Goal: Task Accomplishment & Management: Manage account settings

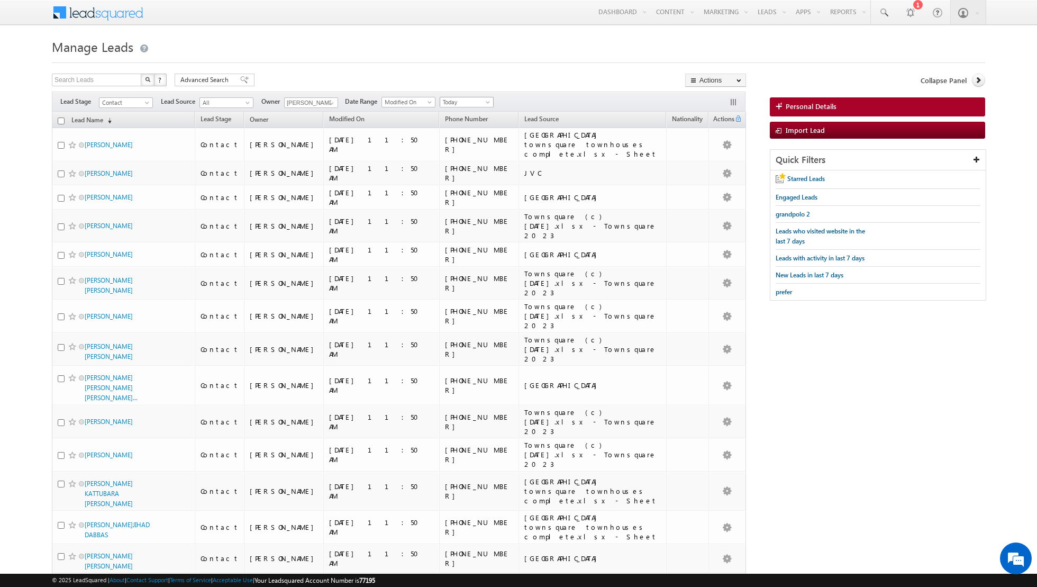
click at [478, 98] on span "Today" at bounding box center [465, 102] width 50 height 10
click at [464, 111] on link "All Time" at bounding box center [461, 113] width 53 height 10
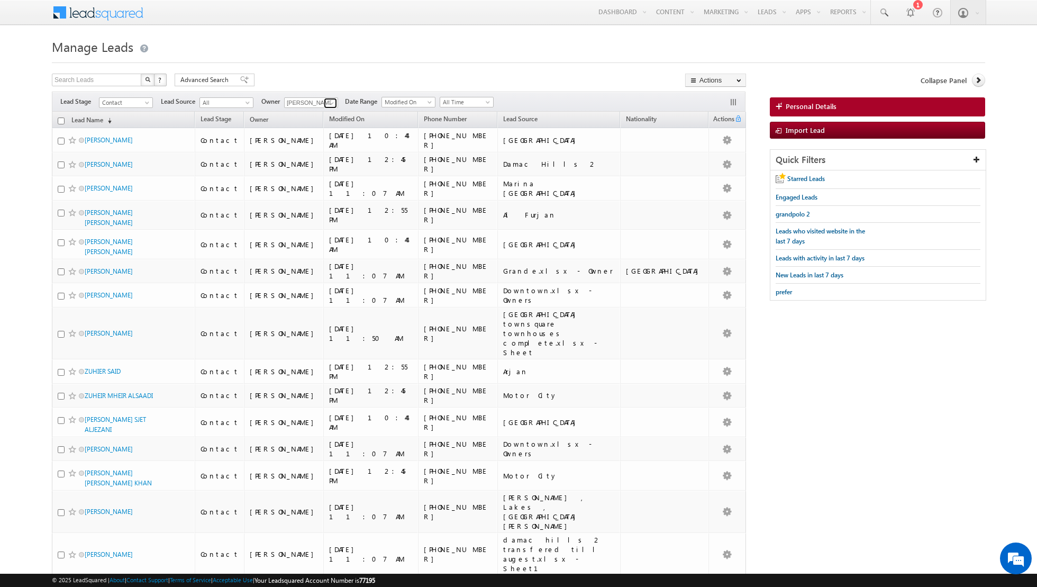
click at [331, 103] on span at bounding box center [331, 103] width 8 height 8
click at [320, 143] on span "[PERSON_NAME][EMAIL_ADDRESS][DOMAIN_NAME]" at bounding box center [335, 143] width 95 height 8
type input "[PERSON_NAME]"
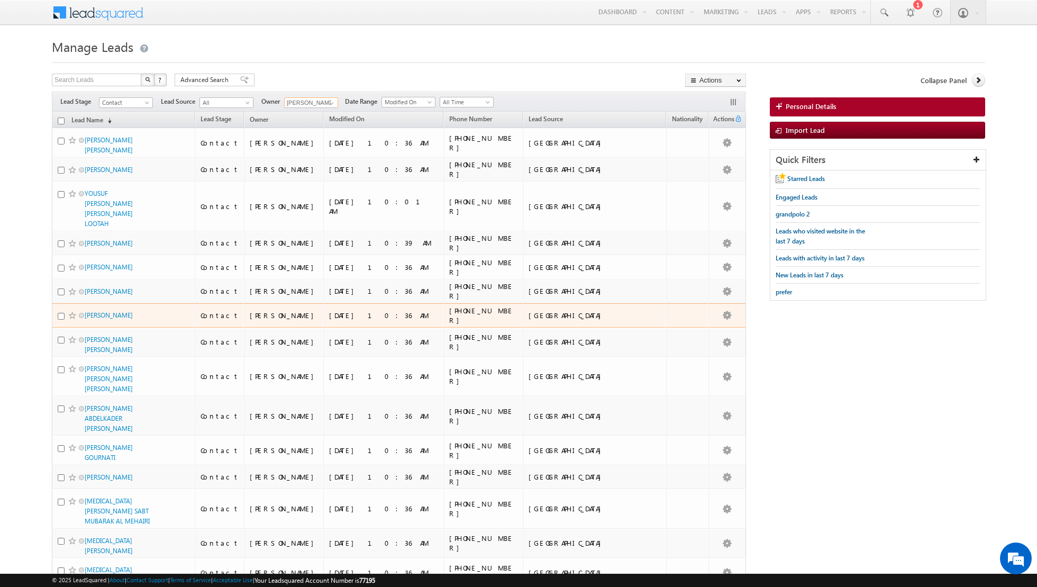
scroll to position [274, 0]
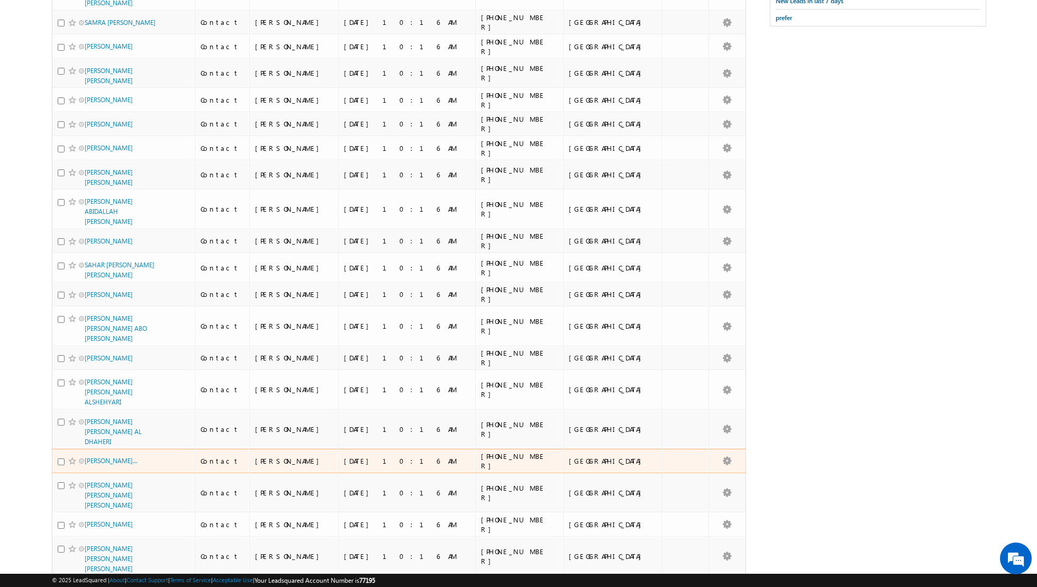
scroll to position [0, 0]
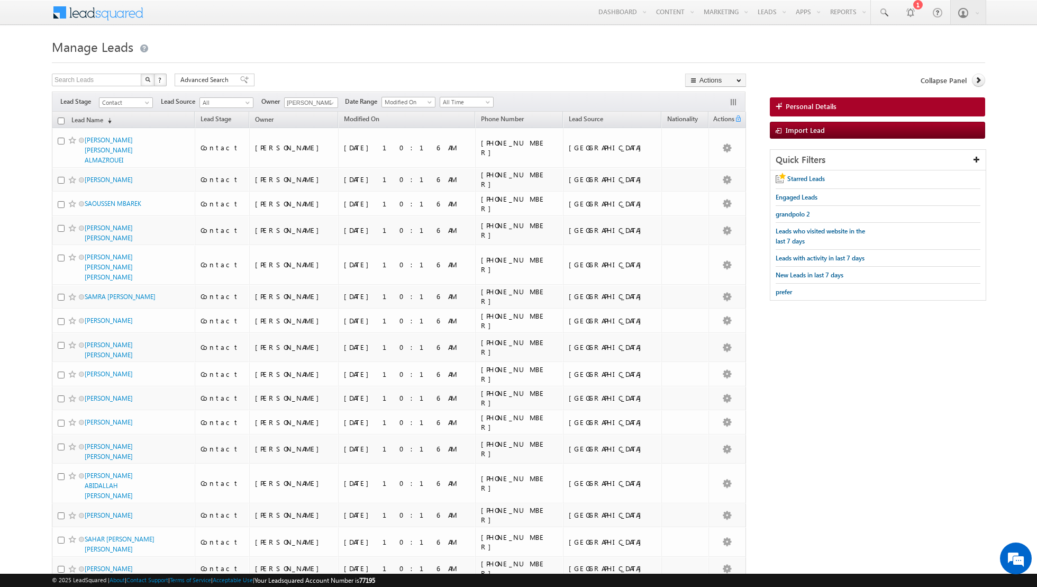
click at [58, 120] on input "checkbox" at bounding box center [61, 120] width 7 height 7
checkbox input "true"
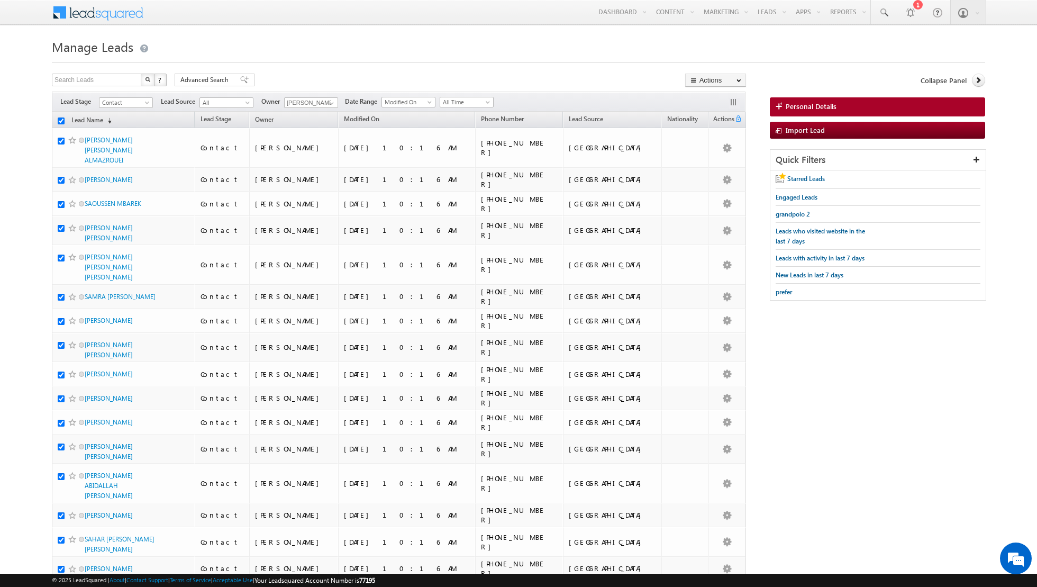
checkbox input "true"
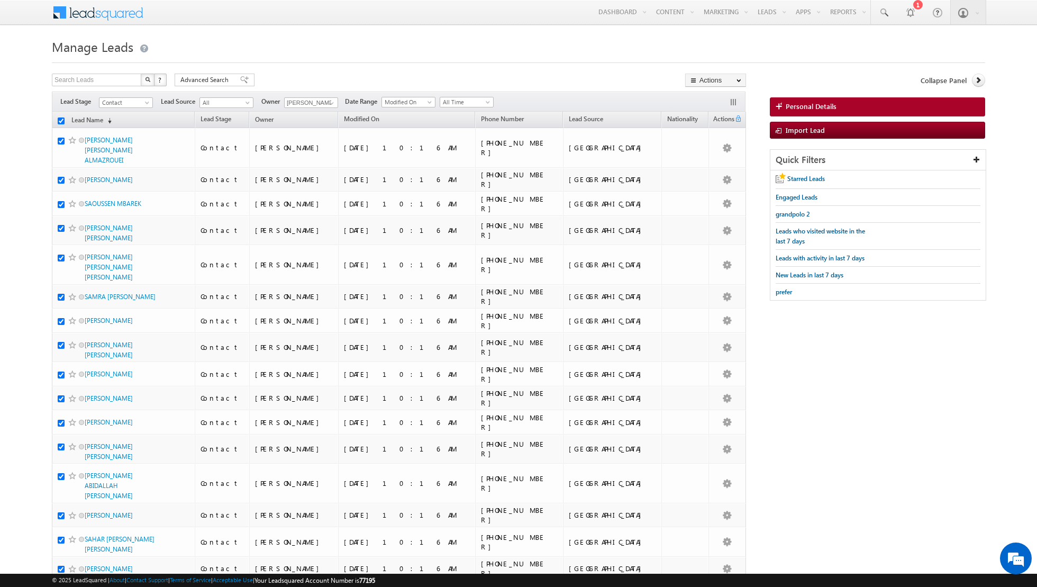
checkbox input "true"
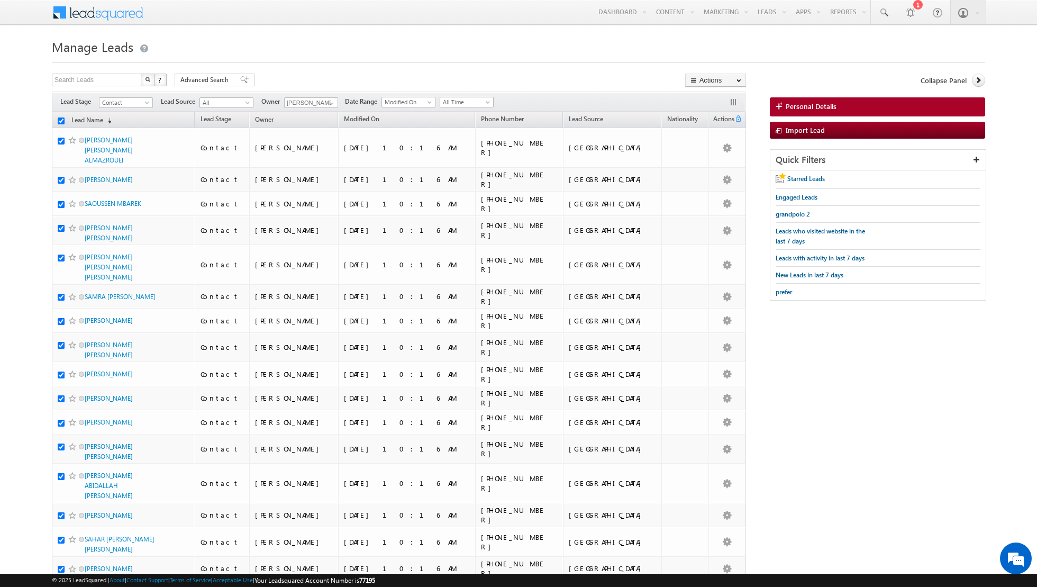
checkbox input "true"
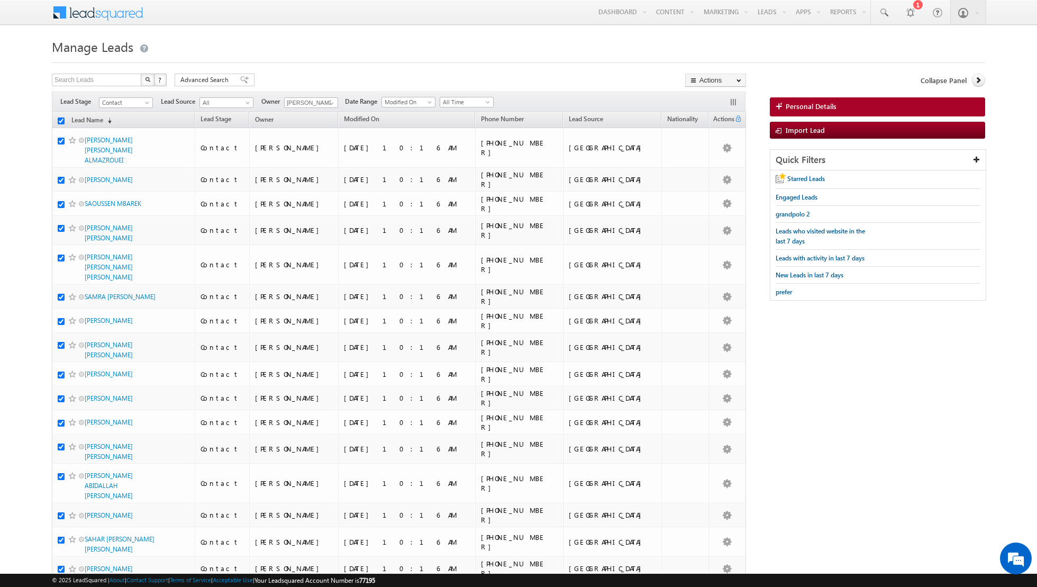
checkbox input "true"
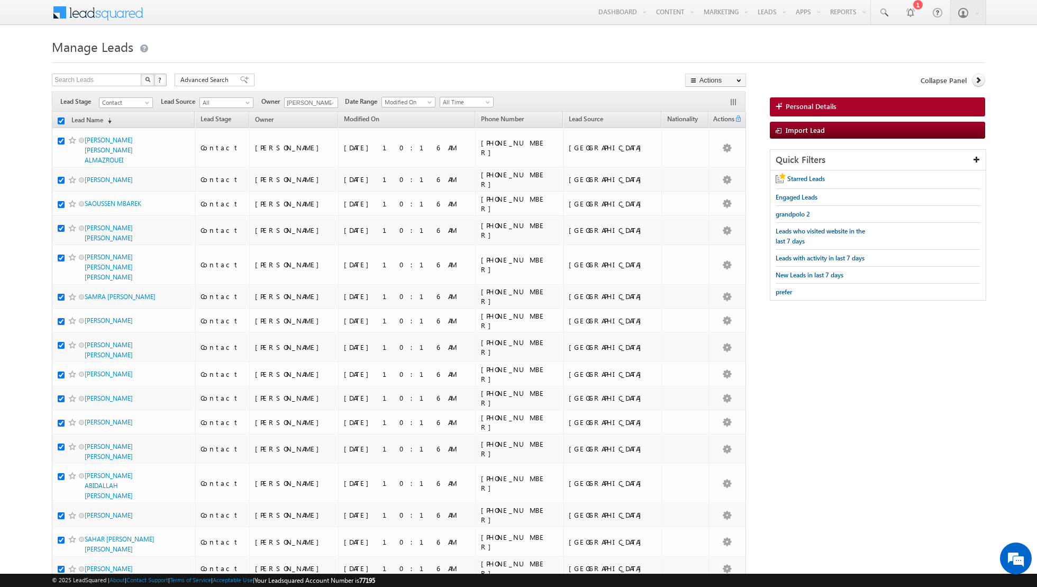
checkbox input "true"
click at [715, 172] on link "Change Owner" at bounding box center [716, 171] width 60 height 13
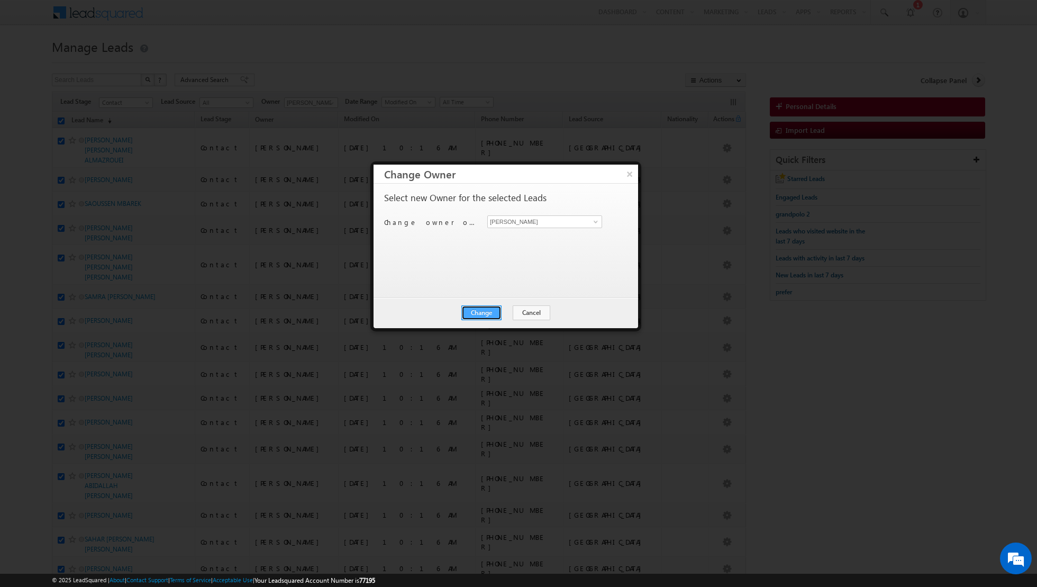
click at [483, 314] on button "Change" at bounding box center [481, 312] width 40 height 15
click at [507, 314] on button "Close" at bounding box center [507, 312] width 34 height 15
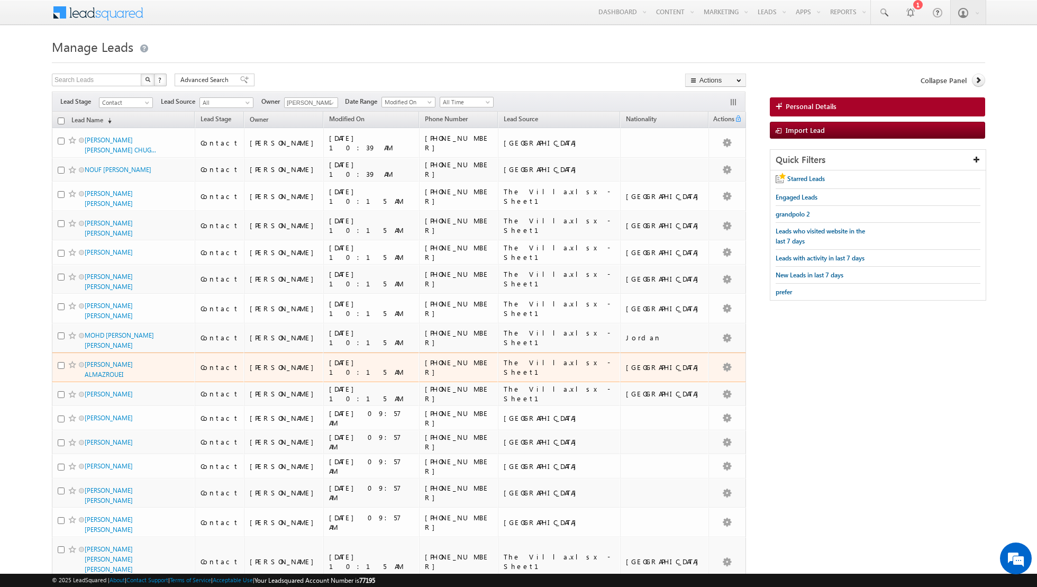
scroll to position [350, 0]
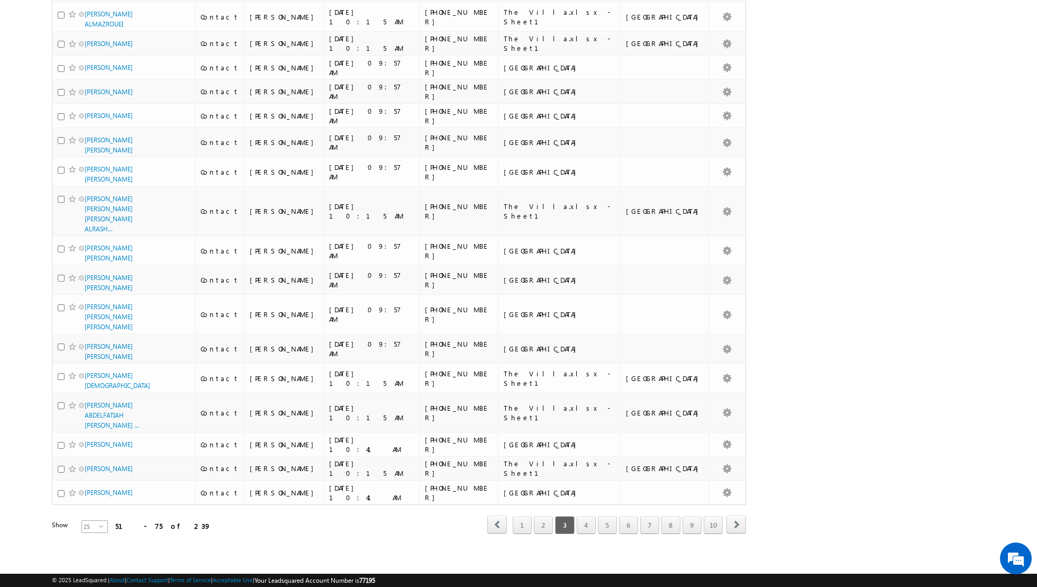
click at [99, 525] on span "select" at bounding box center [103, 530] width 8 height 18
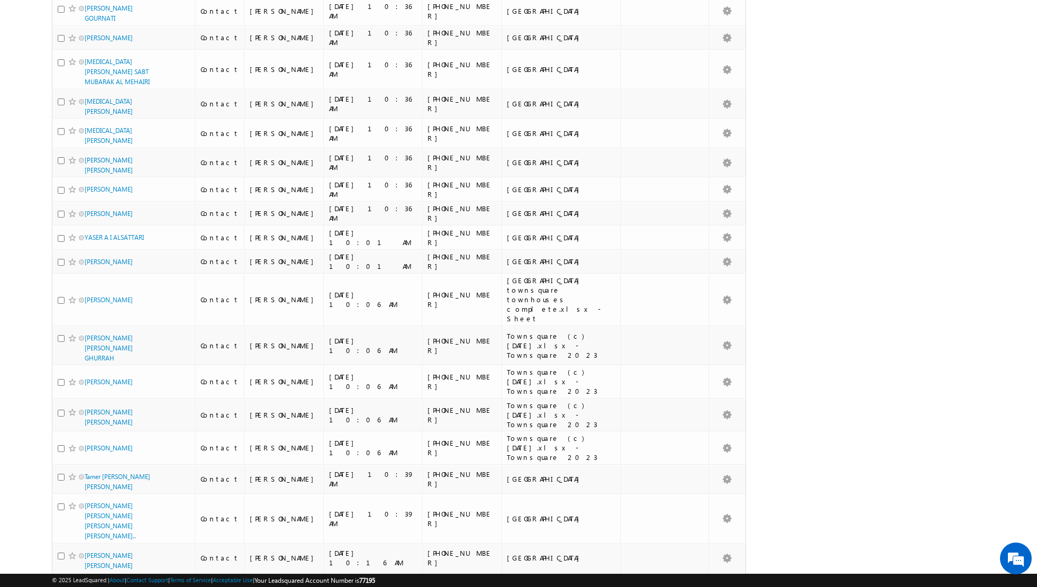
scroll to position [0, 0]
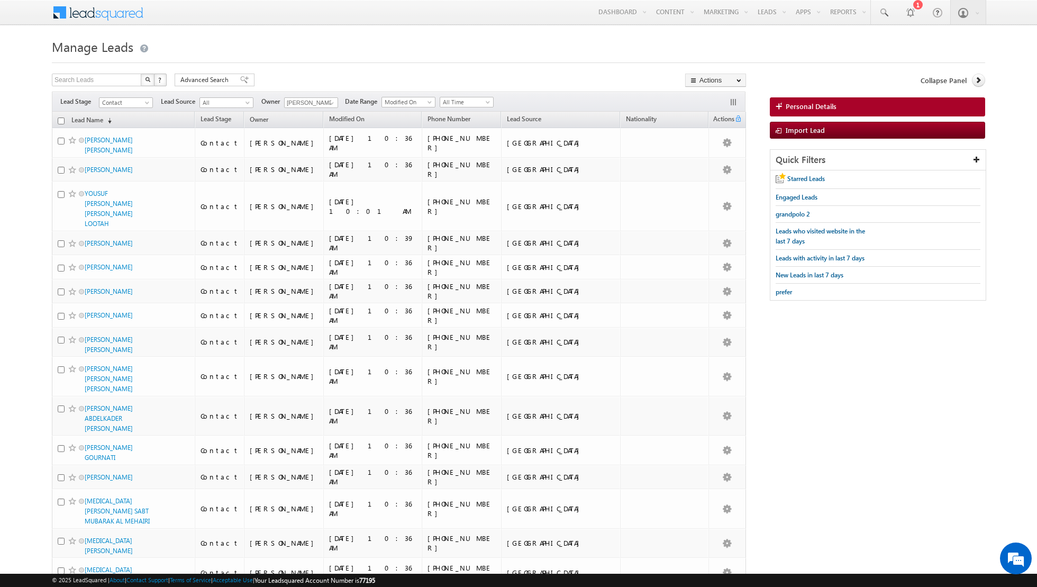
click at [61, 122] on input "checkbox" at bounding box center [61, 120] width 7 height 7
checkbox input "true"
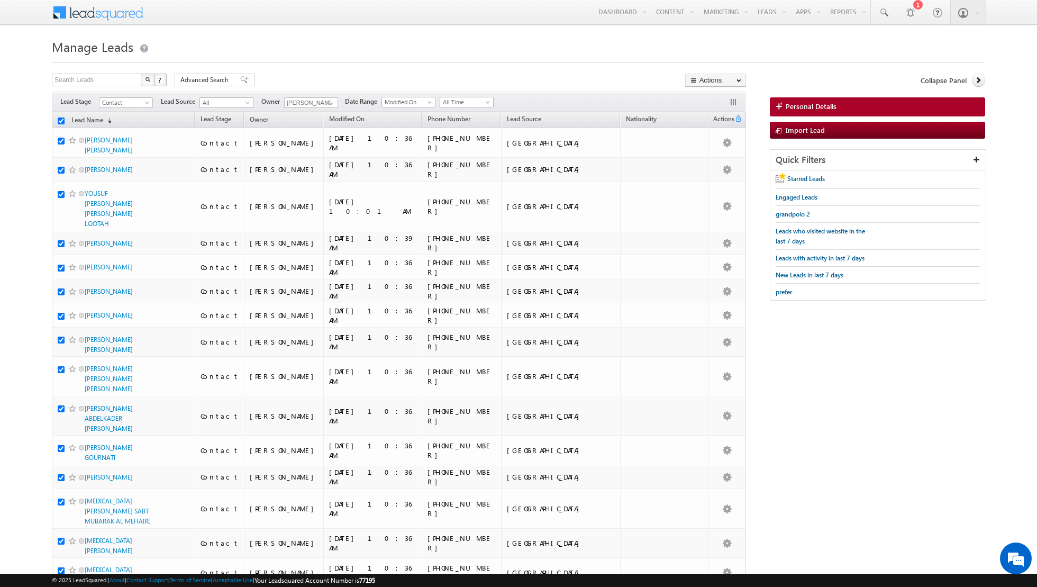
checkbox input "true"
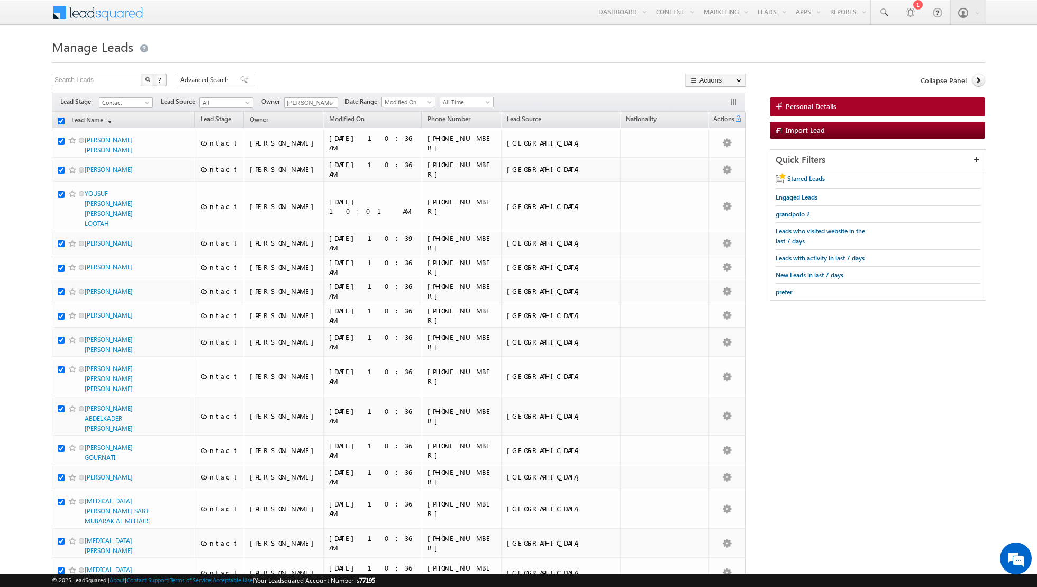
checkbox input "true"
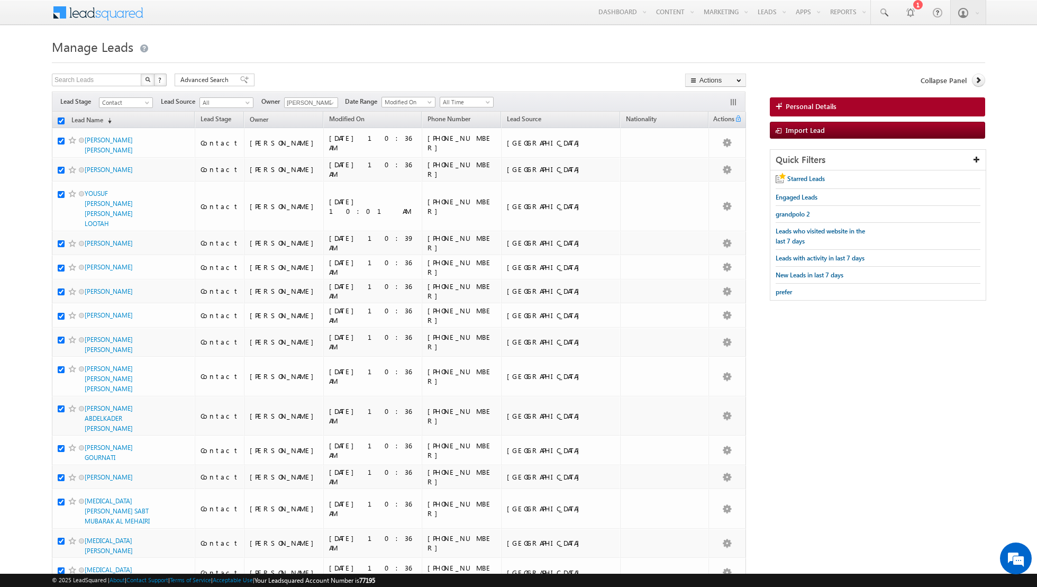
checkbox input "true"
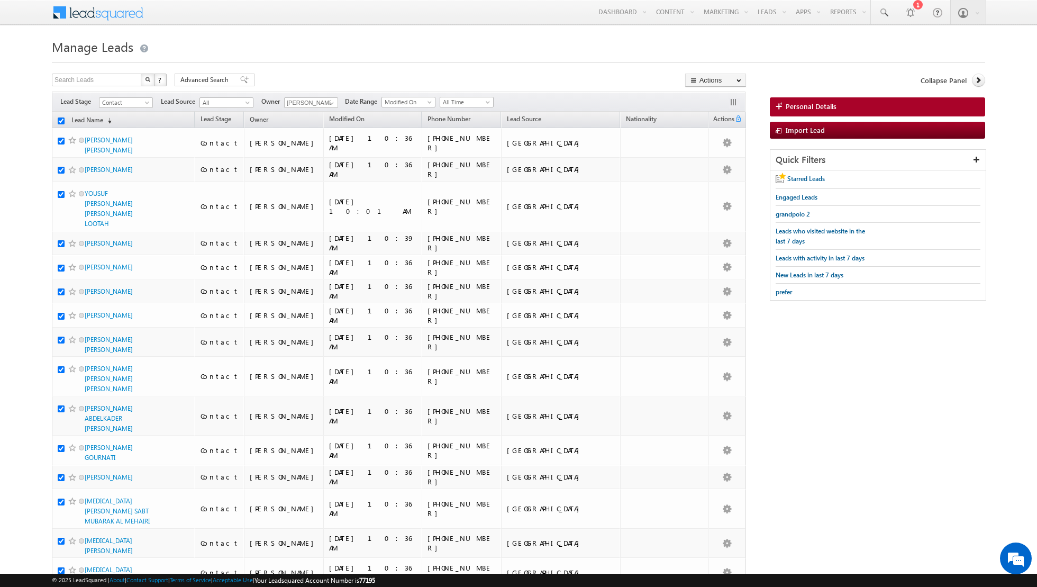
checkbox input "true"
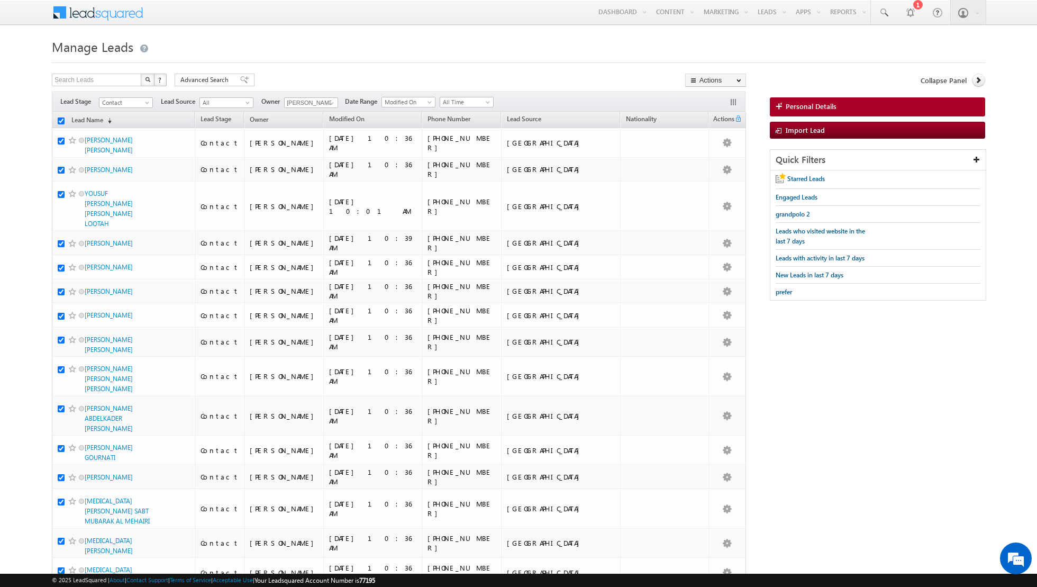
checkbox input "true"
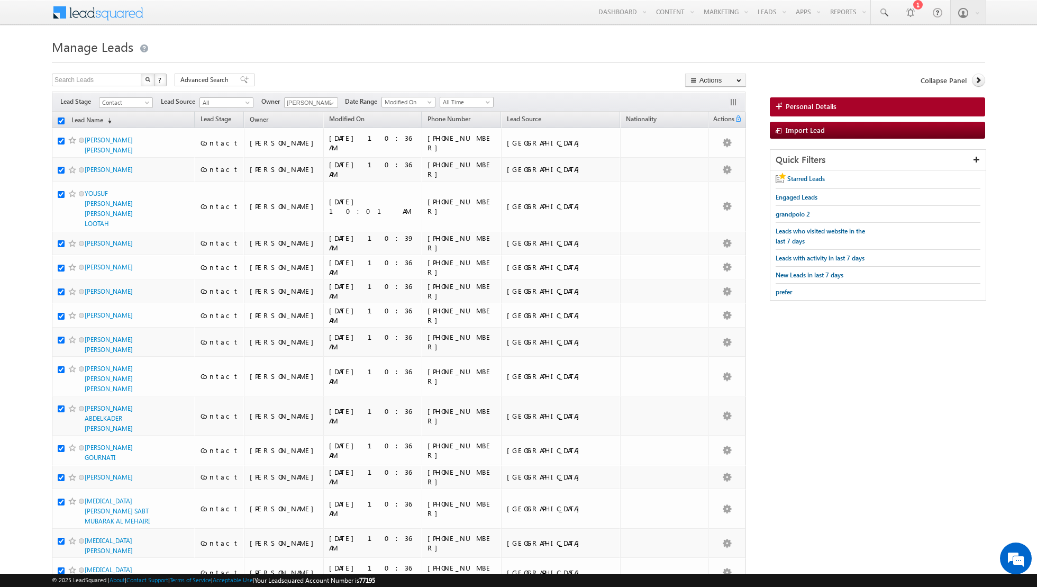
checkbox input "true"
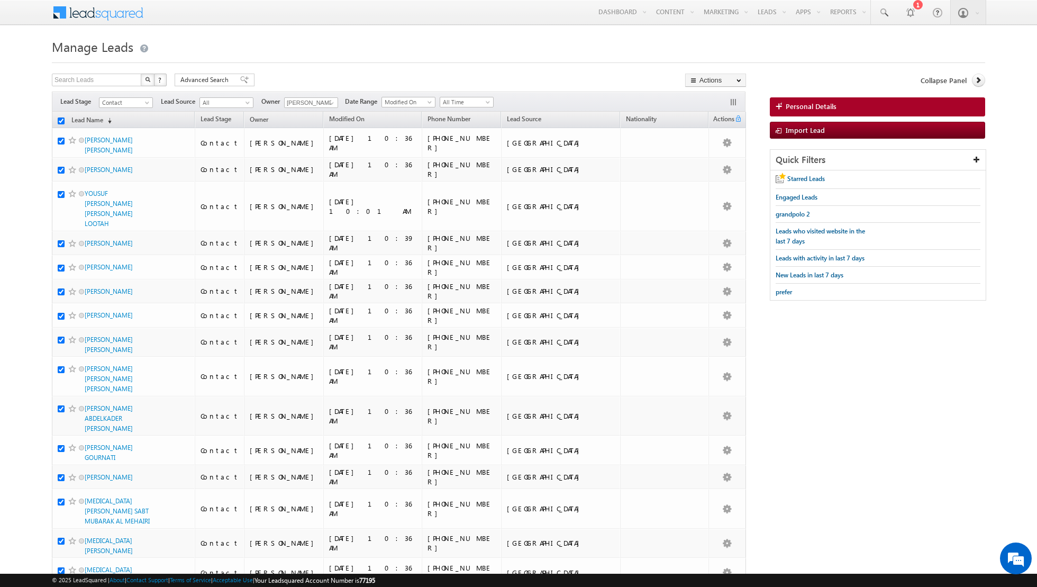
checkbox input "true"
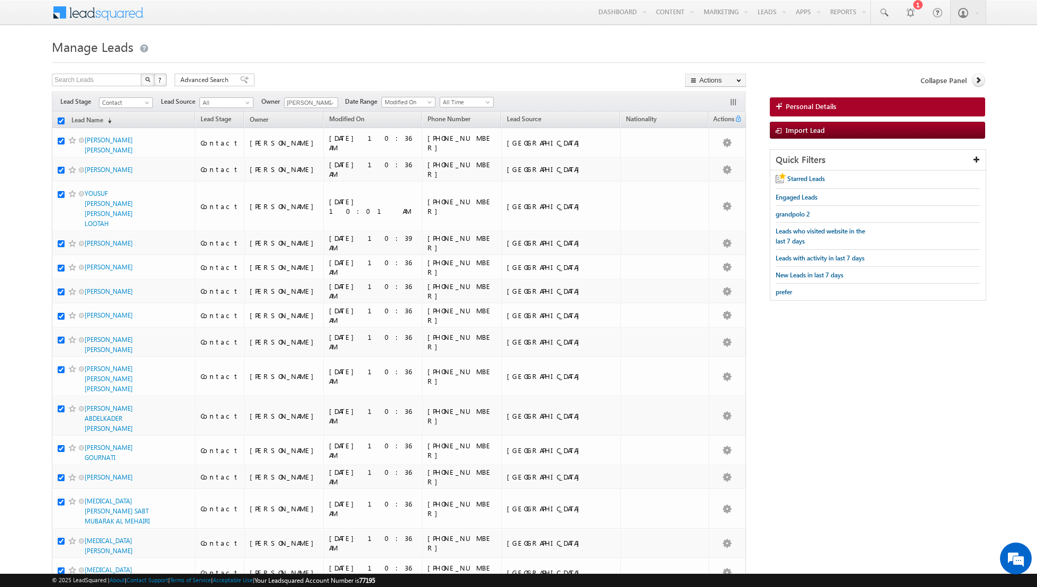
checkbox input "true"
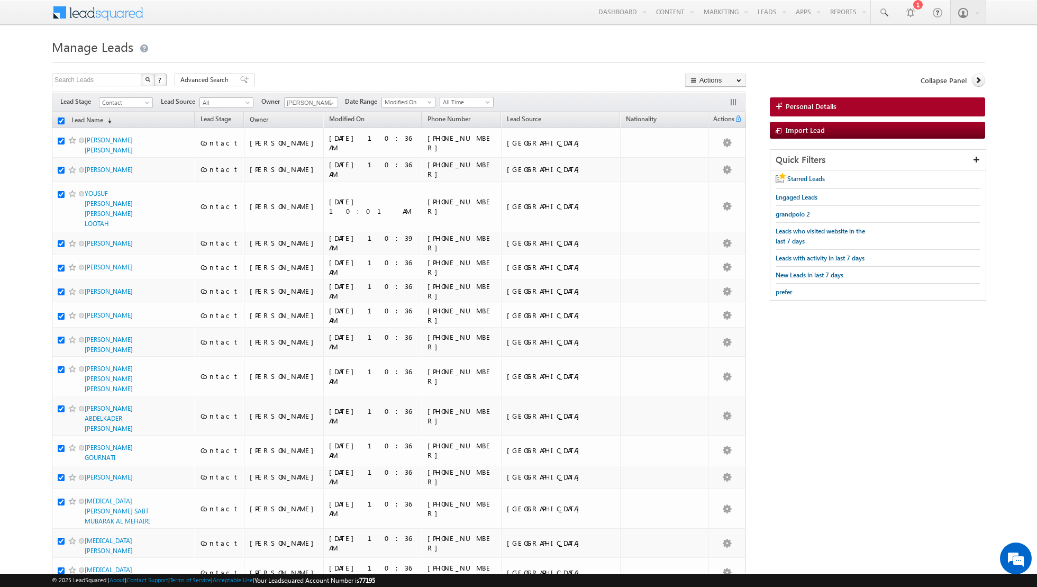
checkbox input "true"
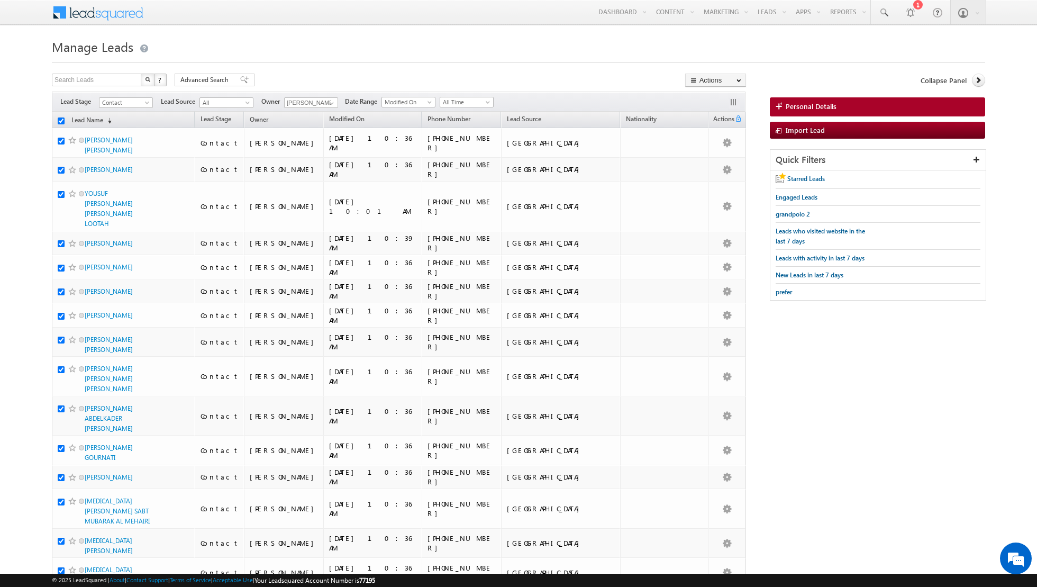
checkbox input "true"
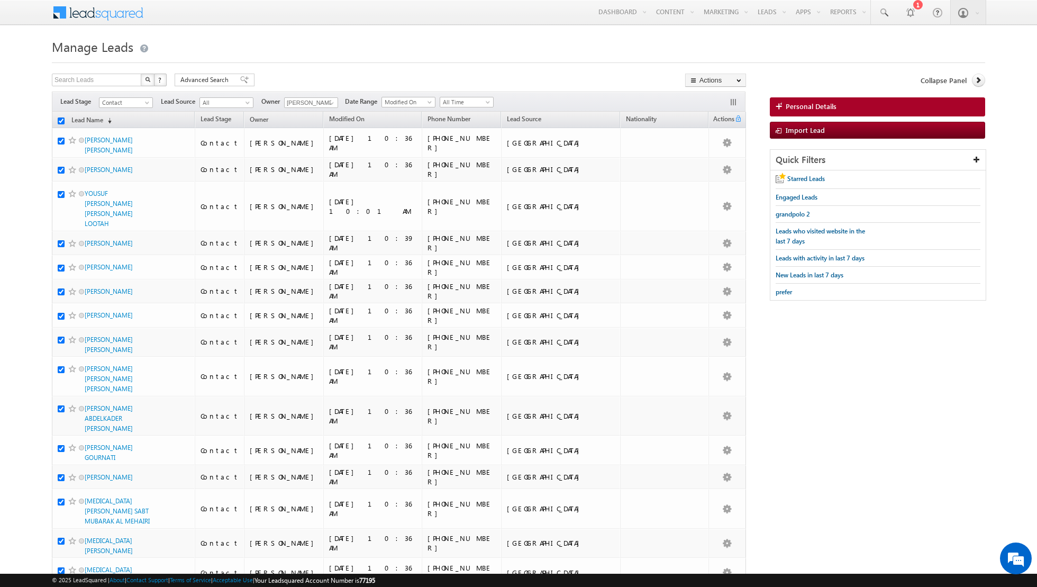
checkbox input "true"
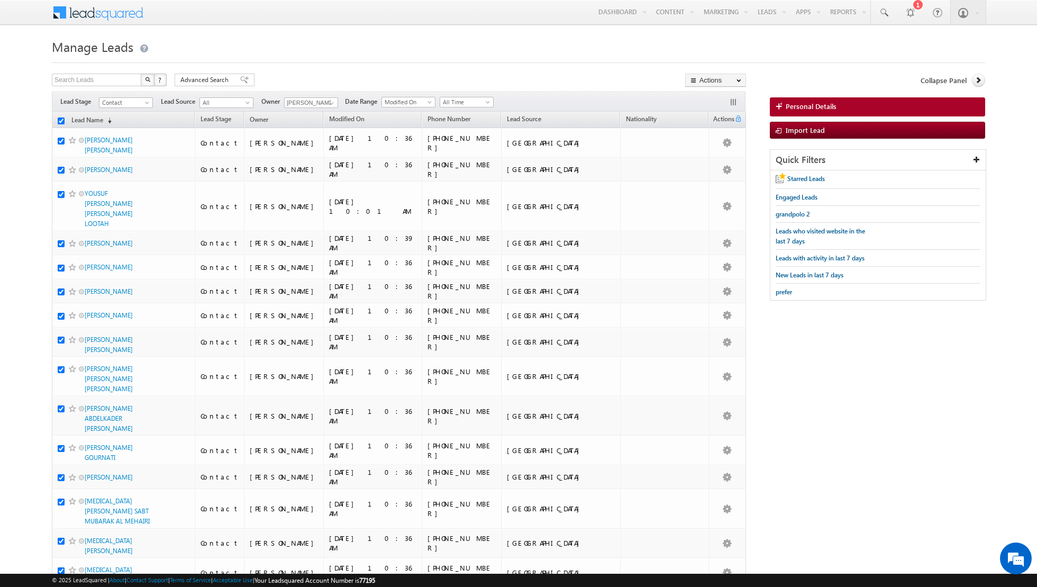
checkbox input "true"
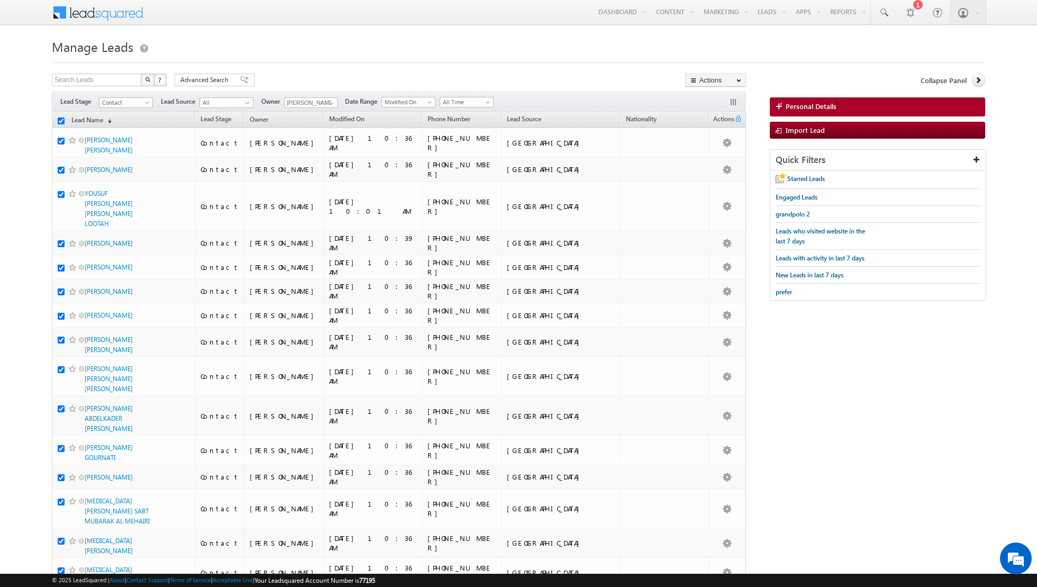
checkbox input "true"
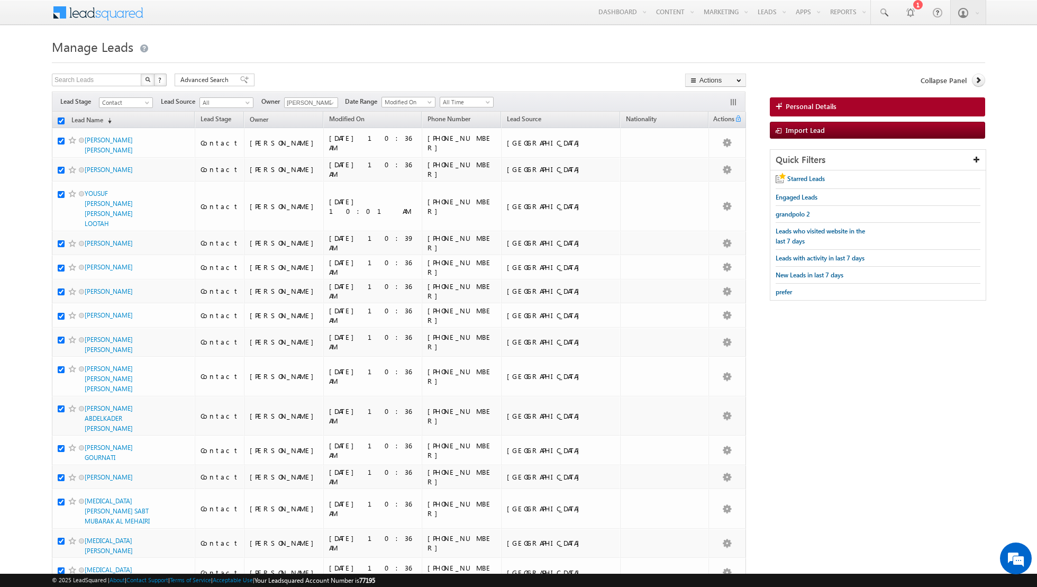
checkbox input "true"
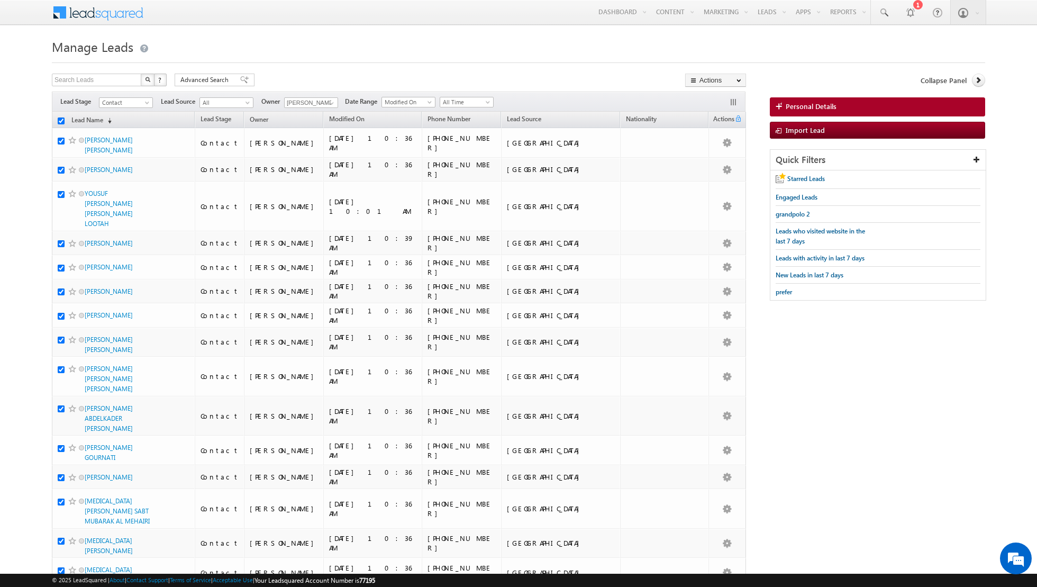
checkbox input "true"
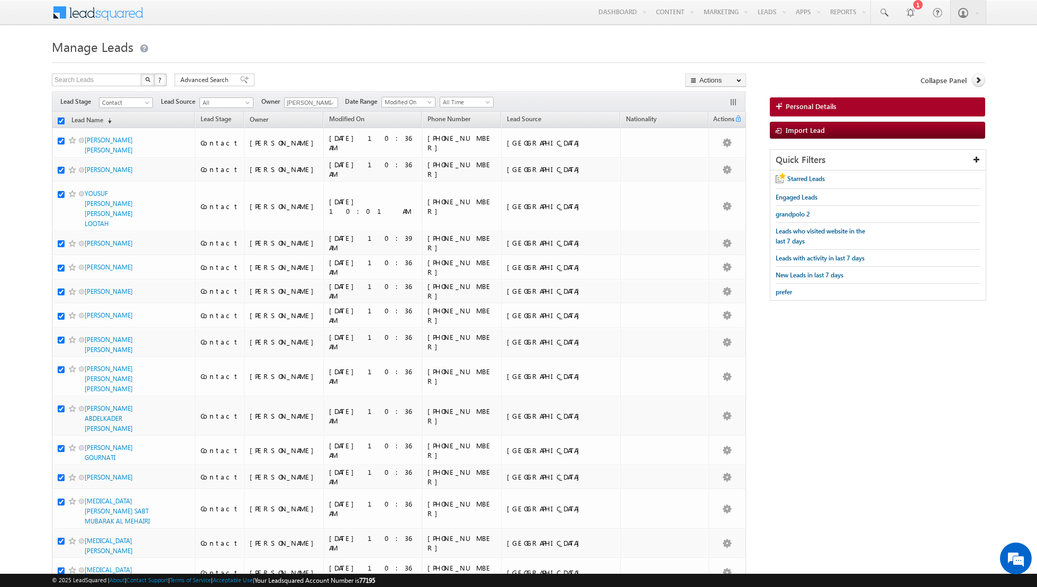
checkbox input "true"
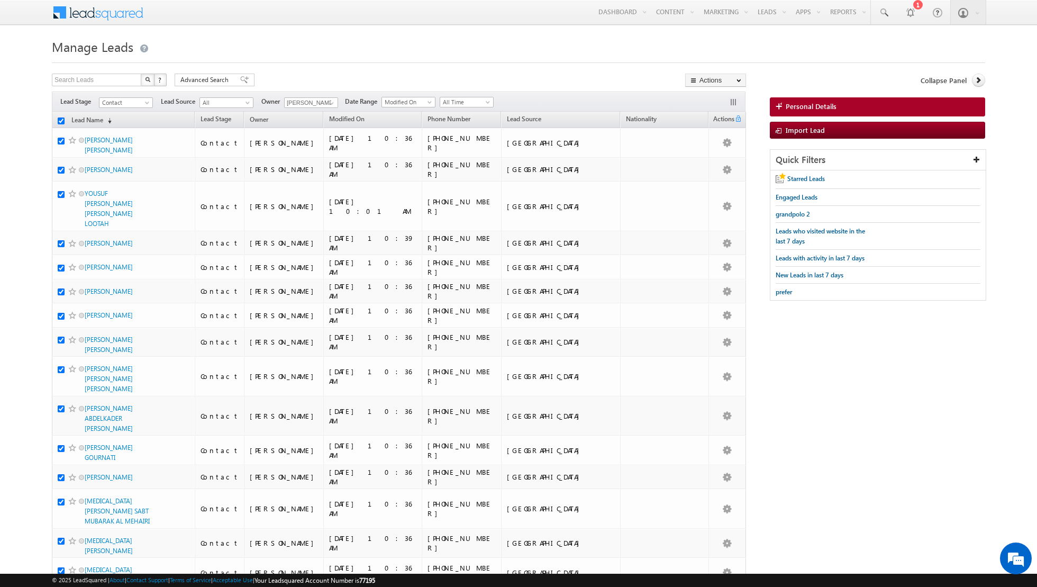
checkbox input "true"
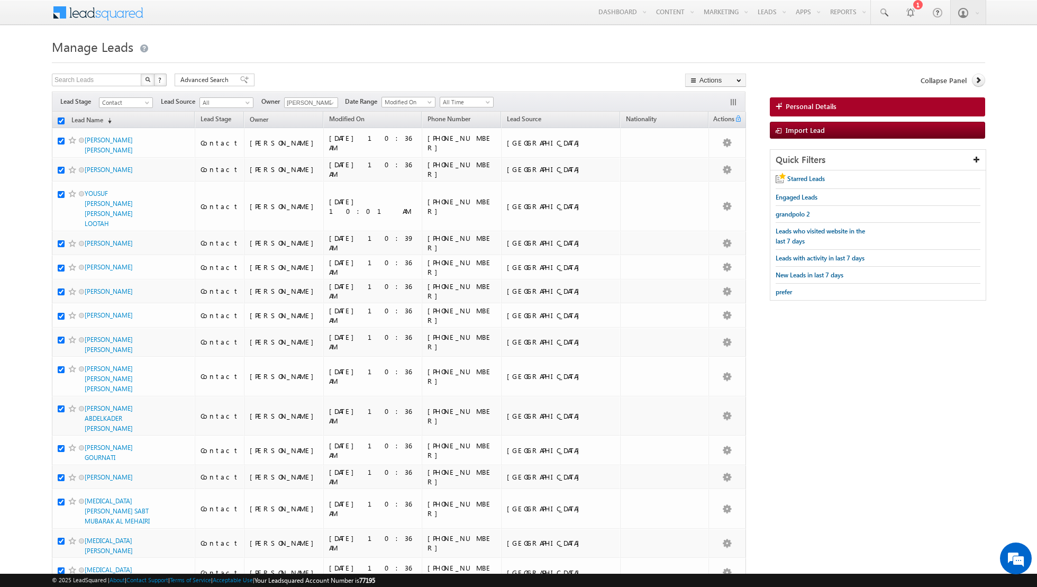
checkbox input "true"
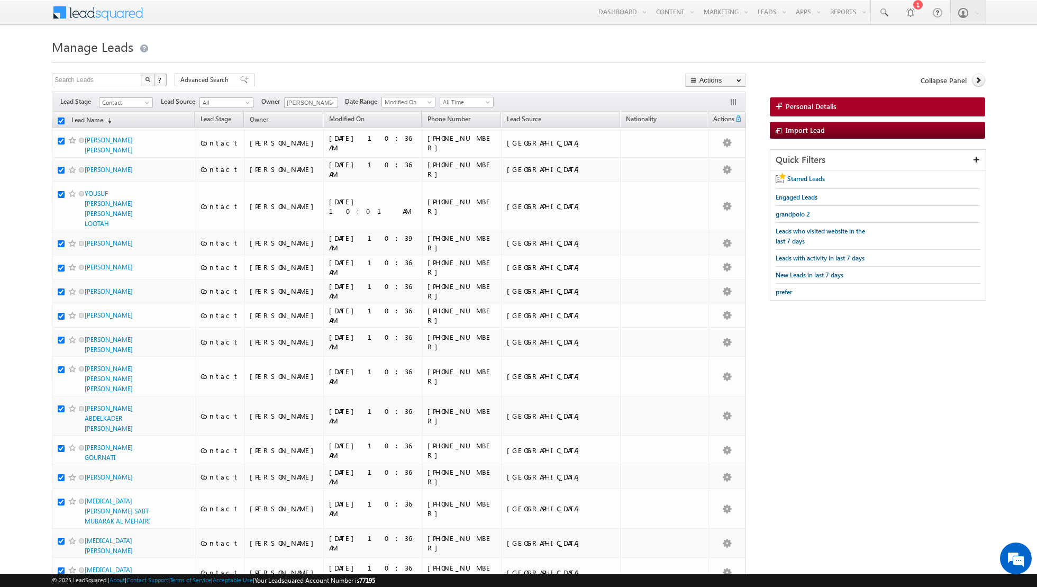
checkbox input "true"
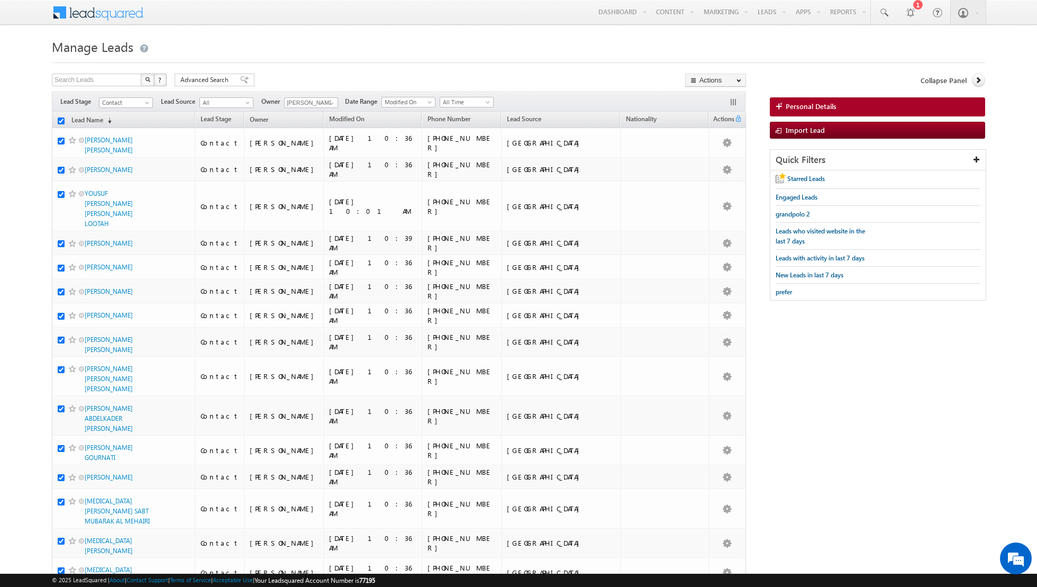
checkbox input "true"
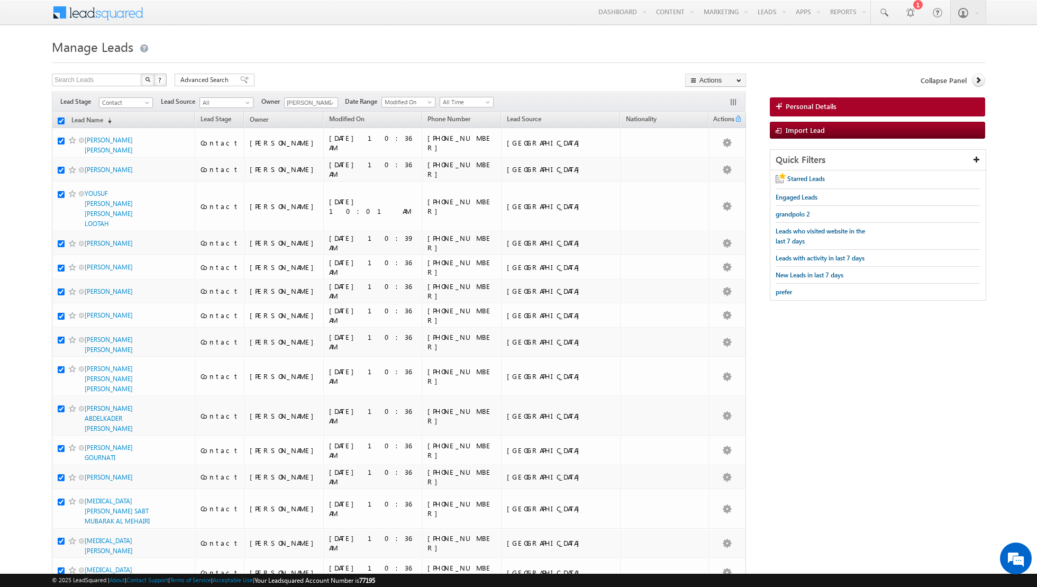
checkbox input "true"
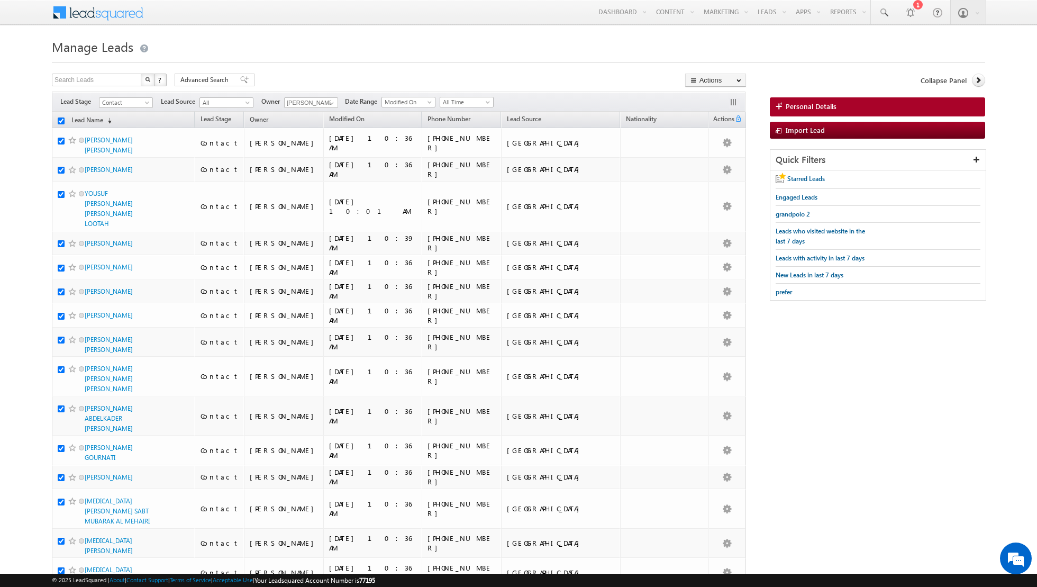
checkbox input "true"
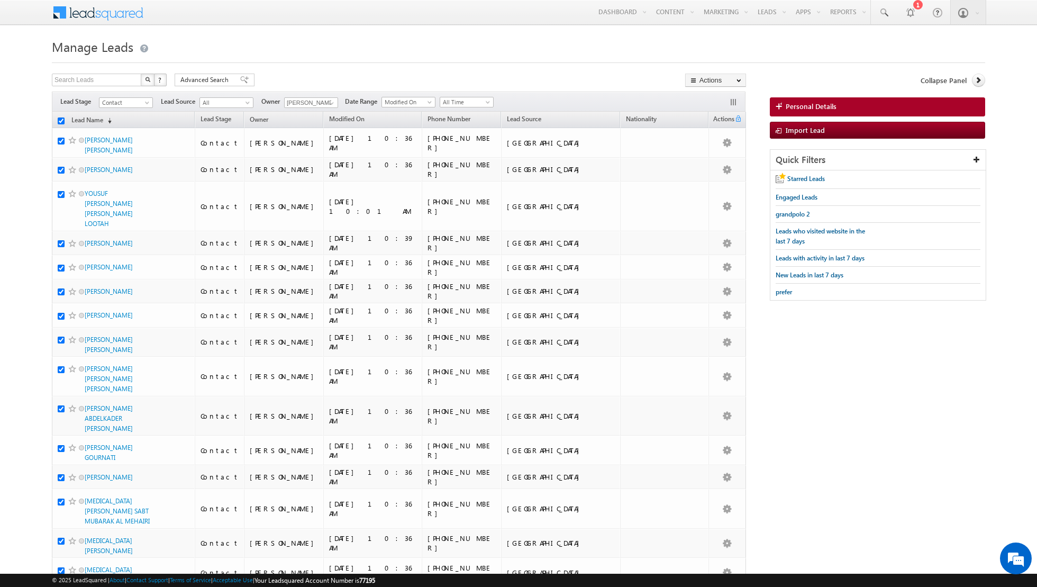
checkbox input "true"
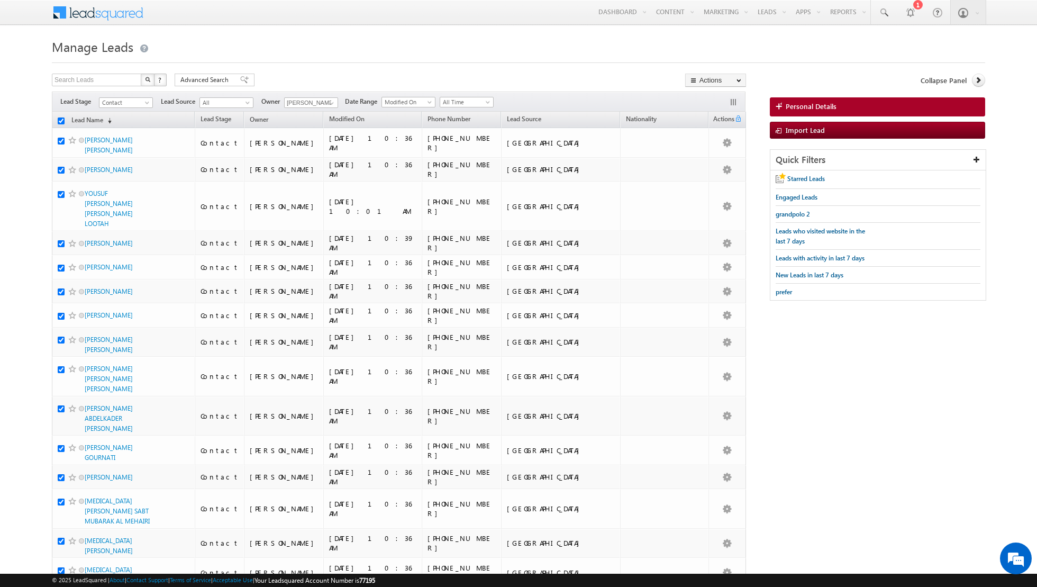
checkbox input "true"
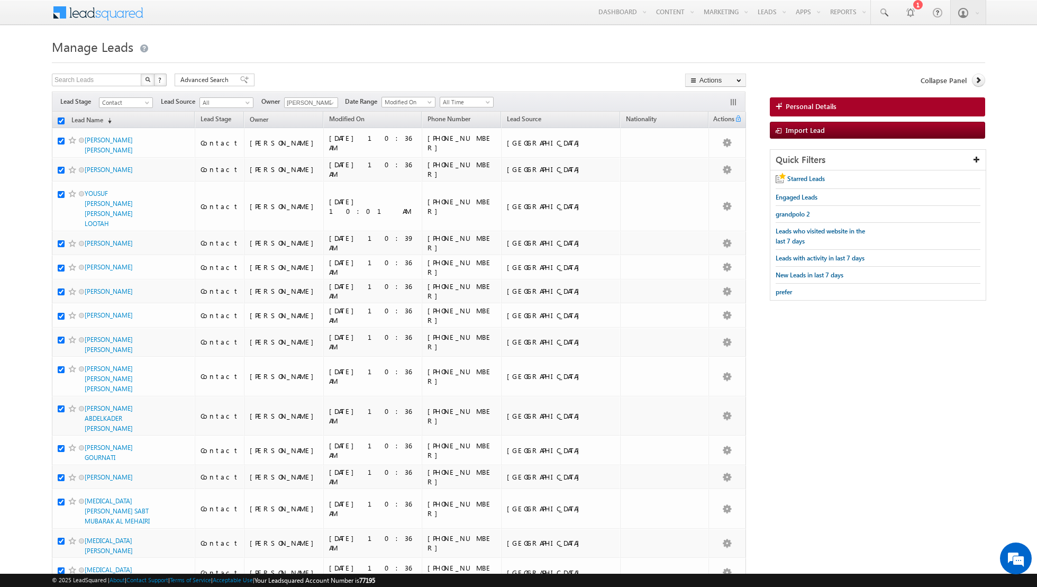
checkbox input "true"
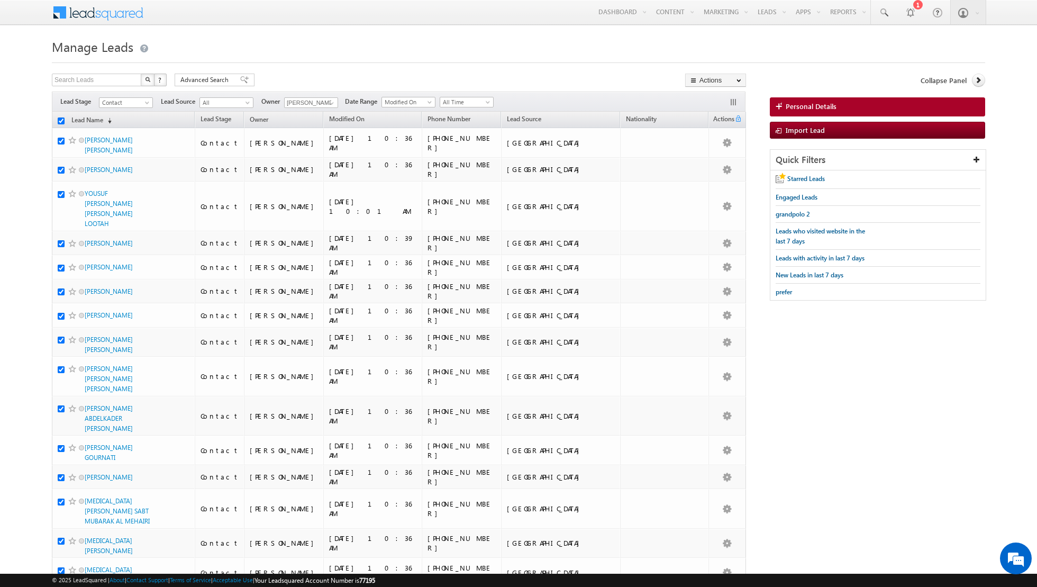
checkbox input "true"
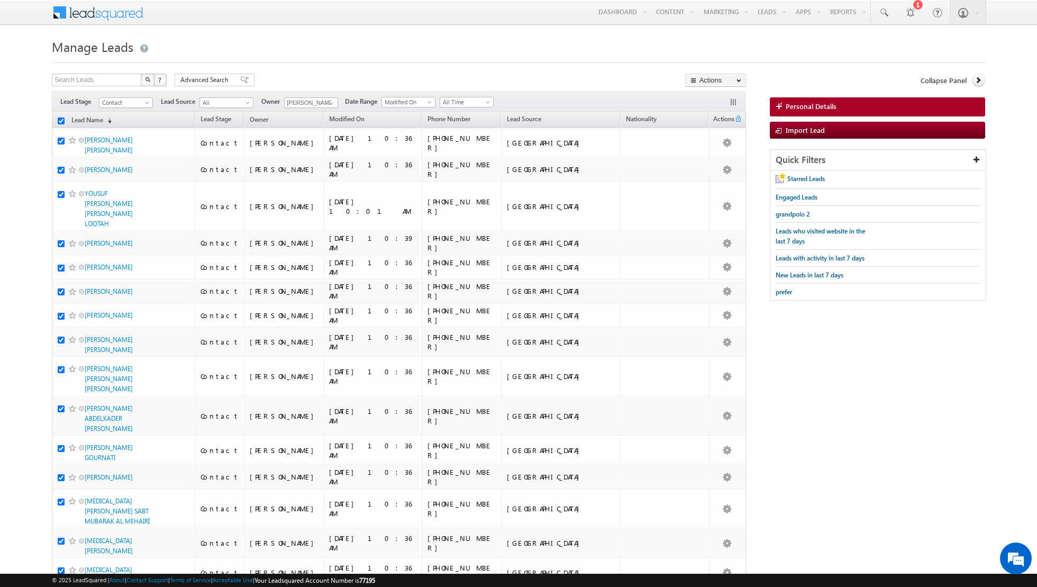
checkbox input "true"
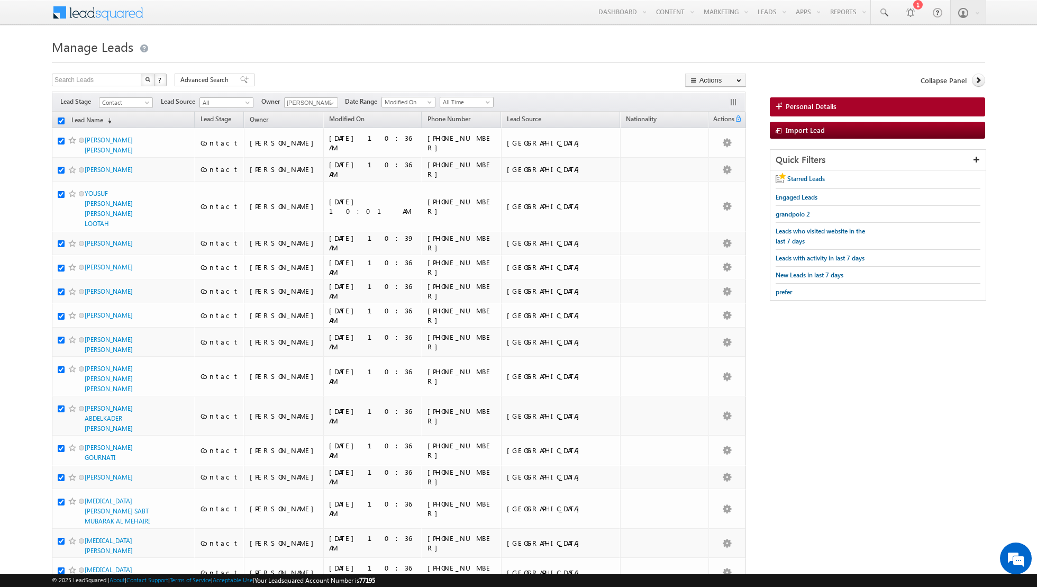
checkbox input "true"
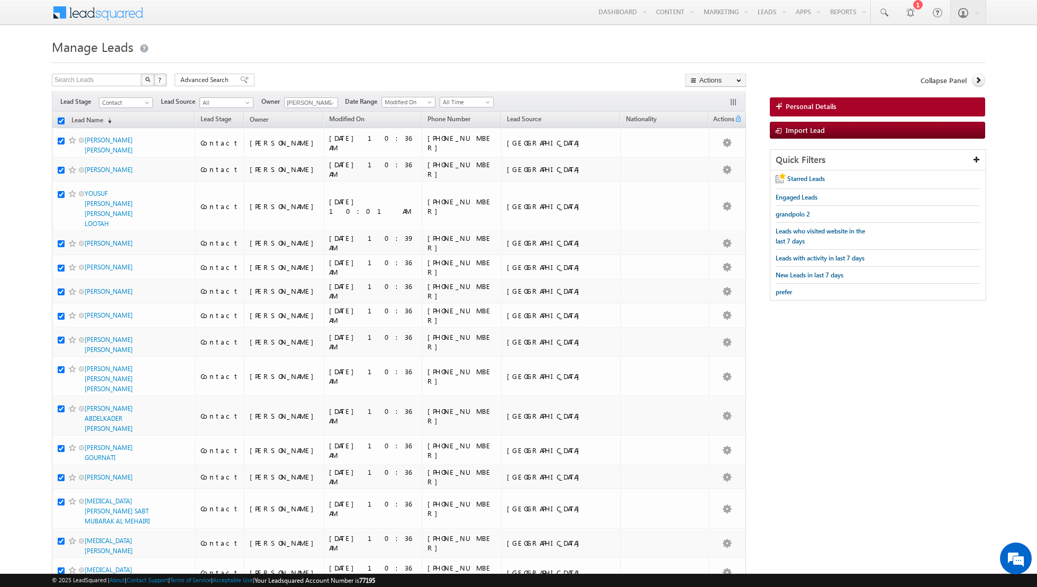
checkbox input "true"
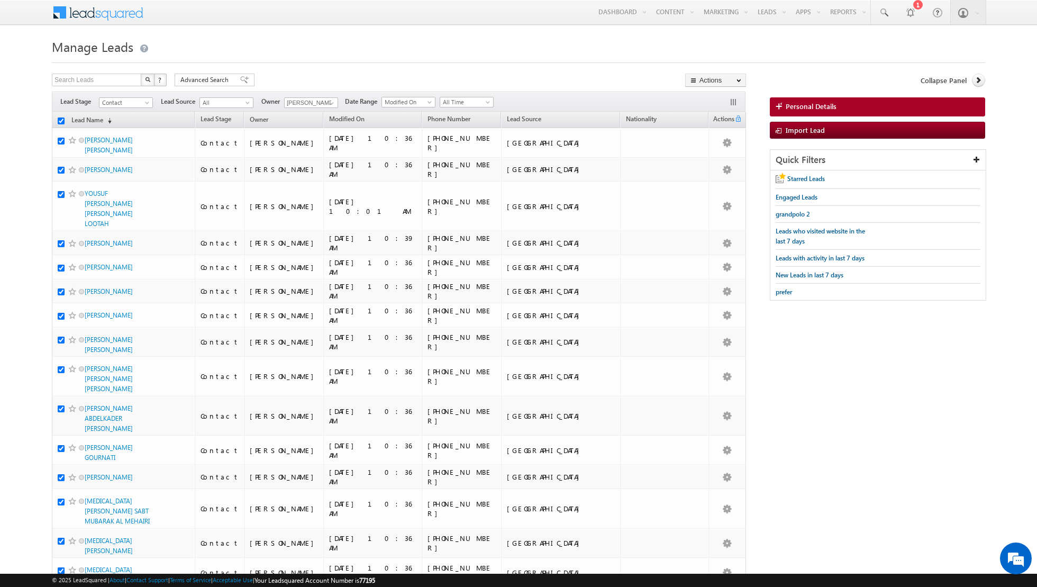
checkbox input "true"
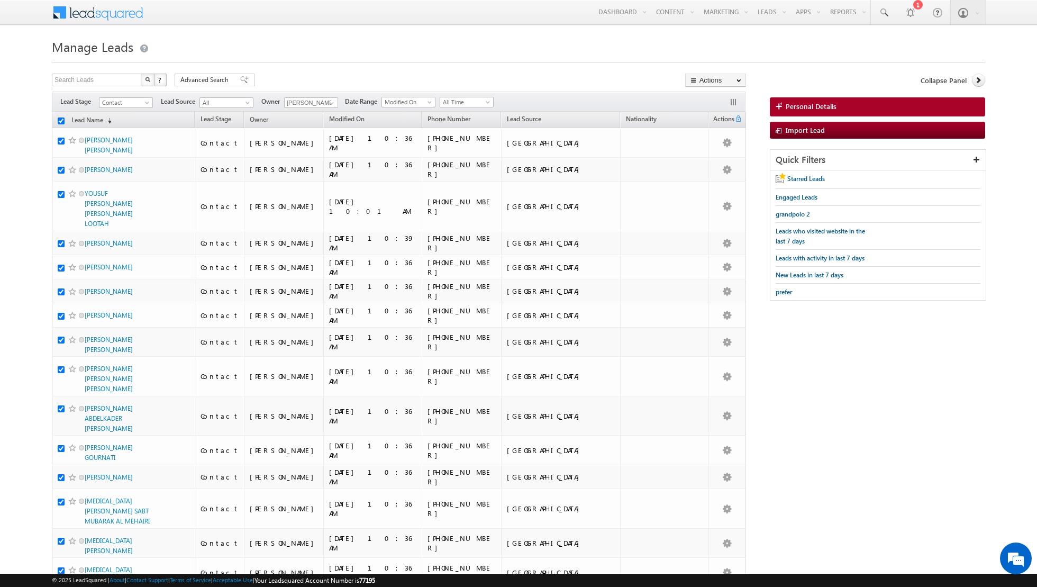
checkbox input "true"
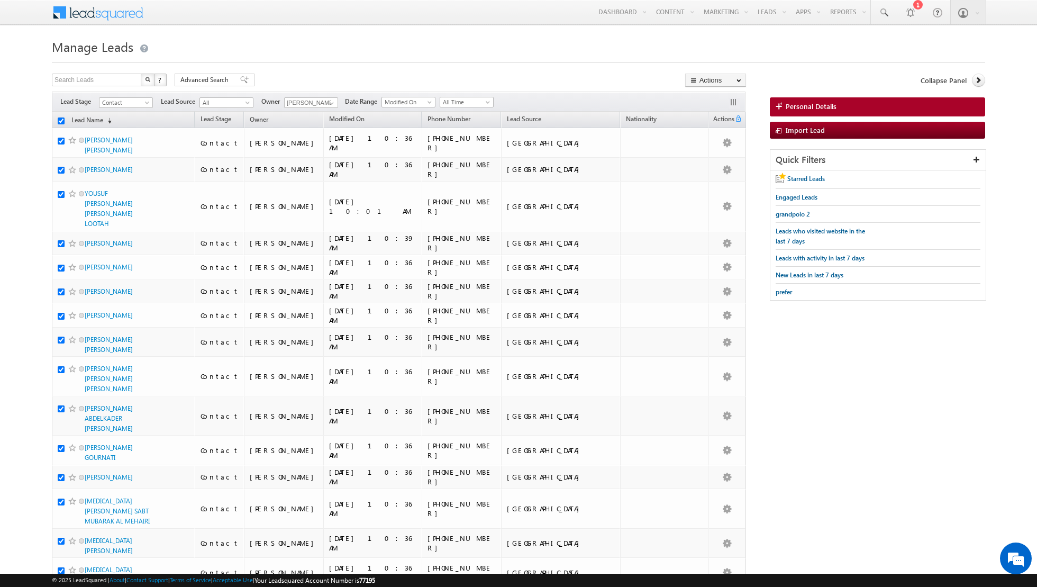
checkbox input "true"
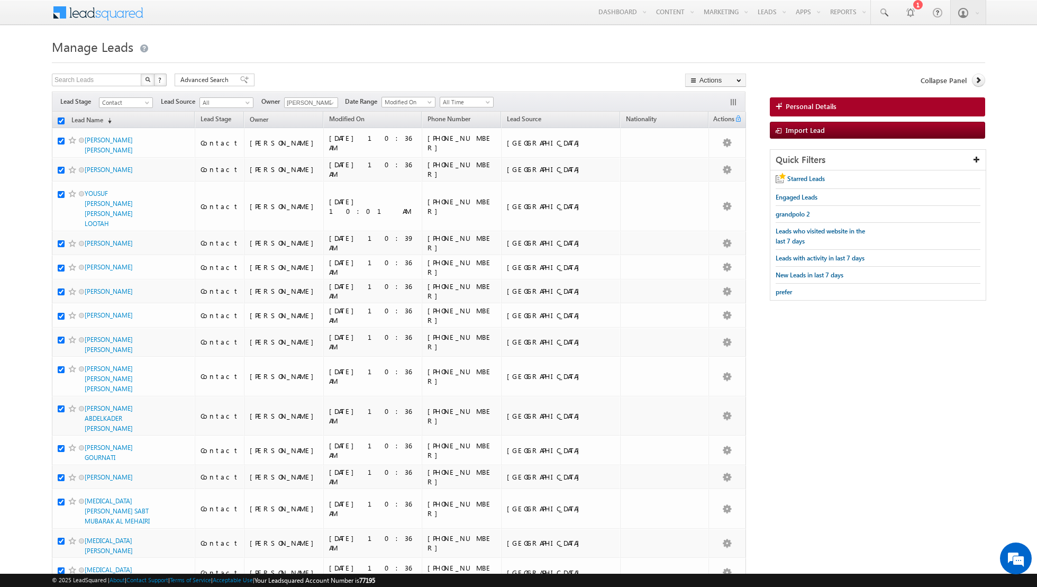
checkbox input "true"
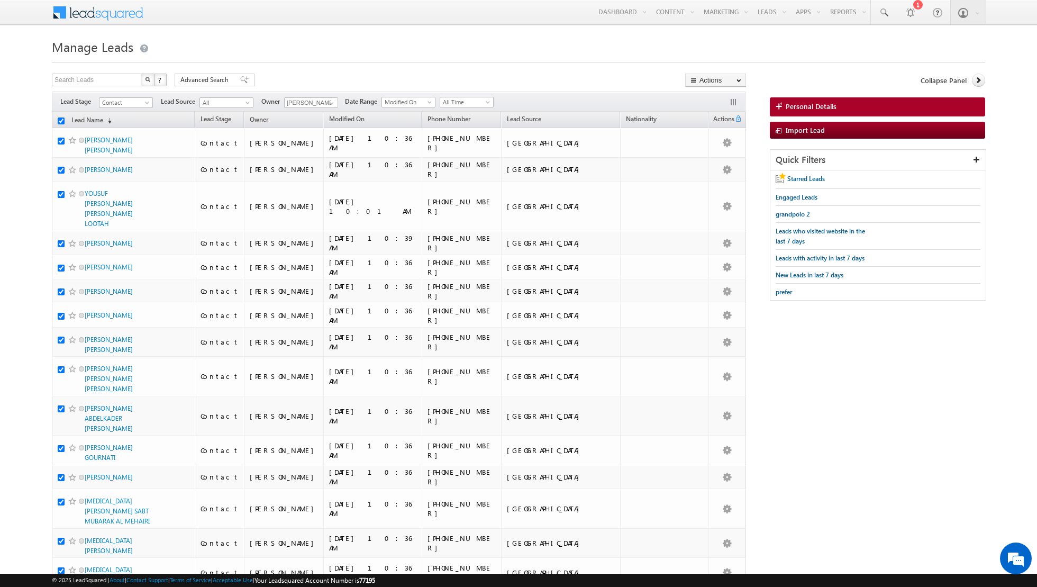
checkbox input "true"
click at [722, 171] on link "Change Owner" at bounding box center [716, 171] width 60 height 13
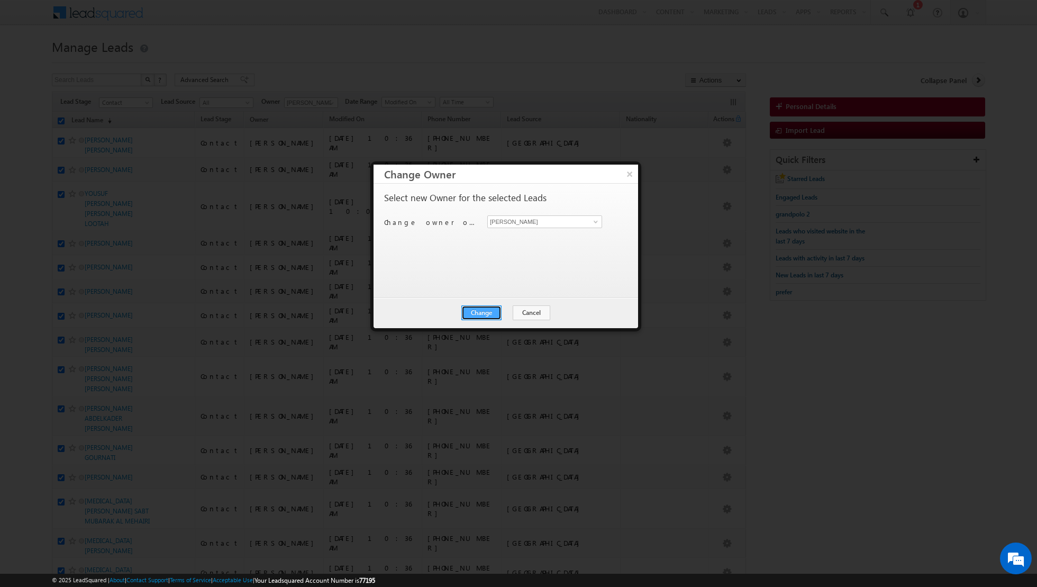
click at [478, 311] on button "Change" at bounding box center [481, 312] width 40 height 15
click at [507, 312] on button "Close" at bounding box center [507, 312] width 34 height 15
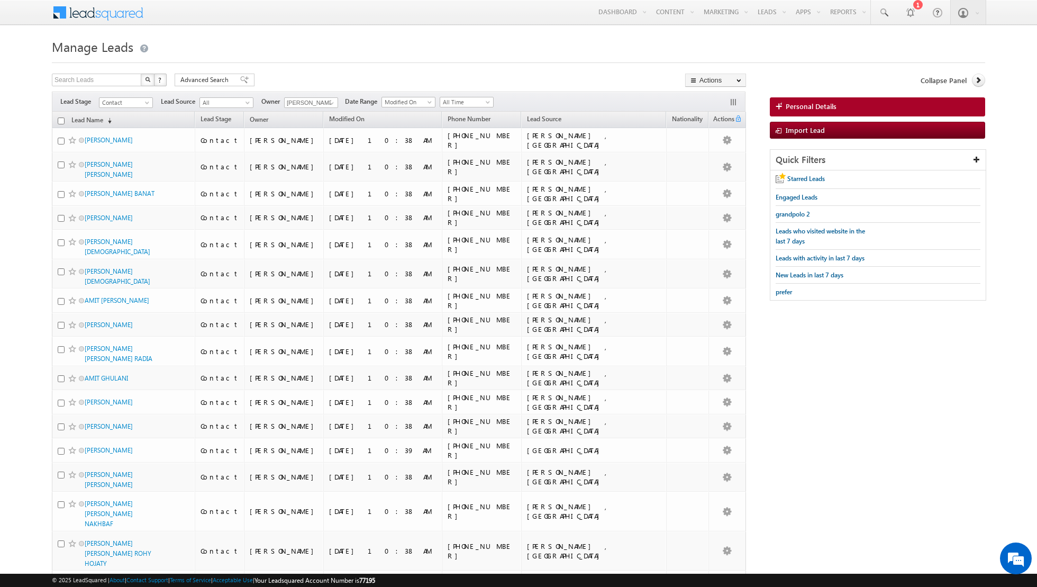
click at [60, 121] on input "checkbox" at bounding box center [61, 120] width 7 height 7
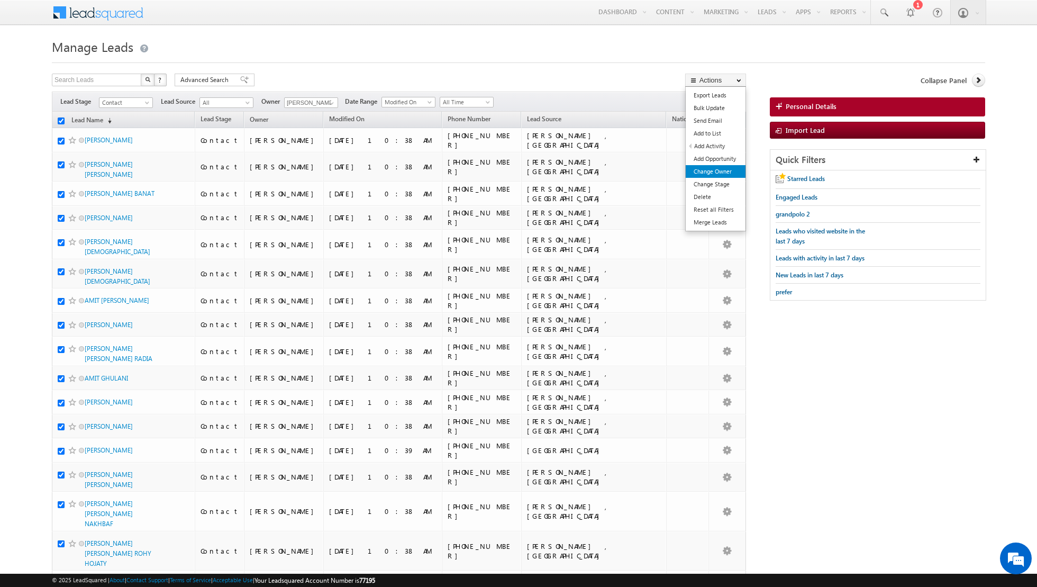
click at [718, 169] on link "Change Owner" at bounding box center [716, 171] width 60 height 13
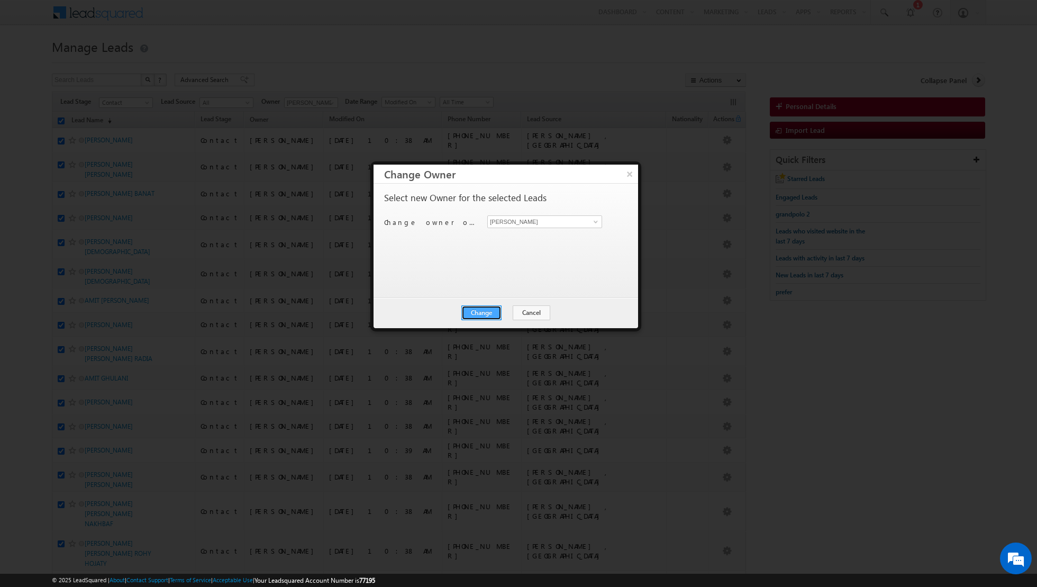
click at [481, 316] on button "Change" at bounding box center [481, 312] width 40 height 15
click at [507, 313] on button "Close" at bounding box center [507, 312] width 34 height 15
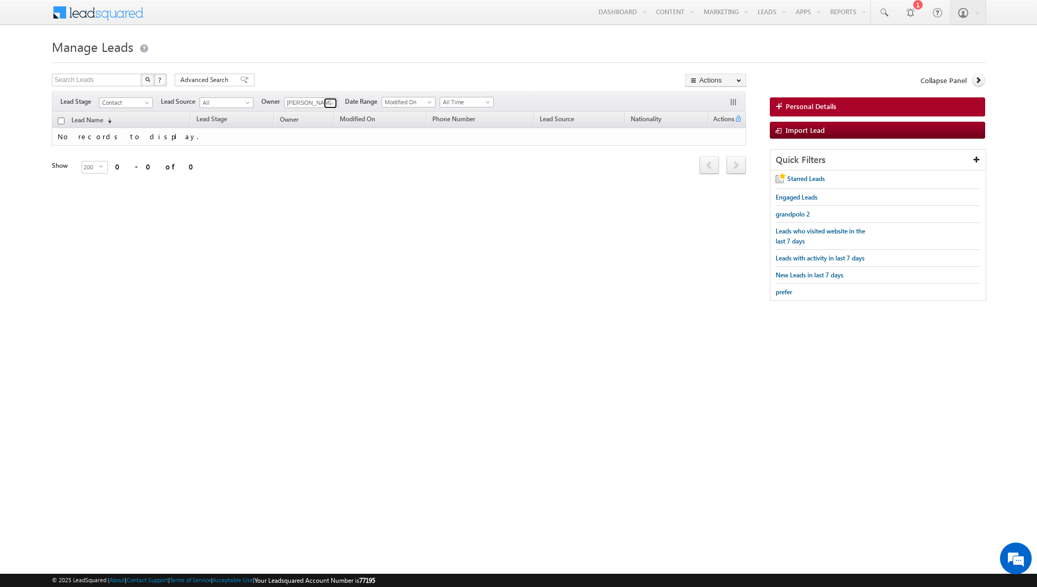
click at [328, 104] on span at bounding box center [331, 103] width 8 height 8
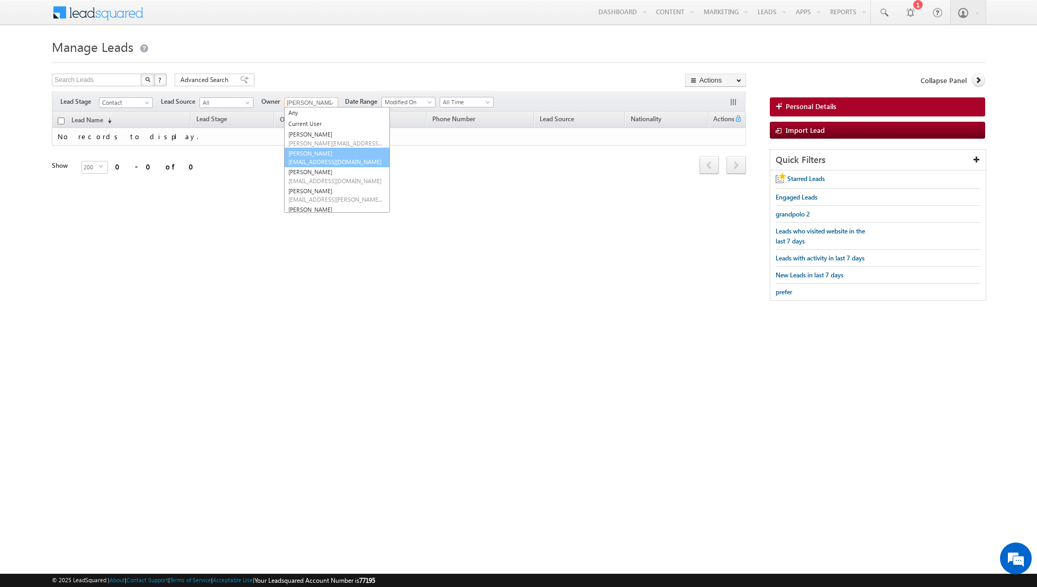
click at [317, 156] on link "[PERSON_NAME] [EMAIL_ADDRESS][DOMAIN_NAME]" at bounding box center [337, 158] width 106 height 20
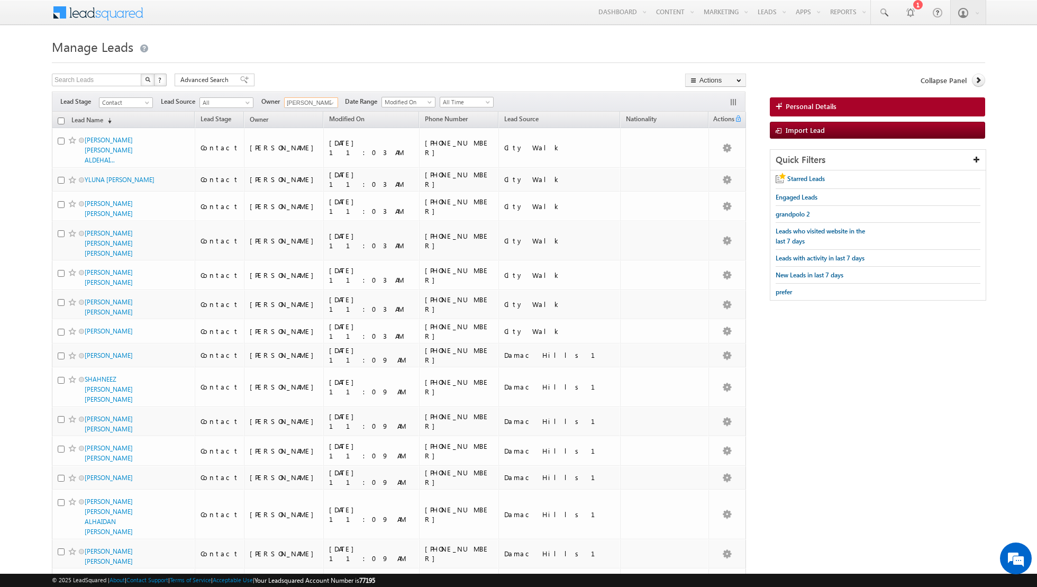
click at [62, 119] on input "checkbox" at bounding box center [61, 120] width 7 height 7
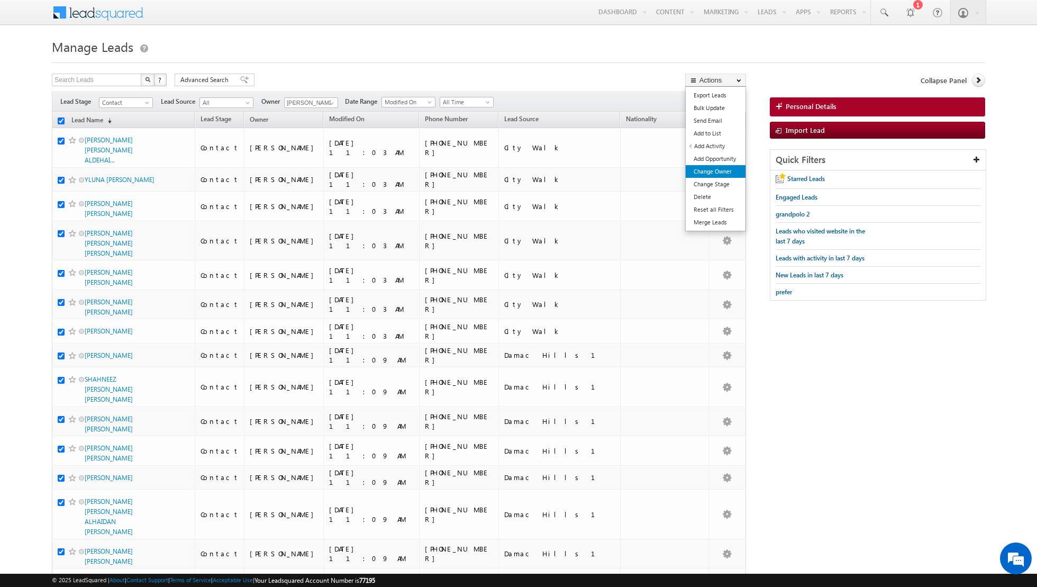
click at [702, 173] on link "Change Owner" at bounding box center [716, 171] width 60 height 13
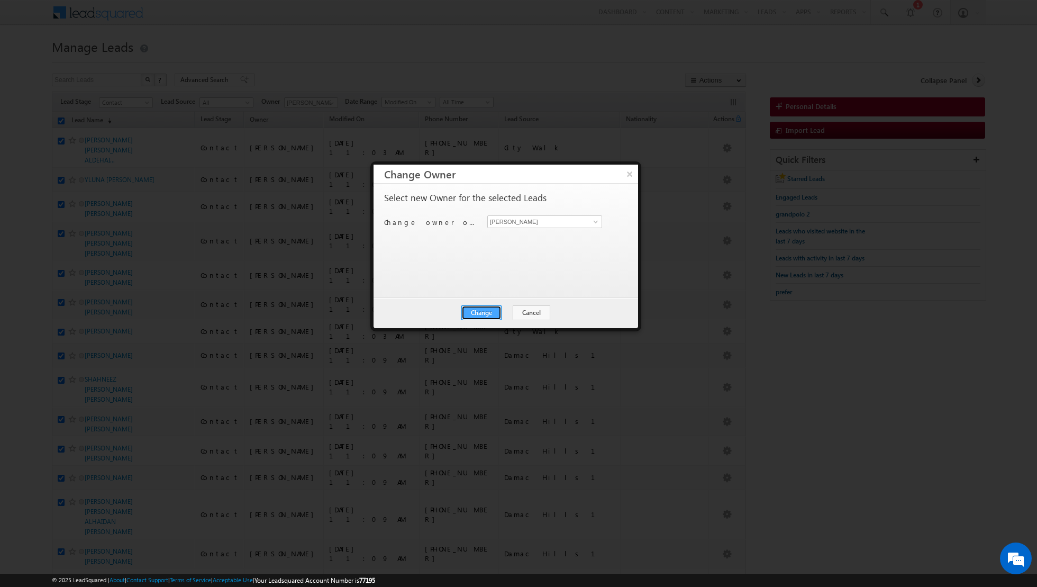
click at [475, 309] on button "Change" at bounding box center [481, 312] width 40 height 15
click at [503, 312] on button "Close" at bounding box center [507, 312] width 34 height 15
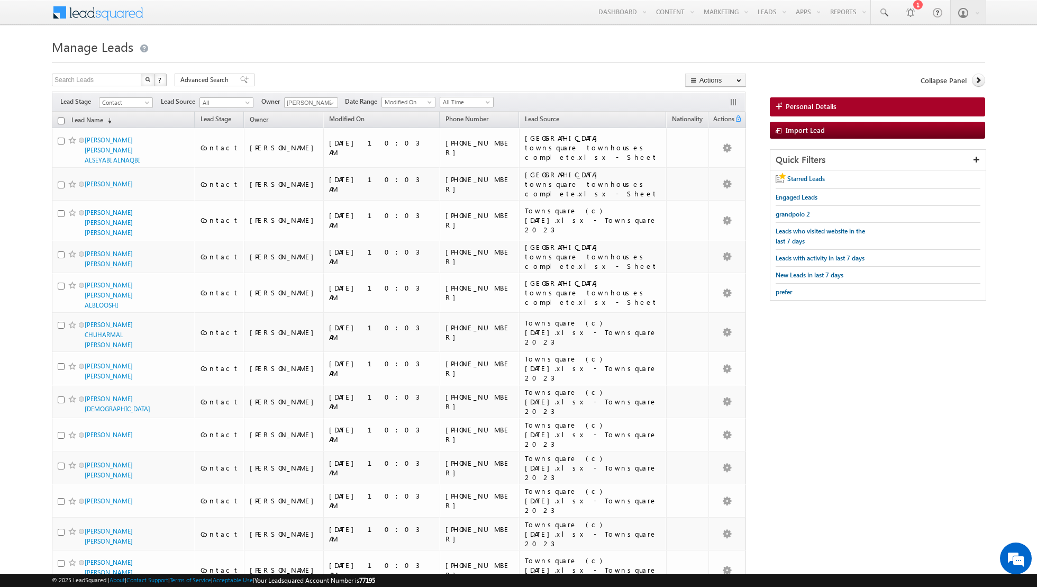
click at [62, 117] on input "checkbox" at bounding box center [61, 120] width 7 height 7
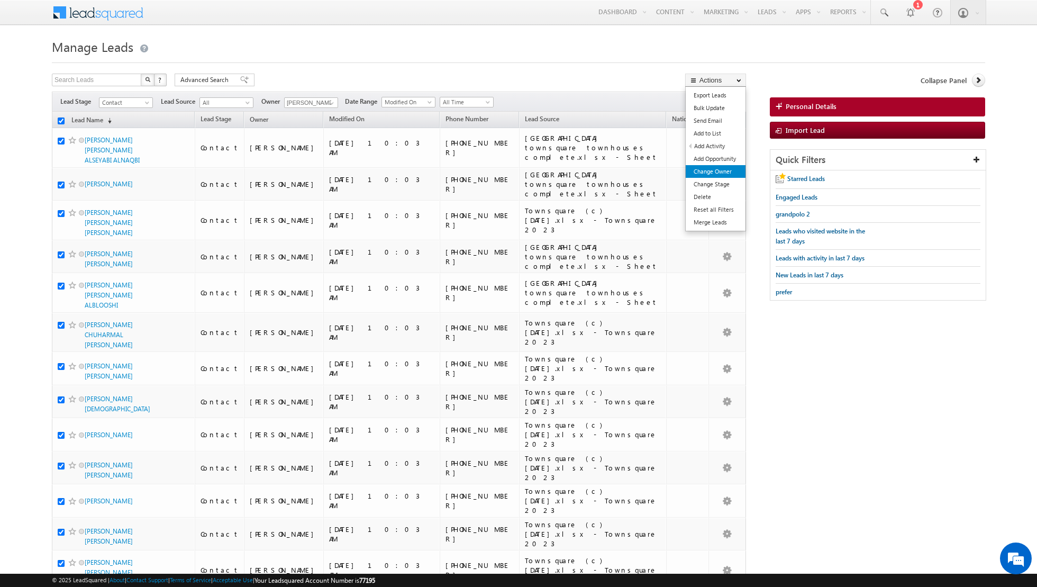
click at [703, 167] on link "Change Owner" at bounding box center [716, 171] width 60 height 13
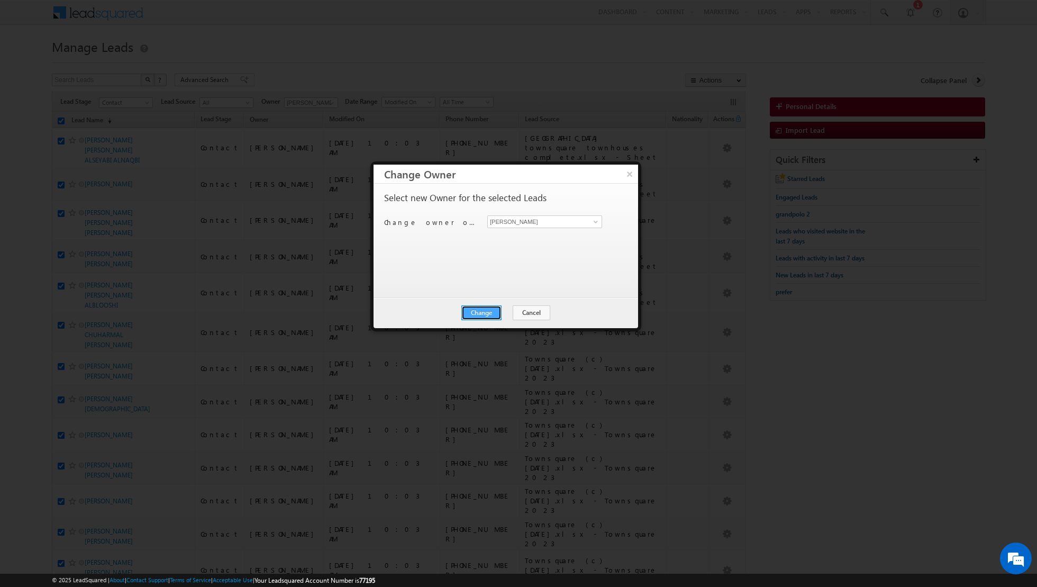
click at [474, 313] on button "Change" at bounding box center [481, 312] width 40 height 15
click at [502, 315] on button "Close" at bounding box center [507, 312] width 34 height 15
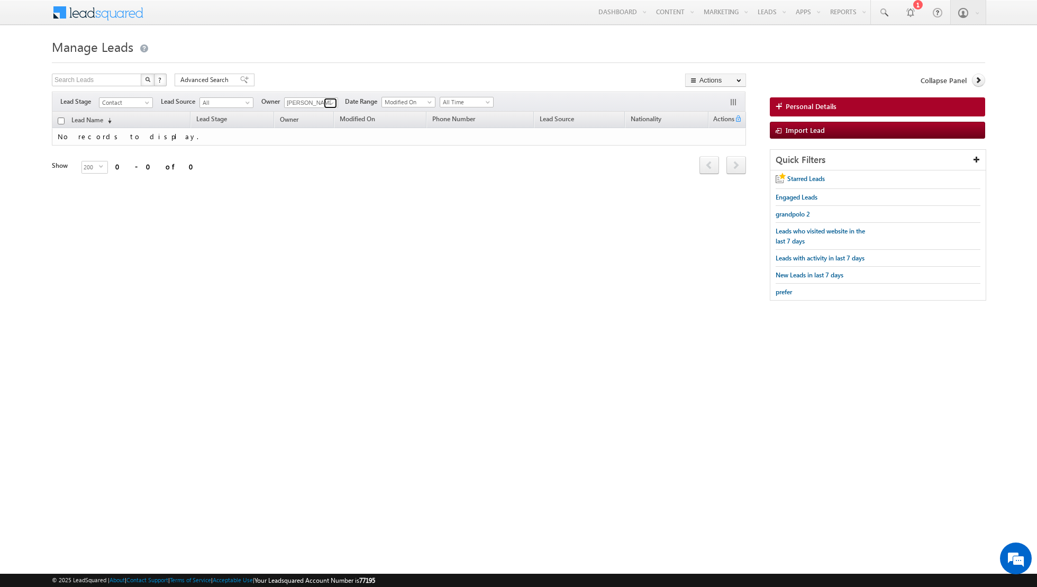
click at [327, 104] on span at bounding box center [331, 103] width 8 height 8
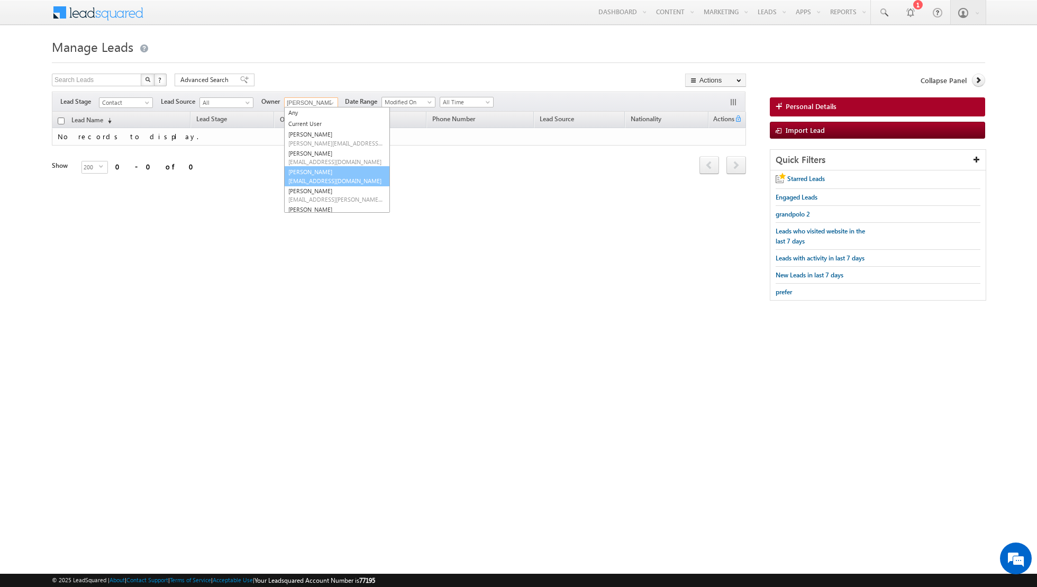
click at [309, 178] on span "[EMAIL_ADDRESS][DOMAIN_NAME]" at bounding box center [335, 181] width 95 height 8
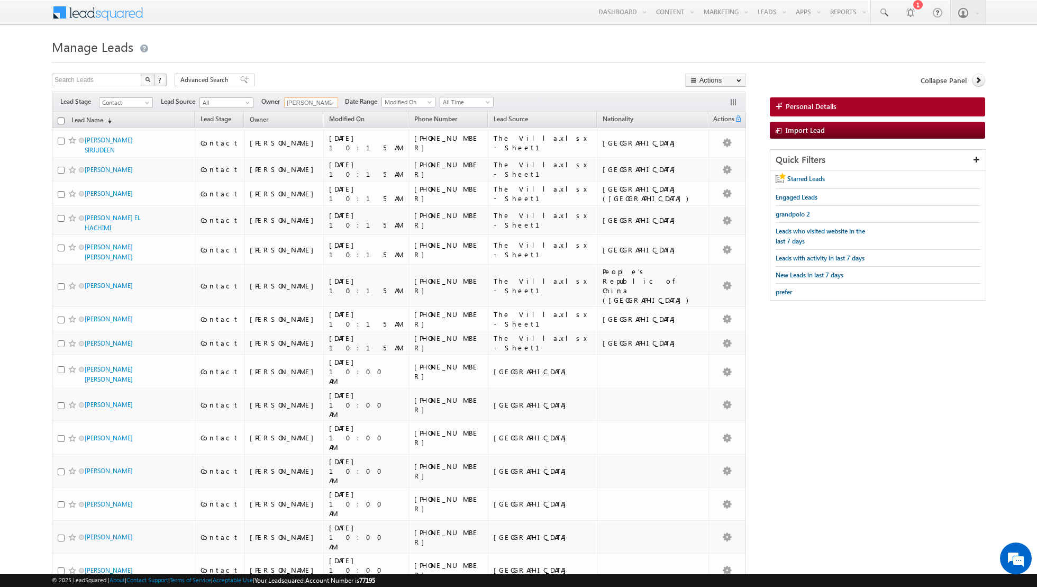
click at [61, 118] on input "checkbox" at bounding box center [61, 120] width 7 height 7
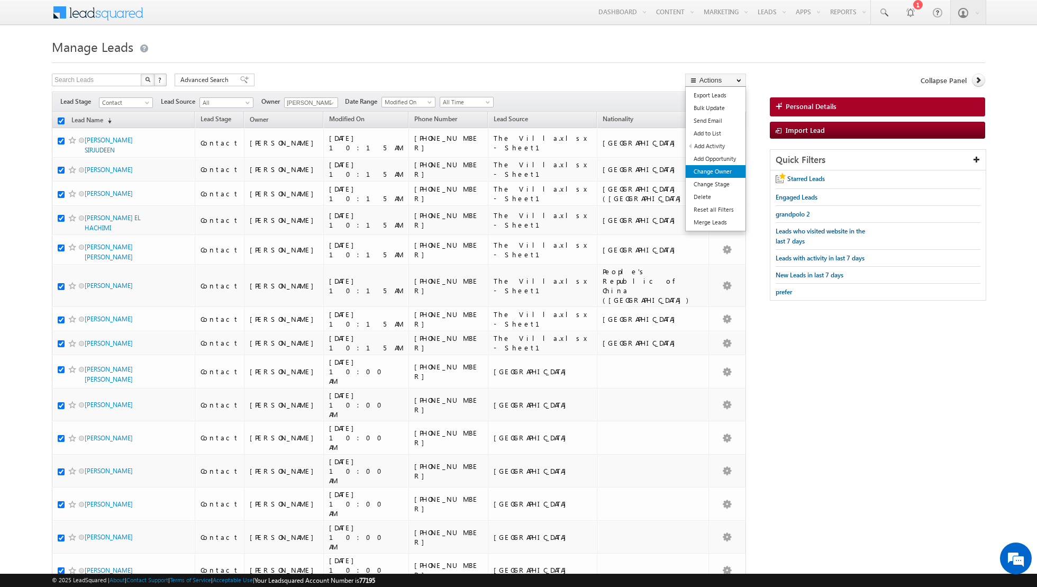
click at [715, 171] on link "Change Owner" at bounding box center [716, 171] width 60 height 13
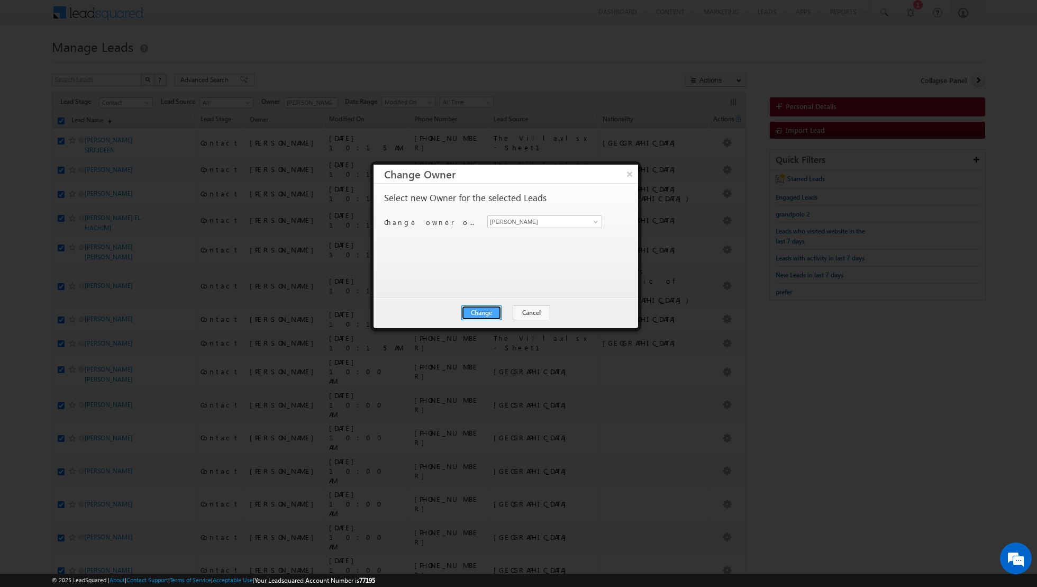
click at [478, 315] on button "Change" at bounding box center [481, 312] width 40 height 15
click at [507, 313] on button "Close" at bounding box center [507, 312] width 34 height 15
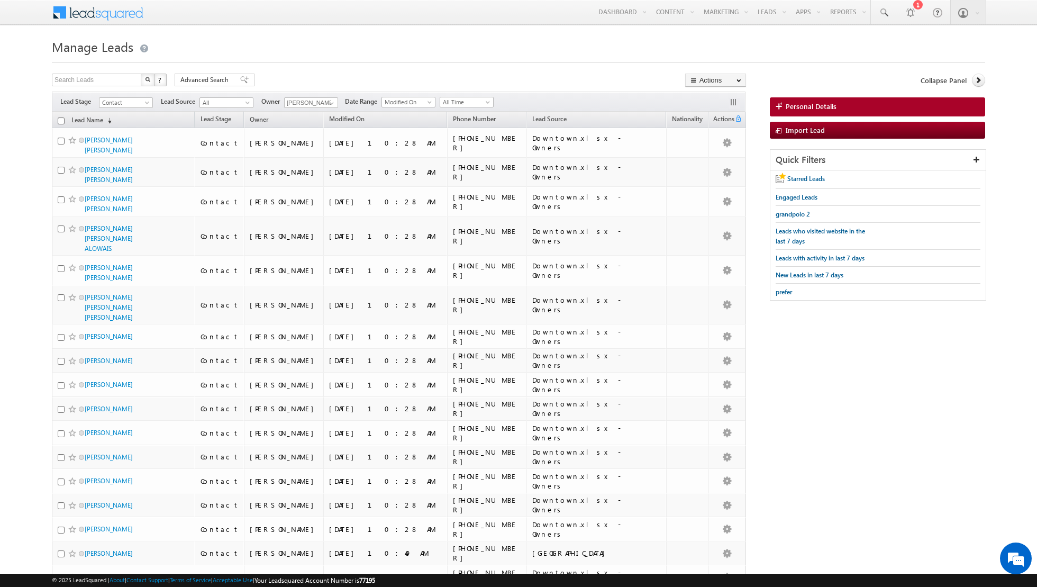
click at [61, 118] on input "checkbox" at bounding box center [61, 120] width 7 height 7
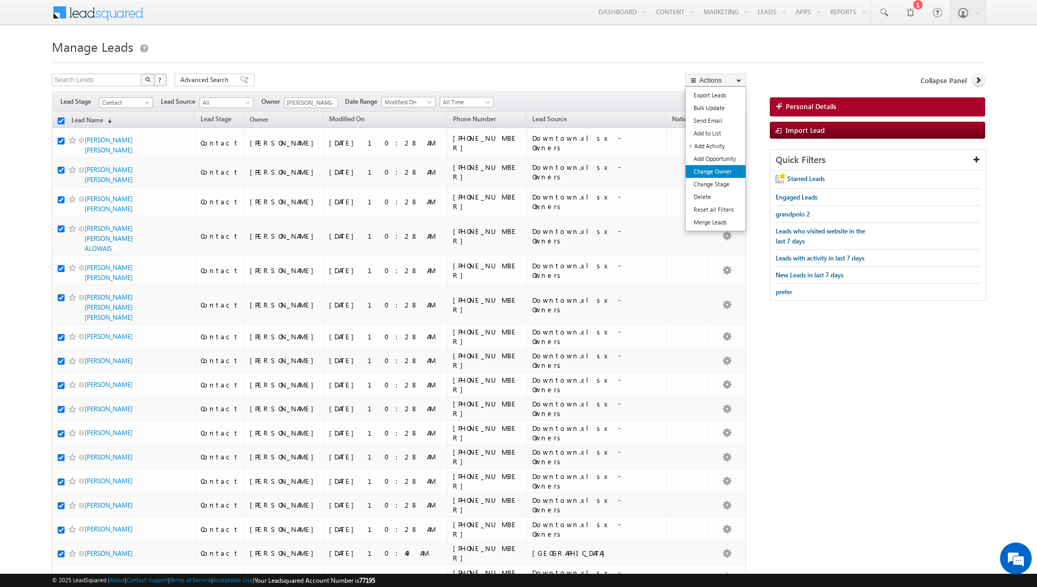
click at [720, 170] on link "Change Owner" at bounding box center [716, 171] width 60 height 13
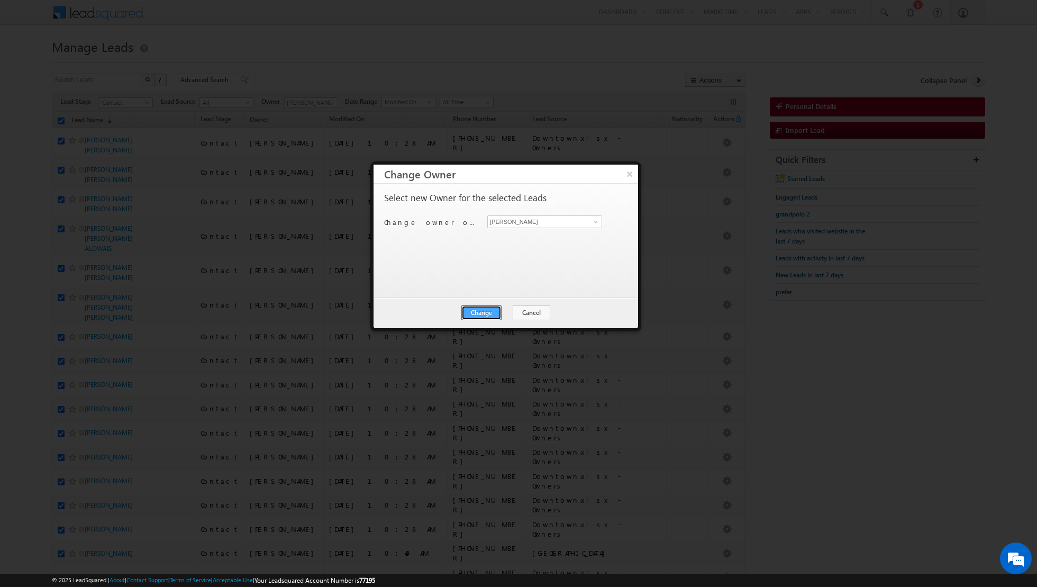
click at [479, 305] on button "Change" at bounding box center [481, 312] width 40 height 15
click at [514, 310] on button "Close" at bounding box center [507, 312] width 34 height 15
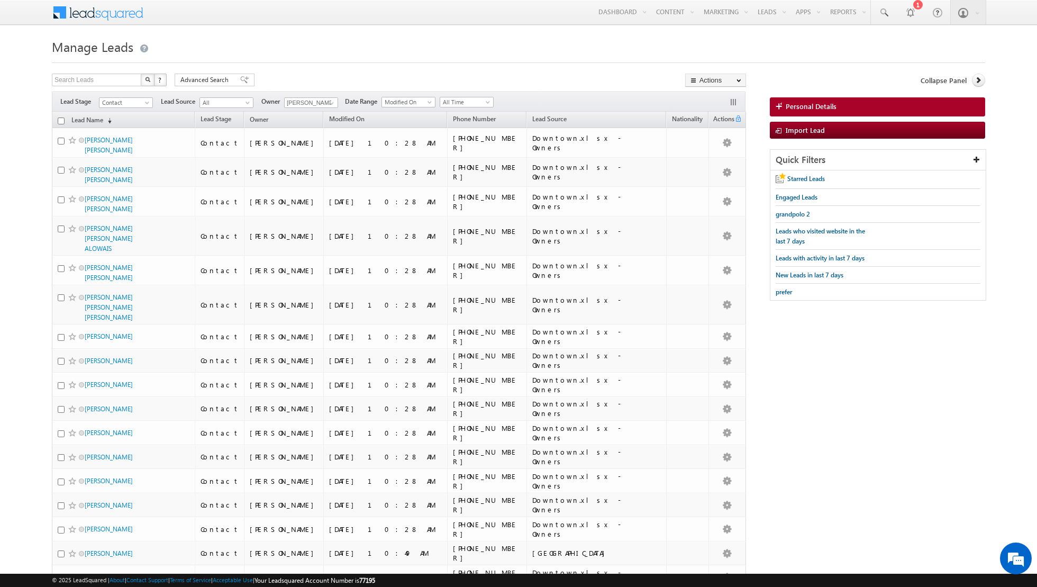
click at [59, 120] on input "checkbox" at bounding box center [61, 120] width 7 height 7
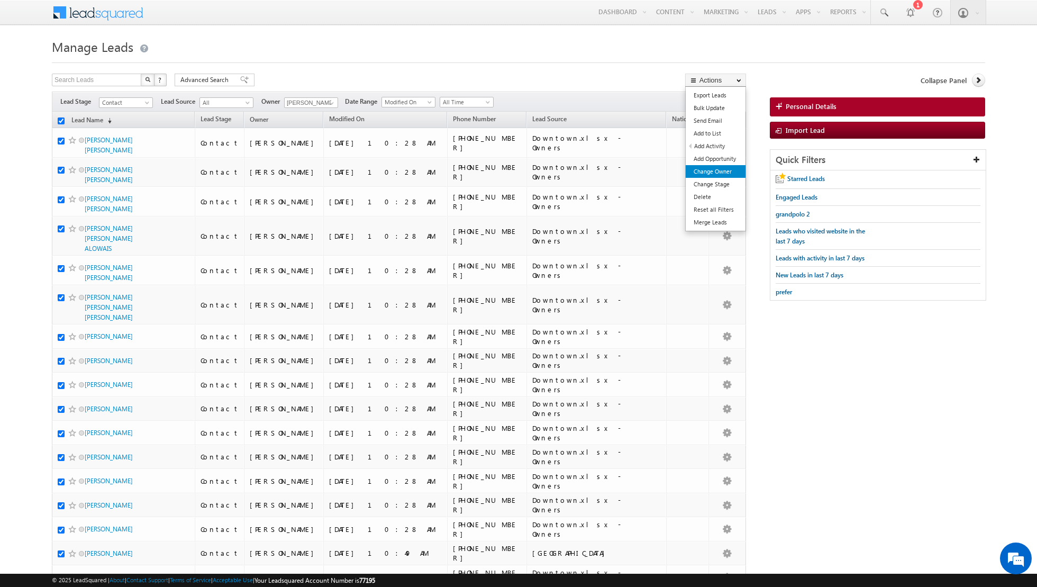
click at [716, 169] on link "Change Owner" at bounding box center [716, 171] width 60 height 13
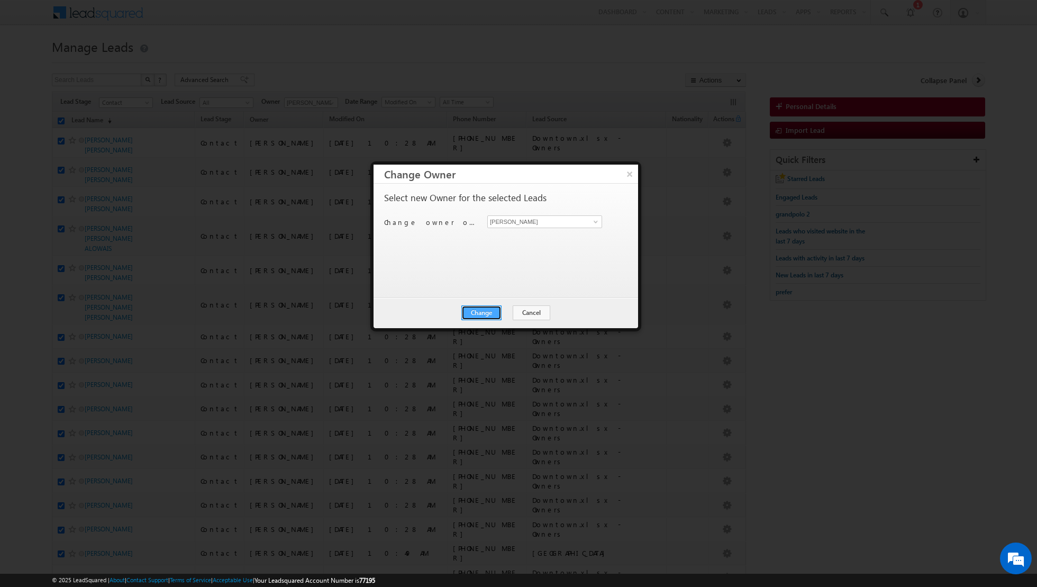
click at [477, 307] on button "Change" at bounding box center [481, 312] width 40 height 15
click at [503, 312] on button "Close" at bounding box center [507, 312] width 34 height 15
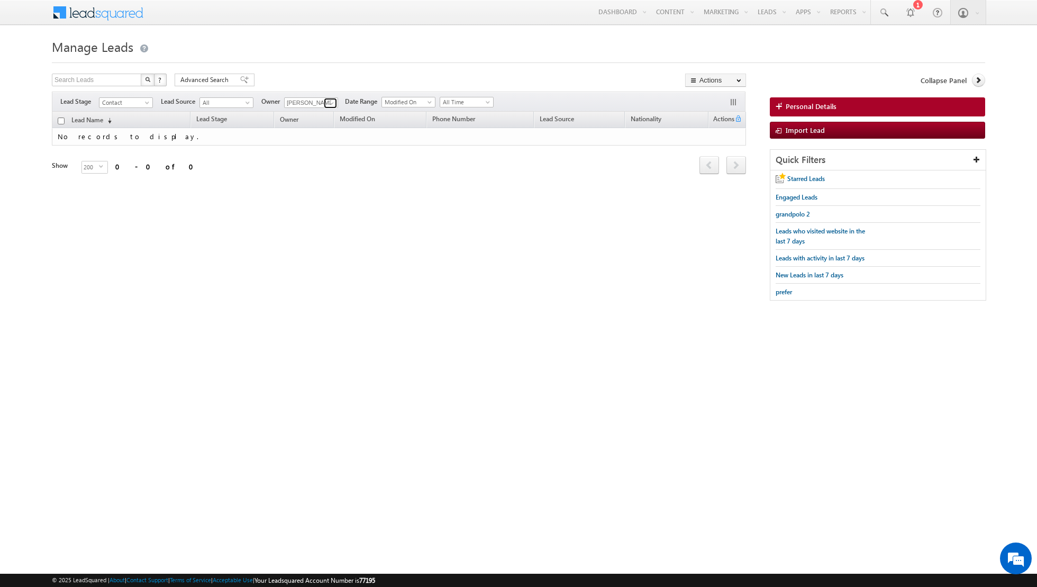
click at [327, 103] on span at bounding box center [331, 103] width 8 height 8
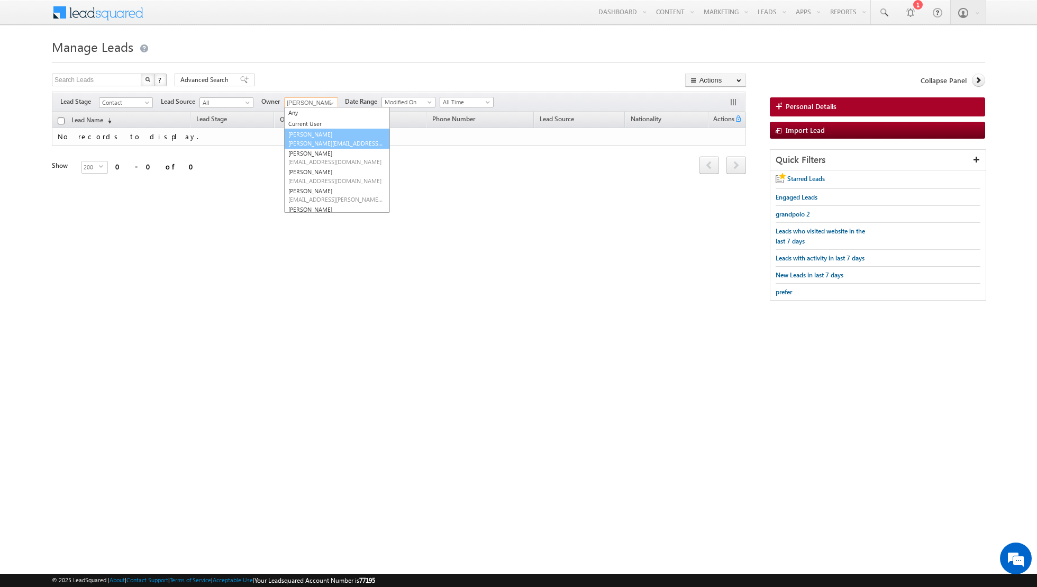
click at [315, 135] on link "[PERSON_NAME] [PERSON_NAME][EMAIL_ADDRESS][DOMAIN_NAME]" at bounding box center [337, 139] width 106 height 20
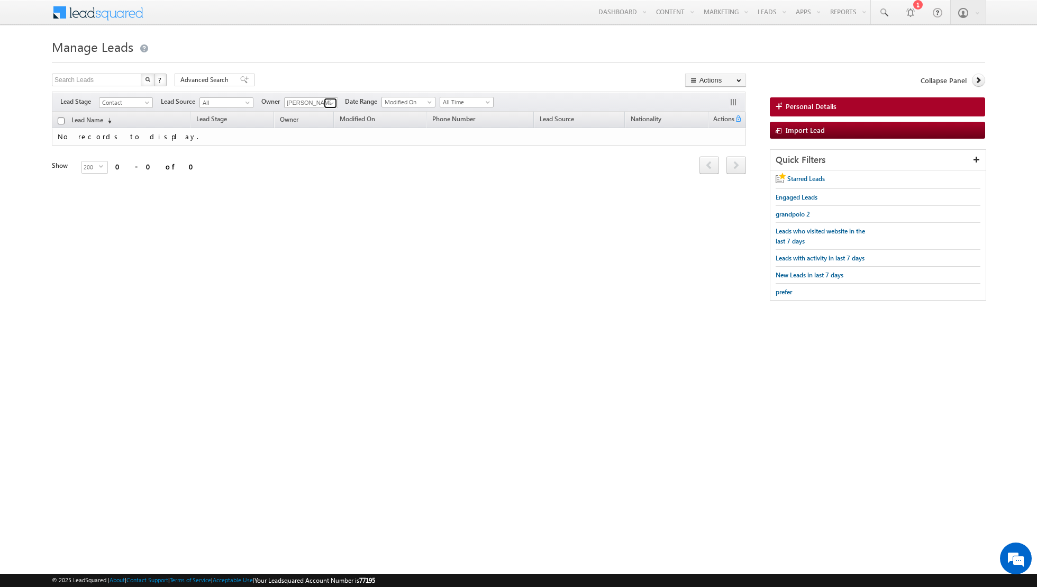
click at [330, 104] on span at bounding box center [331, 103] width 8 height 8
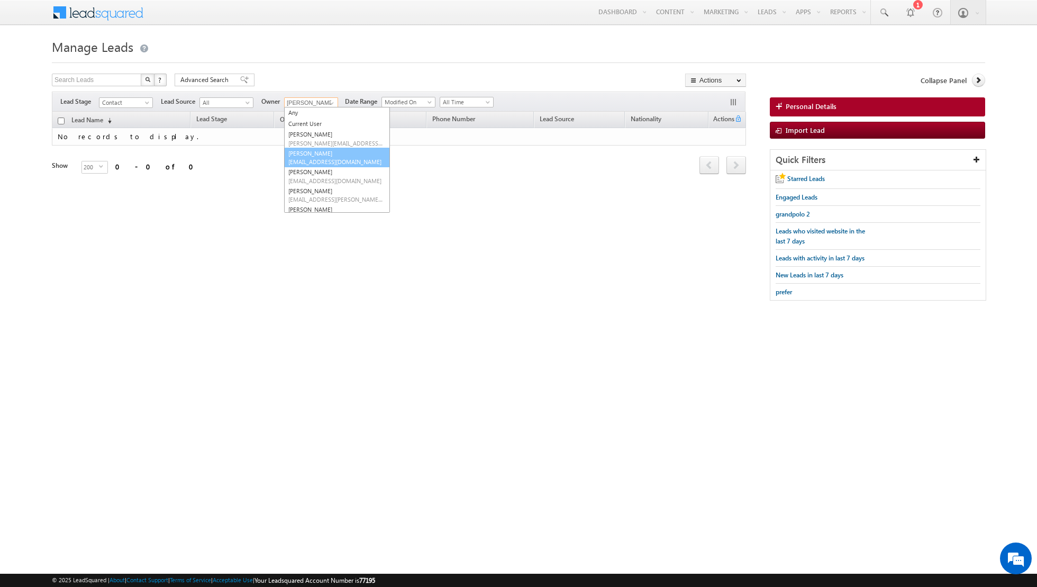
click at [299, 158] on span "[EMAIL_ADDRESS][DOMAIN_NAME]" at bounding box center [335, 162] width 95 height 8
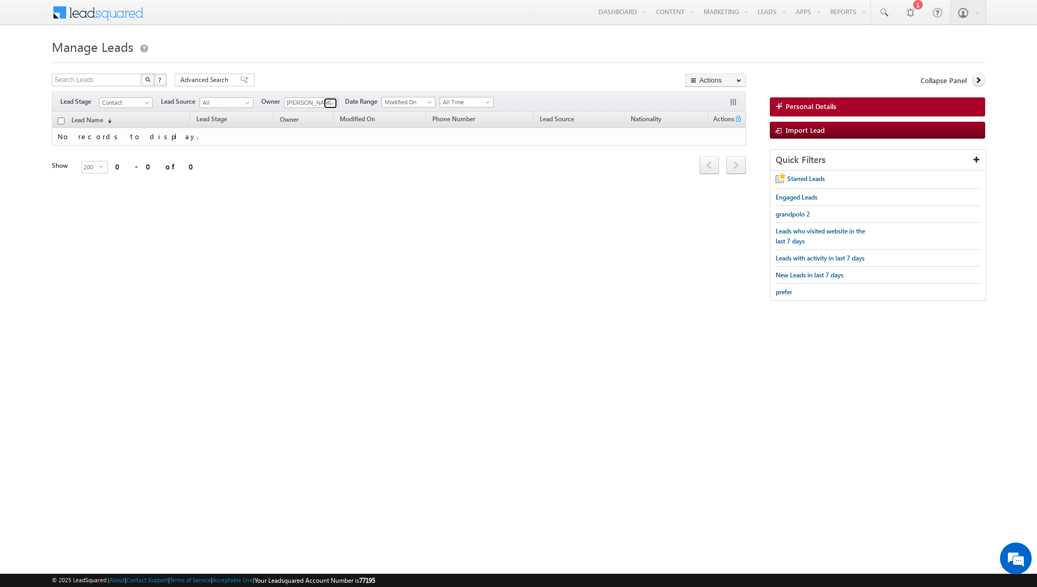
click at [328, 101] on span at bounding box center [331, 103] width 8 height 8
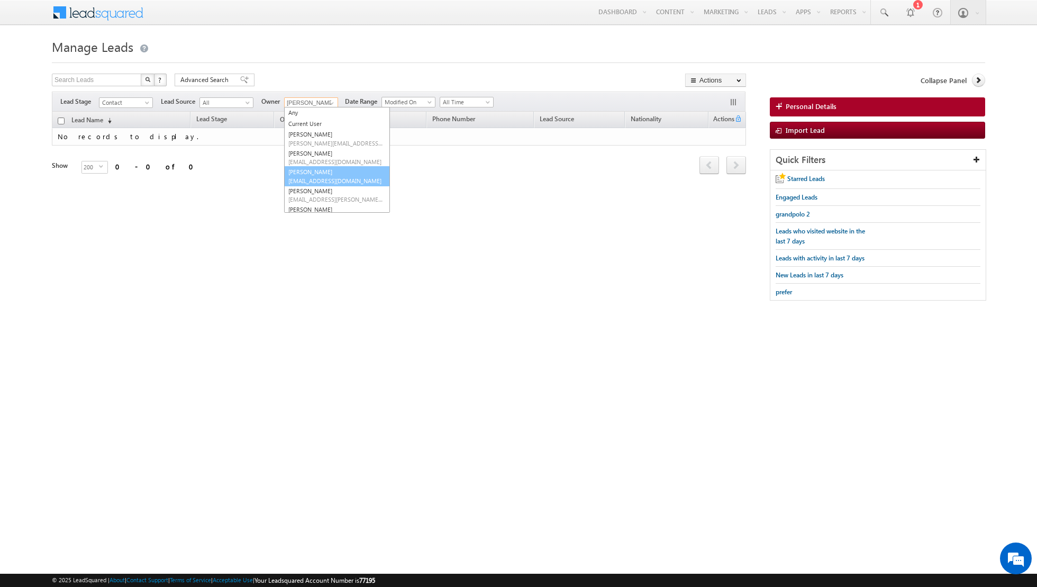
click at [304, 180] on span "[EMAIL_ADDRESS][DOMAIN_NAME]" at bounding box center [335, 181] width 95 height 8
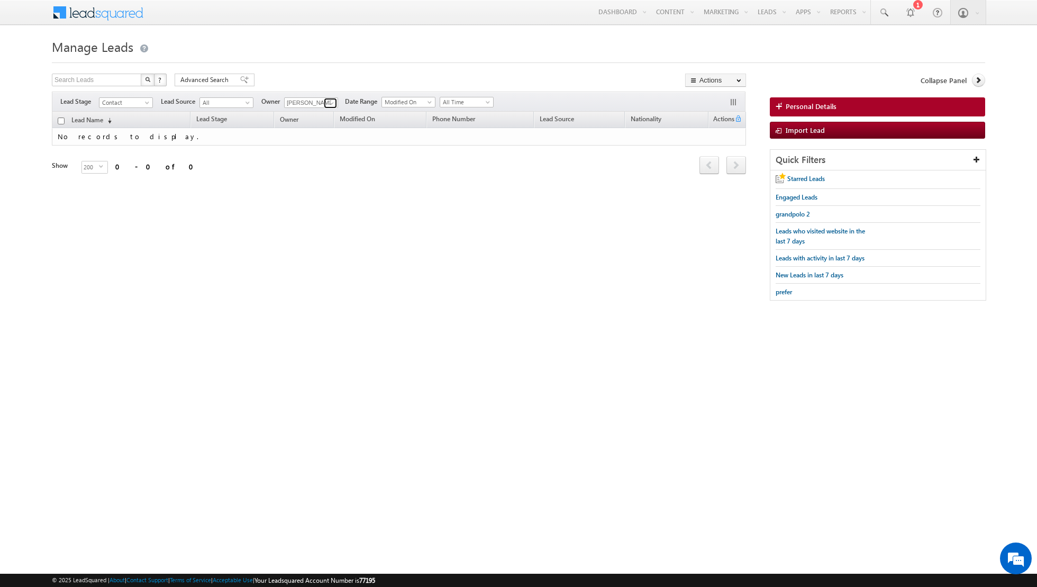
click at [327, 106] on span at bounding box center [331, 103] width 8 height 8
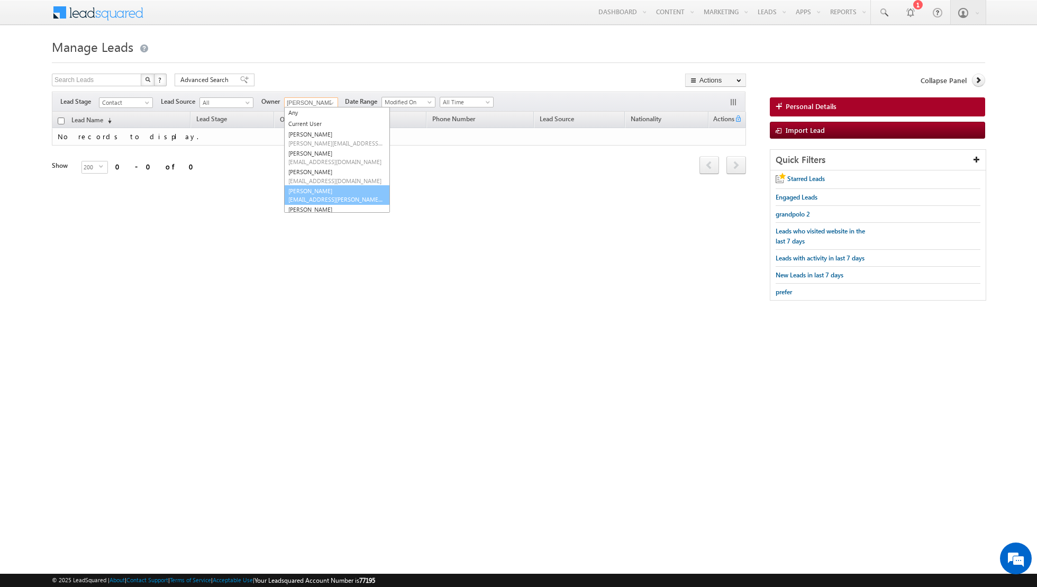
click at [316, 188] on link "[PERSON_NAME] [EMAIL_ADDRESS][PERSON_NAME][DOMAIN_NAME]" at bounding box center [337, 195] width 106 height 20
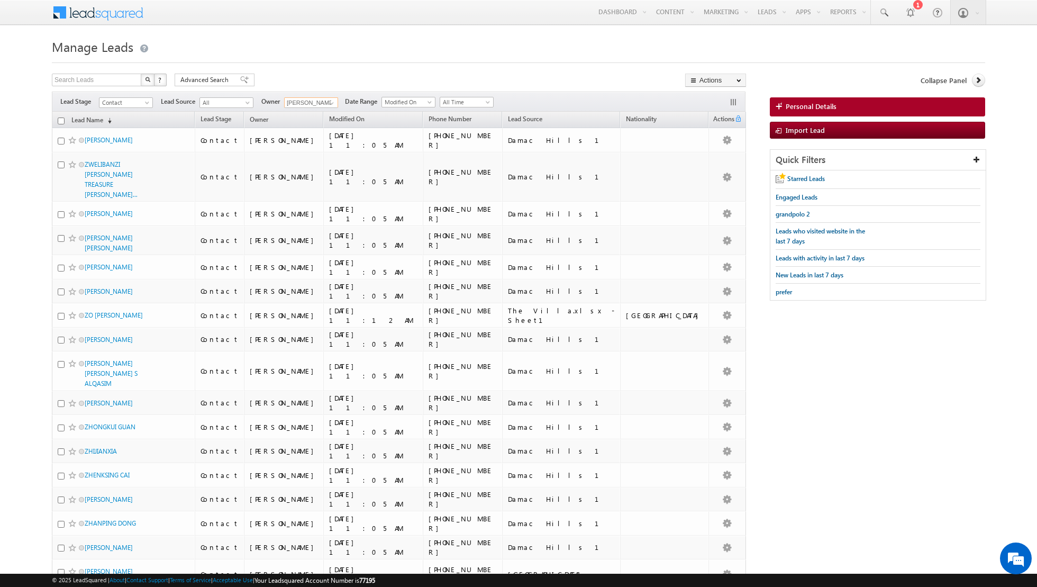
click at [61, 118] on input "checkbox" at bounding box center [61, 120] width 7 height 7
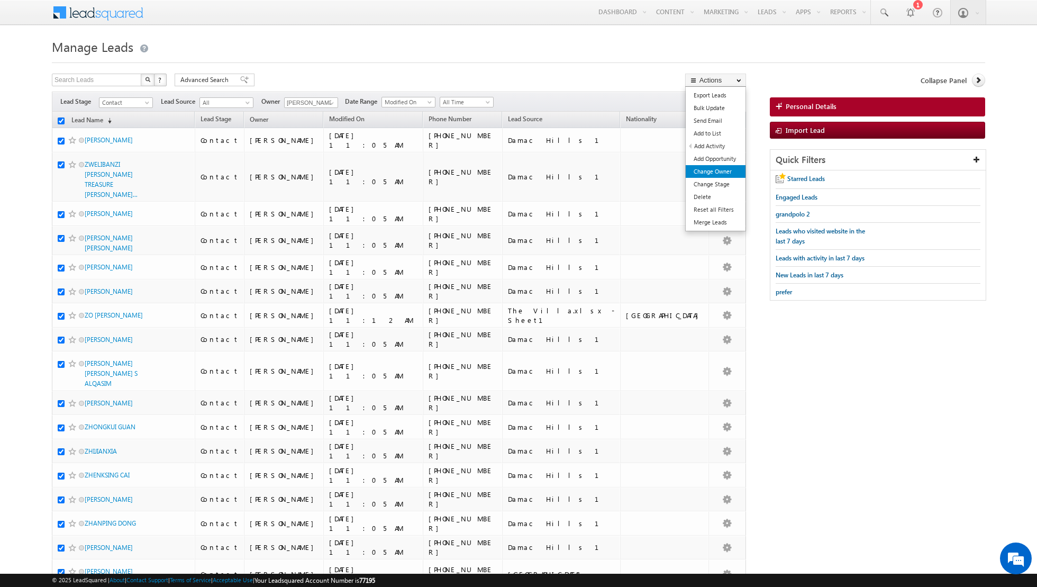
click at [715, 173] on link "Change Owner" at bounding box center [716, 171] width 60 height 13
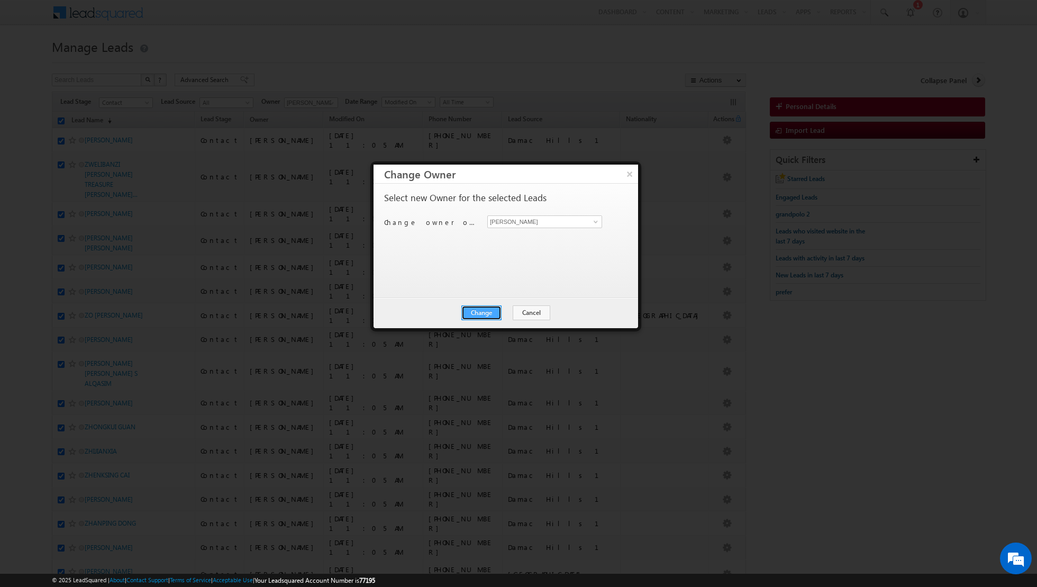
click at [483, 310] on button "Change" at bounding box center [481, 312] width 40 height 15
click at [508, 308] on button "Close" at bounding box center [507, 312] width 34 height 15
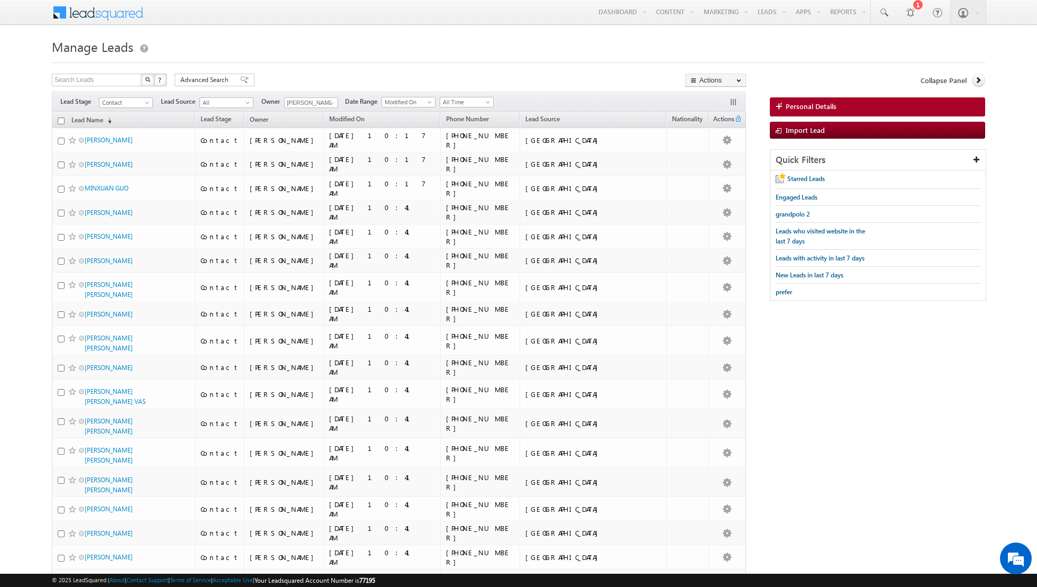
click at [60, 118] on input "checkbox" at bounding box center [61, 120] width 7 height 7
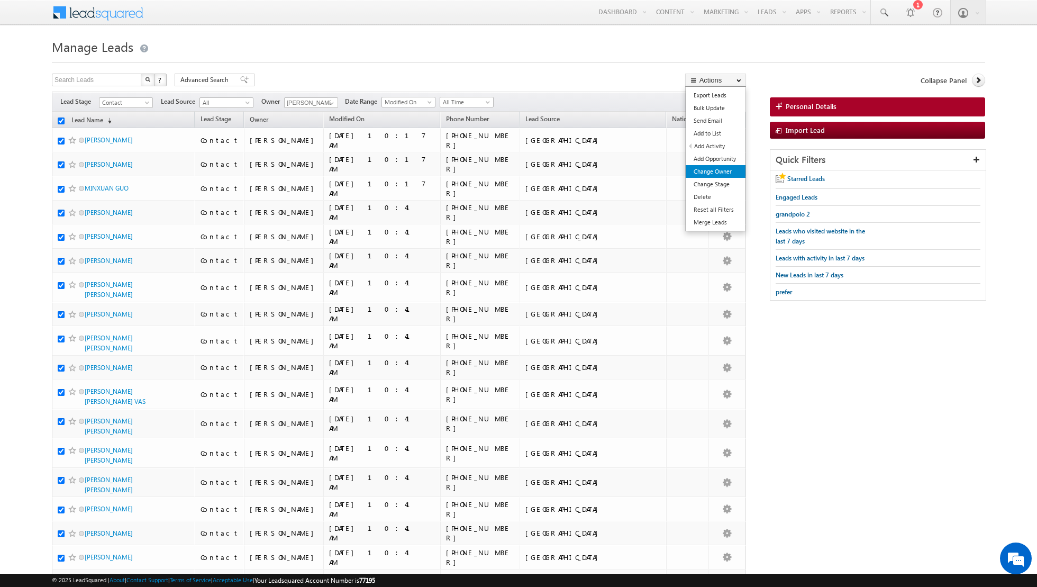
click at [715, 169] on link "Change Owner" at bounding box center [716, 171] width 60 height 13
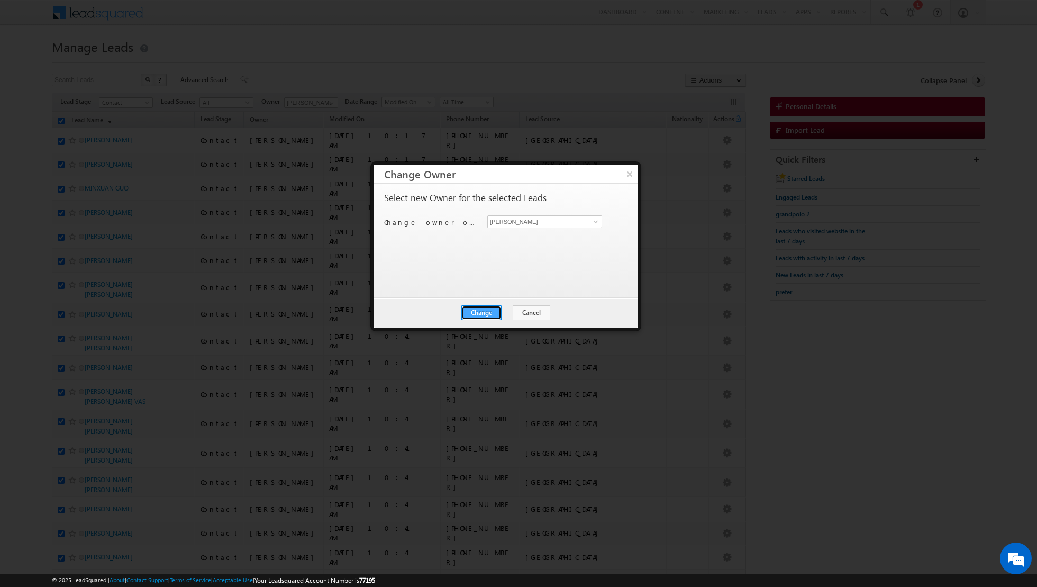
click at [483, 313] on button "Change" at bounding box center [481, 312] width 40 height 15
click at [506, 313] on button "Close" at bounding box center [507, 312] width 34 height 15
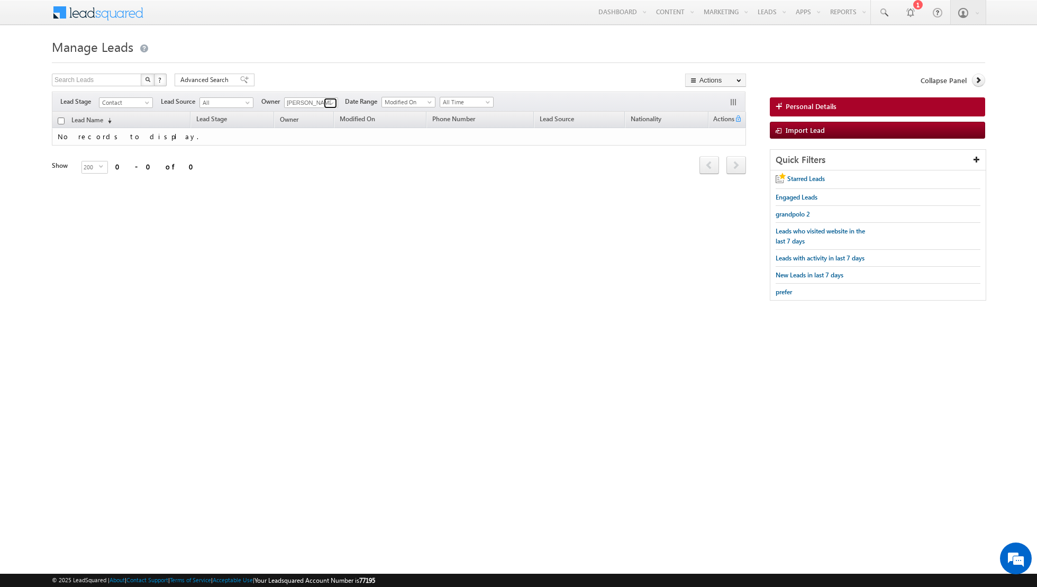
click at [332, 103] on span at bounding box center [331, 103] width 8 height 8
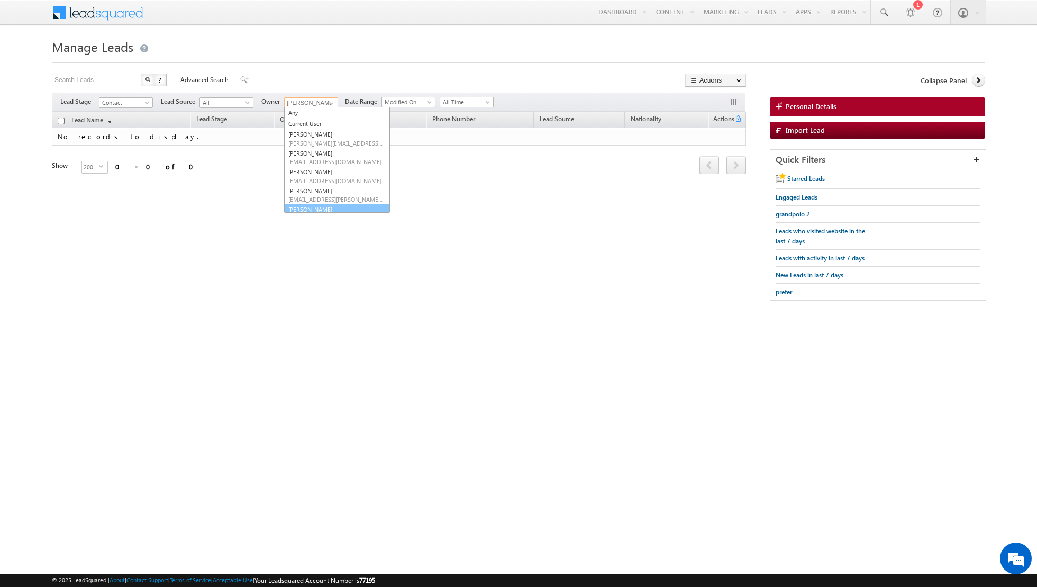
scroll to position [12, 0]
click at [313, 203] on span "[PERSON_NAME][EMAIL_ADDRESS][DOMAIN_NAME]" at bounding box center [335, 207] width 95 height 8
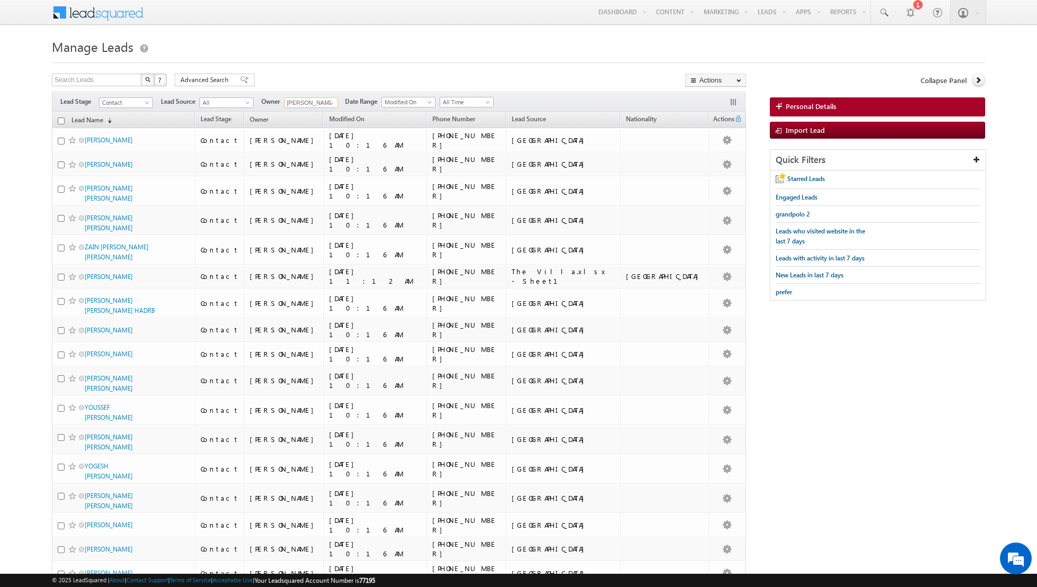
click at [60, 120] on input "checkbox" at bounding box center [61, 120] width 7 height 7
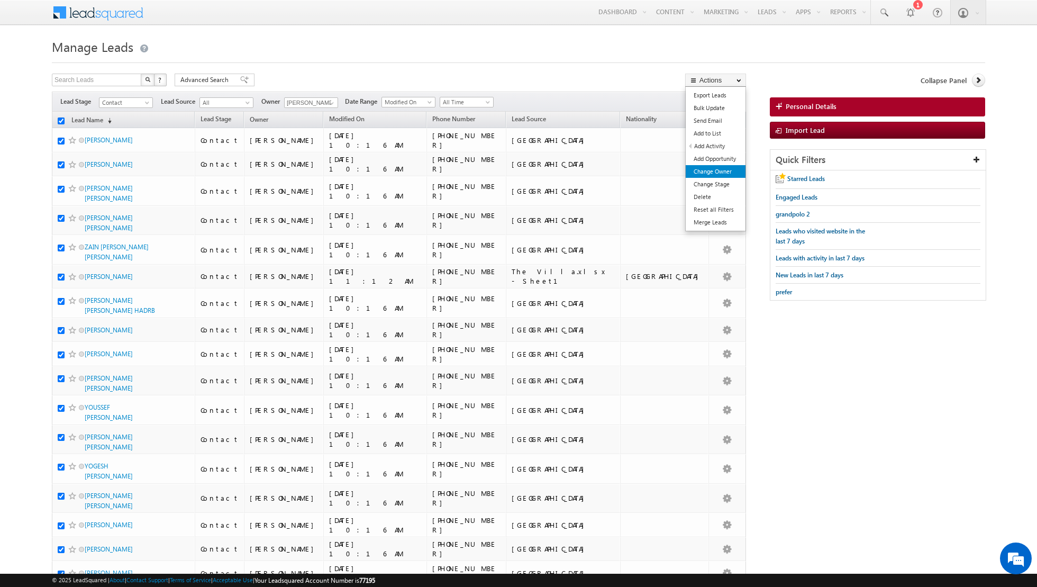
click at [703, 170] on link "Change Owner" at bounding box center [716, 171] width 60 height 13
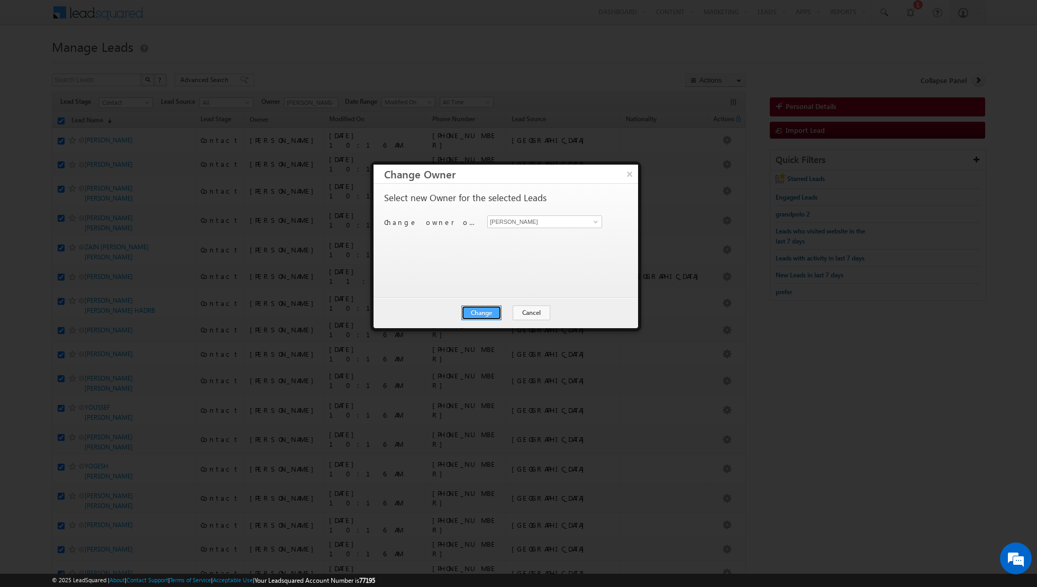
click at [479, 308] on button "Change" at bounding box center [481, 312] width 40 height 15
click at [507, 312] on button "Close" at bounding box center [507, 312] width 34 height 15
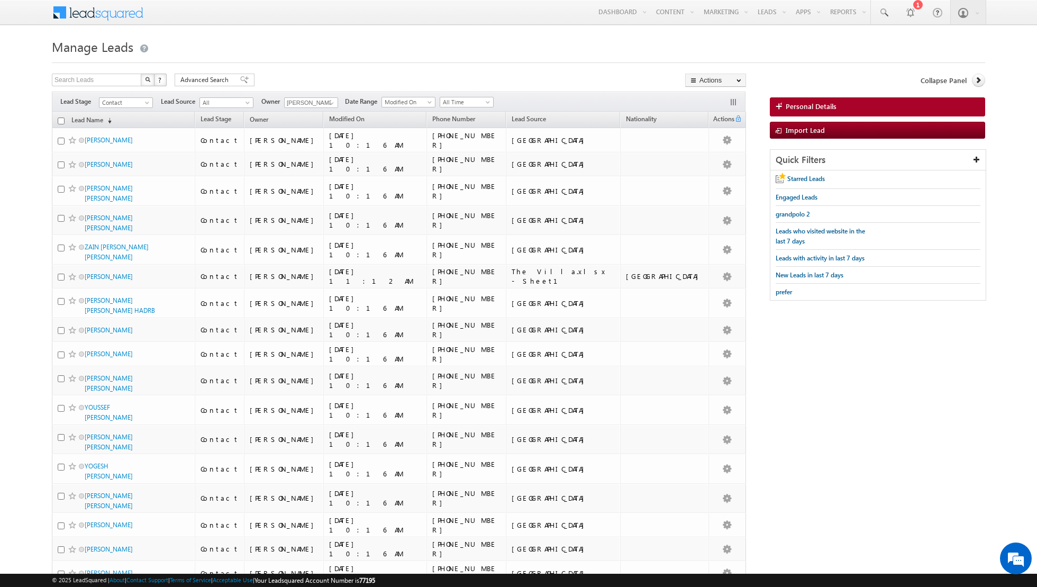
click at [60, 120] on input "checkbox" at bounding box center [61, 120] width 7 height 7
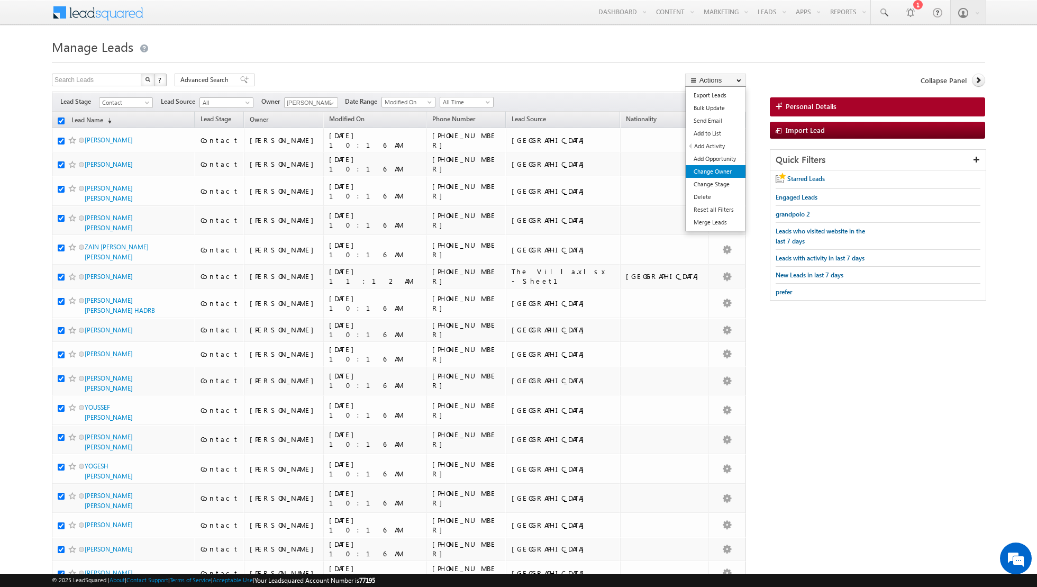
click at [699, 172] on link "Change Owner" at bounding box center [716, 171] width 60 height 13
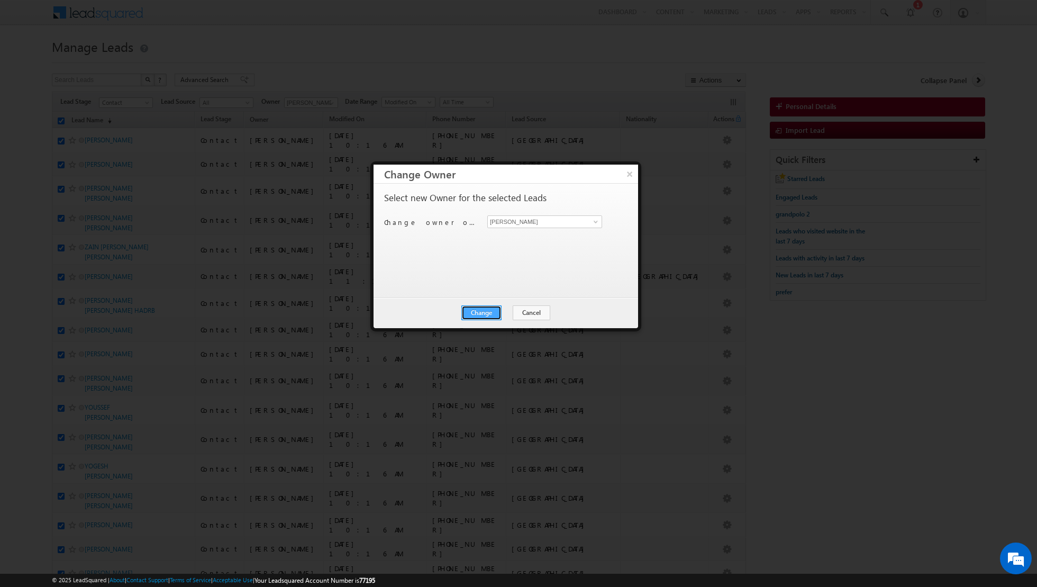
click at [479, 309] on button "Change" at bounding box center [481, 312] width 40 height 15
click at [507, 312] on button "Close" at bounding box center [507, 312] width 34 height 15
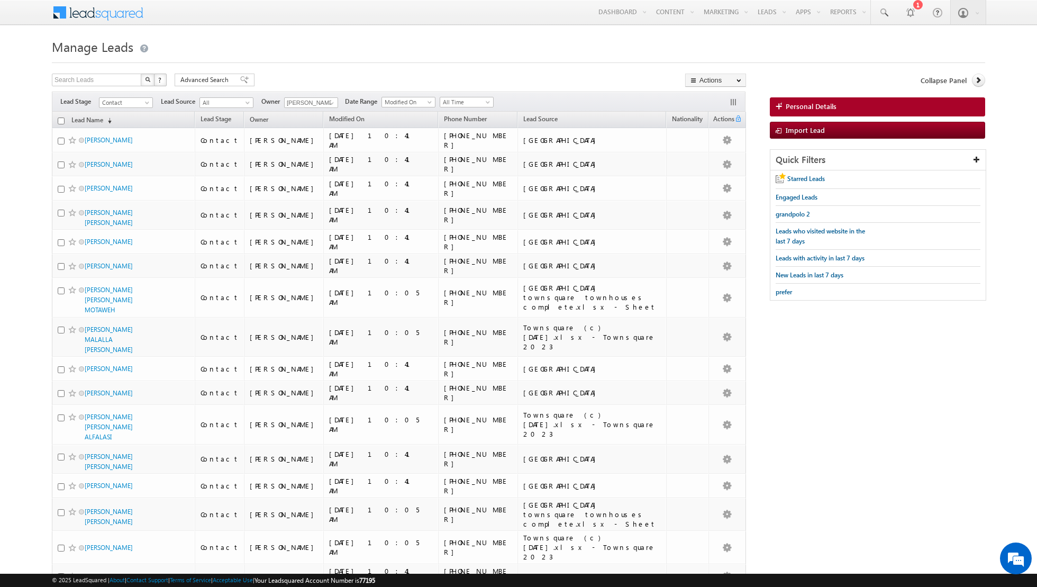
click at [60, 118] on input "checkbox" at bounding box center [61, 120] width 7 height 7
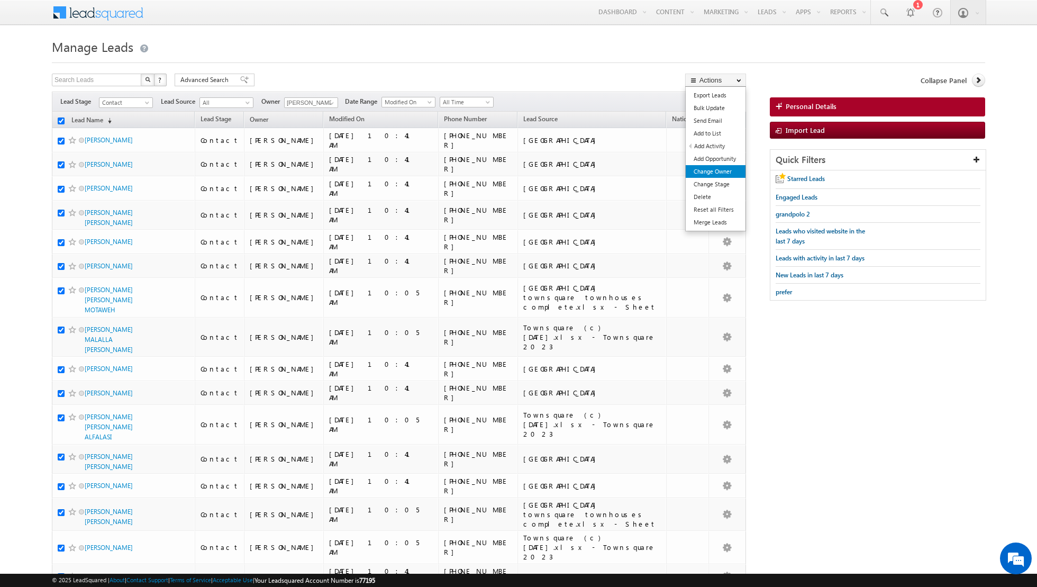
click at [711, 169] on link "Change Owner" at bounding box center [716, 171] width 60 height 13
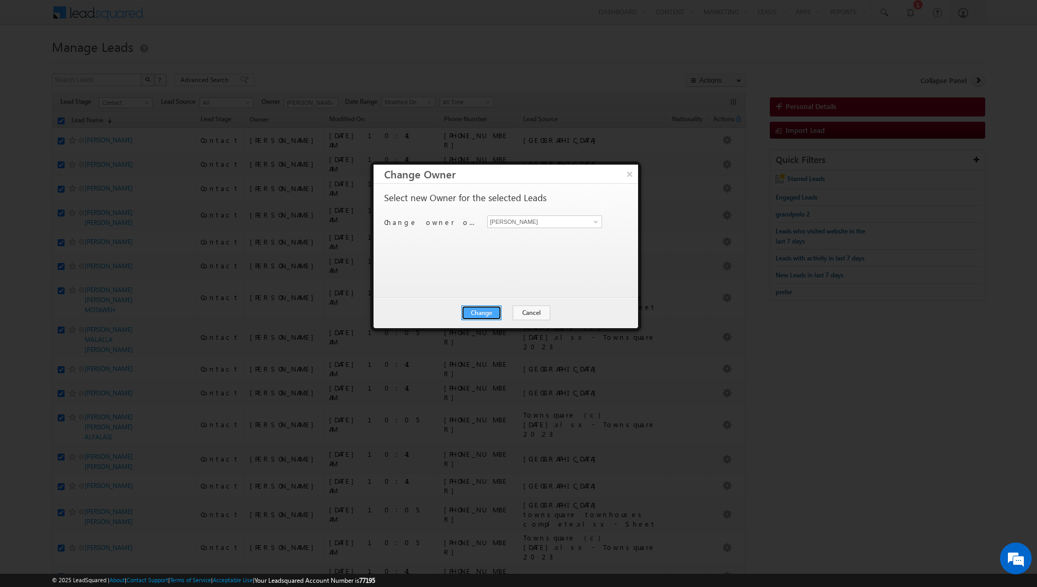
click at [479, 314] on button "Change" at bounding box center [481, 312] width 40 height 15
click at [509, 310] on button "Close" at bounding box center [507, 312] width 34 height 15
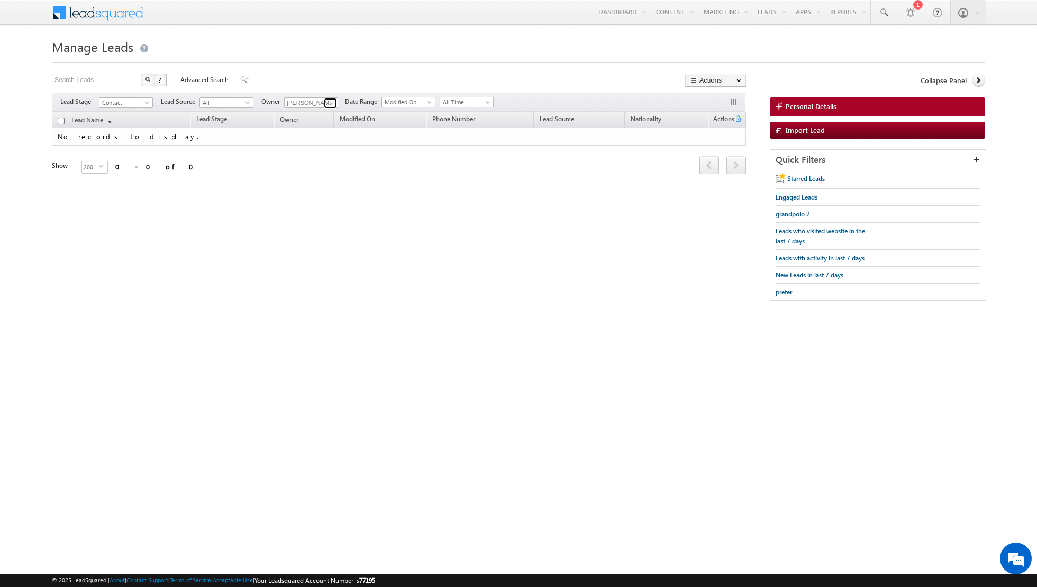
click at [324, 104] on link at bounding box center [330, 103] width 13 height 11
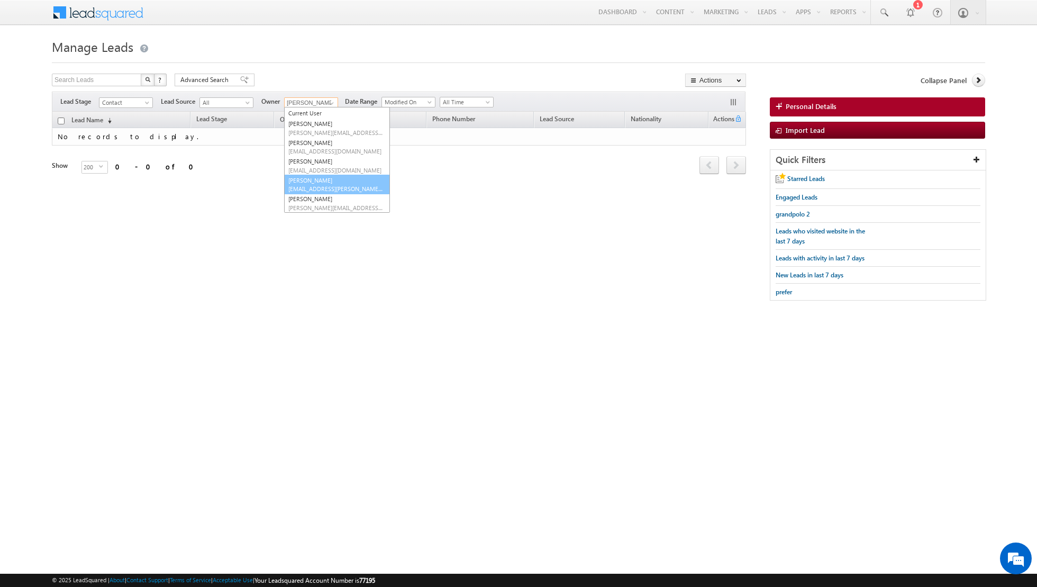
scroll to position [43, 0]
click at [317, 188] on link "[PERSON_NAME] [PERSON_NAME] [PERSON_NAME][EMAIL_ADDRESS][PERSON_NAME][DOMAIN_NA…" at bounding box center [337, 189] width 106 height 20
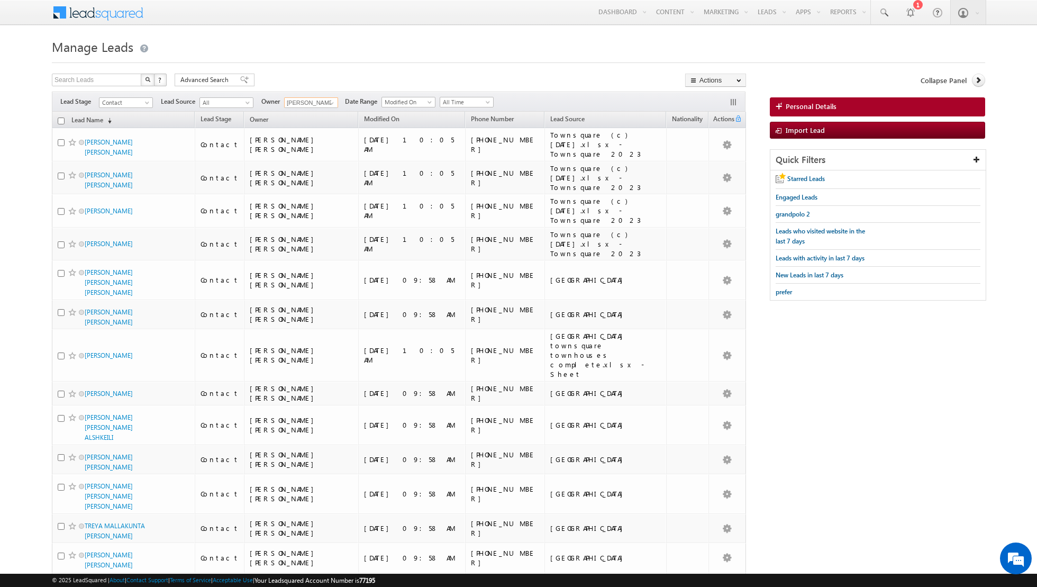
click at [61, 120] on input "checkbox" at bounding box center [61, 120] width 7 height 7
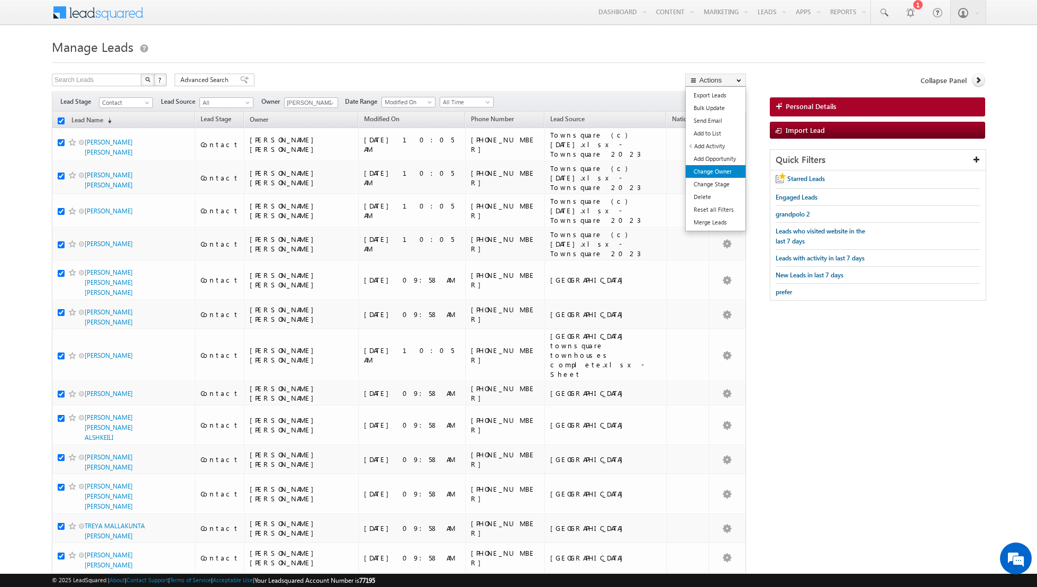
click at [702, 176] on link "Change Owner" at bounding box center [716, 171] width 60 height 13
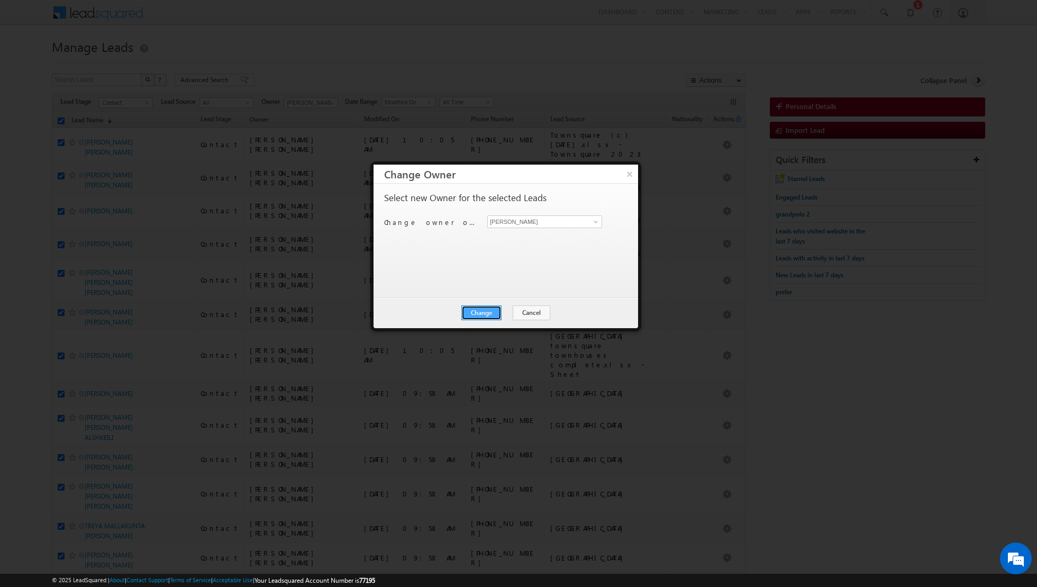
click at [490, 314] on button "Change" at bounding box center [481, 312] width 40 height 15
click at [503, 313] on button "Close" at bounding box center [507, 312] width 34 height 15
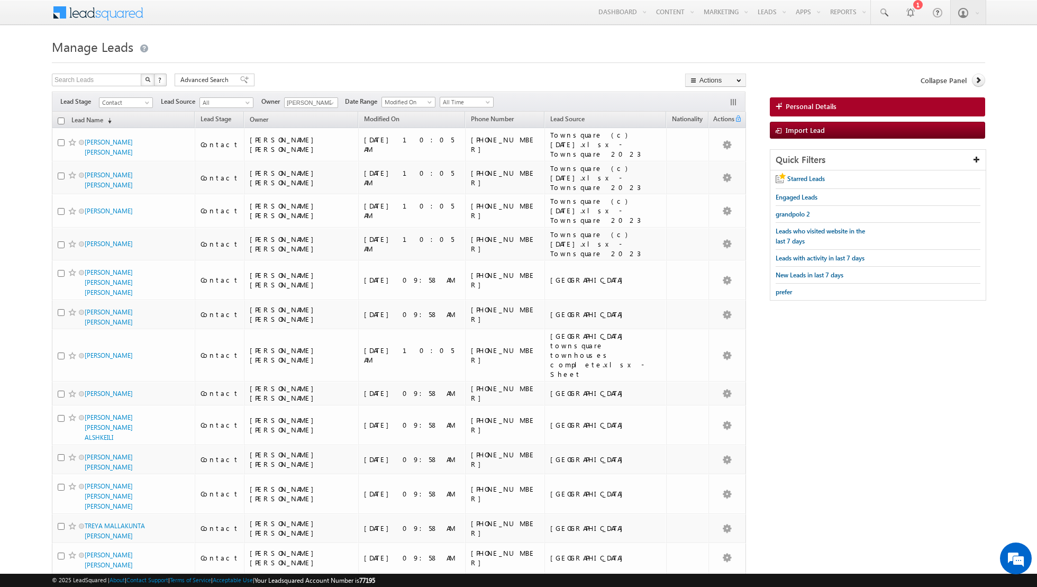
click at [59, 118] on input "checkbox" at bounding box center [61, 120] width 7 height 7
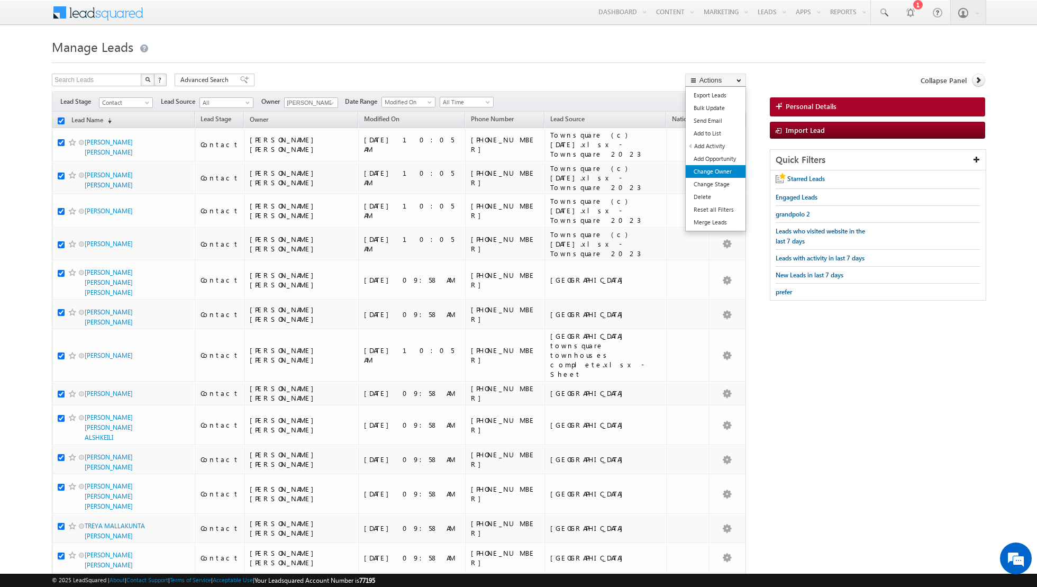
click at [697, 168] on link "Change Owner" at bounding box center [716, 171] width 60 height 13
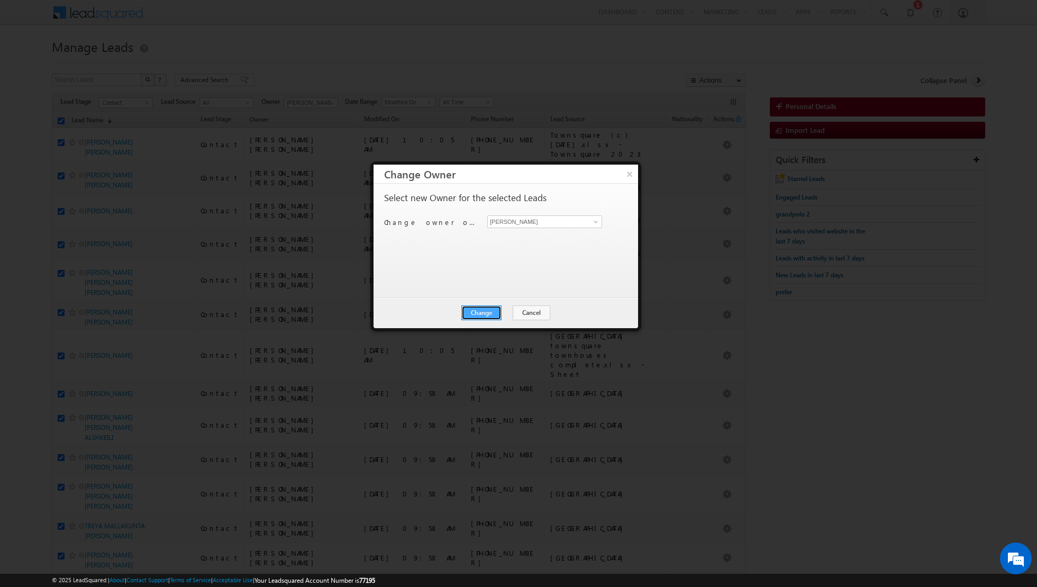
click at [481, 305] on button "Change" at bounding box center [481, 312] width 40 height 15
click at [503, 310] on button "Close" at bounding box center [507, 312] width 34 height 15
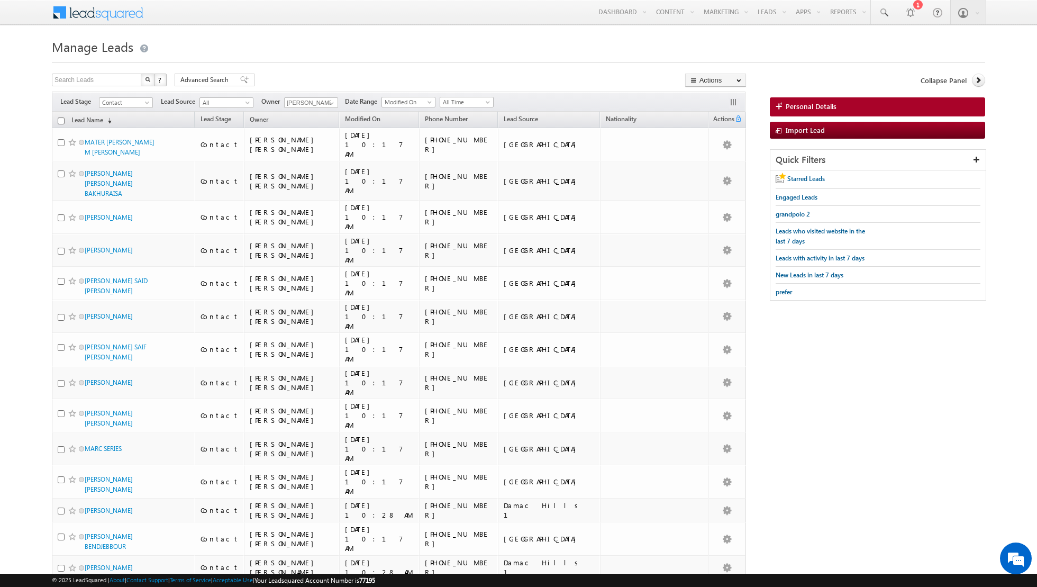
click at [60, 121] on input "checkbox" at bounding box center [61, 120] width 7 height 7
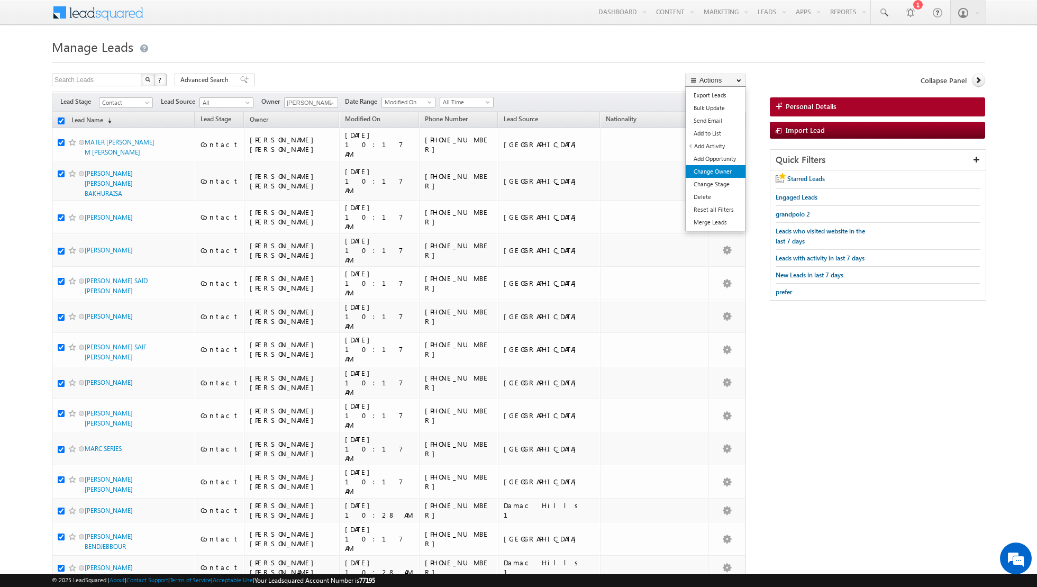
click at [717, 174] on link "Change Owner" at bounding box center [716, 171] width 60 height 13
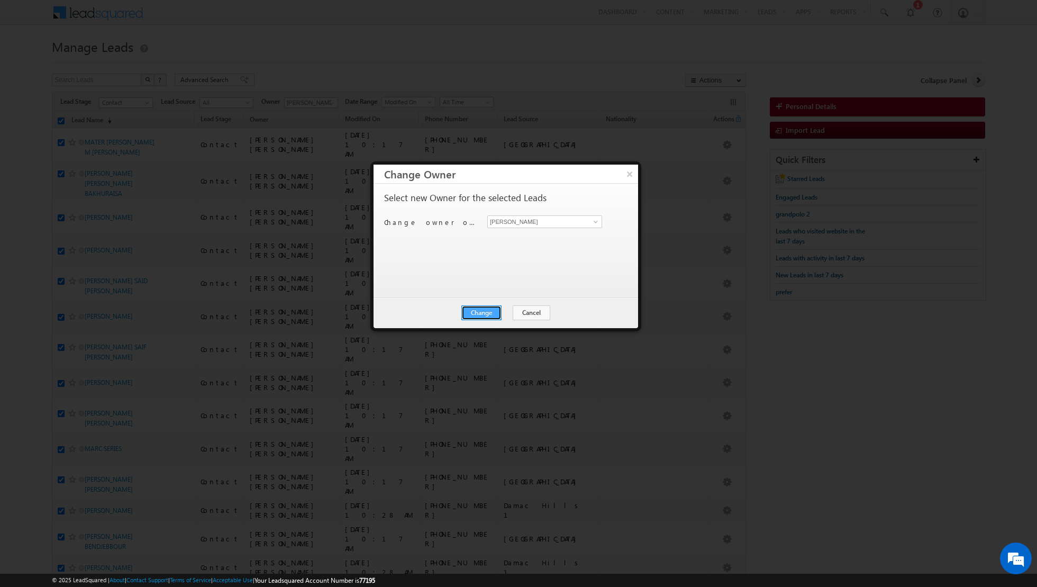
click at [484, 312] on button "Change" at bounding box center [481, 312] width 40 height 15
click at [512, 311] on button "Close" at bounding box center [507, 312] width 34 height 15
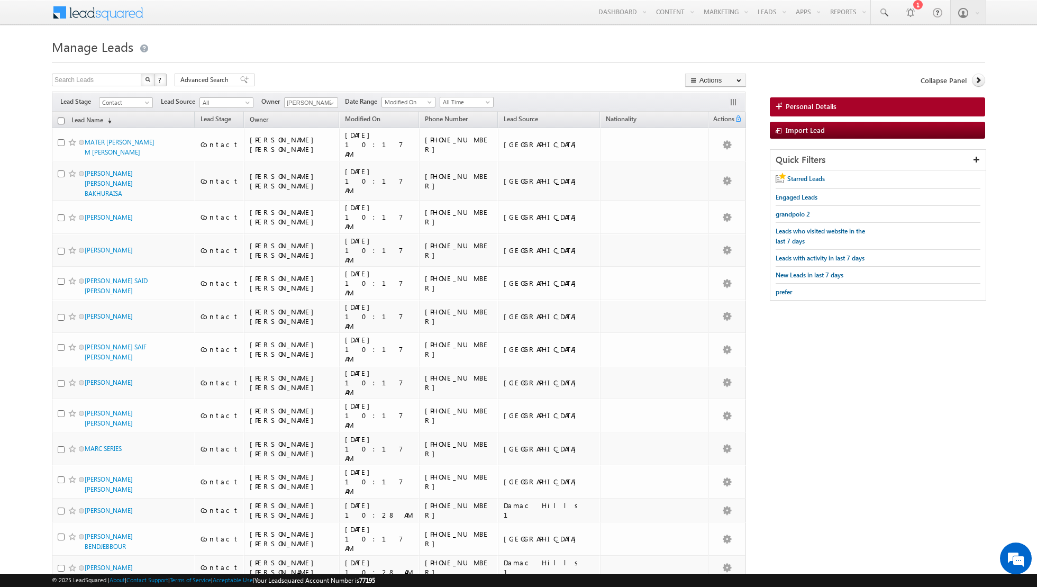
click at [63, 121] on input "checkbox" at bounding box center [61, 120] width 7 height 7
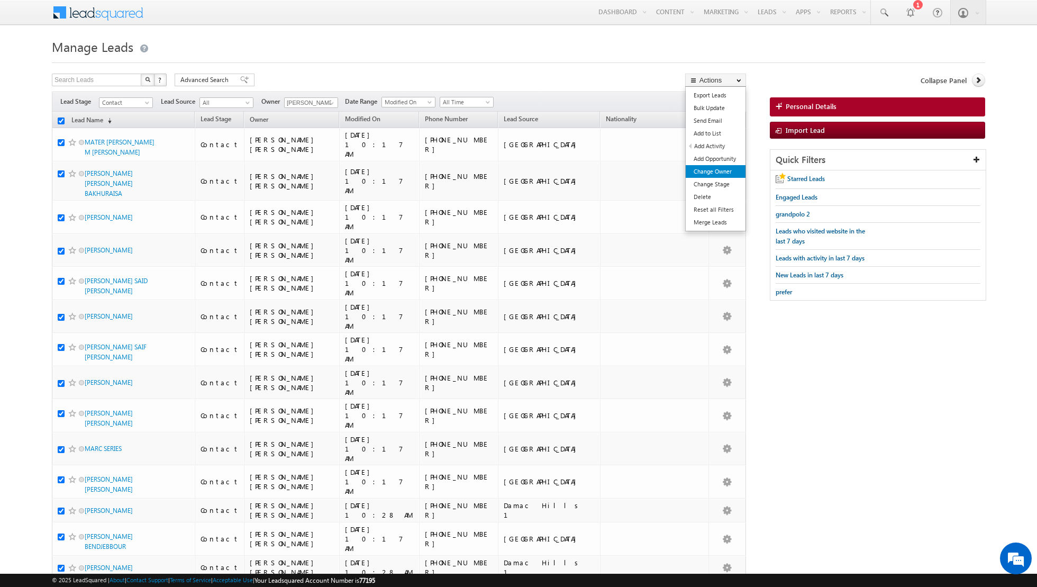
click at [705, 175] on link "Change Owner" at bounding box center [716, 171] width 60 height 13
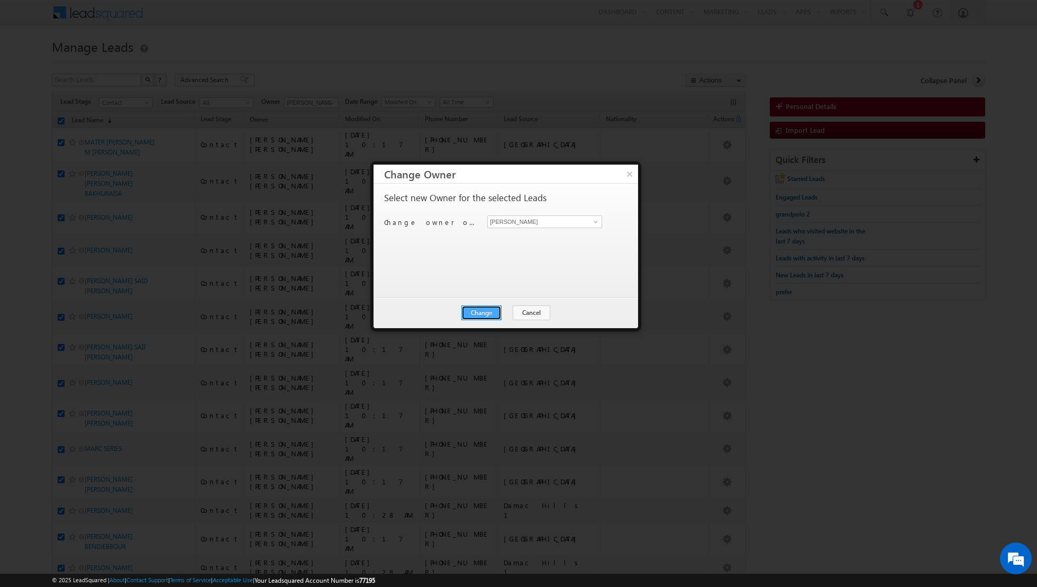
click at [477, 312] on button "Change" at bounding box center [481, 312] width 40 height 15
click at [509, 313] on button "Close" at bounding box center [507, 312] width 34 height 15
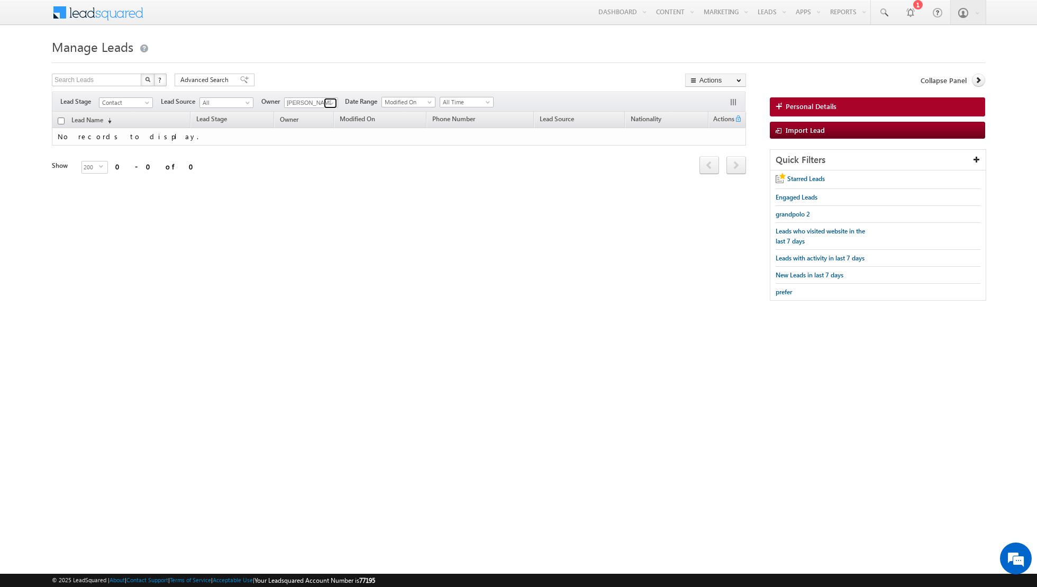
click at [324, 100] on link at bounding box center [330, 103] width 13 height 11
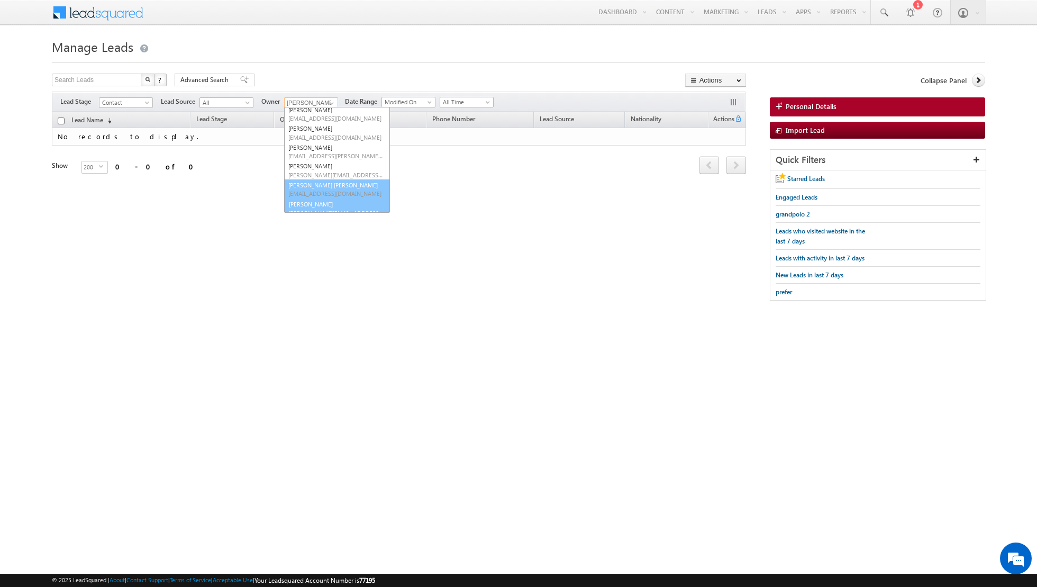
scroll to position [49, 0]
click at [314, 203] on span "[PERSON_NAME][EMAIL_ADDRESS][PERSON_NAME][DOMAIN_NAME]" at bounding box center [335, 207] width 95 height 8
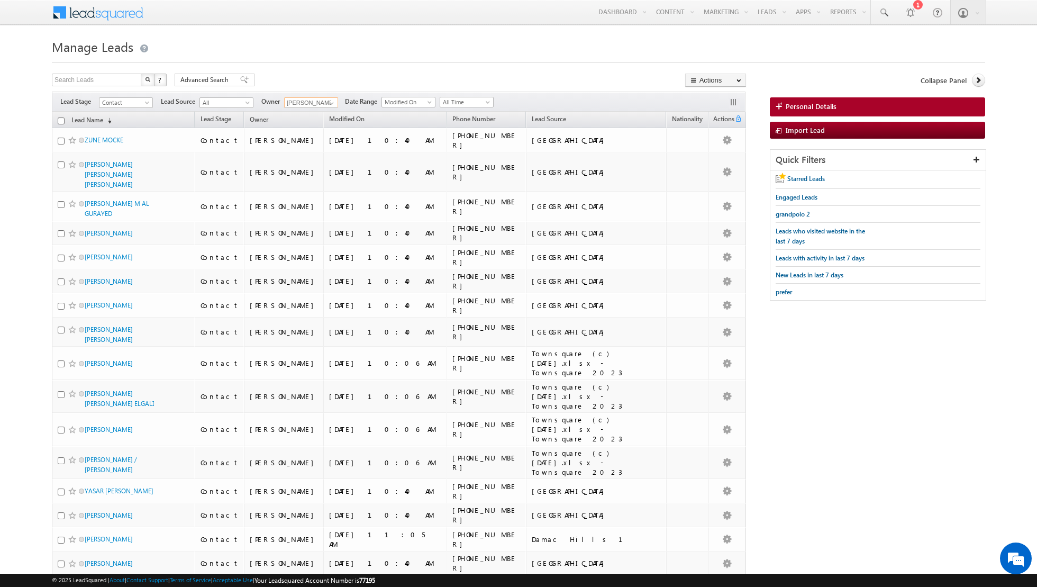
click at [61, 120] on input "checkbox" at bounding box center [61, 120] width 7 height 7
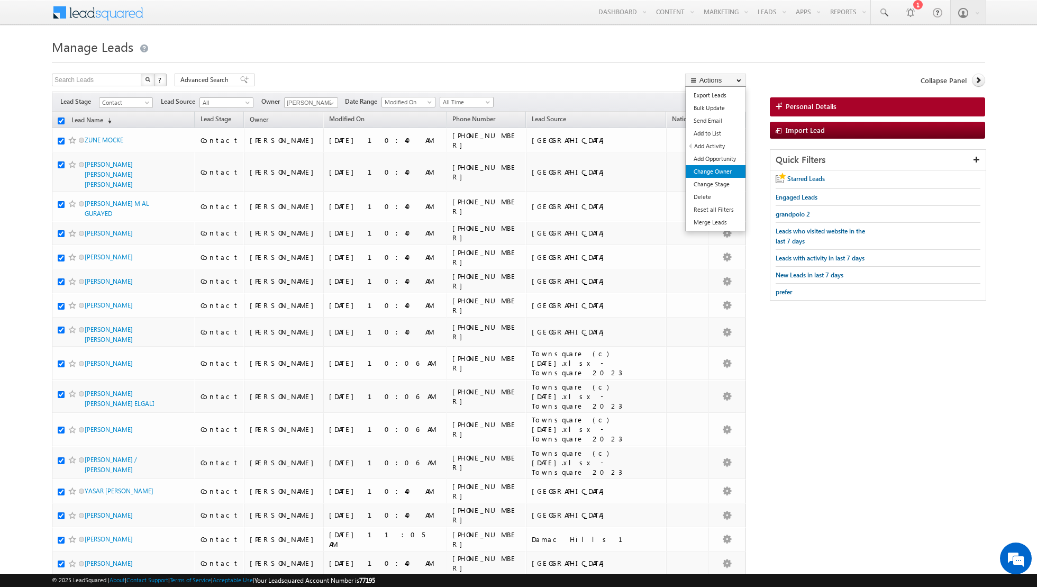
click at [706, 169] on link "Change Owner" at bounding box center [716, 171] width 60 height 13
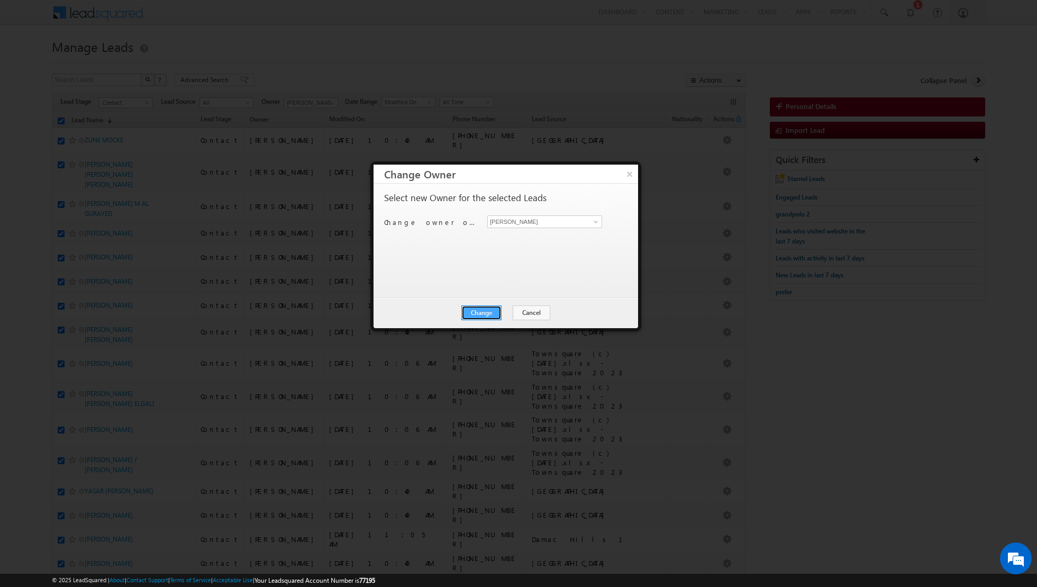
click at [487, 310] on button "Change" at bounding box center [481, 312] width 40 height 15
click at [504, 310] on button "Close" at bounding box center [507, 312] width 34 height 15
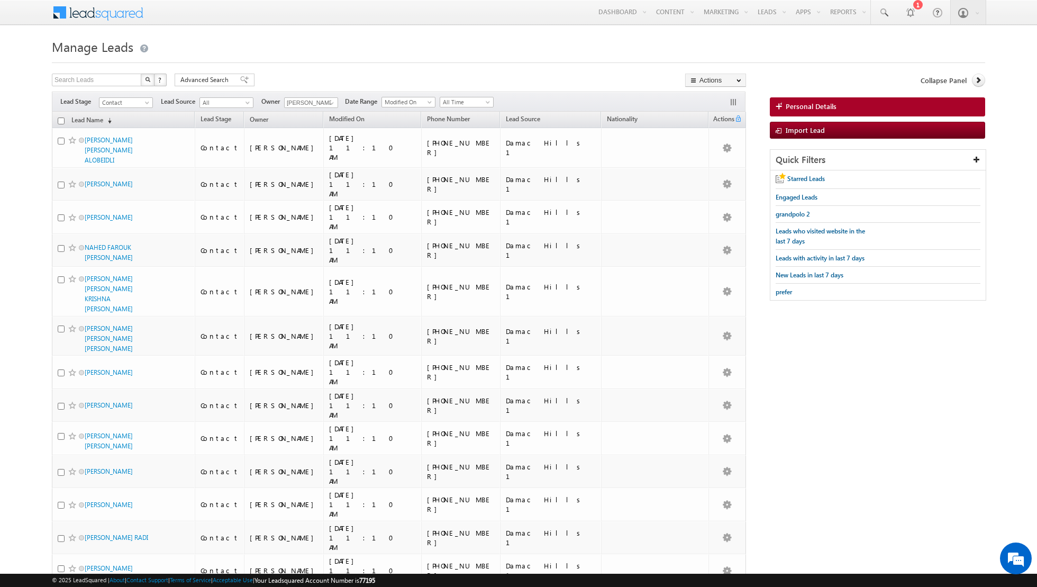
click at [61, 122] on input "checkbox" at bounding box center [61, 120] width 7 height 7
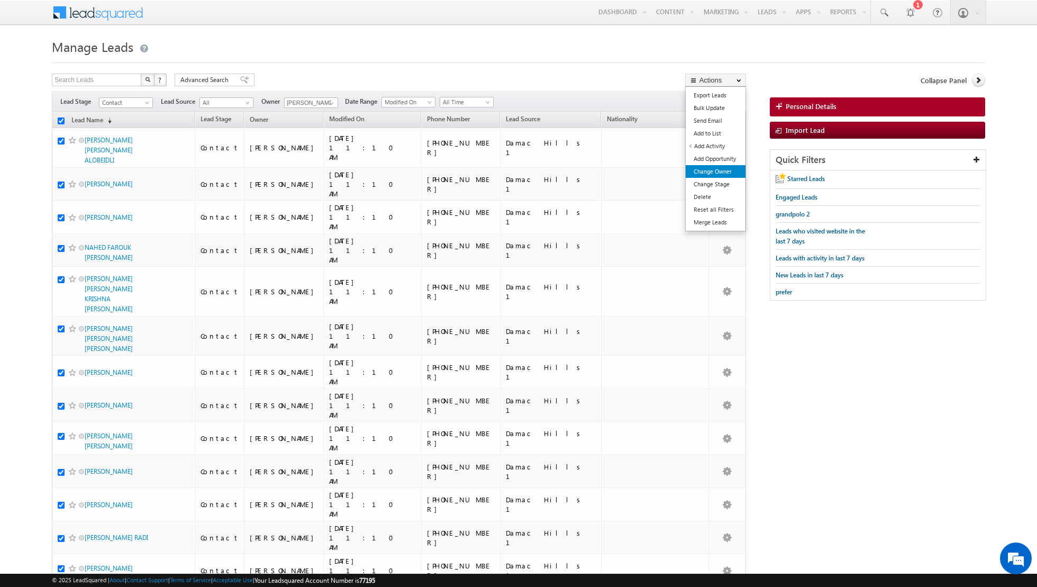
click at [709, 171] on link "Change Owner" at bounding box center [716, 171] width 60 height 13
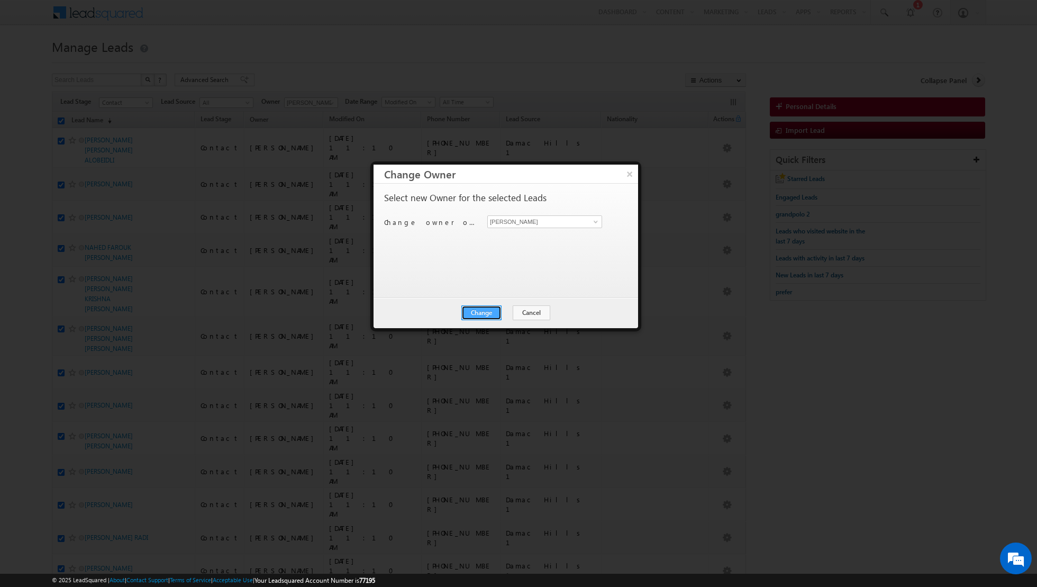
click at [478, 307] on button "Change" at bounding box center [481, 312] width 40 height 15
click at [508, 307] on button "Close" at bounding box center [507, 312] width 34 height 15
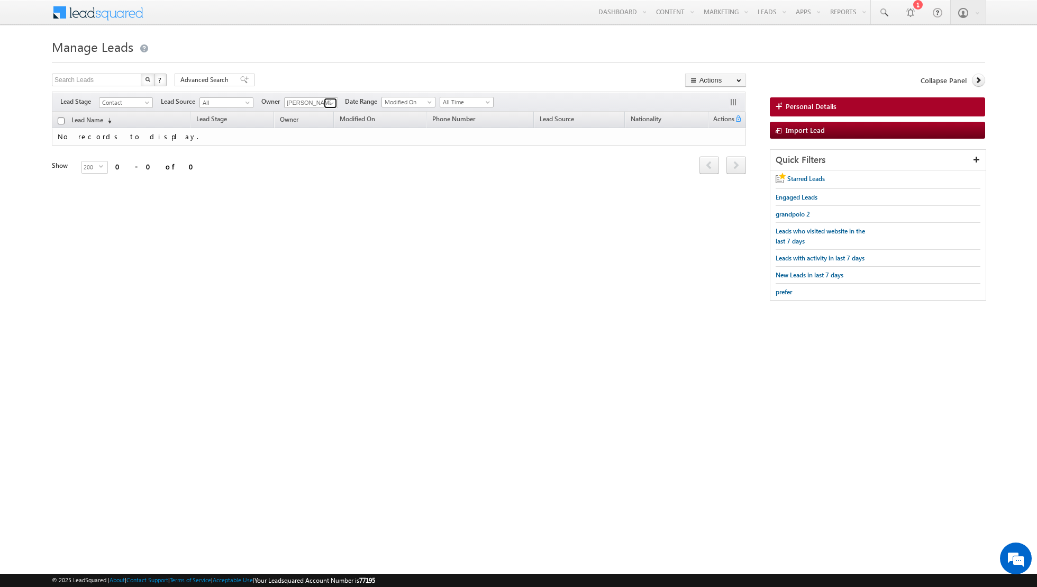
click at [327, 100] on span at bounding box center [331, 103] width 8 height 8
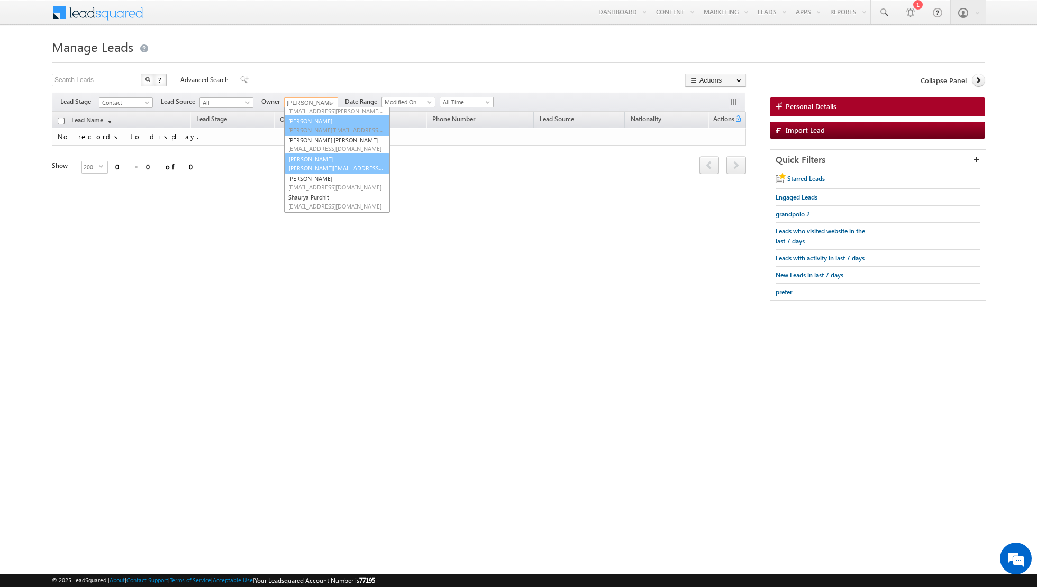
scroll to position [89, 0]
click at [312, 179] on link "[PERSON_NAME] [PERSON_NAME][EMAIL_ADDRESS][PERSON_NAME][DOMAIN_NAME]" at bounding box center [337, 181] width 106 height 20
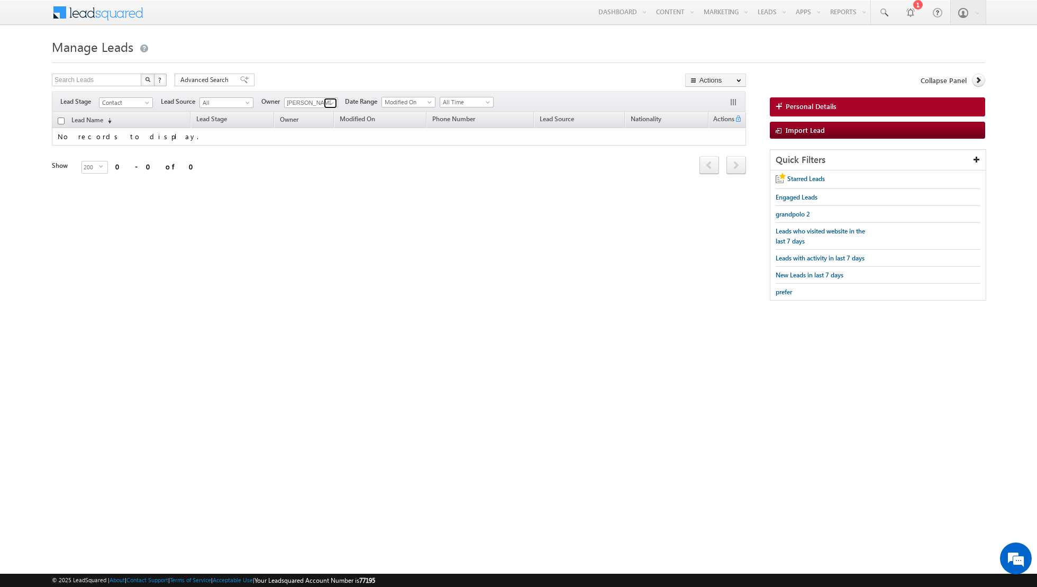
click at [328, 103] on span at bounding box center [331, 103] width 8 height 8
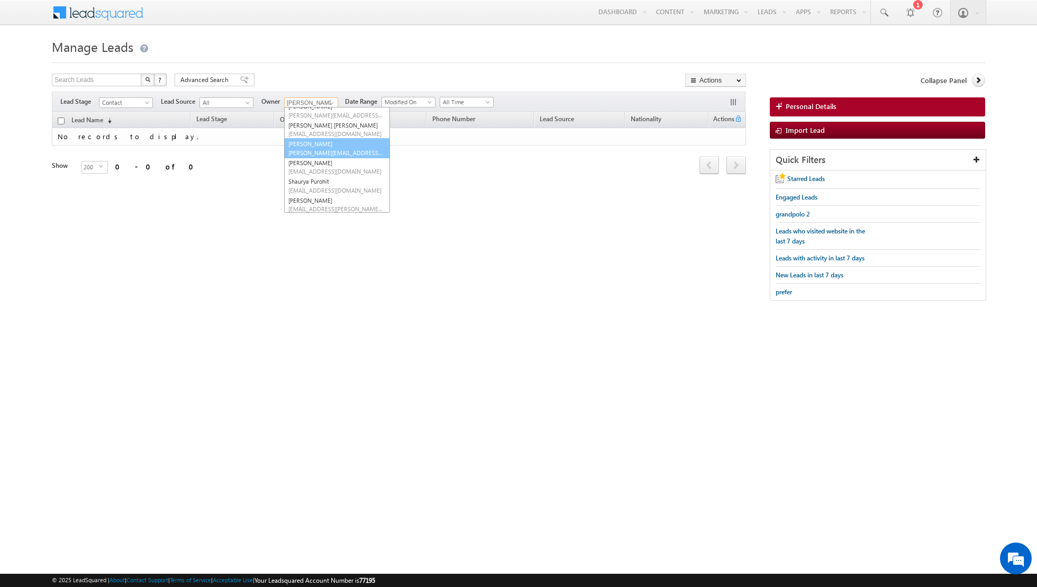
scroll to position [104, 0]
click at [319, 178] on link "[PERSON_NAME] [PERSON_NAME][EMAIL_ADDRESS][PERSON_NAME][DOMAIN_NAME]" at bounding box center [337, 185] width 106 height 20
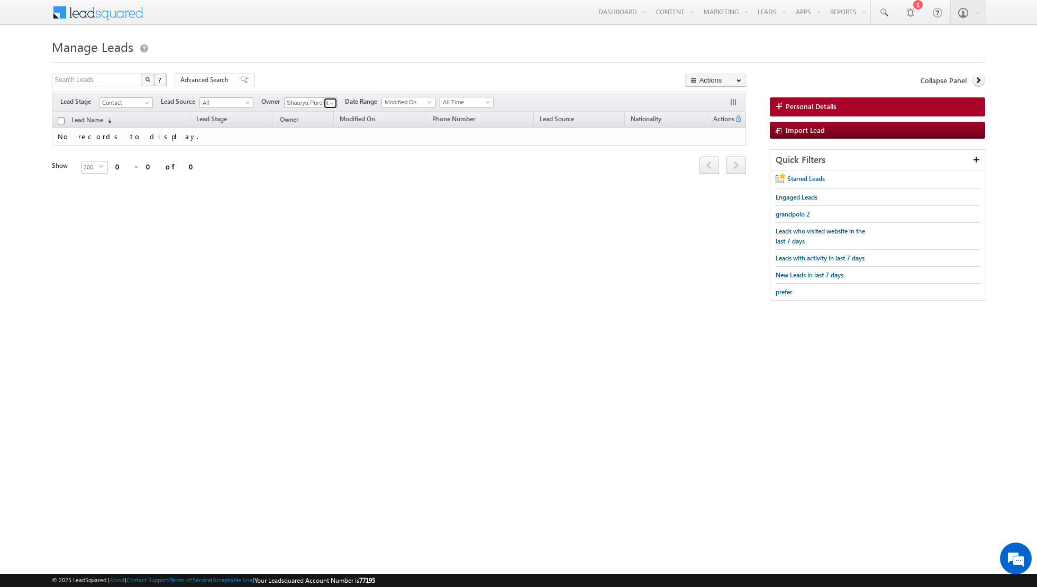
click at [324, 102] on link at bounding box center [330, 103] width 13 height 11
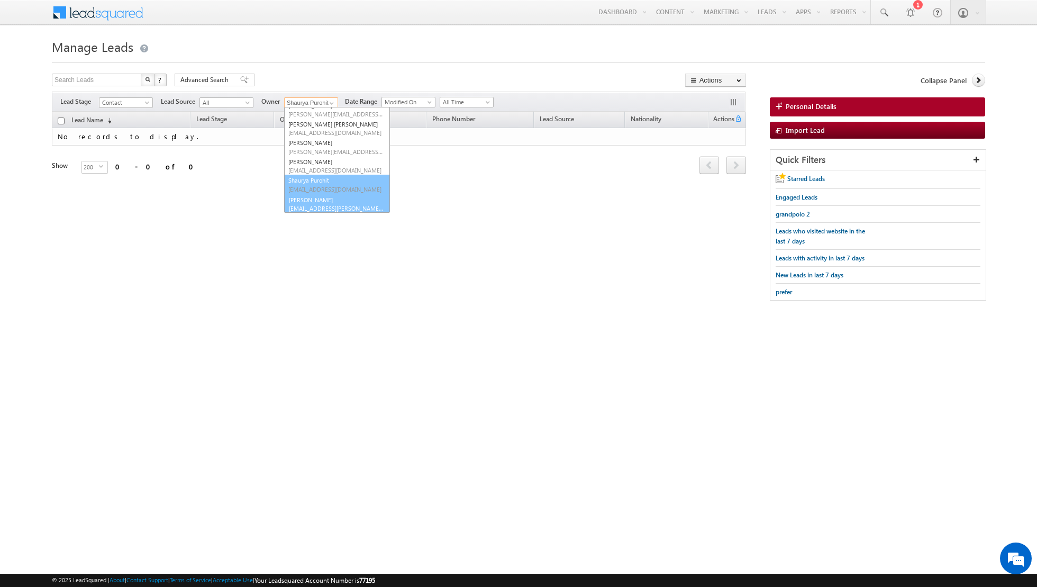
scroll to position [105, 0]
click at [303, 199] on link "[PERSON_NAME] [EMAIL_ADDRESS][PERSON_NAME][DOMAIN_NAME]" at bounding box center [337, 203] width 106 height 20
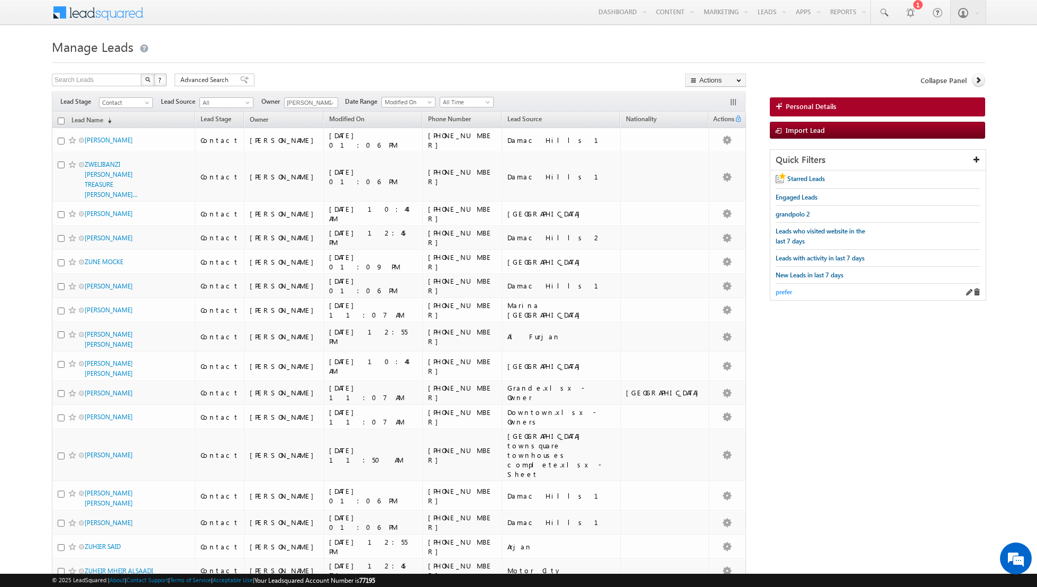
click at [782, 288] on span "prefer" at bounding box center [783, 292] width 16 height 8
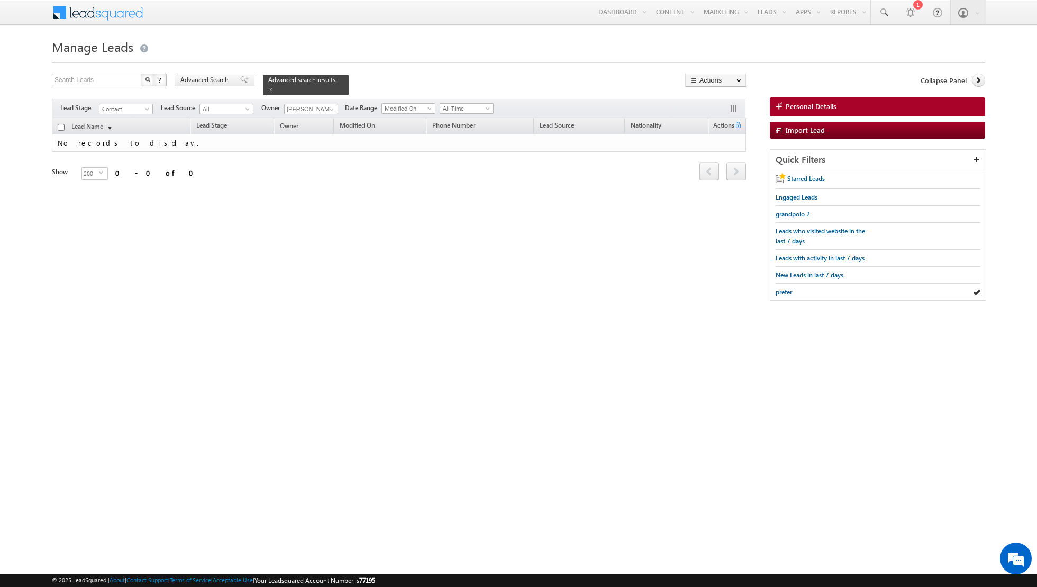
click at [240, 77] on span at bounding box center [244, 79] width 8 height 7
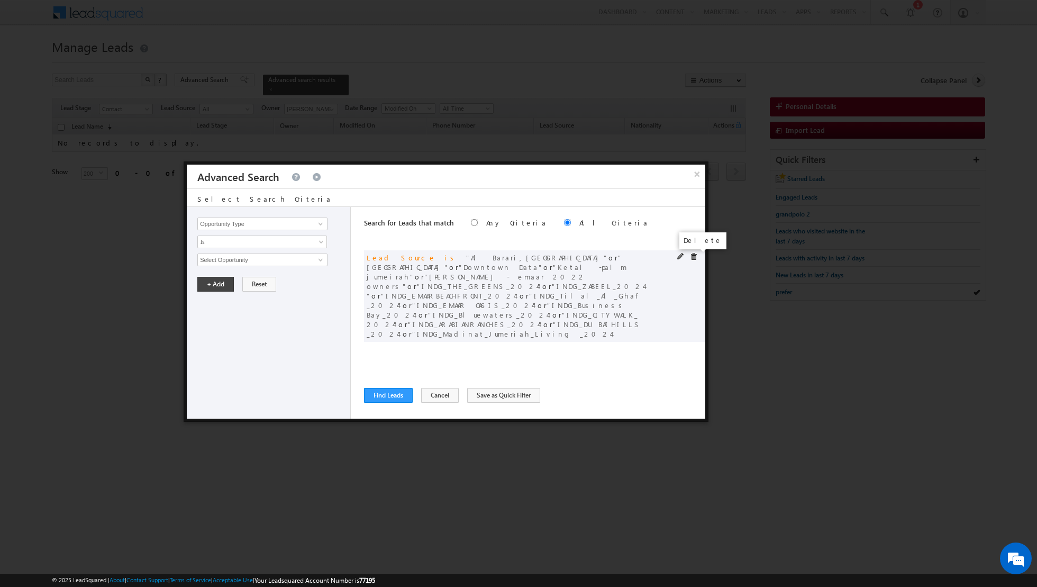
click at [695, 257] on span at bounding box center [693, 256] width 7 height 7
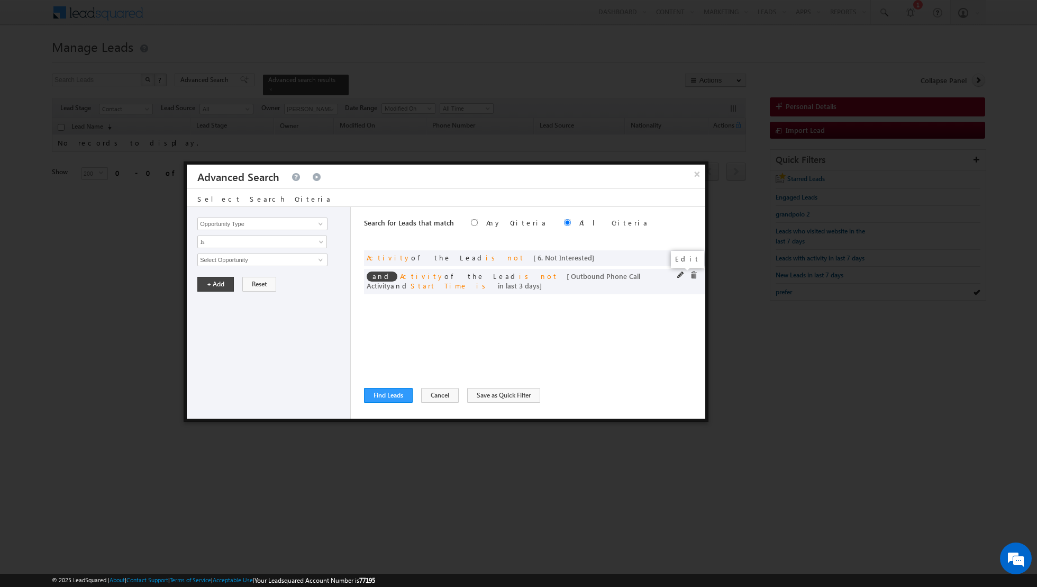
click at [683, 272] on span at bounding box center [680, 274] width 7 height 7
click at [285, 332] on input "3" at bounding box center [294, 331] width 66 height 13
click at [213, 363] on button "+ Add" at bounding box center [215, 360] width 36 height 15
click at [382, 394] on button "Find Leads" at bounding box center [388, 395] width 49 height 15
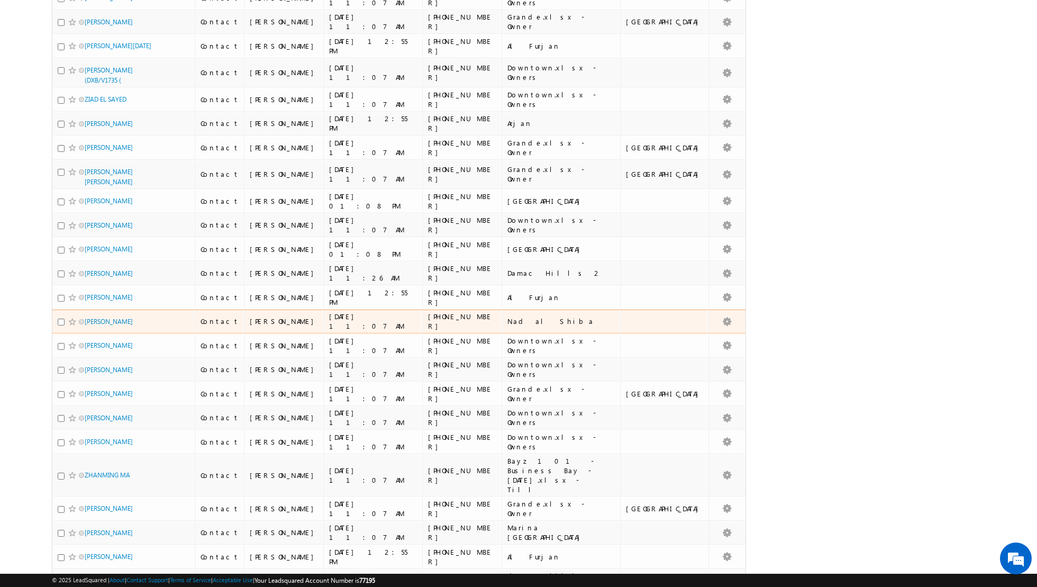
scroll to position [0, 0]
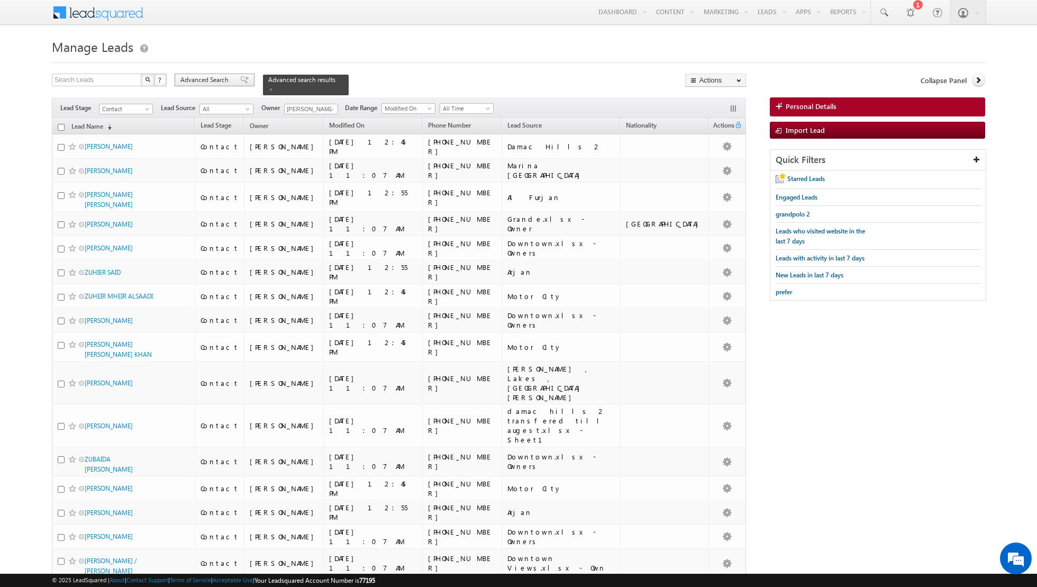
click at [240, 78] on span at bounding box center [244, 79] width 8 height 7
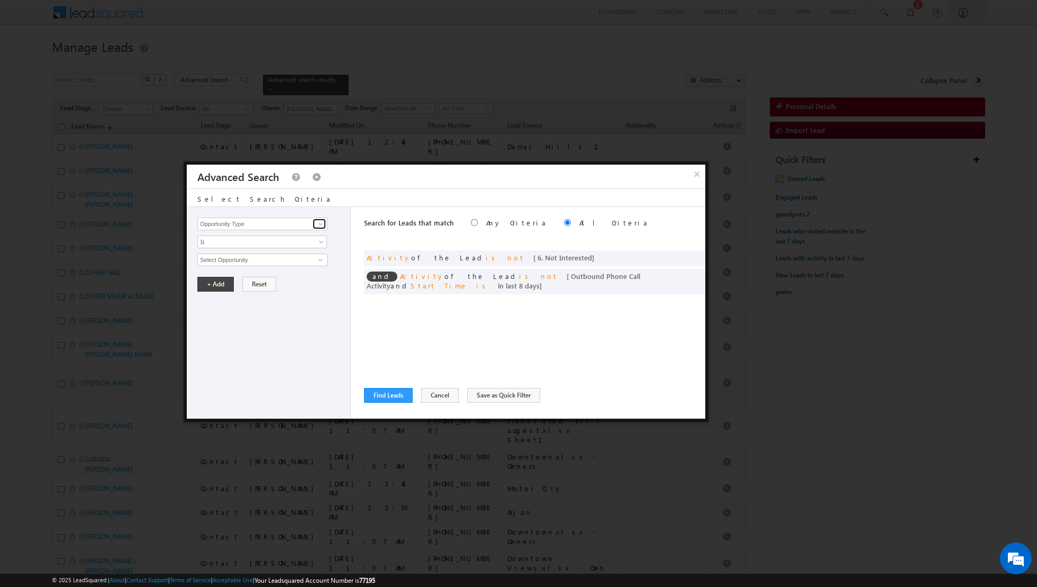
click at [319, 221] on span at bounding box center [320, 224] width 8 height 8
click at [264, 249] on link "Developer" at bounding box center [262, 245] width 130 height 12
click at [258, 259] on span "None Selected" at bounding box center [258, 260] width 120 height 12
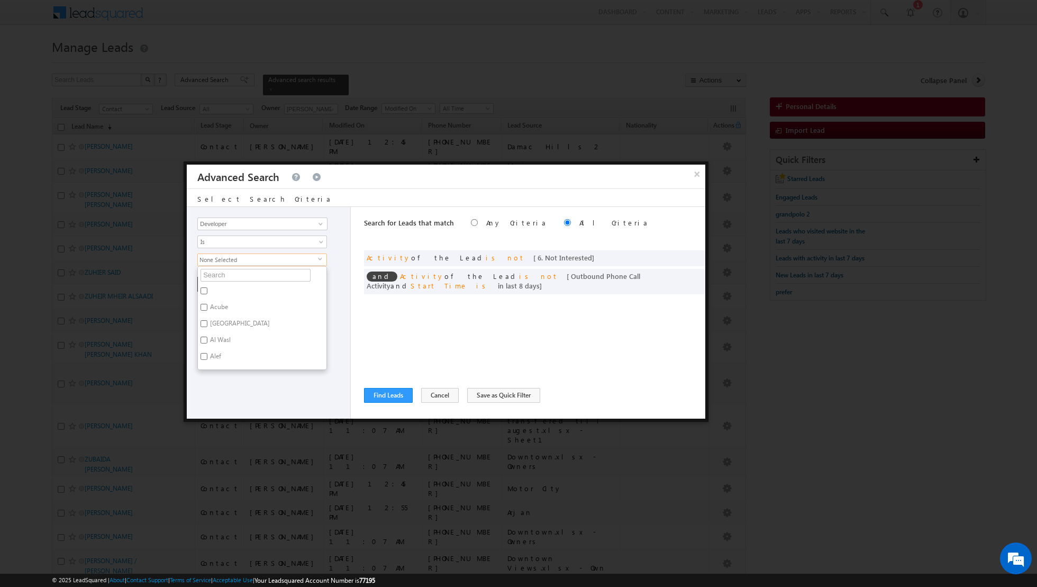
click at [234, 281] on ul "Acube Al Waleed Gardens Al Wasl Alef Aqua Arada Azizi Binghatti Bloom Damac Dan…" at bounding box center [262, 318] width 130 height 104
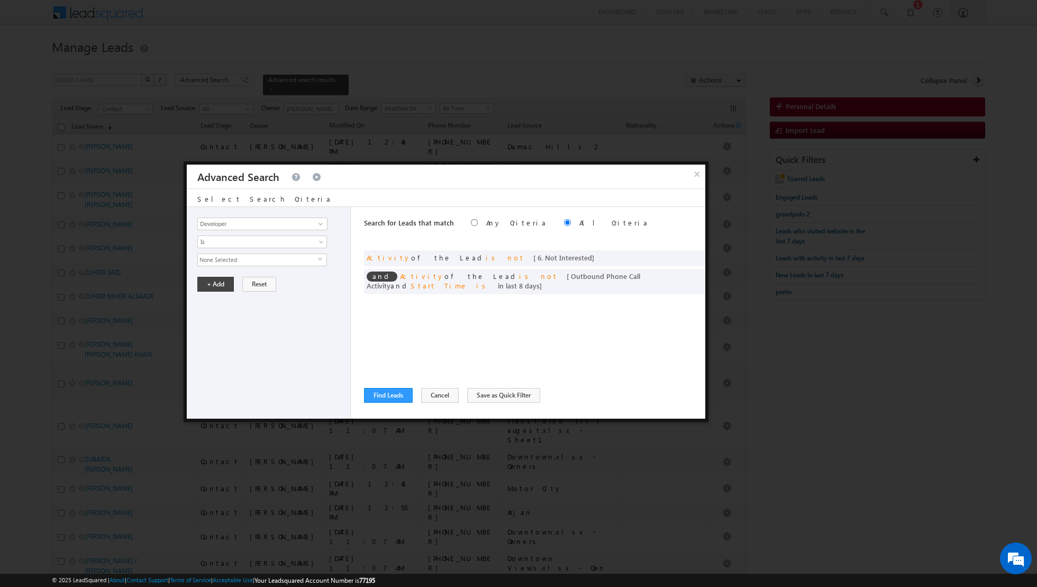
click at [236, 263] on span "None Selected" at bounding box center [258, 260] width 120 height 12
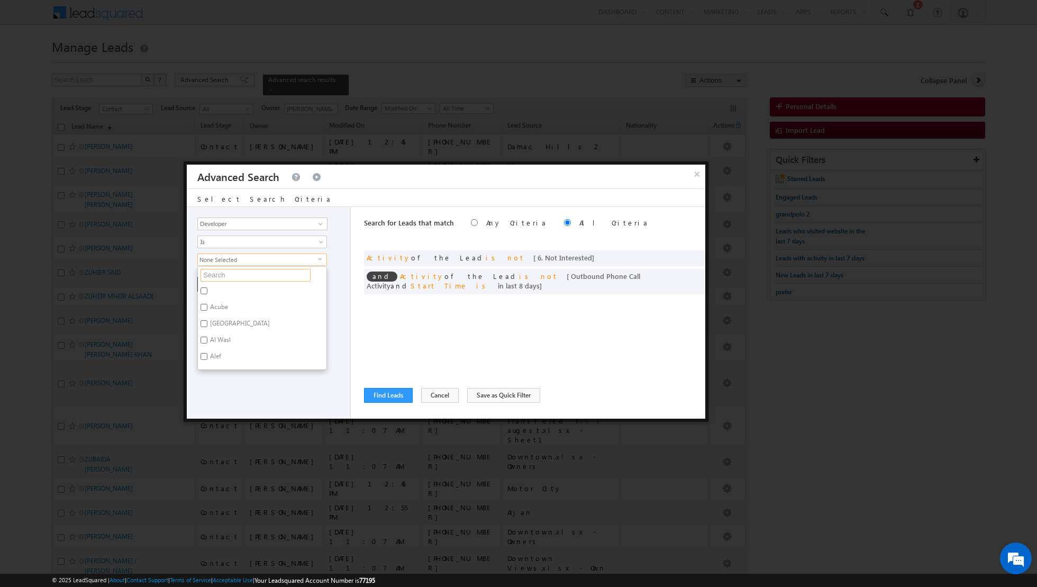
click at [229, 272] on input "text" at bounding box center [255, 275] width 110 height 13
click at [204, 287] on input "Nshama" at bounding box center [203, 290] width 7 height 7
click at [232, 345] on div "Opportunity Type Lead Activity Task Sales Group Prospect Id Address 1 Address 2…" at bounding box center [269, 313] width 164 height 212
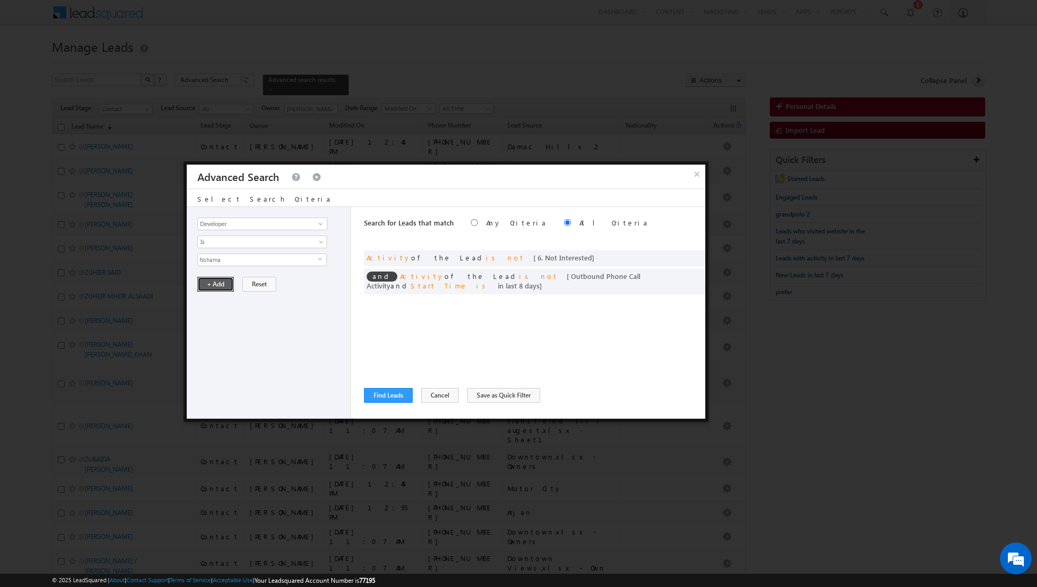
click at [213, 279] on button "+ Add" at bounding box center [215, 284] width 36 height 15
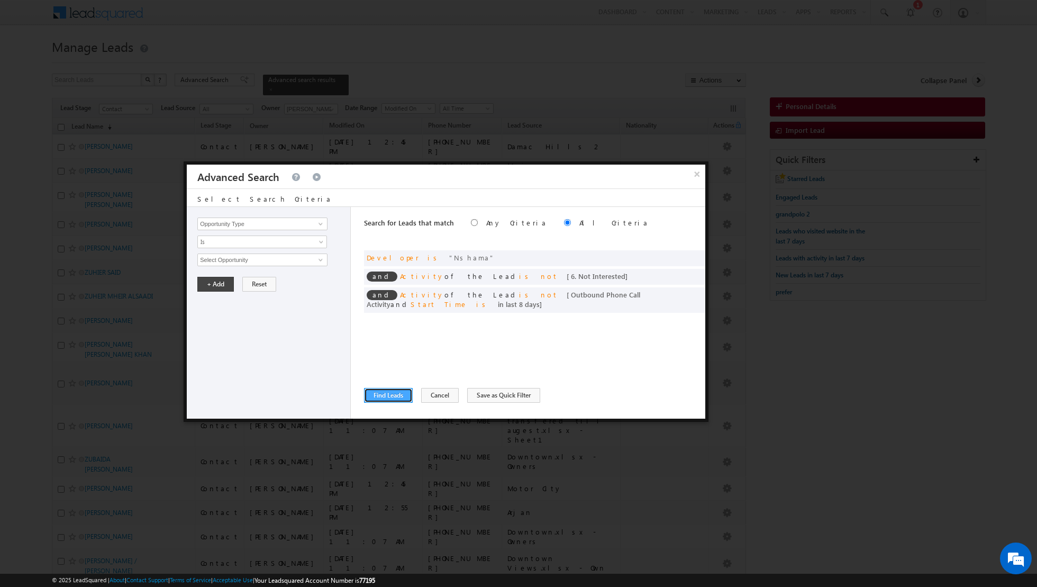
click at [388, 392] on button "Find Leads" at bounding box center [388, 395] width 49 height 15
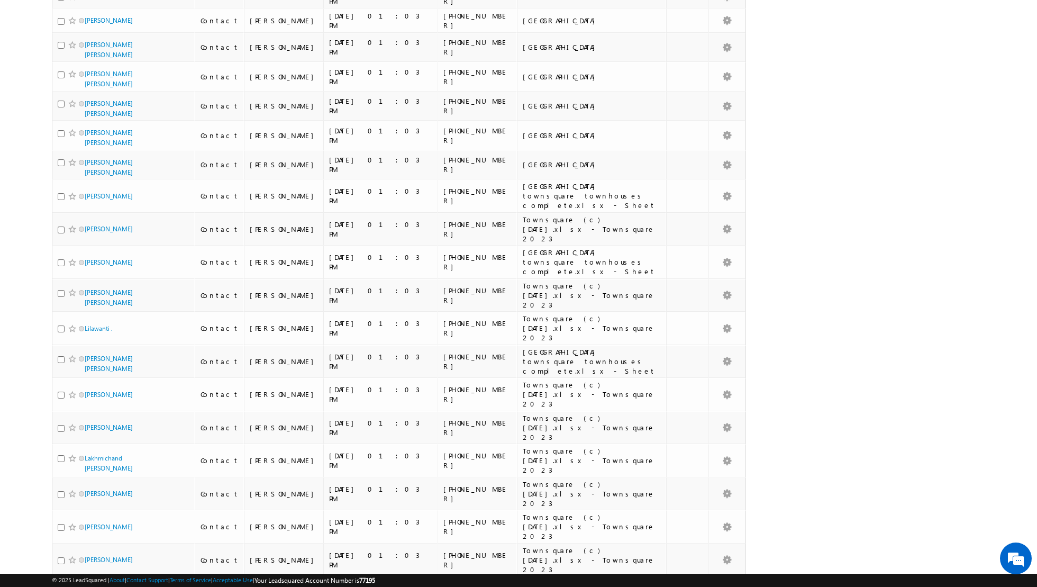
scroll to position [1763, 0]
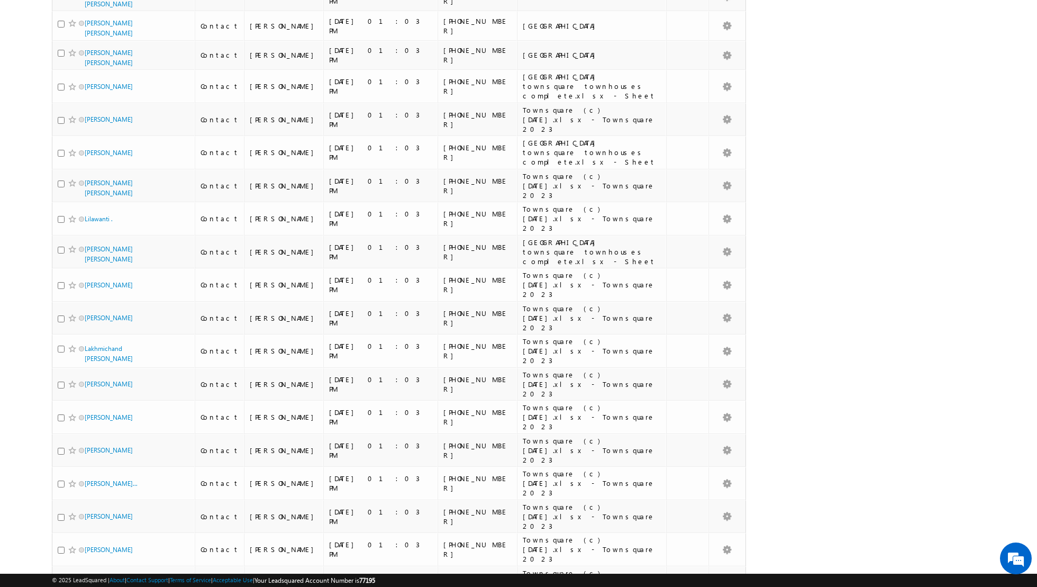
click at [89, 553] on li "50" at bounding box center [88, 557] width 25 height 11
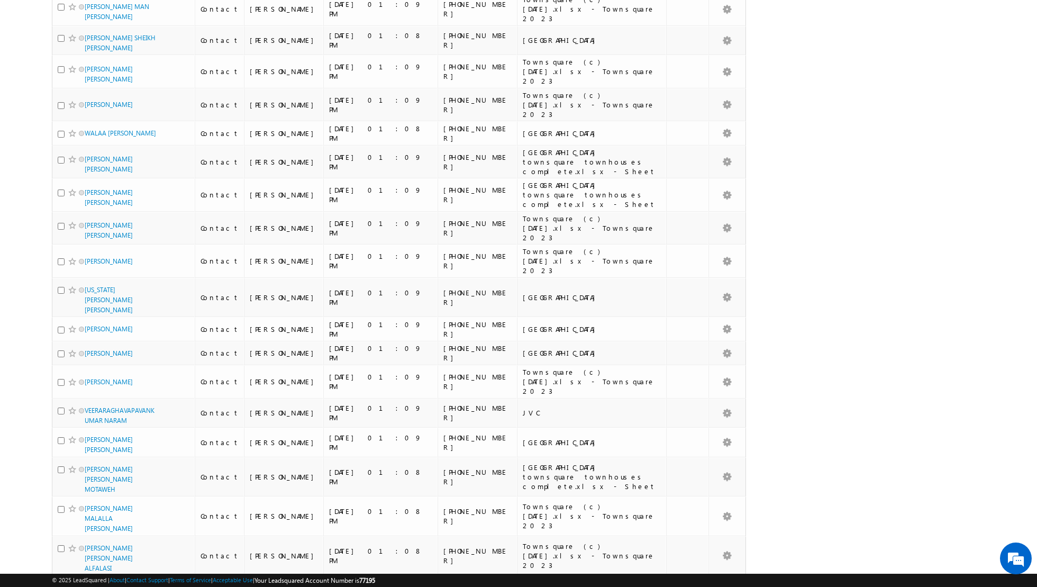
scroll to position [0, 0]
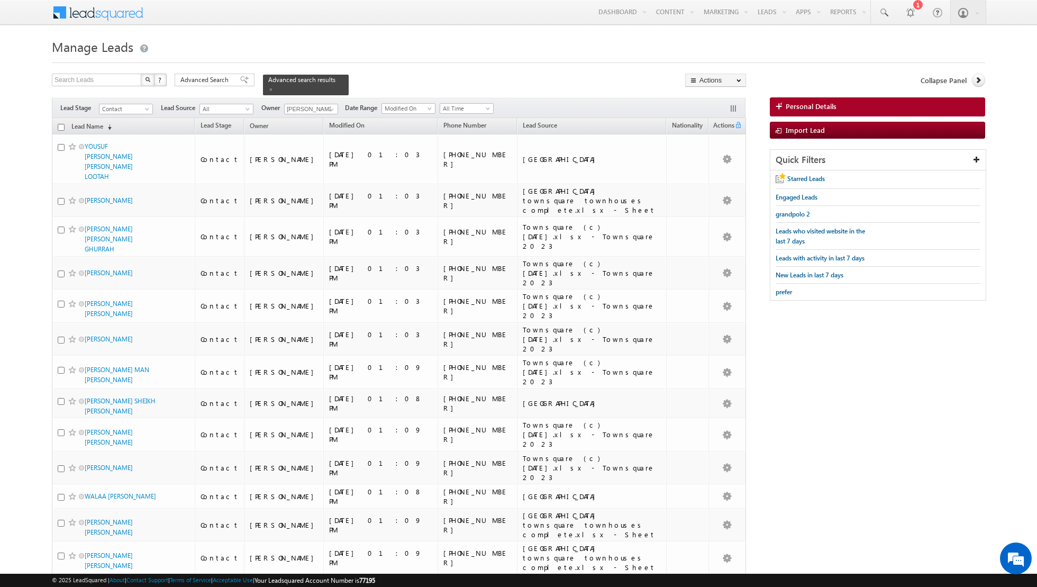
click at [62, 126] on input "checkbox" at bounding box center [61, 127] width 7 height 7
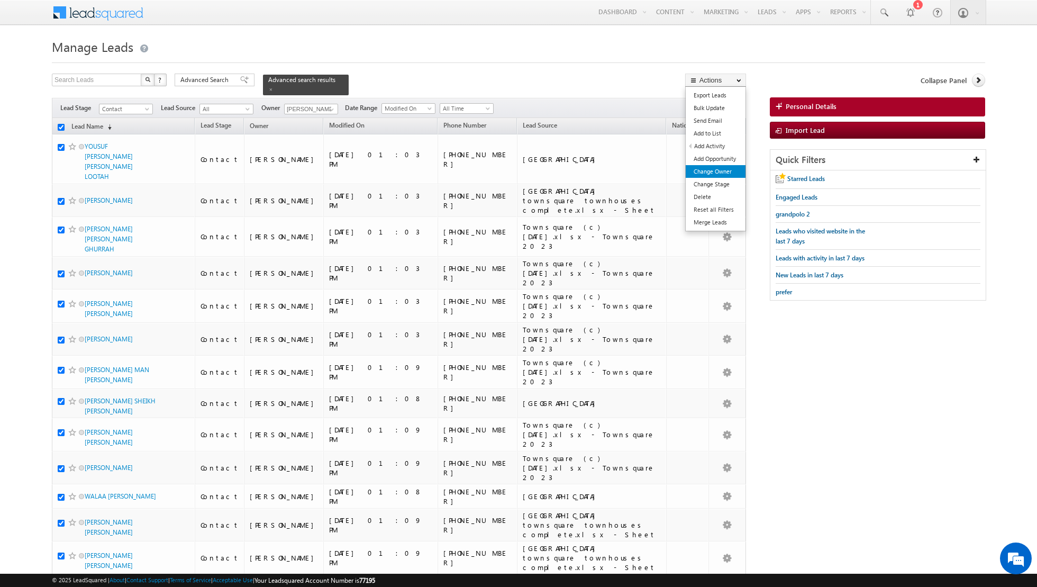
click at [724, 172] on link "Change Owner" at bounding box center [716, 171] width 60 height 13
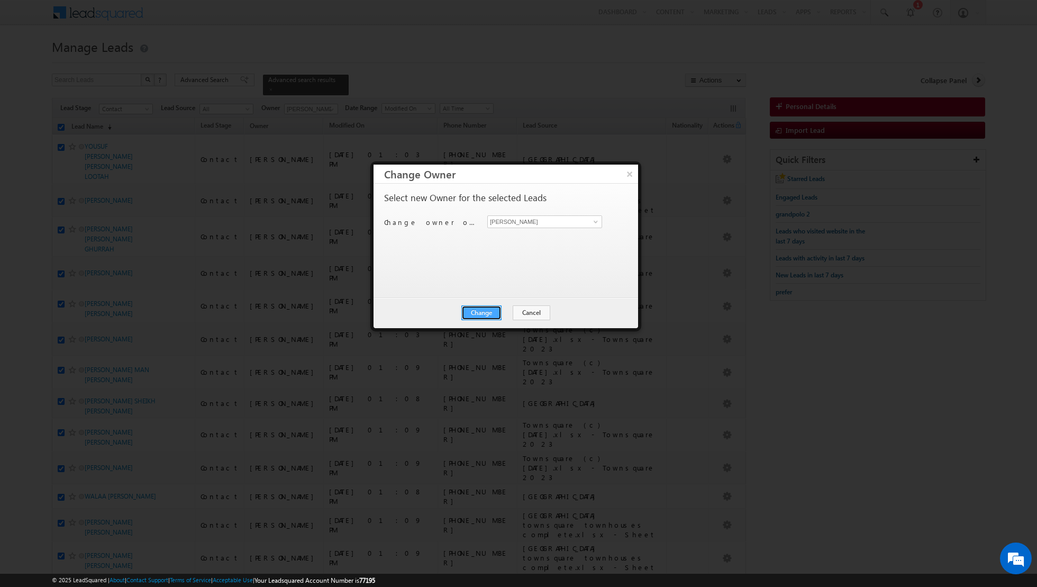
click at [479, 308] on button "Change" at bounding box center [481, 312] width 40 height 15
click at [505, 312] on button "Close" at bounding box center [507, 312] width 34 height 15
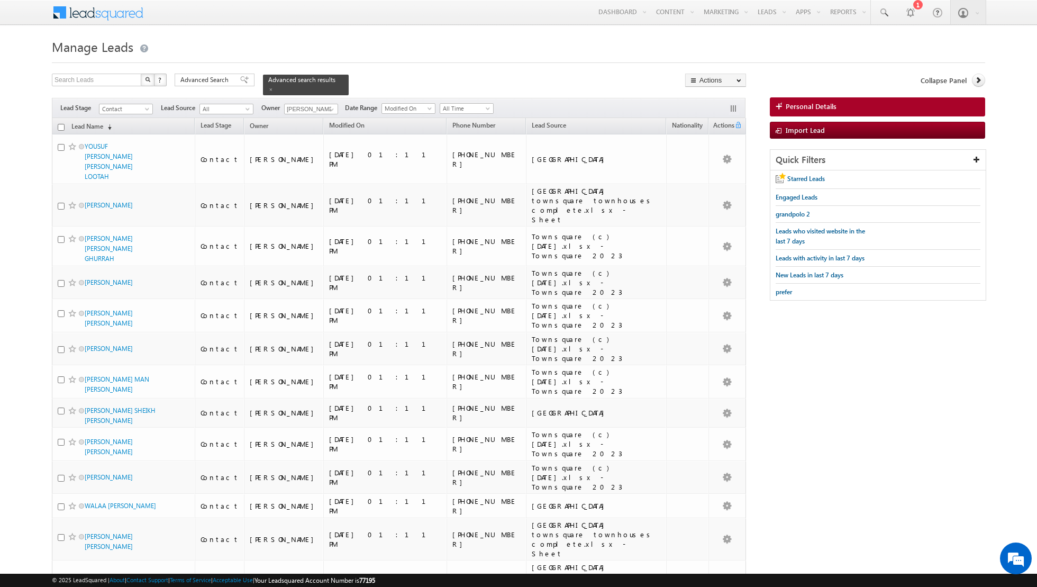
click at [60, 126] on input "checkbox" at bounding box center [61, 127] width 7 height 7
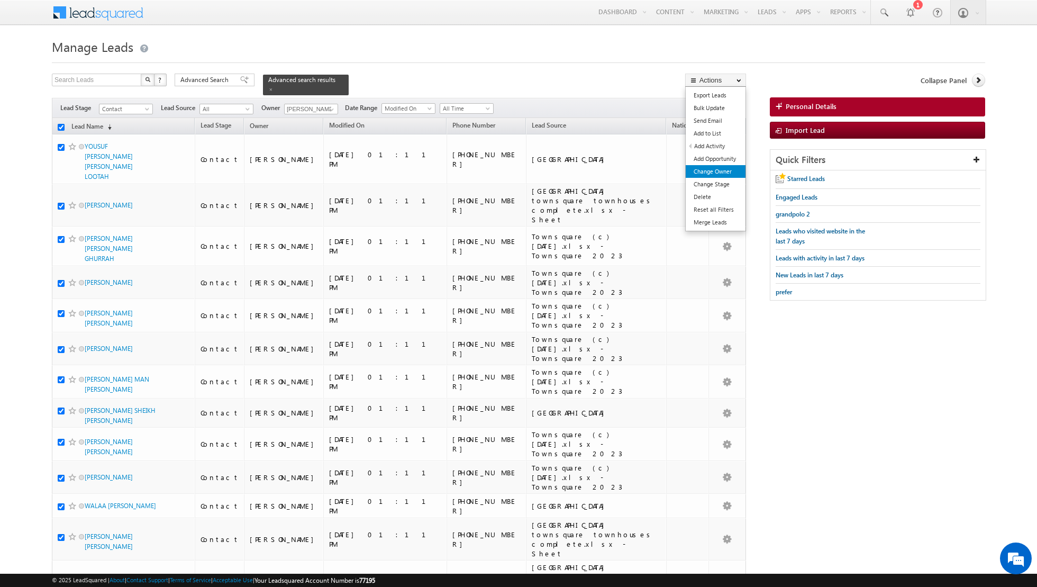
click at [710, 166] on link "Change Owner" at bounding box center [716, 171] width 60 height 13
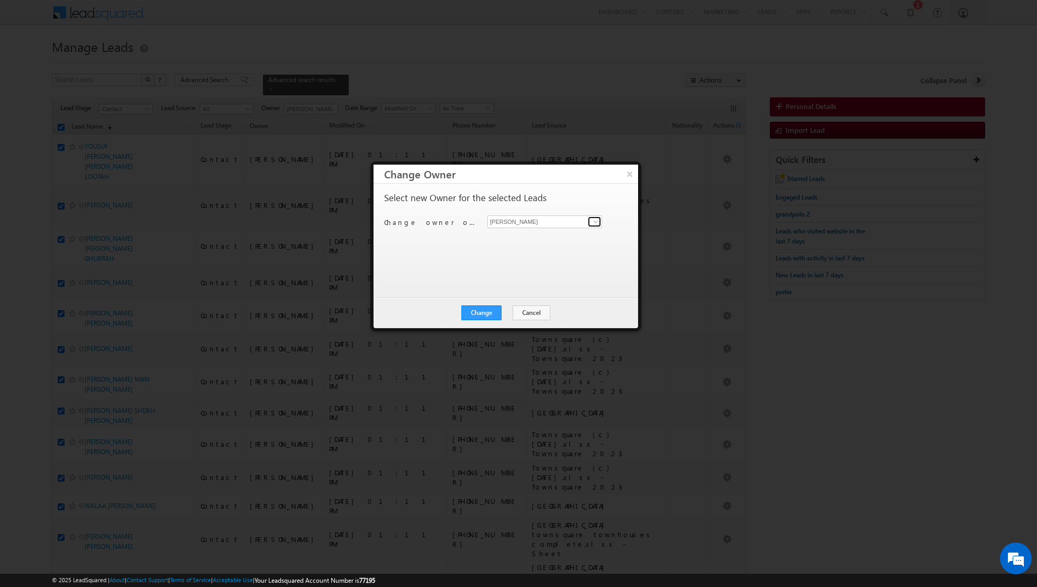
click at [589, 225] on link at bounding box center [594, 221] width 13 height 11
click at [554, 239] on span "[PERSON_NAME][EMAIL_ADDRESS][DOMAIN_NAME]" at bounding box center [538, 242] width 95 height 8
click at [473, 313] on button "Change" at bounding box center [481, 312] width 40 height 15
click at [517, 308] on button "Close" at bounding box center [507, 312] width 34 height 15
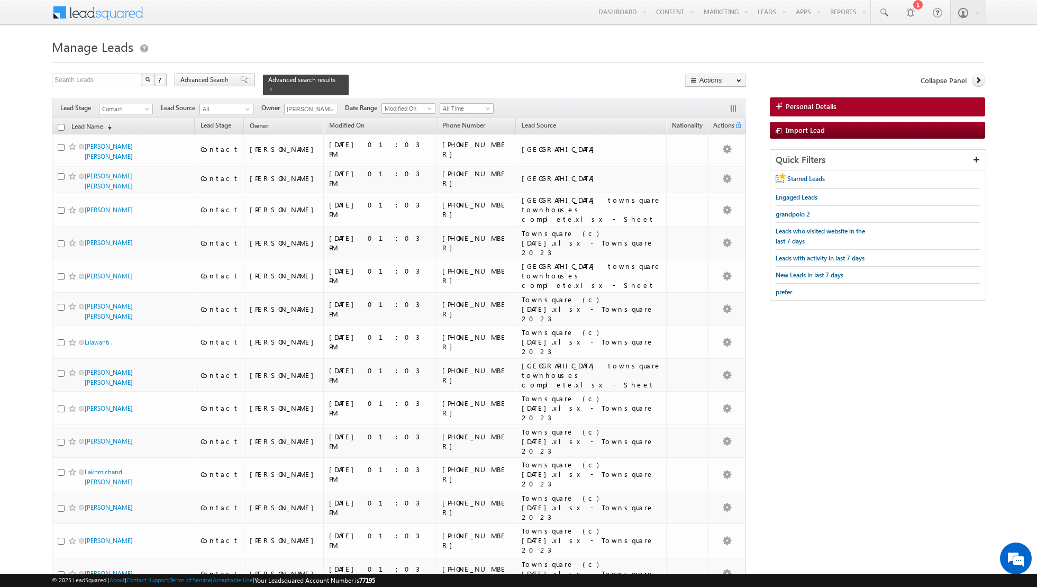
click at [239, 84] on div "Advanced Search" at bounding box center [215, 80] width 80 height 13
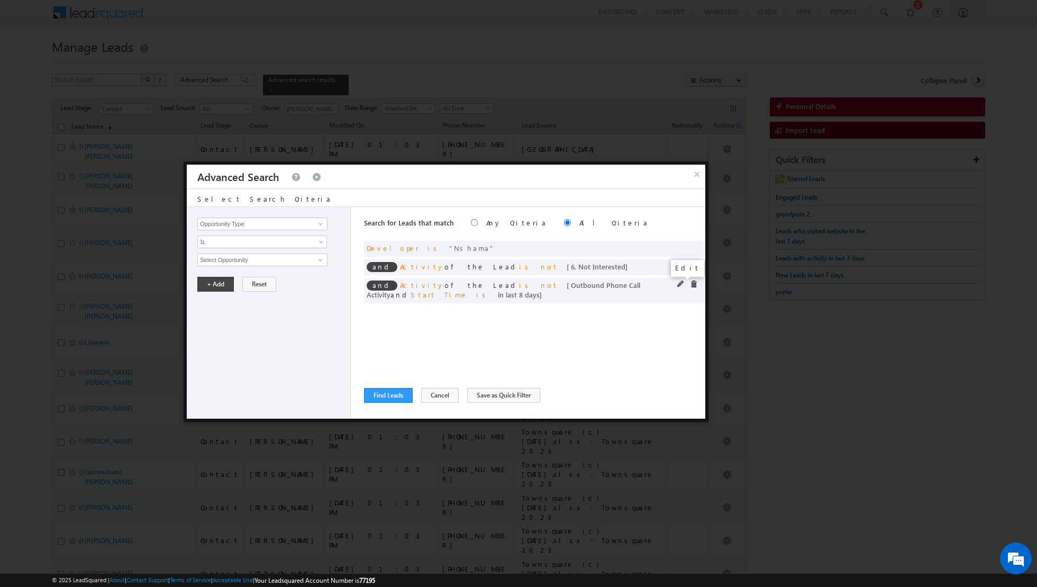
click at [680, 285] on span at bounding box center [680, 283] width 7 height 7
click at [276, 329] on input "8" at bounding box center [294, 331] width 66 height 13
click at [223, 355] on button "+ Add" at bounding box center [215, 360] width 36 height 15
click at [385, 396] on button "Find Leads" at bounding box center [388, 395] width 49 height 15
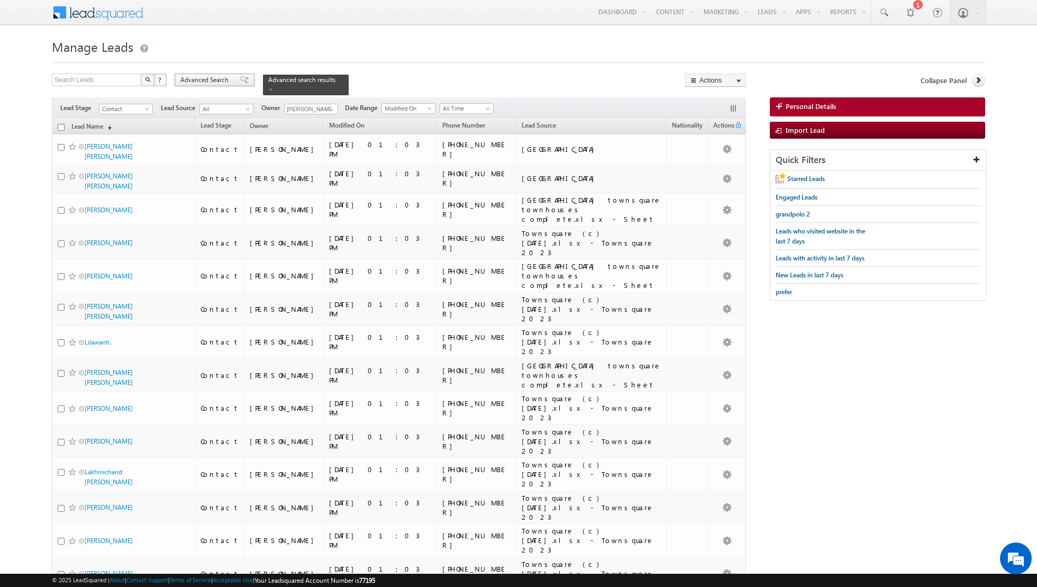
click at [232, 80] on div "Advanced Search" at bounding box center [215, 80] width 80 height 13
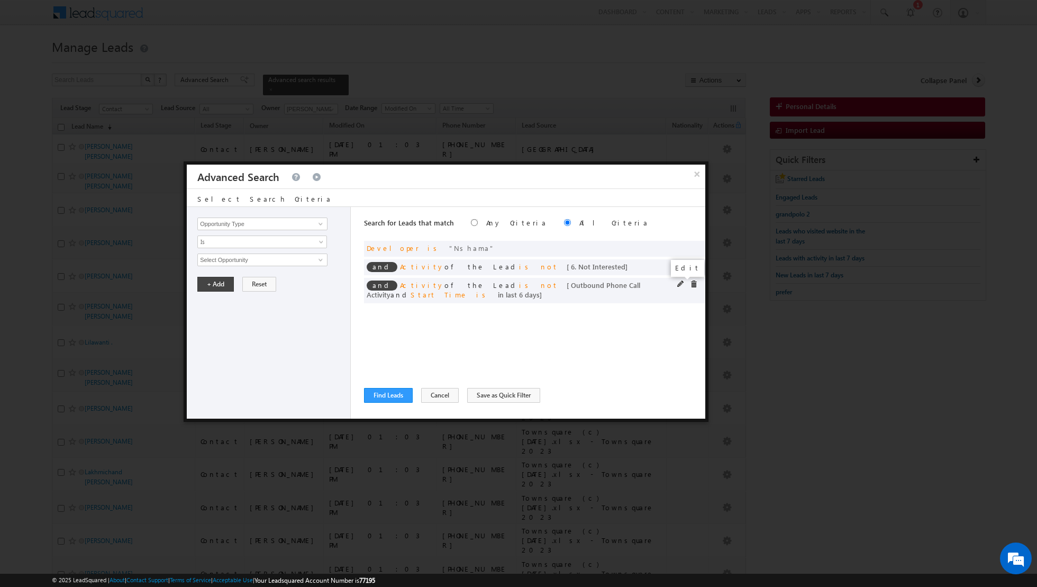
click at [679, 286] on span at bounding box center [680, 283] width 7 height 7
click at [291, 333] on input "6" at bounding box center [294, 331] width 66 height 13
click at [219, 354] on button "+ Add" at bounding box center [215, 360] width 36 height 15
click at [384, 395] on button "Find Leads" at bounding box center [388, 395] width 49 height 15
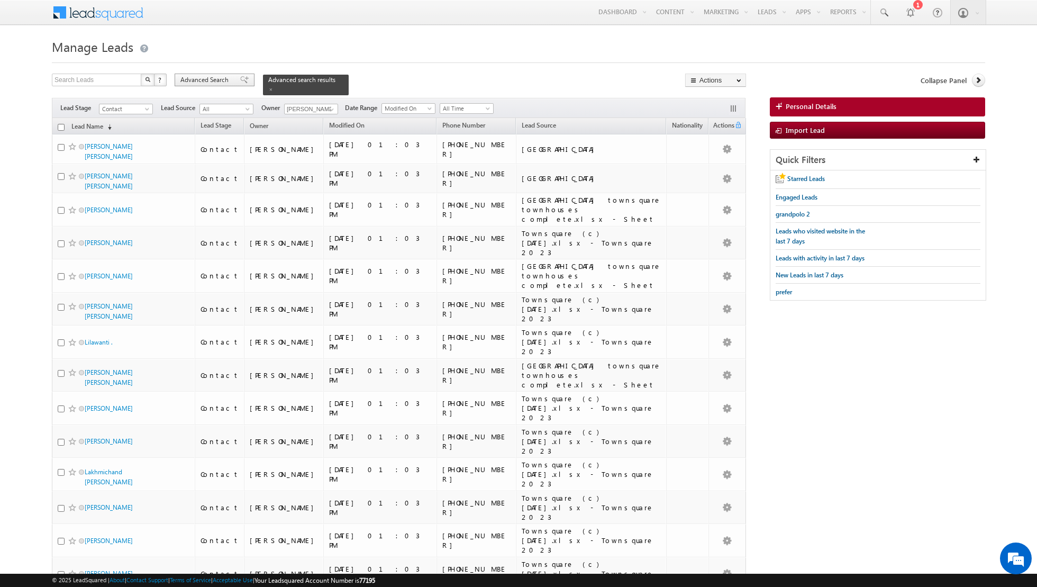
click at [240, 80] on span at bounding box center [244, 79] width 8 height 7
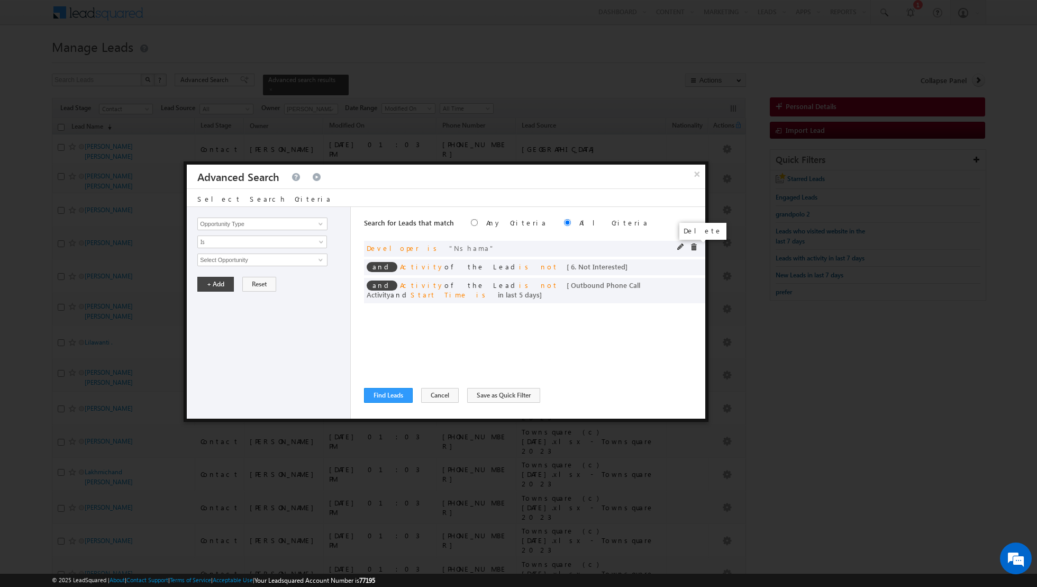
click at [694, 246] on span at bounding box center [693, 246] width 7 height 7
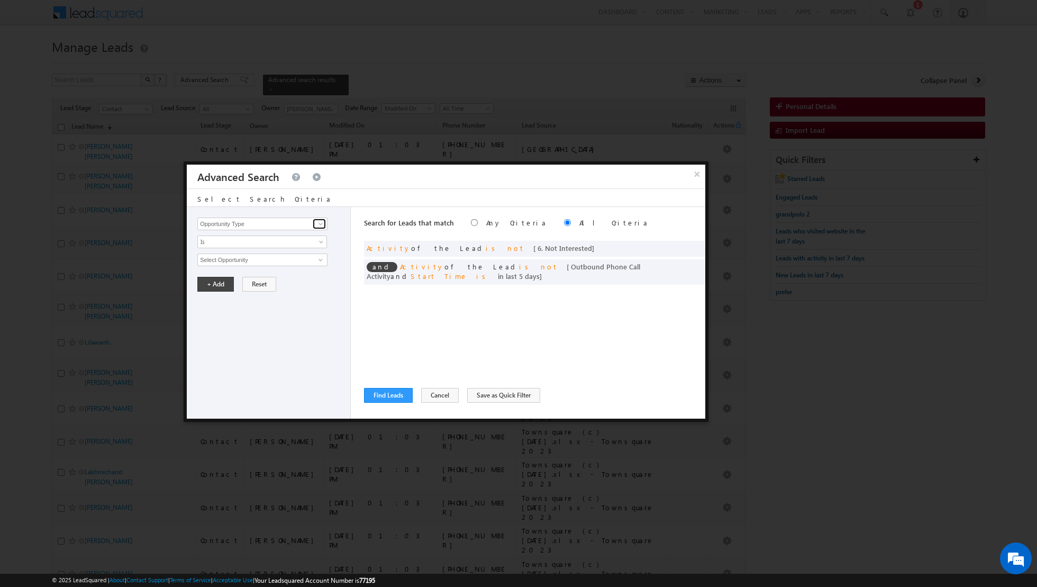
click at [322, 223] on span at bounding box center [320, 224] width 8 height 8
click at [290, 245] on link "Lead Source" at bounding box center [262, 245] width 130 height 12
click at [282, 258] on span "None Selected" at bounding box center [258, 260] width 120 height 12
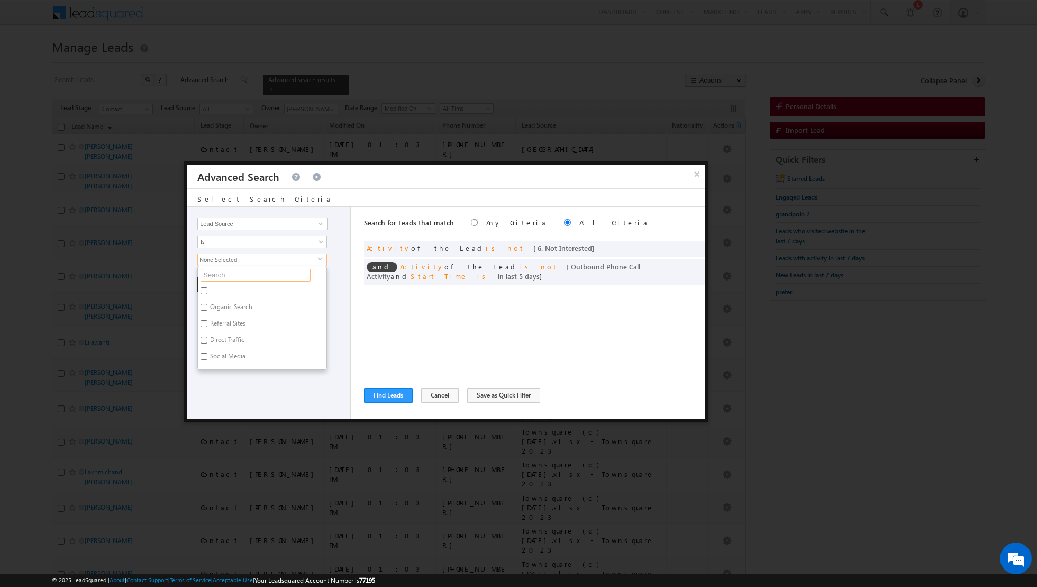
click at [257, 276] on input "text" at bounding box center [255, 275] width 110 height 13
click at [238, 291] on label "[GEOGRAPHIC_DATA] townsquare townhouses complete.xlsx - Sheet2" at bounding box center [262, 295] width 129 height 22
click at [207, 291] on input "[GEOGRAPHIC_DATA] townsquare townhouses complete.xlsx - Sheet2" at bounding box center [203, 290] width 7 height 7
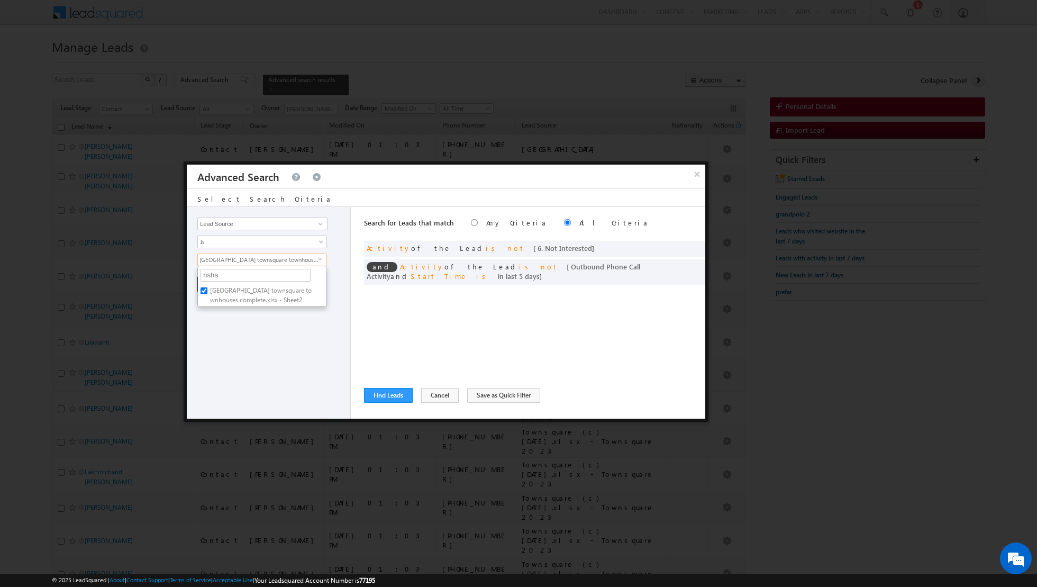
click at [231, 328] on div "Opportunity Type Lead Activity Task Sales Group Prospect Id Address 1 Address 2…" at bounding box center [269, 313] width 164 height 212
click at [213, 285] on button "+ Add" at bounding box center [215, 284] width 36 height 15
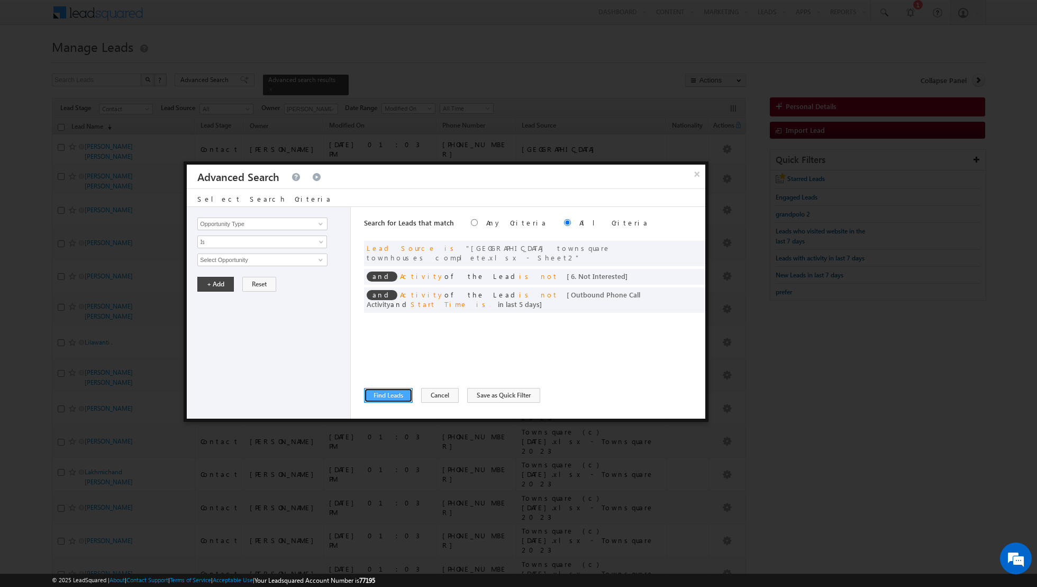
click at [386, 399] on button "Find Leads" at bounding box center [388, 395] width 49 height 15
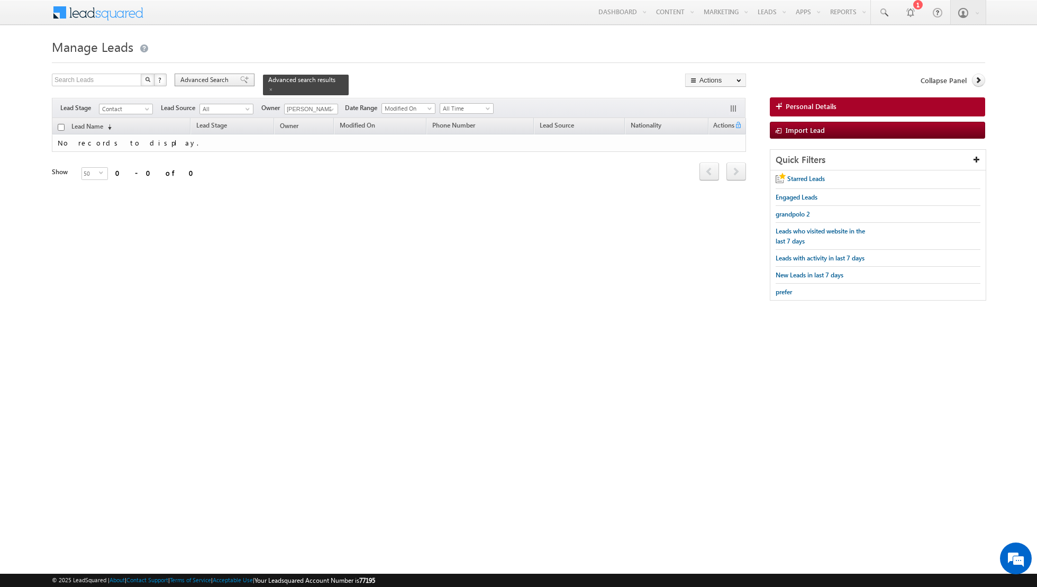
click at [240, 79] on span at bounding box center [244, 79] width 8 height 7
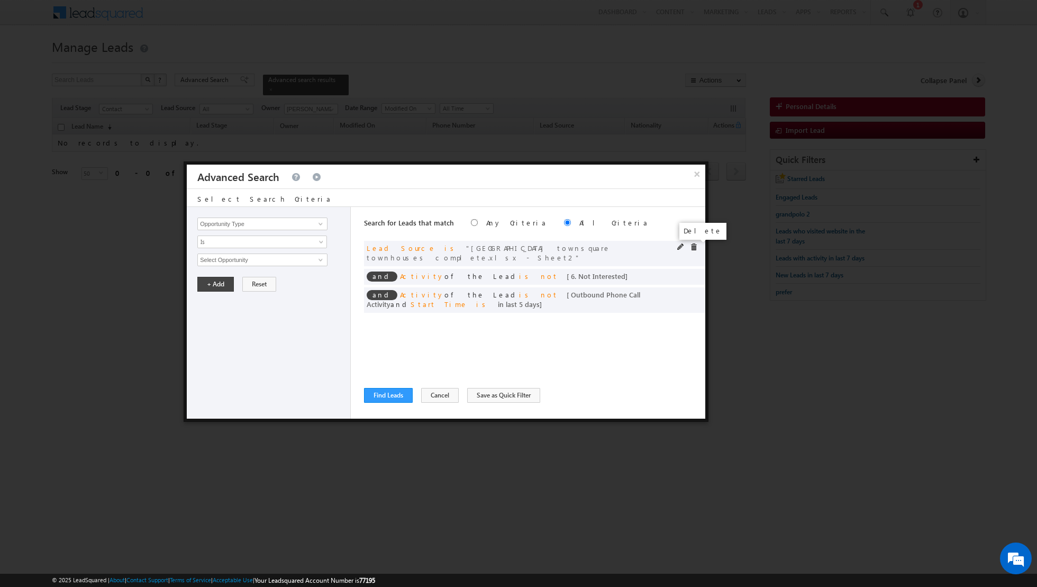
click at [693, 246] on span at bounding box center [693, 246] width 7 height 7
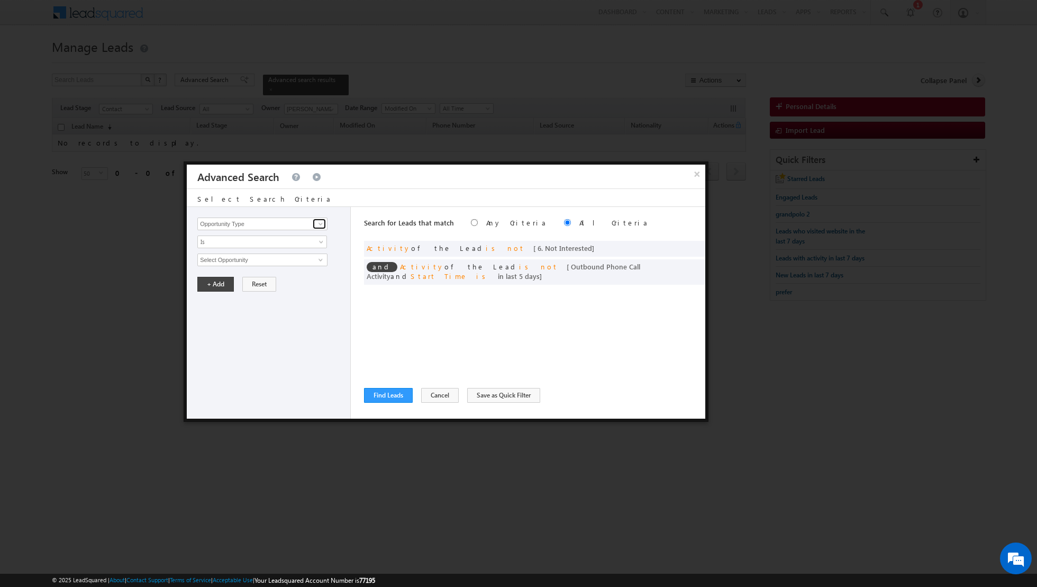
click at [321, 226] on span at bounding box center [320, 224] width 8 height 8
click at [297, 244] on link "Lead Source" at bounding box center [262, 245] width 130 height 12
click at [290, 259] on span "None Selected" at bounding box center [258, 260] width 120 height 12
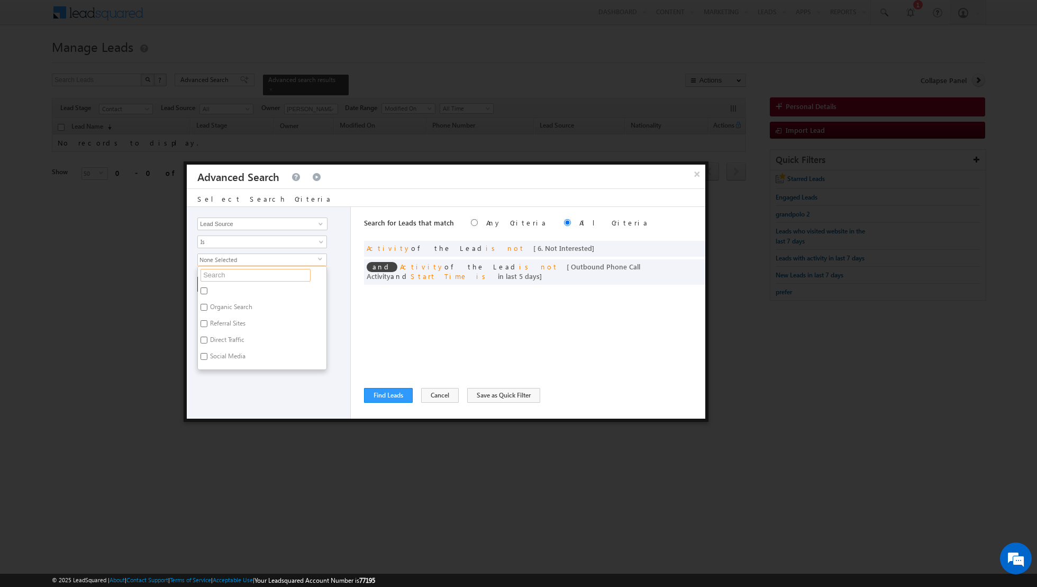
click at [260, 273] on input "text" at bounding box center [255, 275] width 110 height 13
click at [224, 289] on label "[GEOGRAPHIC_DATA]" at bounding box center [239, 292] width 83 height 16
click at [207, 289] on input "[GEOGRAPHIC_DATA]" at bounding box center [203, 290] width 7 height 7
click at [230, 406] on div "Opportunity Type Lead Activity Task Sales Group Prospect Id Address 1 Address 2…" at bounding box center [269, 313] width 164 height 212
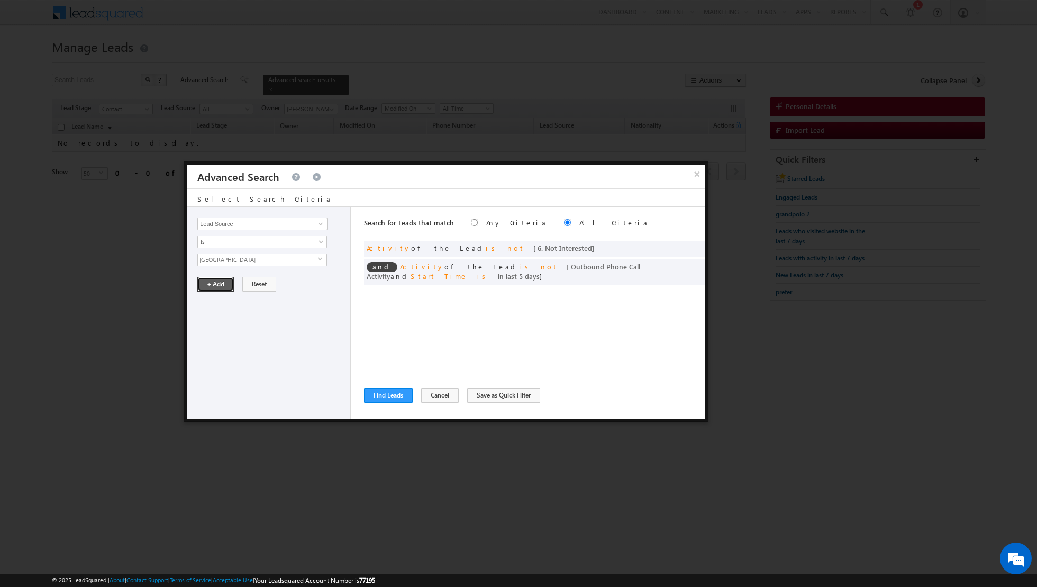
click at [217, 287] on button "+ Add" at bounding box center [215, 284] width 36 height 15
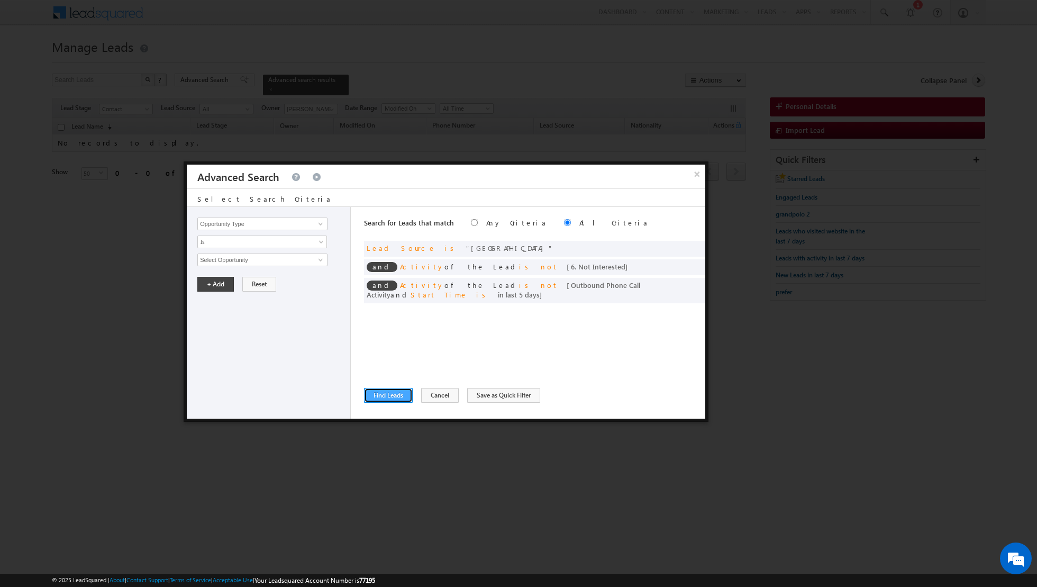
click at [386, 395] on button "Find Leads" at bounding box center [388, 395] width 49 height 15
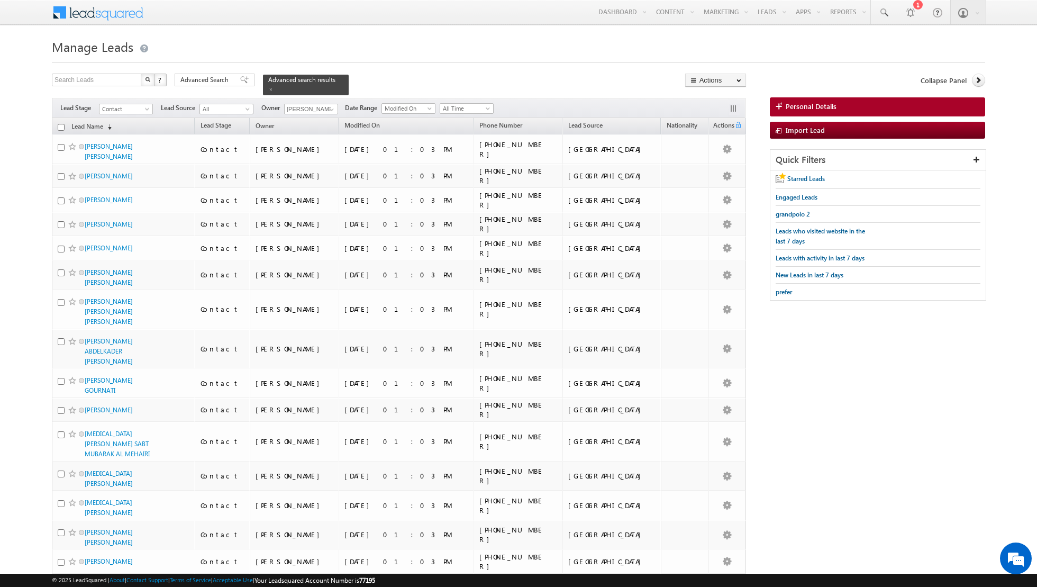
click at [61, 126] on input "checkbox" at bounding box center [61, 127] width 7 height 7
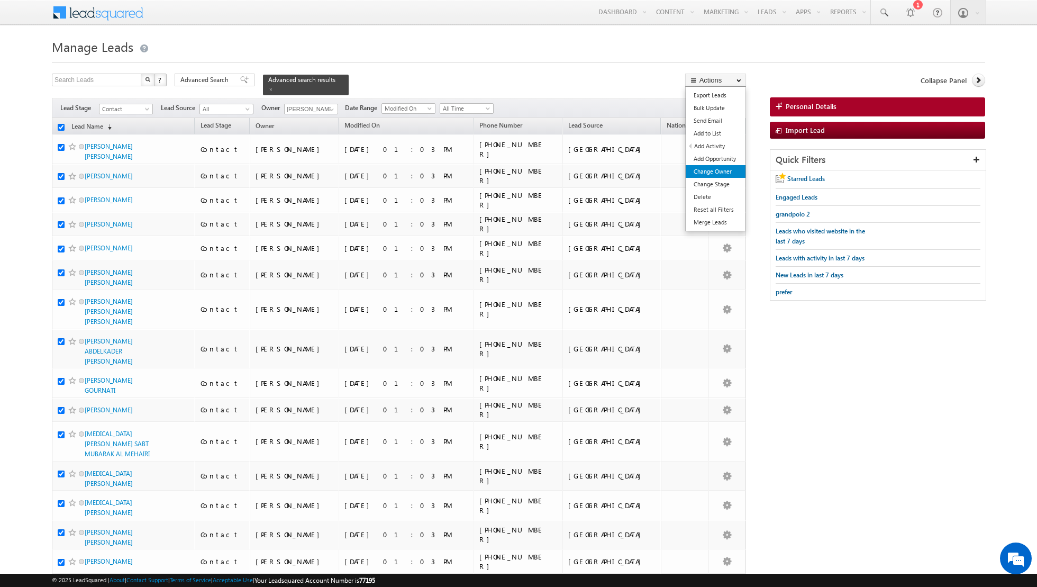
click at [707, 170] on link "Change Owner" at bounding box center [716, 171] width 60 height 13
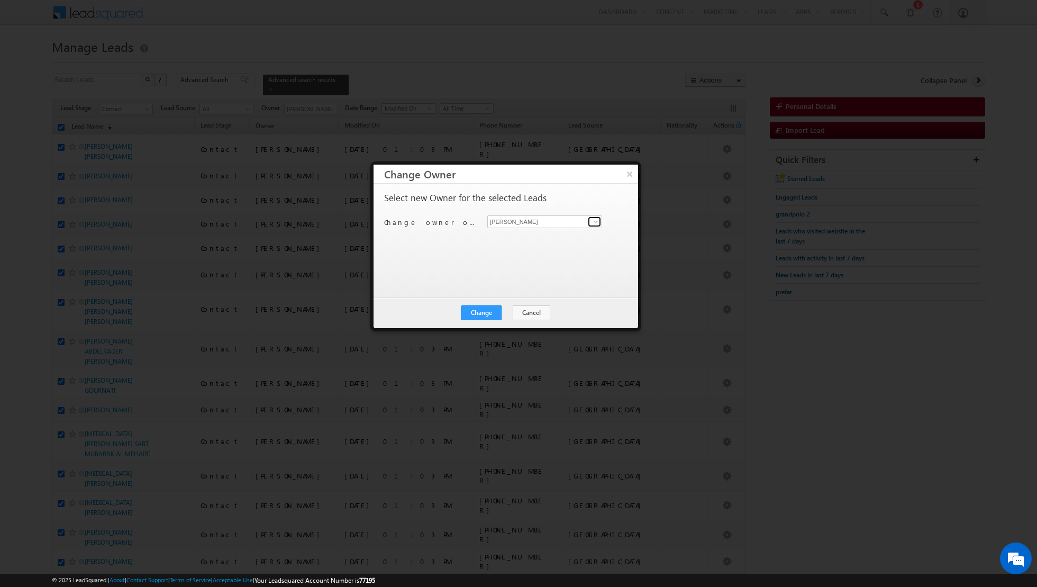
click at [595, 222] on span at bounding box center [595, 221] width 8 height 8
click at [544, 242] on span "[PERSON_NAME][EMAIL_ADDRESS][DOMAIN_NAME]" at bounding box center [538, 242] width 95 height 8
click at [476, 311] on button "Change" at bounding box center [481, 312] width 40 height 15
click at [498, 309] on button "Close" at bounding box center [507, 312] width 34 height 15
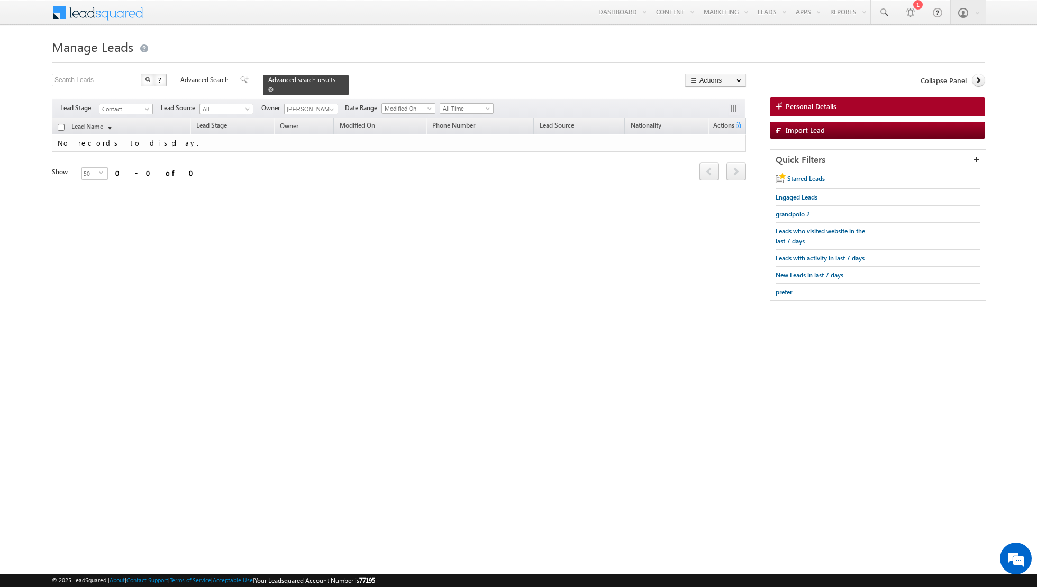
click at [268, 88] on span at bounding box center [270, 89] width 5 height 5
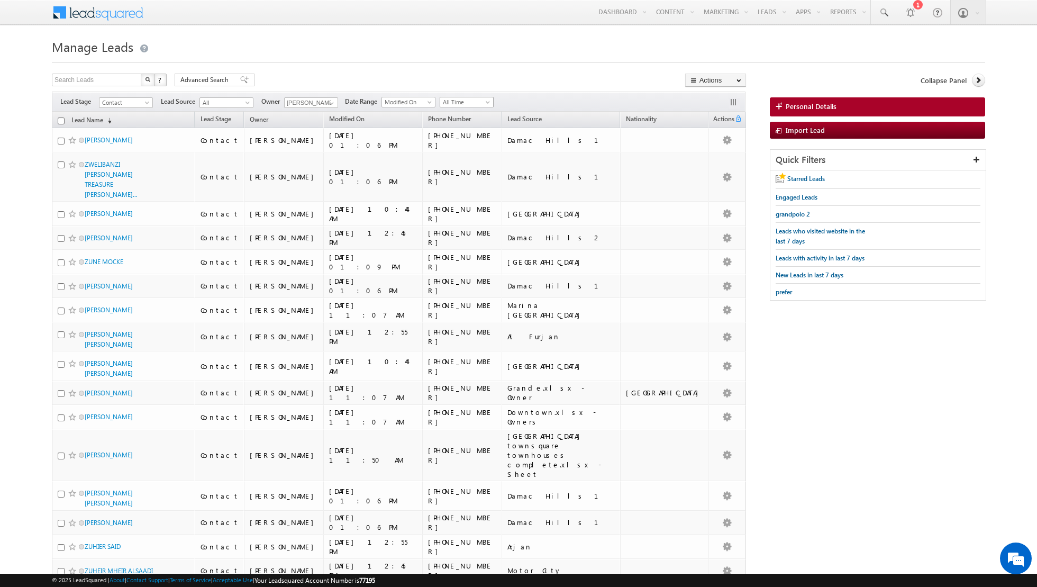
click at [478, 99] on span "All Time" at bounding box center [465, 102] width 50 height 10
click at [455, 145] on link "Today" at bounding box center [461, 147] width 53 height 10
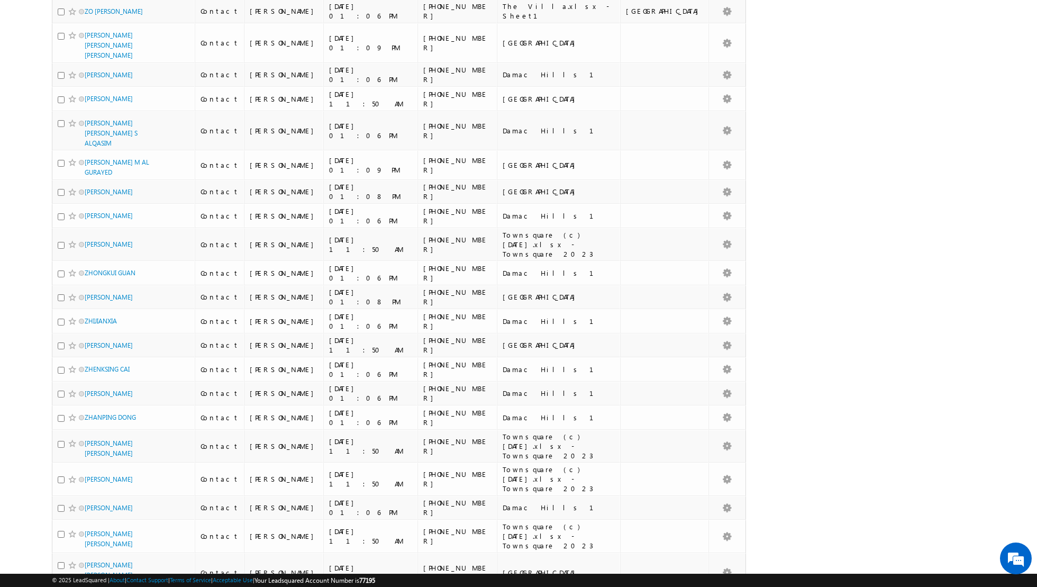
scroll to position [939, 0]
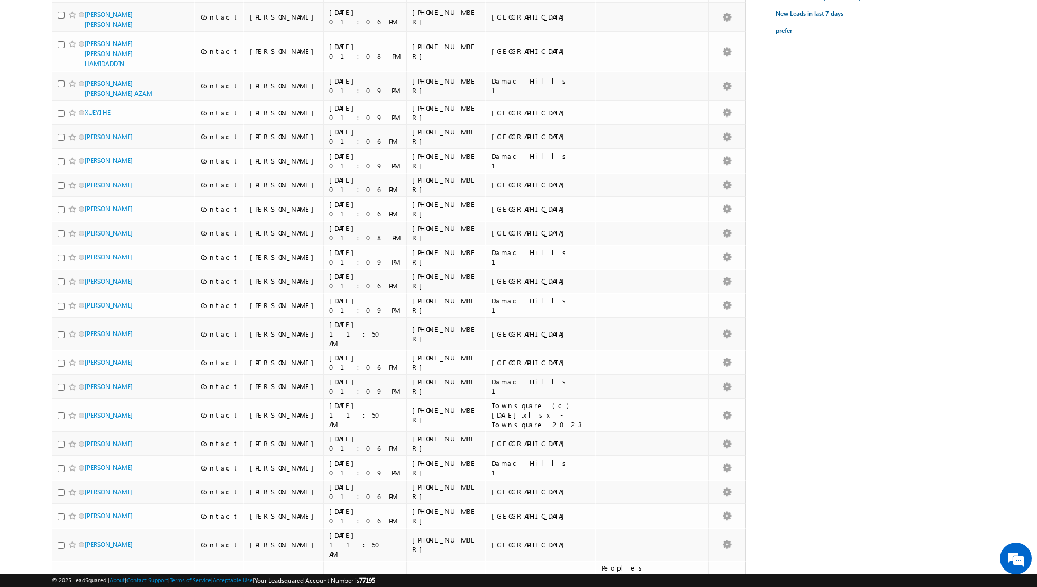
scroll to position [0, 0]
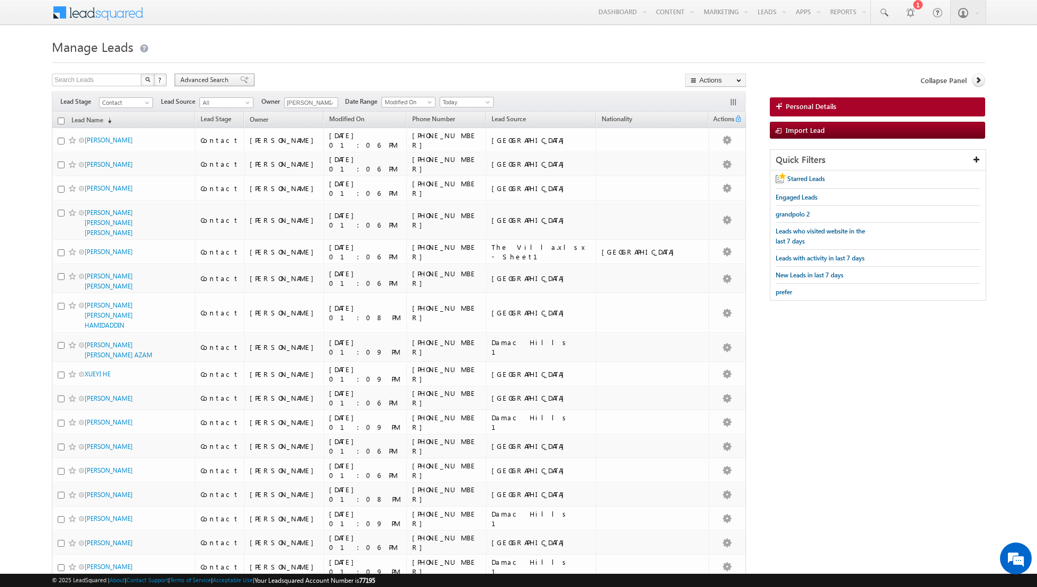
click at [240, 82] on span at bounding box center [244, 79] width 8 height 7
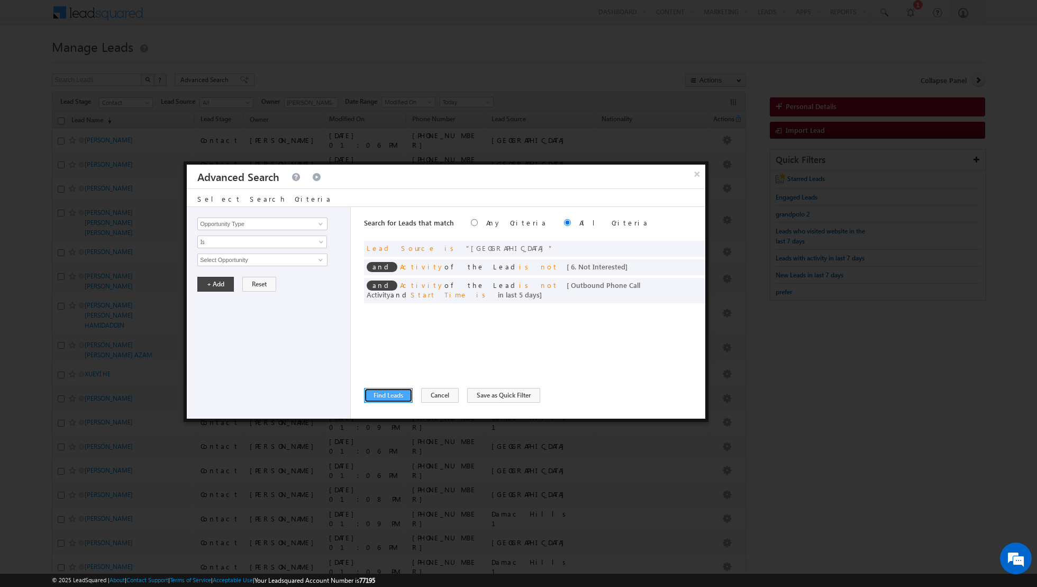
click at [384, 391] on button "Find Leads" at bounding box center [388, 395] width 49 height 15
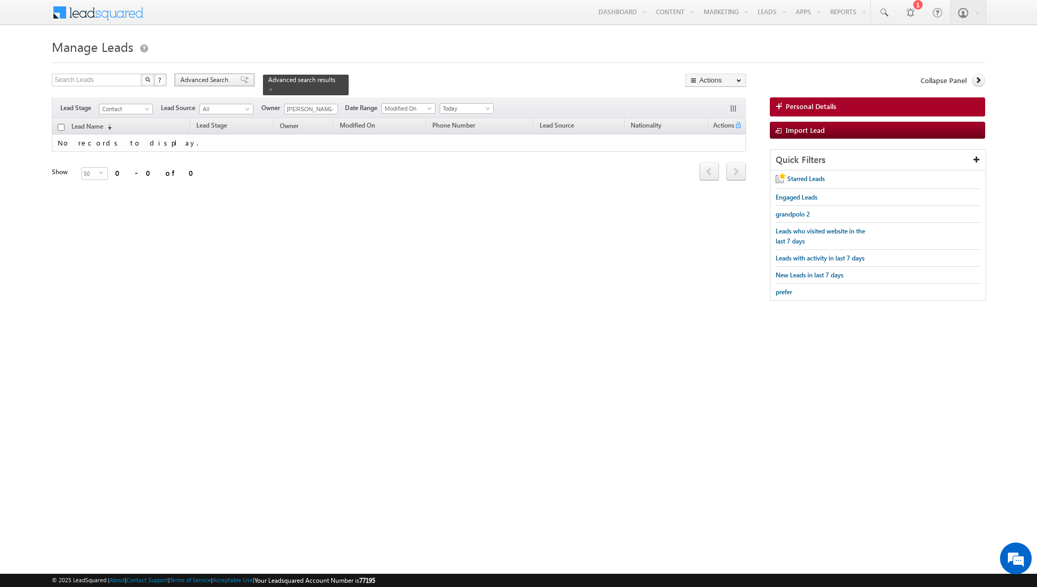
click at [240, 79] on span at bounding box center [244, 79] width 8 height 7
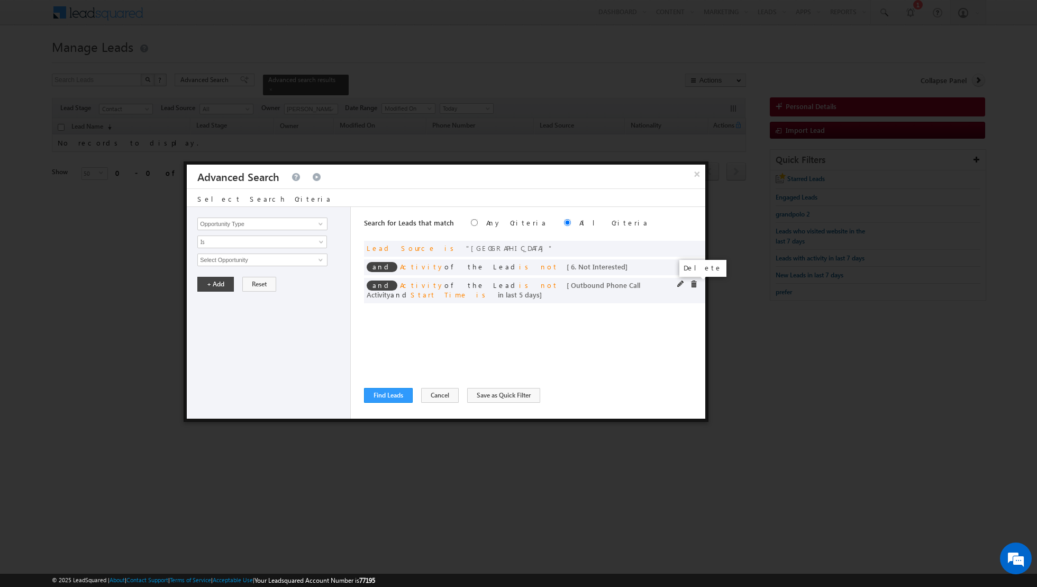
click at [695, 283] on span at bounding box center [693, 283] width 7 height 7
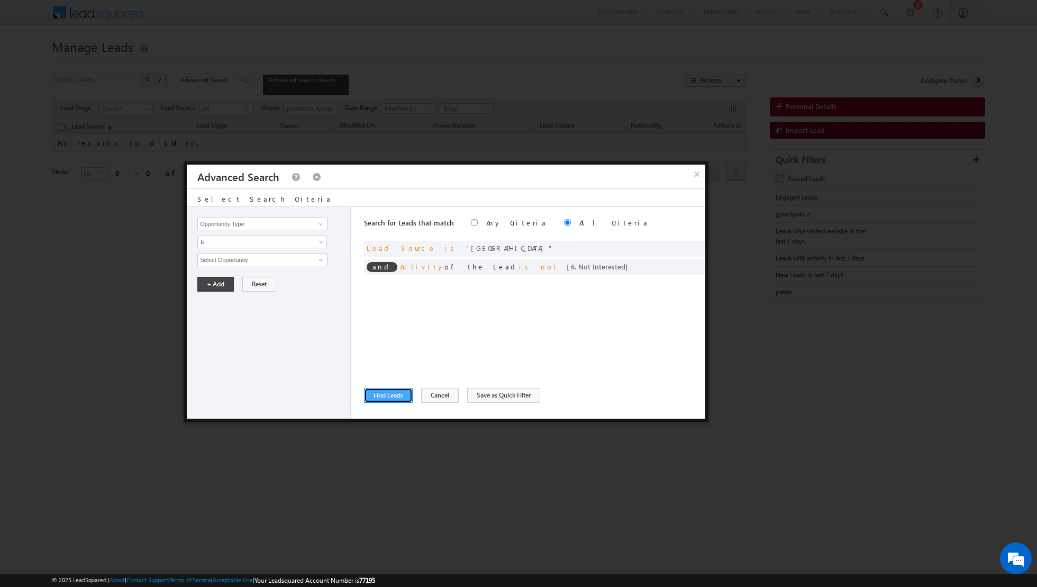
click at [384, 397] on button "Find Leads" at bounding box center [388, 395] width 49 height 15
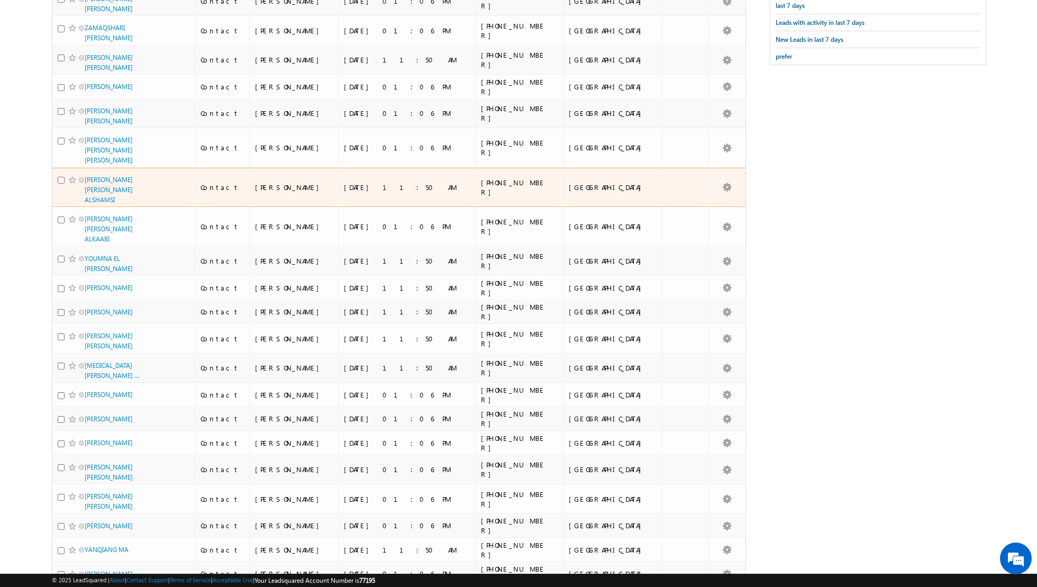
scroll to position [938, 0]
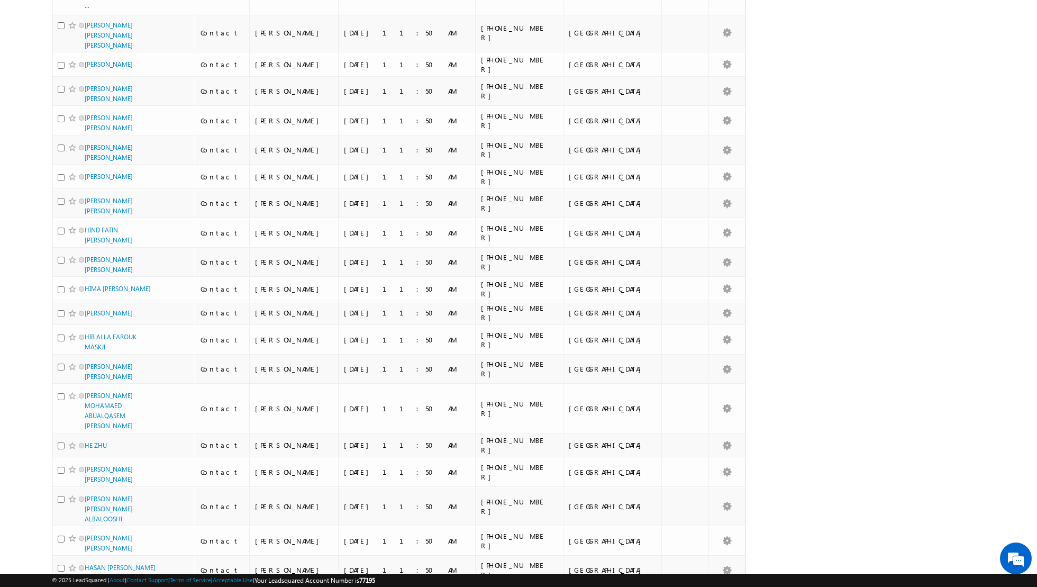
scroll to position [983, 0]
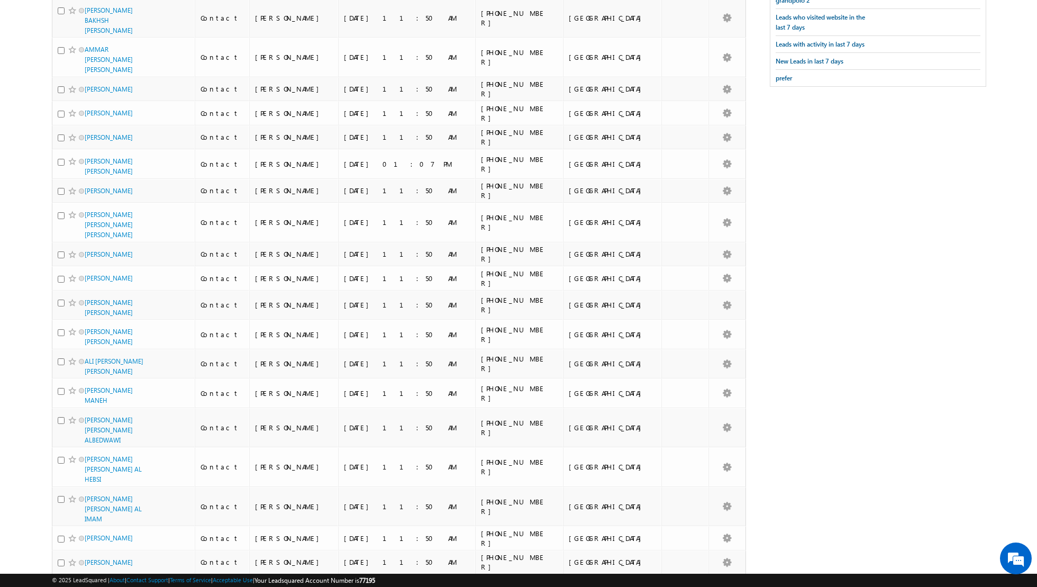
scroll to position [0, 0]
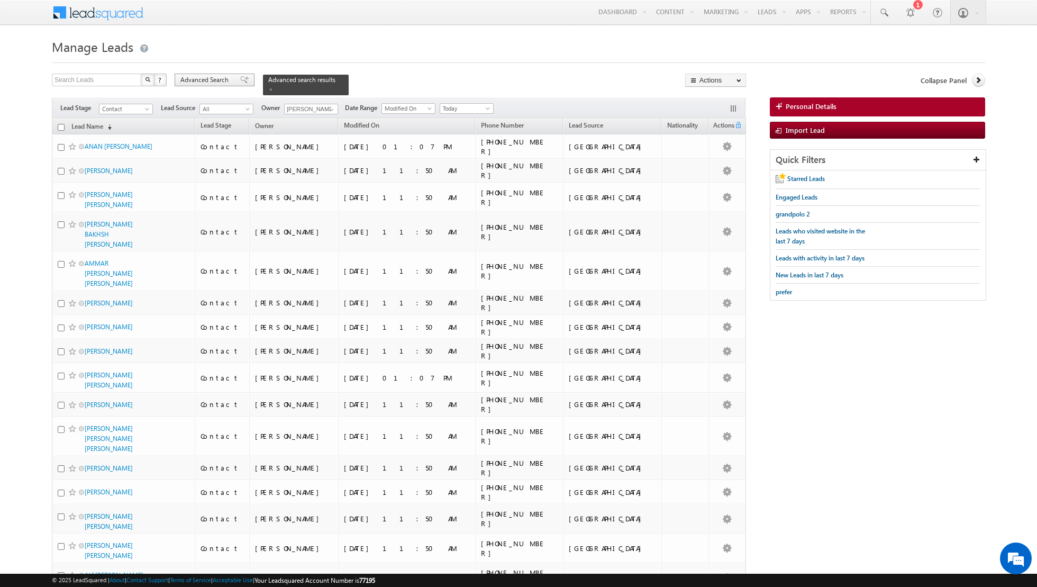
click at [240, 83] on span at bounding box center [244, 79] width 8 height 7
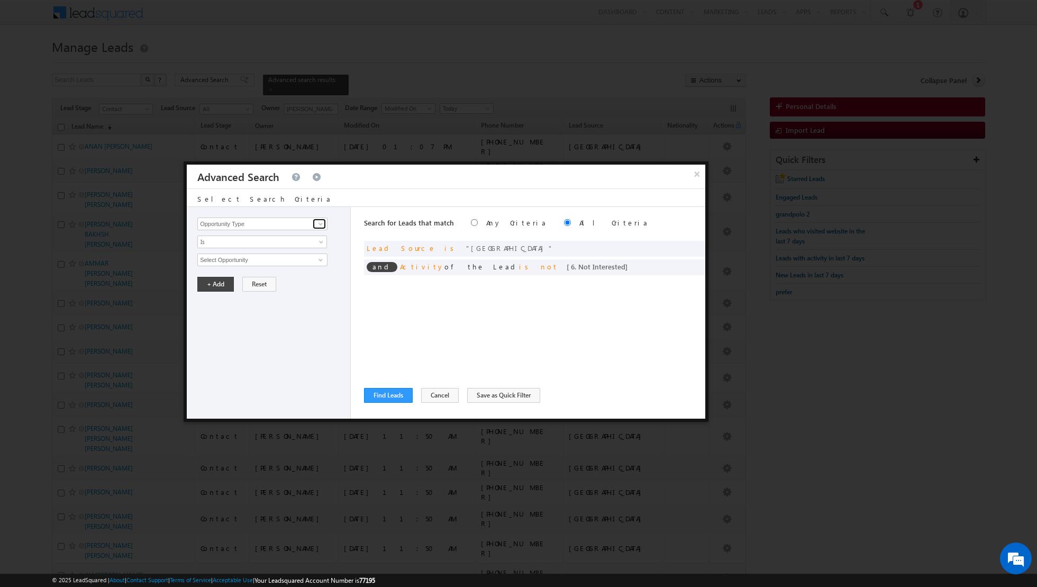
click at [322, 226] on span at bounding box center [320, 224] width 8 height 8
click at [276, 248] on link "Developer" at bounding box center [262, 245] width 130 height 12
click at [271, 257] on span "None Selected" at bounding box center [258, 260] width 120 height 12
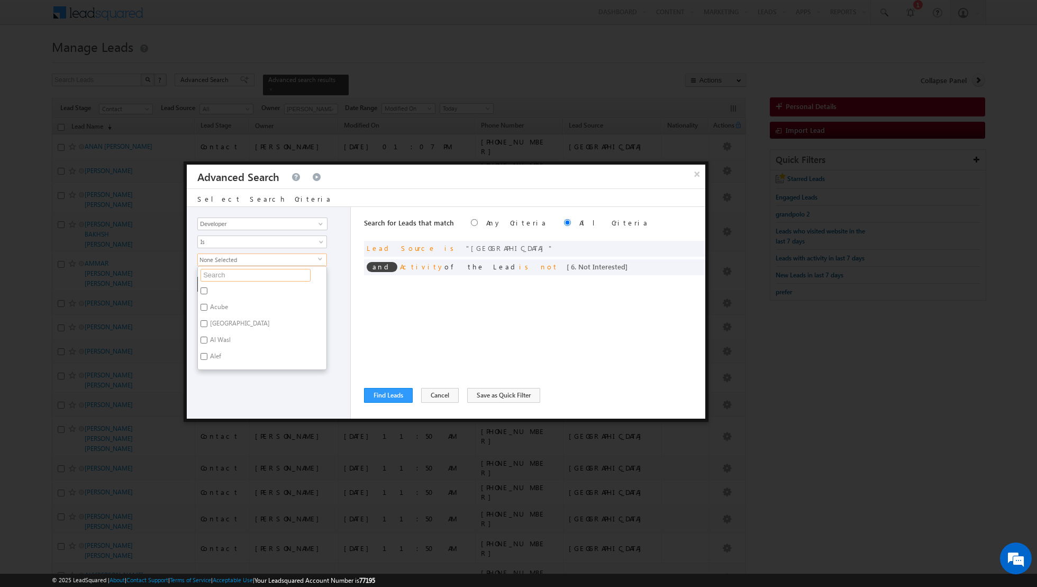
click at [255, 274] on input "text" at bounding box center [255, 275] width 110 height 13
click at [208, 291] on label "Nshama" at bounding box center [220, 292] width 45 height 16
click at [207, 291] on input "Nshama" at bounding box center [203, 290] width 7 height 7
click at [231, 341] on div "Opportunity Type Lead Activity Task Sales Group Prospect Id Address 1 Address 2…" at bounding box center [269, 313] width 164 height 212
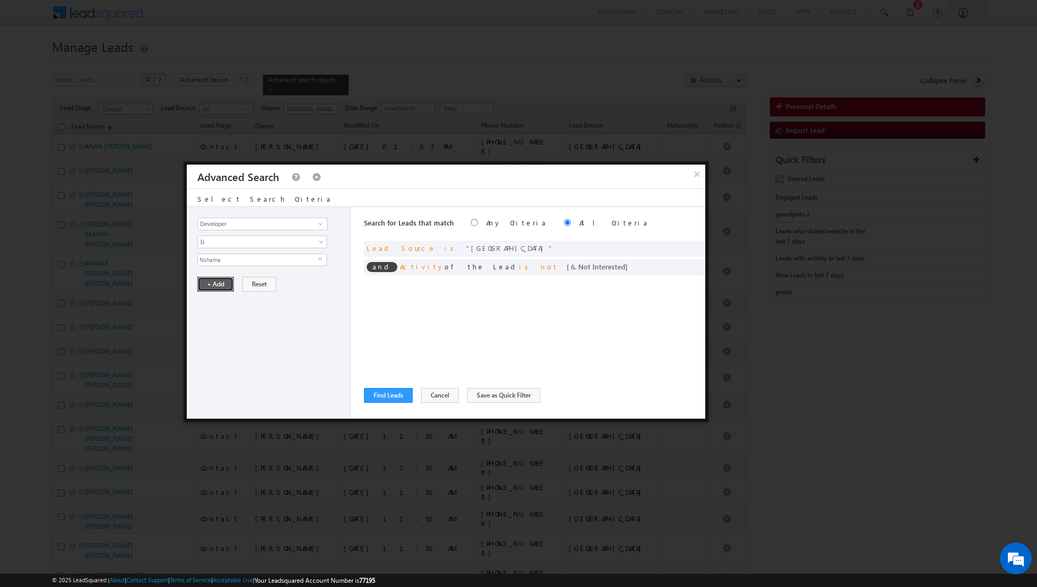
click at [205, 281] on button "+ Add" at bounding box center [215, 284] width 36 height 15
click at [391, 397] on button "Find Leads" at bounding box center [388, 395] width 49 height 15
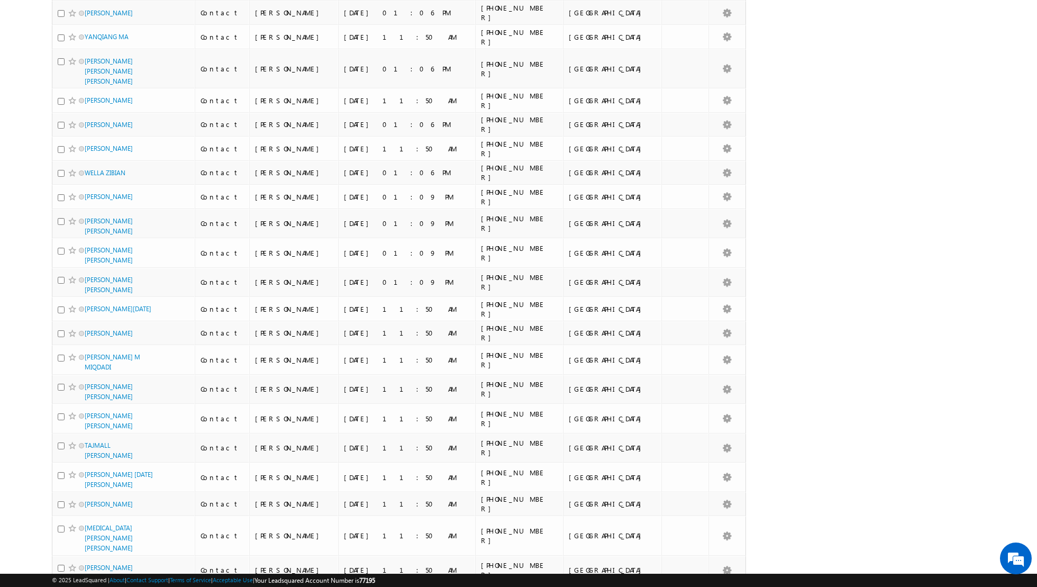
scroll to position [984, 0]
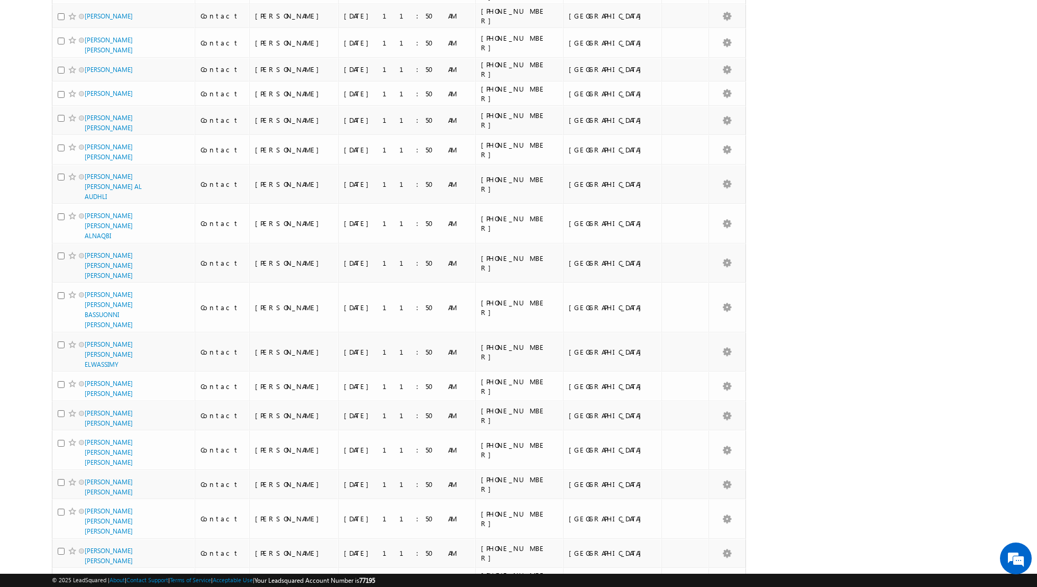
scroll to position [0, 0]
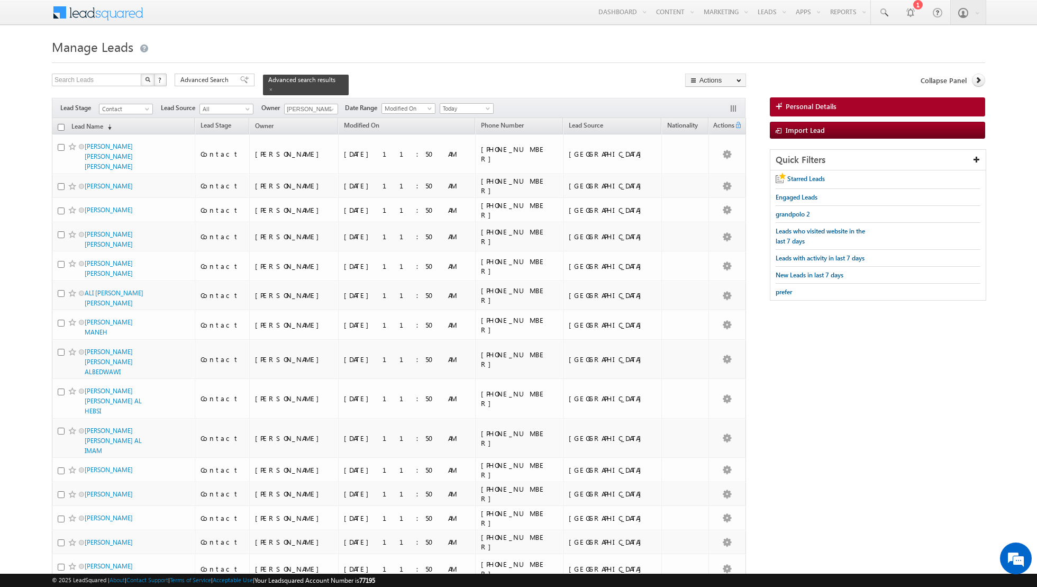
click at [62, 128] on input "checkbox" at bounding box center [61, 127] width 7 height 7
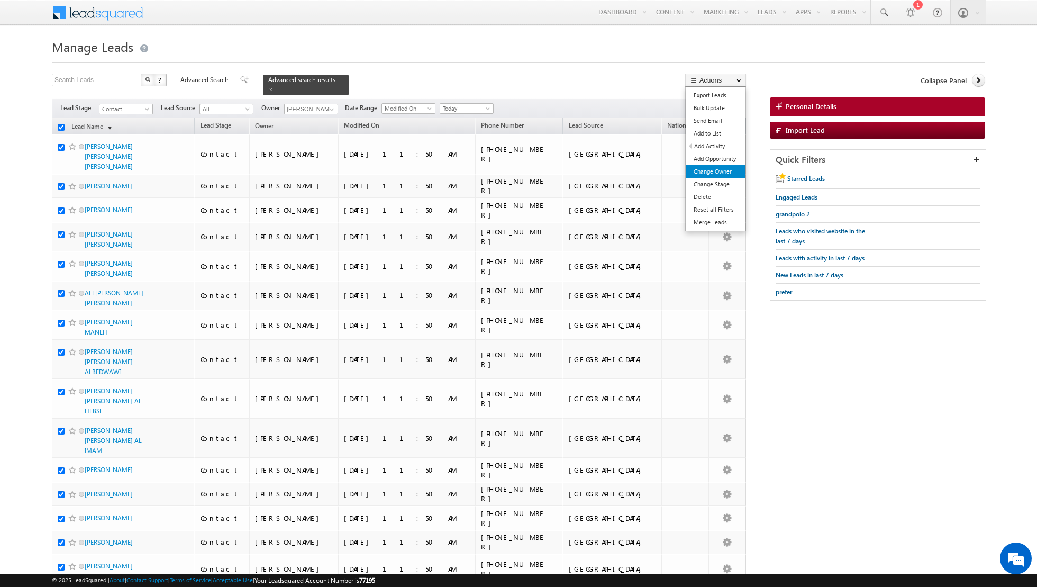
click at [714, 176] on link "Change Owner" at bounding box center [716, 171] width 60 height 13
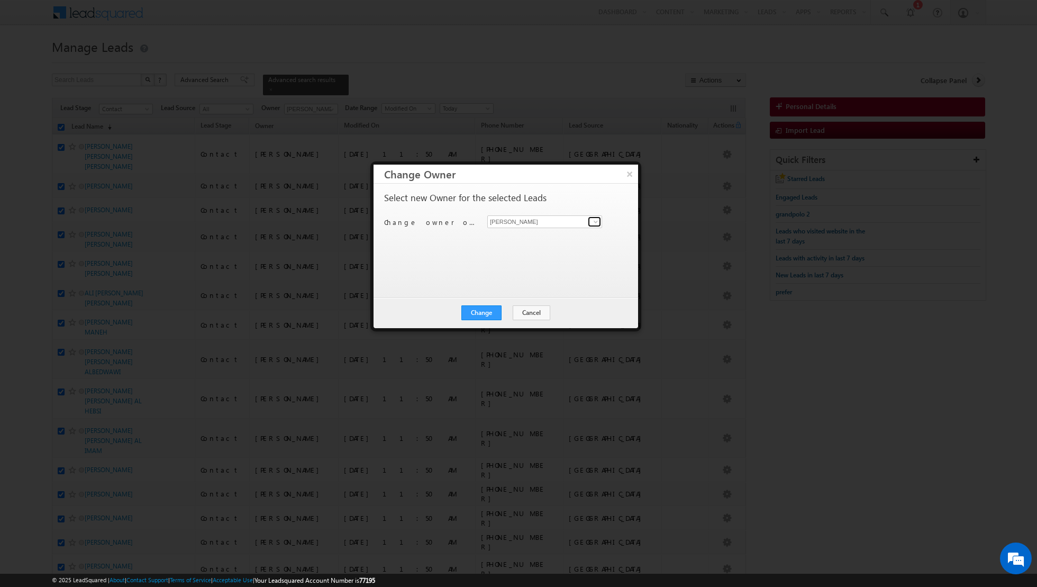
click at [597, 221] on span at bounding box center [595, 221] width 8 height 8
click at [547, 235] on link "[PERSON_NAME] [PERSON_NAME][EMAIL_ADDRESS][DOMAIN_NAME]" at bounding box center [544, 237] width 115 height 20
click at [482, 311] on button "Change" at bounding box center [481, 312] width 40 height 15
click at [509, 308] on button "Close" at bounding box center [507, 312] width 34 height 15
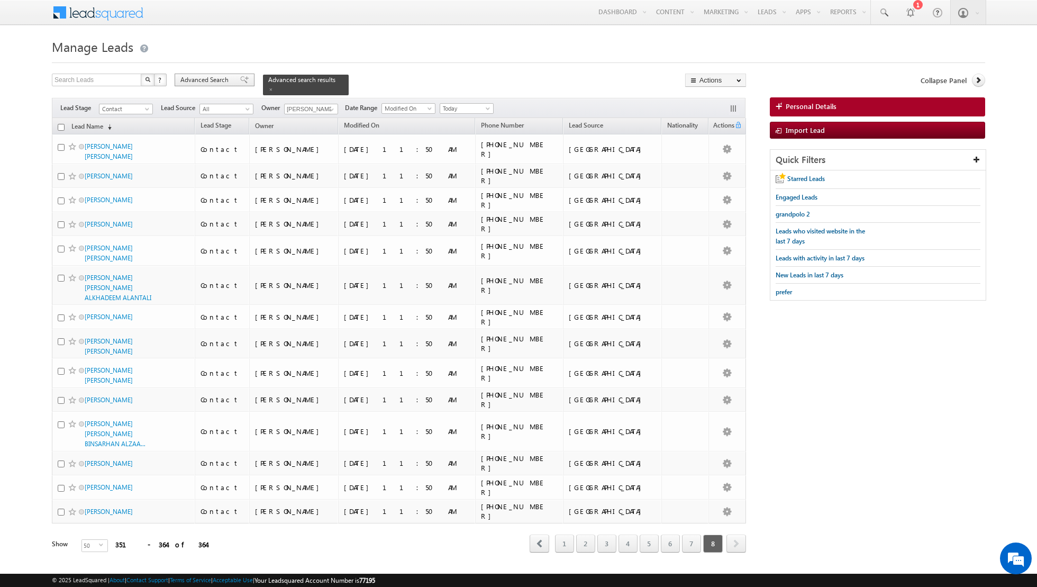
click at [240, 81] on span at bounding box center [244, 79] width 8 height 7
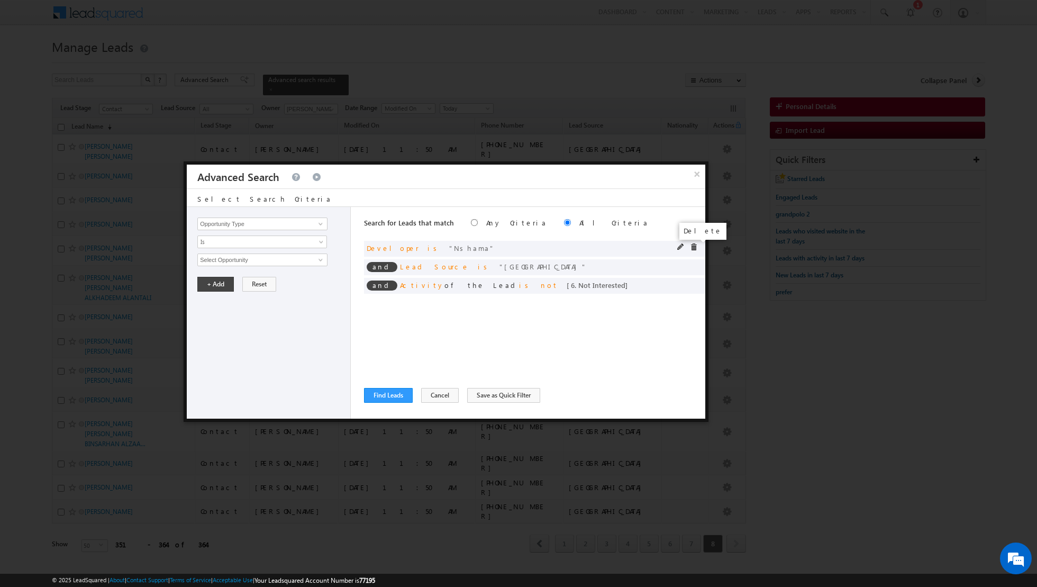
click at [694, 248] on span at bounding box center [693, 246] width 7 height 7
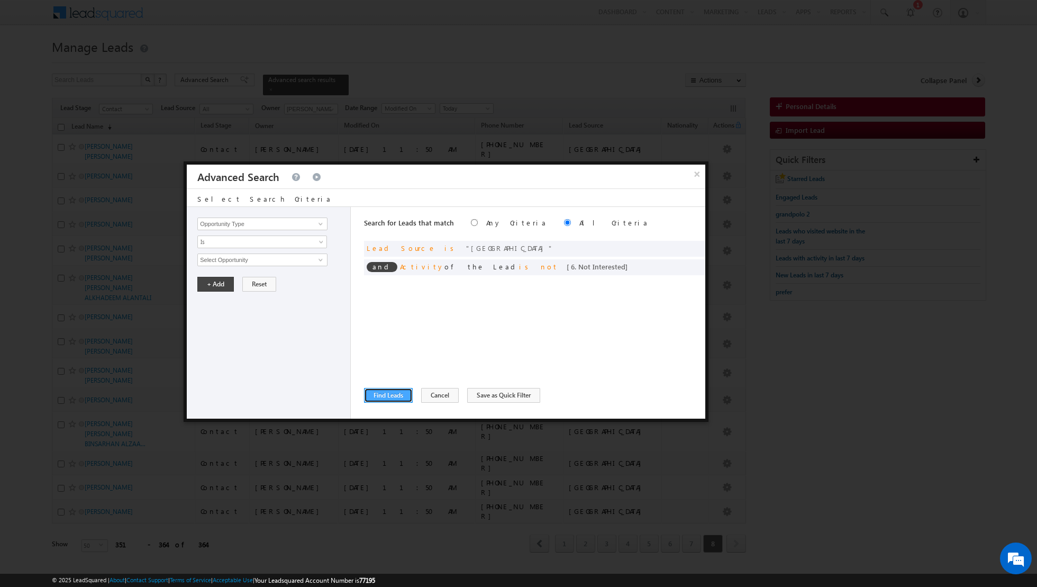
click at [389, 393] on button "Find Leads" at bounding box center [388, 395] width 49 height 15
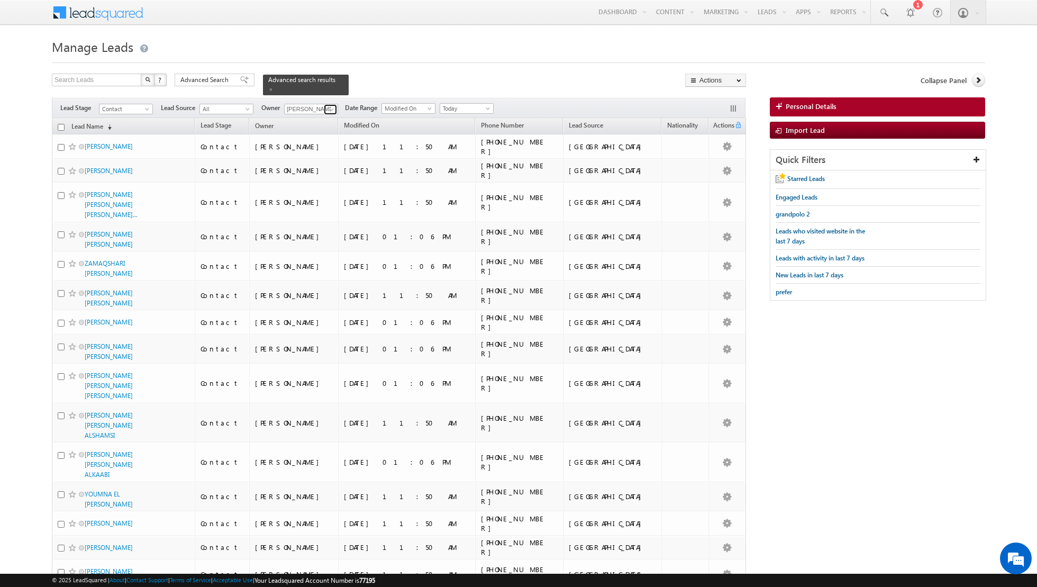
click at [327, 109] on span at bounding box center [331, 109] width 8 height 8
click at [310, 147] on span "[PERSON_NAME][EMAIL_ADDRESS][DOMAIN_NAME]" at bounding box center [335, 149] width 95 height 8
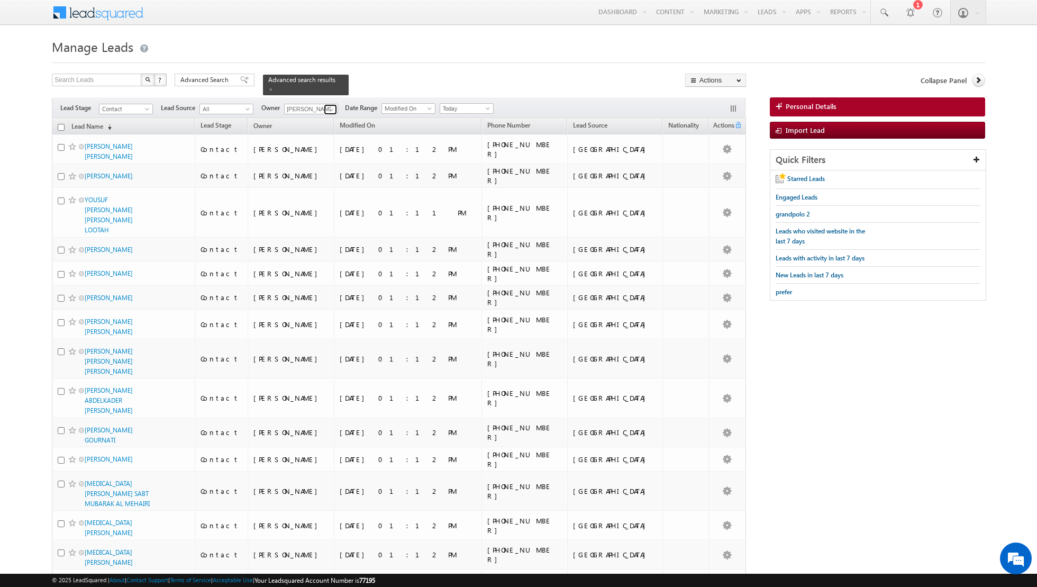
click at [327, 105] on span at bounding box center [331, 109] width 8 height 8
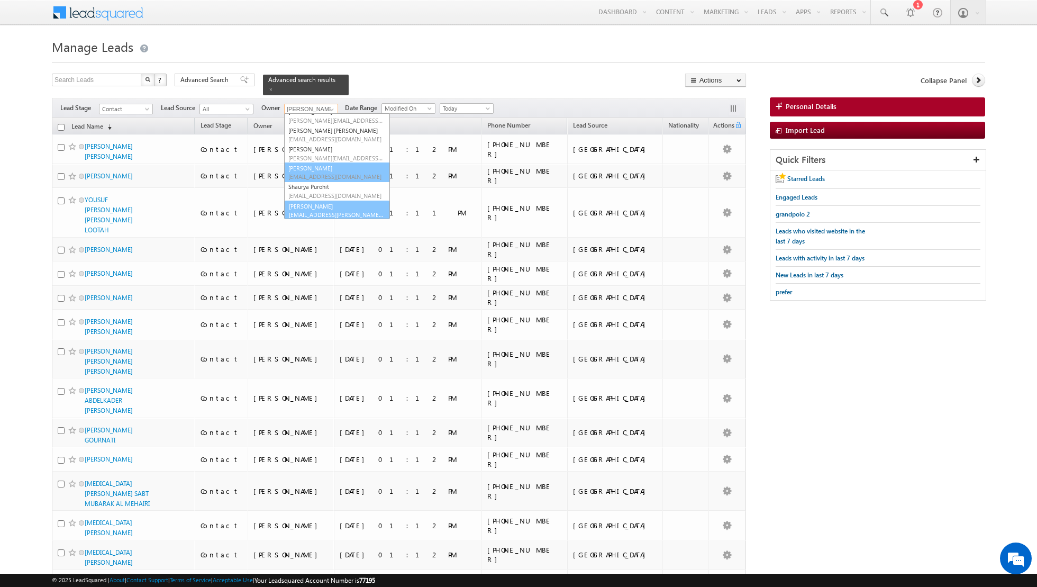
scroll to position [105, 0]
click at [317, 200] on link "[PERSON_NAME] [EMAIL_ADDRESS][PERSON_NAME][DOMAIN_NAME]" at bounding box center [337, 209] width 106 height 20
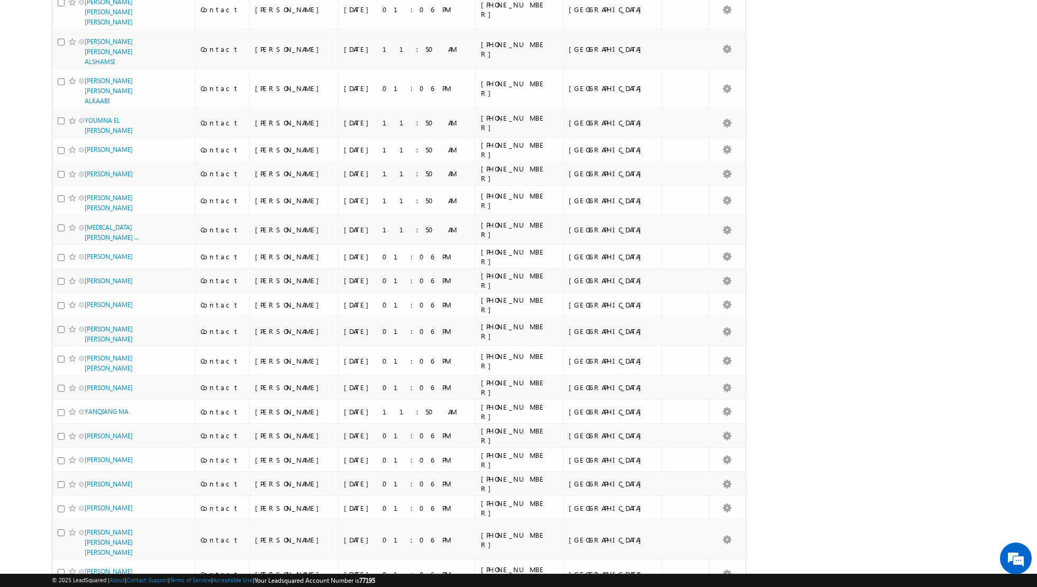
scroll to position [0, 0]
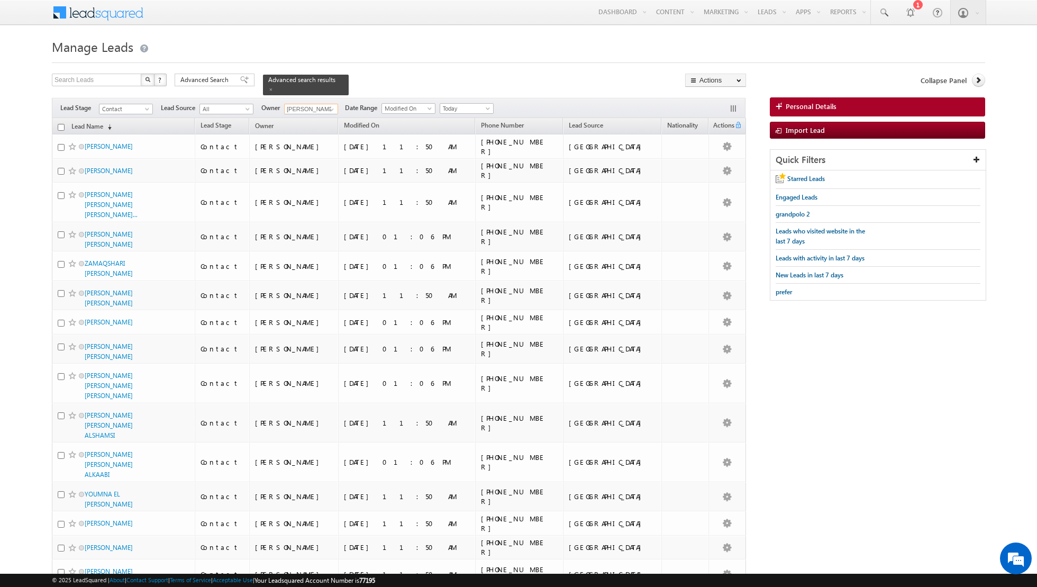
click at [59, 126] on input "checkbox" at bounding box center [61, 127] width 7 height 7
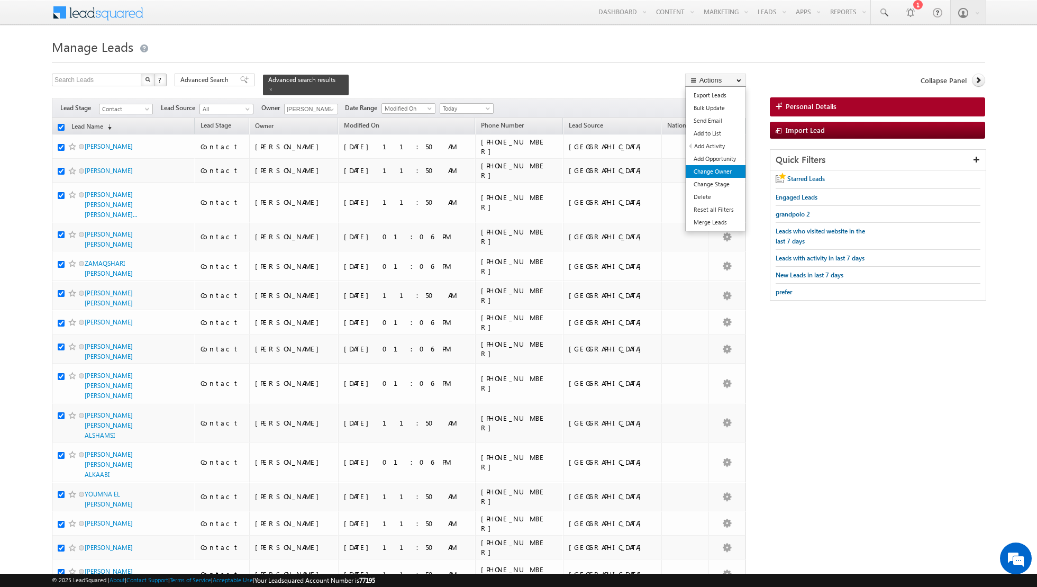
click at [714, 175] on link "Change Owner" at bounding box center [716, 171] width 60 height 13
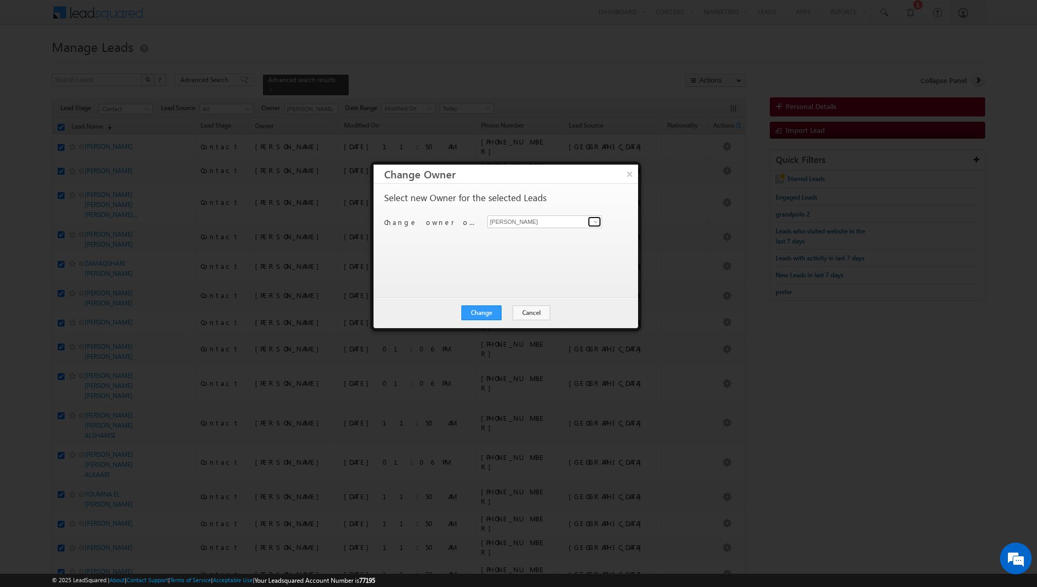
click at [592, 223] on span at bounding box center [595, 221] width 8 height 8
click at [516, 270] on link "[PERSON_NAME] [PERSON_NAME] [PERSON_NAME][EMAIL_ADDRESS][PERSON_NAME][DOMAIN_NA…" at bounding box center [544, 272] width 115 height 20
click at [479, 310] on button "Change" at bounding box center [481, 312] width 40 height 15
click at [514, 311] on button "Close" at bounding box center [507, 312] width 34 height 15
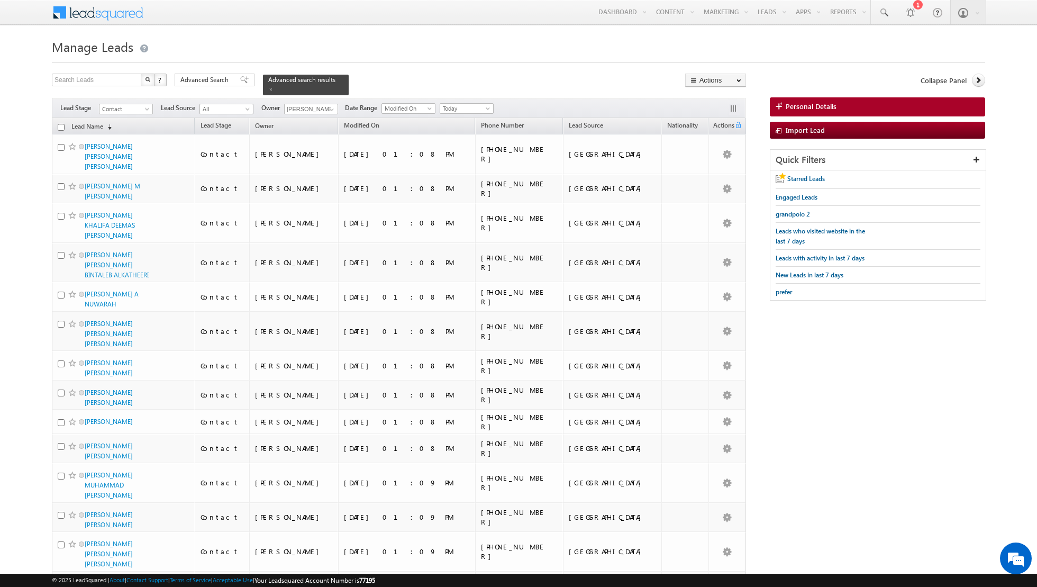
click at [62, 127] on input "checkbox" at bounding box center [61, 127] width 7 height 7
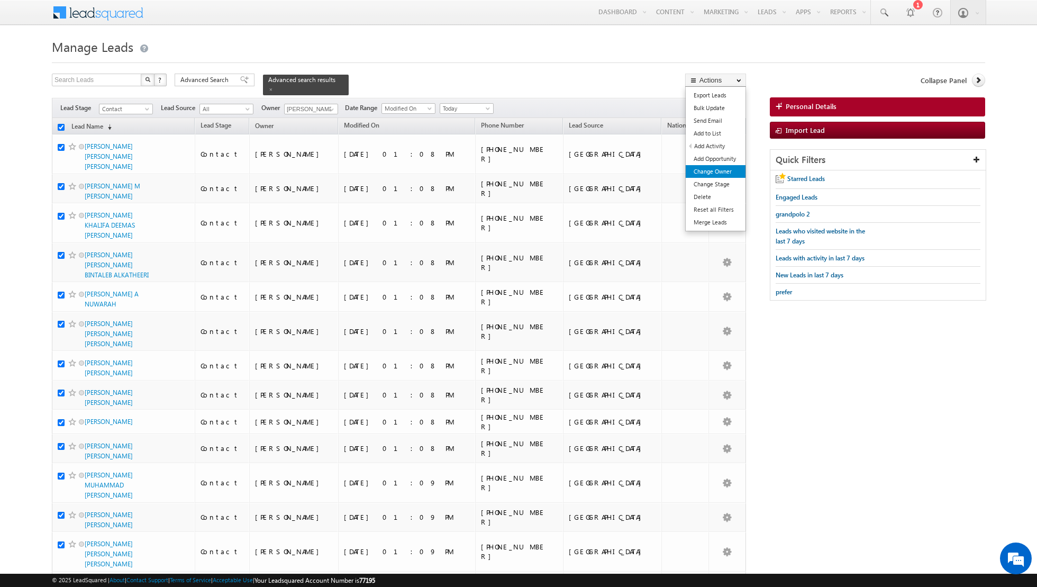
click at [702, 173] on link "Change Owner" at bounding box center [716, 171] width 60 height 13
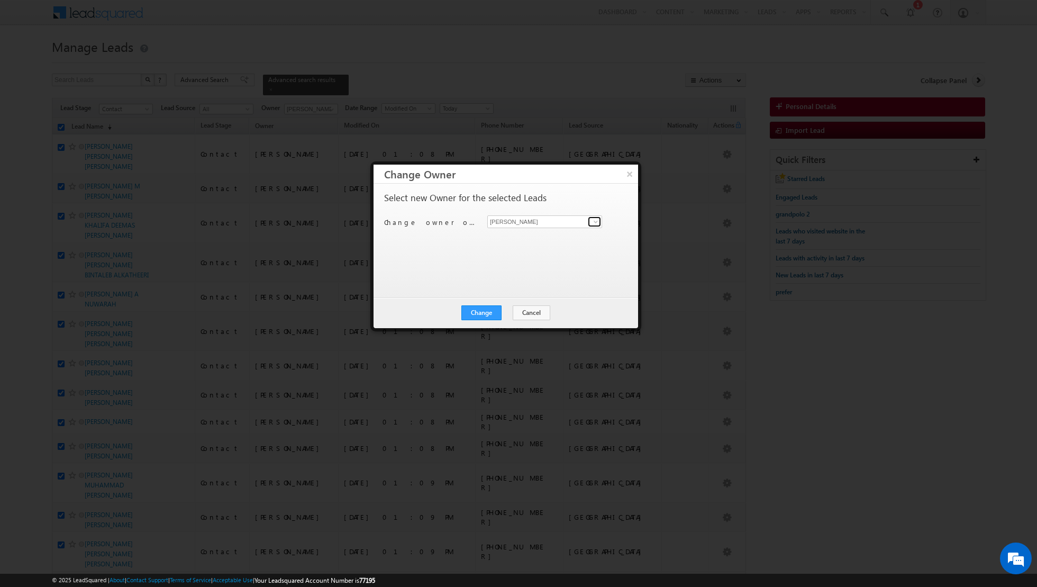
click at [597, 218] on span at bounding box center [595, 221] width 8 height 8
click at [521, 258] on span "[PERSON_NAME][EMAIL_ADDRESS][PERSON_NAME][DOMAIN_NAME]" at bounding box center [538, 259] width 95 height 8
click at [474, 311] on button "Change" at bounding box center [481, 312] width 40 height 15
click at [508, 313] on button "Close" at bounding box center [507, 312] width 34 height 15
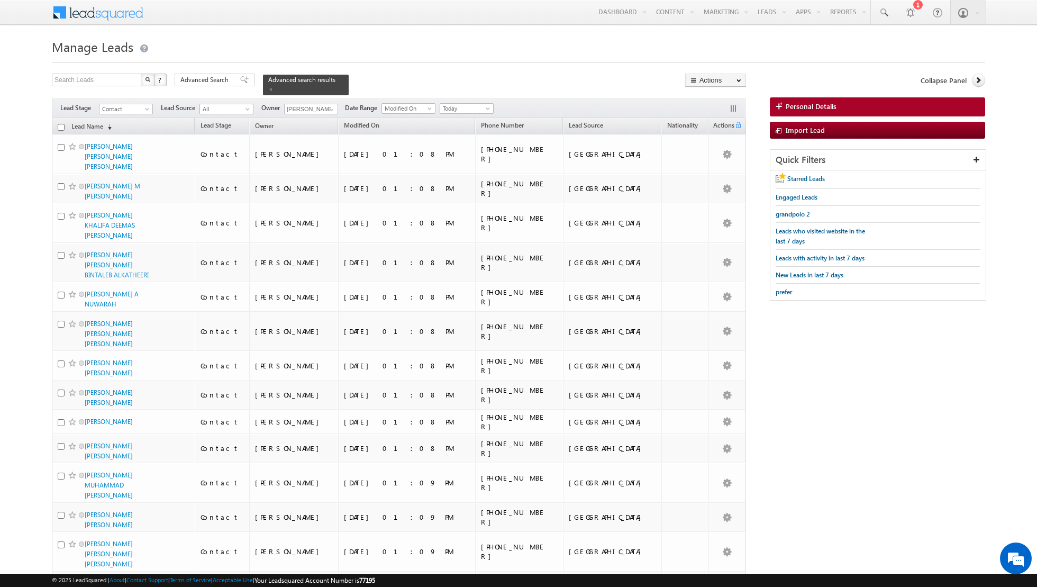
click at [62, 125] on input "checkbox" at bounding box center [61, 127] width 7 height 7
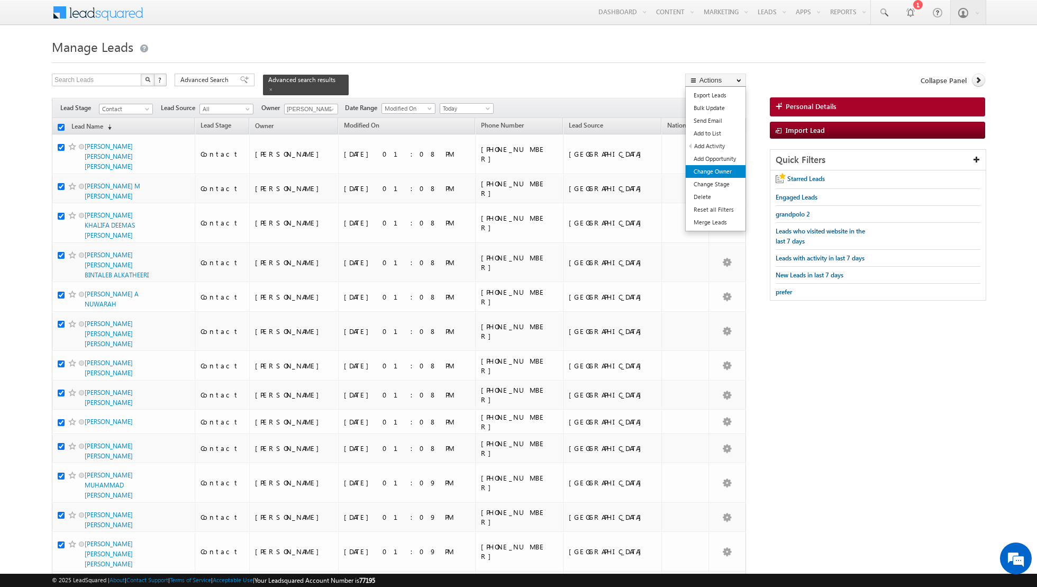
click at [712, 169] on link "Change Owner" at bounding box center [716, 171] width 60 height 13
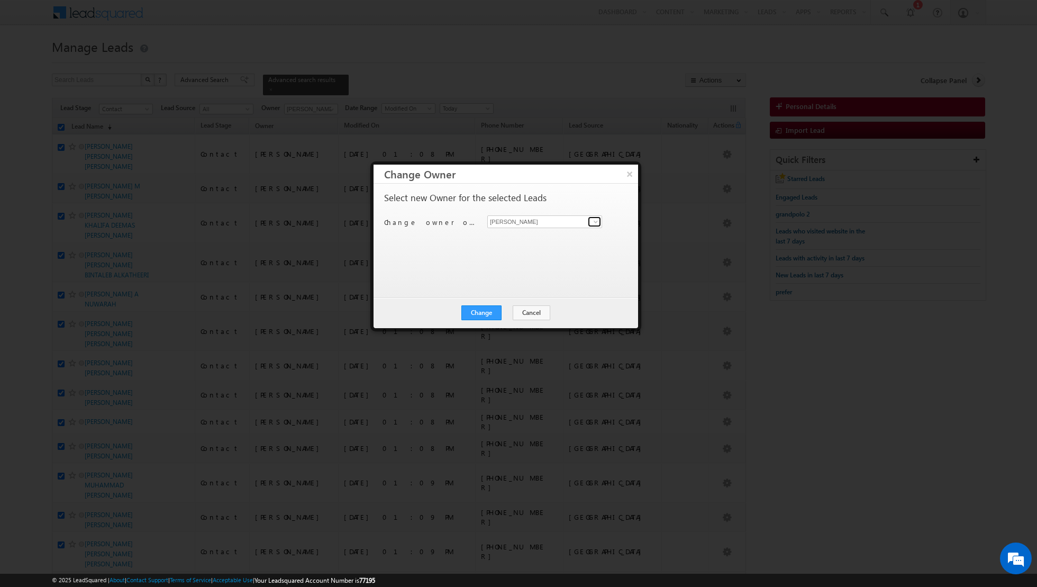
click at [596, 221] on span at bounding box center [595, 221] width 8 height 8
click at [536, 240] on span "[PERSON_NAME][EMAIL_ADDRESS][DOMAIN_NAME]" at bounding box center [538, 243] width 95 height 8
click at [479, 315] on button "Change" at bounding box center [481, 312] width 40 height 15
click at [515, 315] on button "Close" at bounding box center [507, 312] width 34 height 15
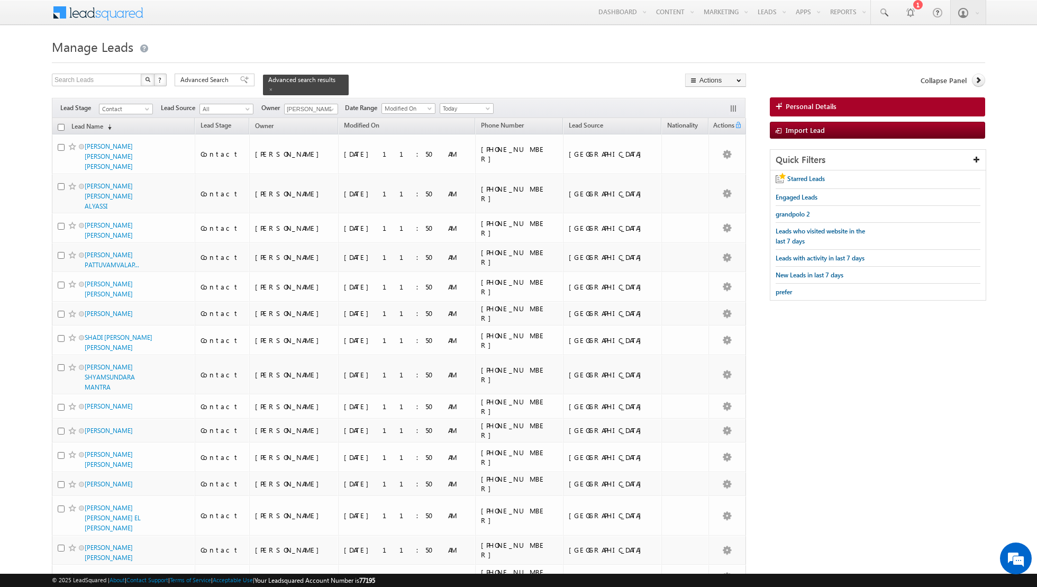
click at [56, 125] on th "Lead Name (sorted descending)" at bounding box center [123, 126] width 143 height 16
click at [60, 125] on input "checkbox" at bounding box center [61, 127] width 7 height 7
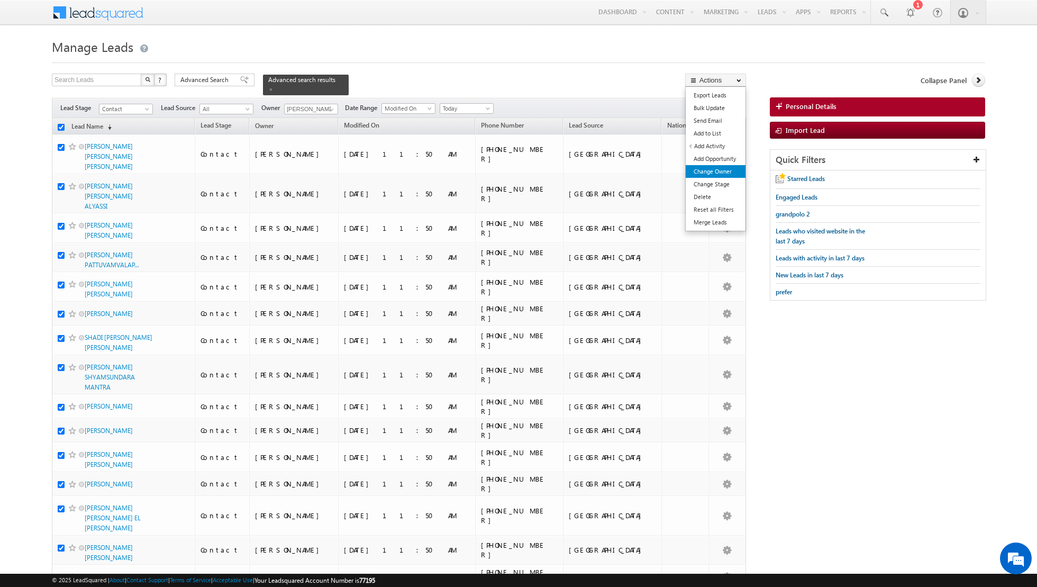
click at [705, 170] on link "Change Owner" at bounding box center [716, 171] width 60 height 13
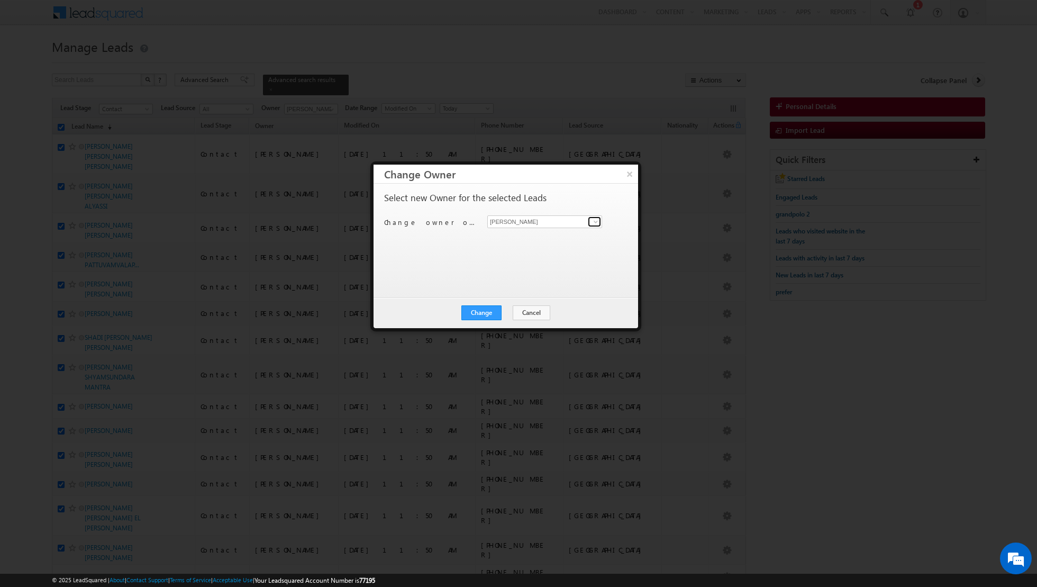
click at [597, 220] on span at bounding box center [595, 221] width 8 height 8
click at [543, 259] on span "[EMAIL_ADDRESS][DOMAIN_NAME]" at bounding box center [538, 261] width 95 height 8
click at [481, 311] on button "Change" at bounding box center [481, 312] width 40 height 15
click at [505, 309] on button "Close" at bounding box center [507, 312] width 34 height 15
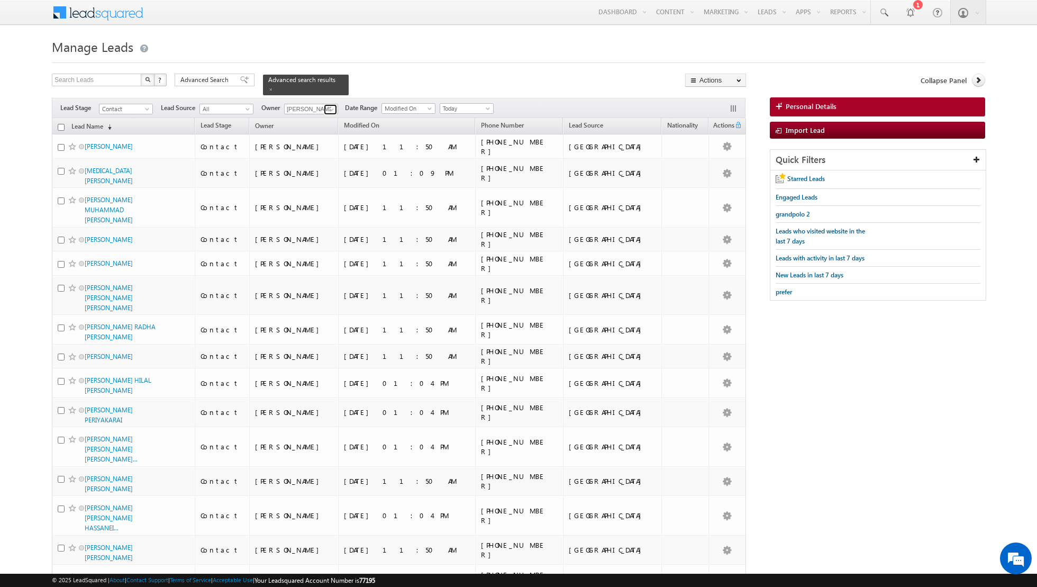
click at [327, 109] on span at bounding box center [331, 109] width 8 height 8
click at [323, 158] on span "[PERSON_NAME][EMAIL_ADDRESS][PERSON_NAME][DOMAIN_NAME]" at bounding box center [335, 158] width 95 height 8
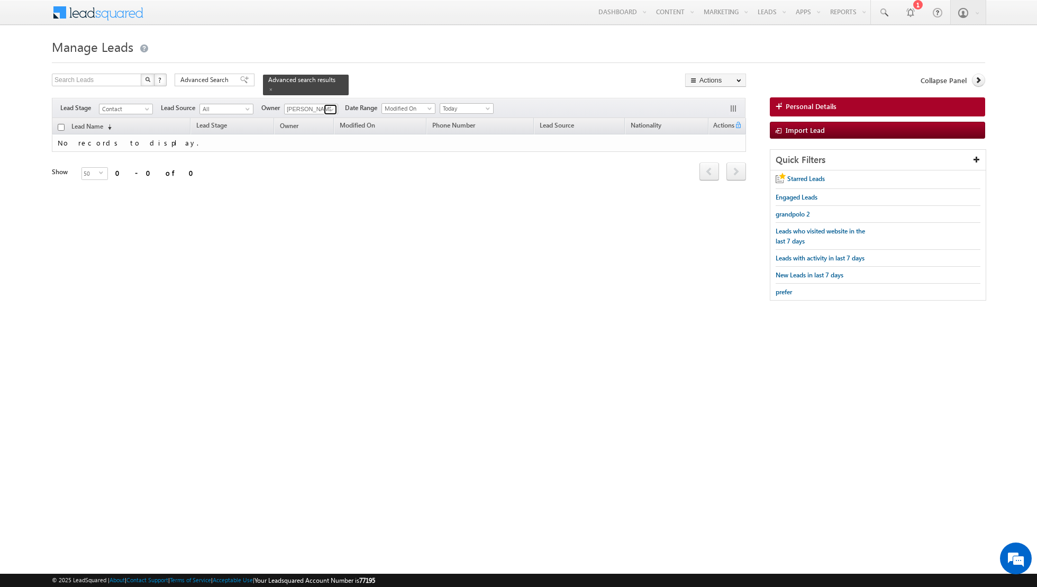
click at [324, 110] on link at bounding box center [330, 109] width 13 height 11
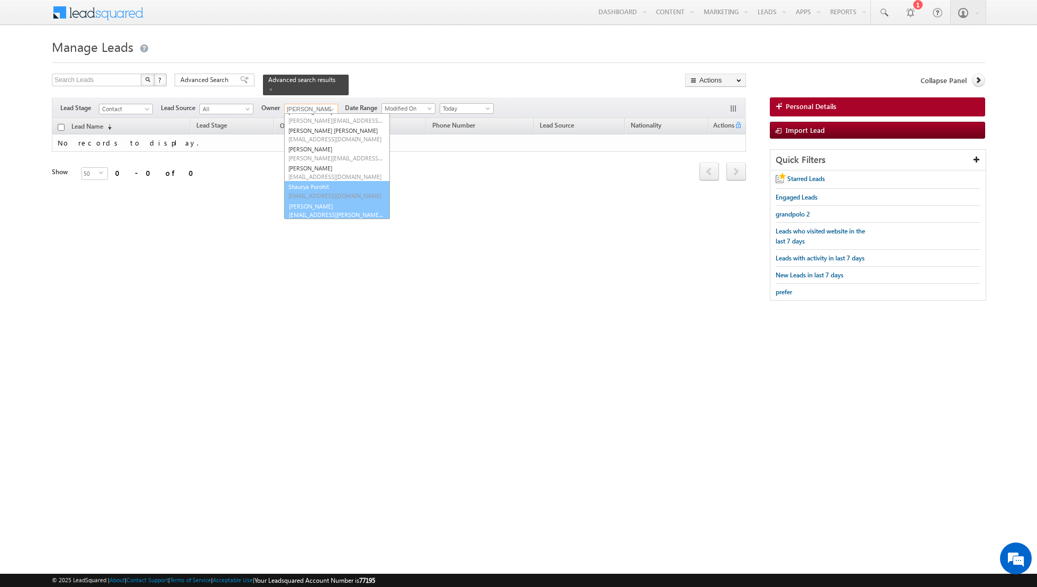
scroll to position [105, 0]
click at [309, 204] on link "[PERSON_NAME] [EMAIL_ADDRESS][PERSON_NAME][DOMAIN_NAME]" at bounding box center [337, 209] width 106 height 20
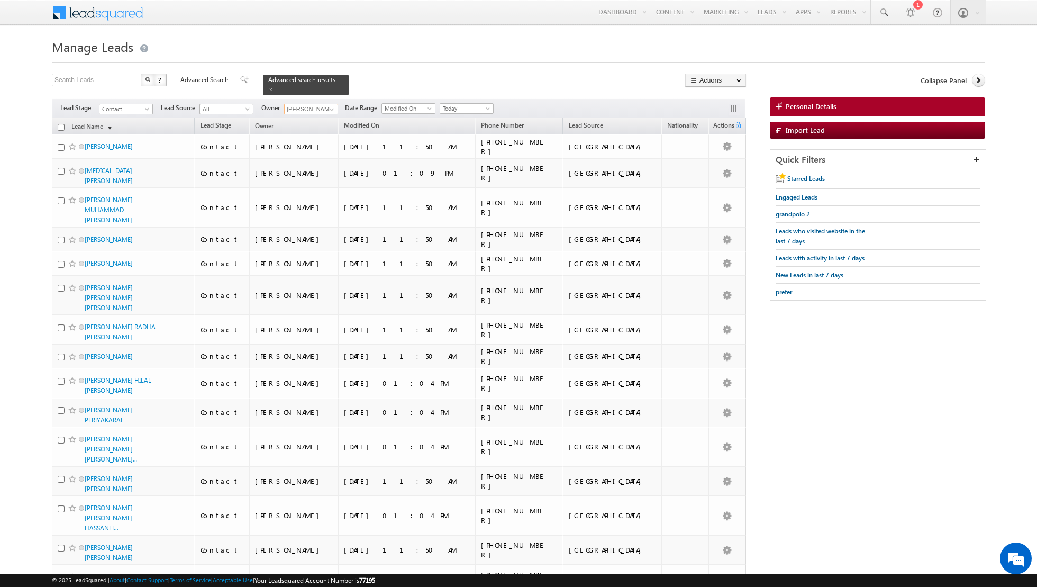
click at [59, 126] on input "checkbox" at bounding box center [61, 127] width 7 height 7
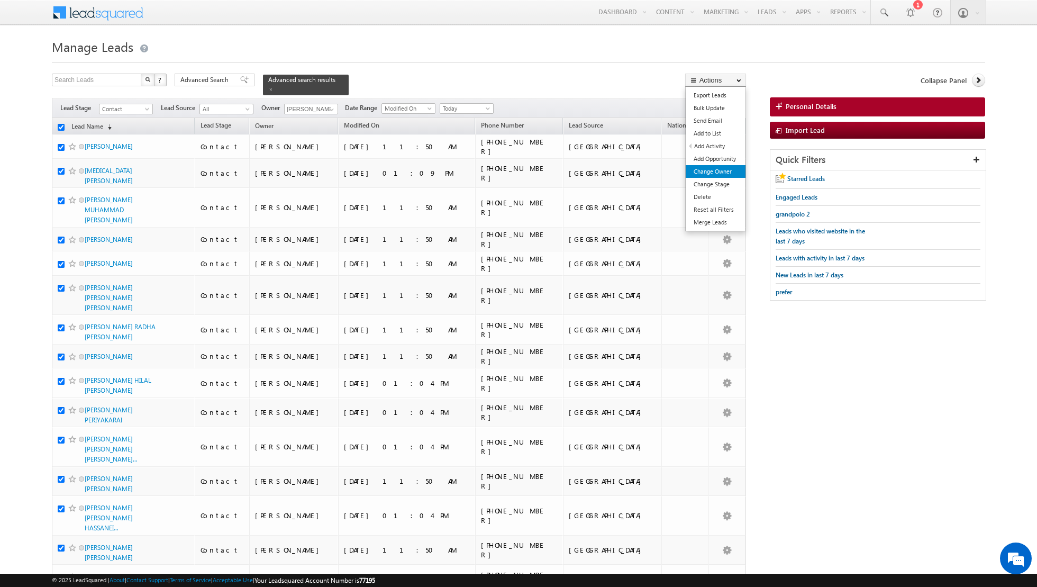
click at [708, 171] on link "Change Owner" at bounding box center [716, 171] width 60 height 13
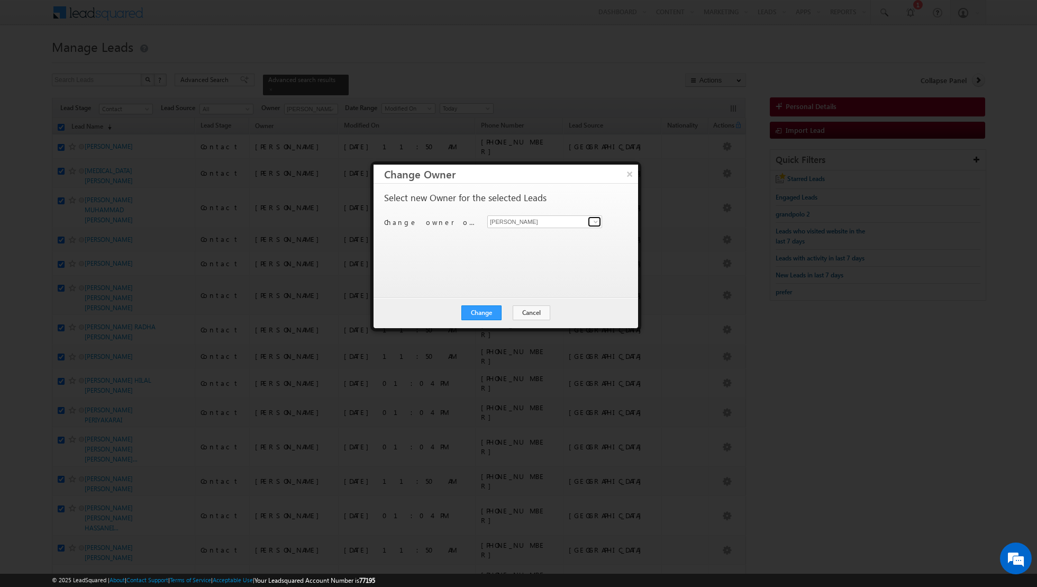
click at [600, 219] on link at bounding box center [594, 221] width 13 height 11
click at [529, 277] on span "[PERSON_NAME][EMAIL_ADDRESS][PERSON_NAME][DOMAIN_NAME]" at bounding box center [538, 281] width 95 height 8
click at [487, 312] on button "Change" at bounding box center [481, 312] width 40 height 15
click at [503, 312] on button "Close" at bounding box center [507, 312] width 34 height 15
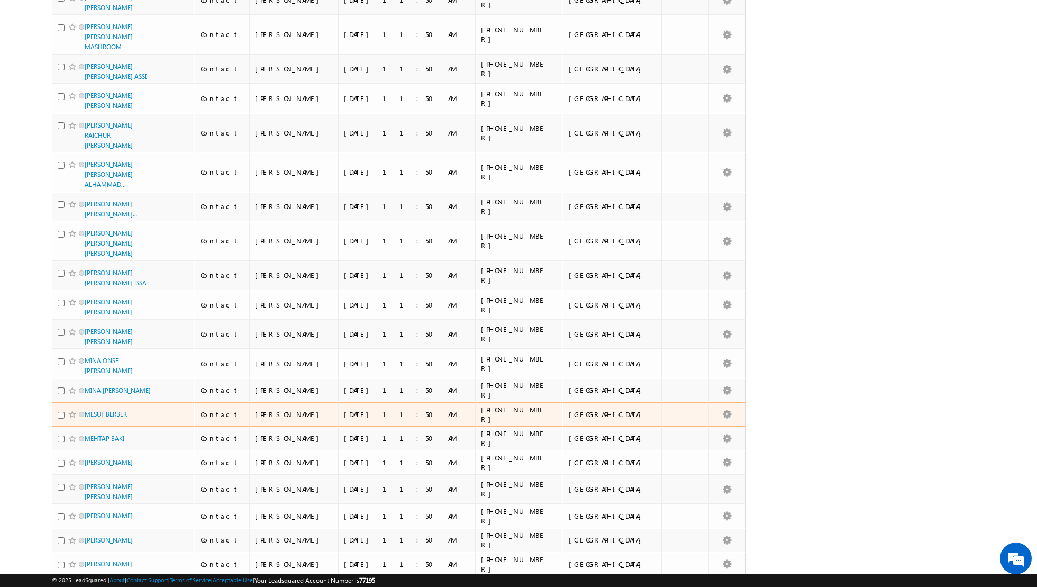
scroll to position [0, 0]
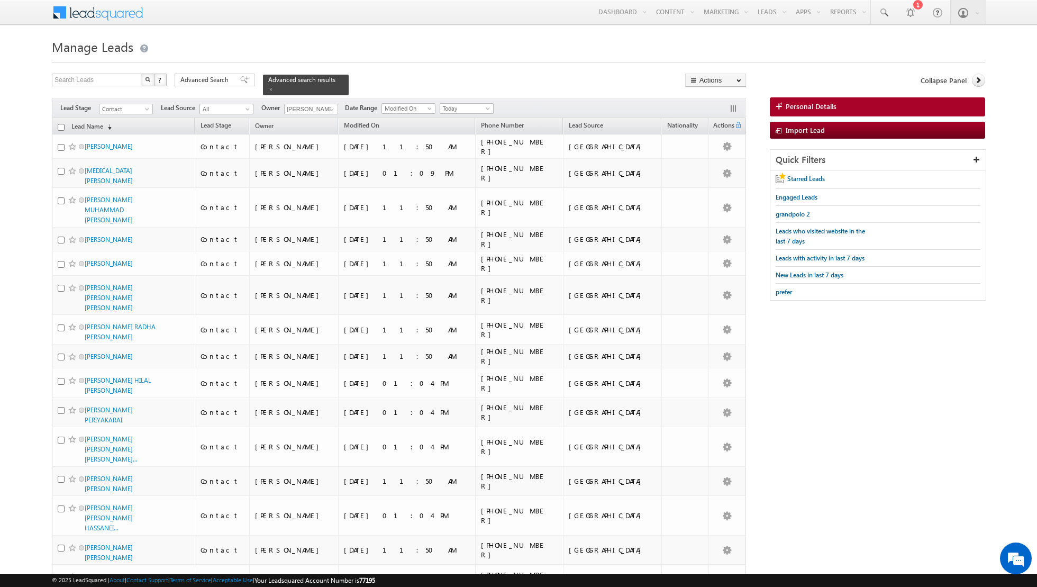
click at [59, 126] on input "checkbox" at bounding box center [61, 127] width 7 height 7
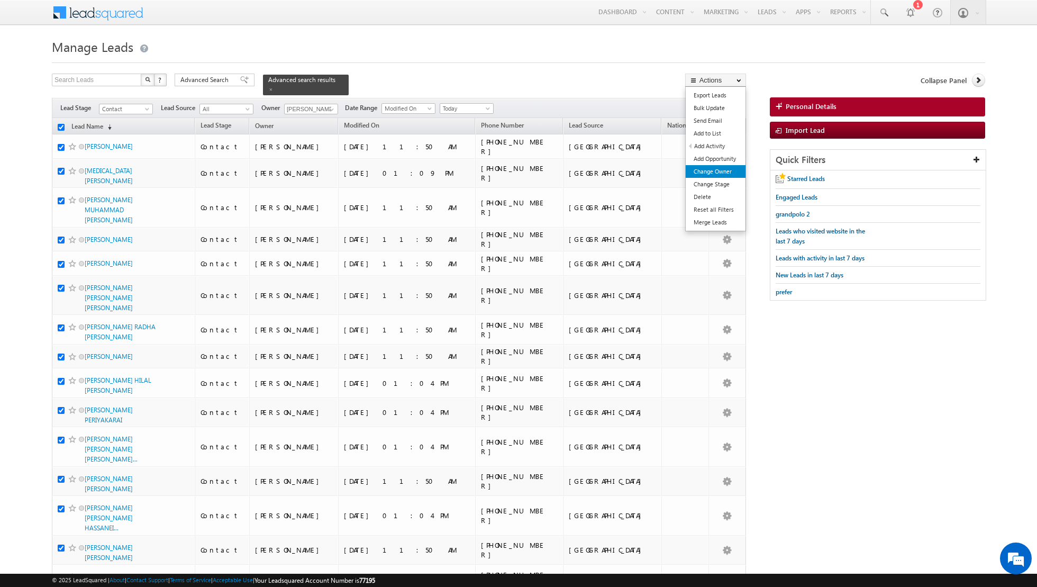
click at [709, 172] on link "Change Owner" at bounding box center [716, 171] width 60 height 13
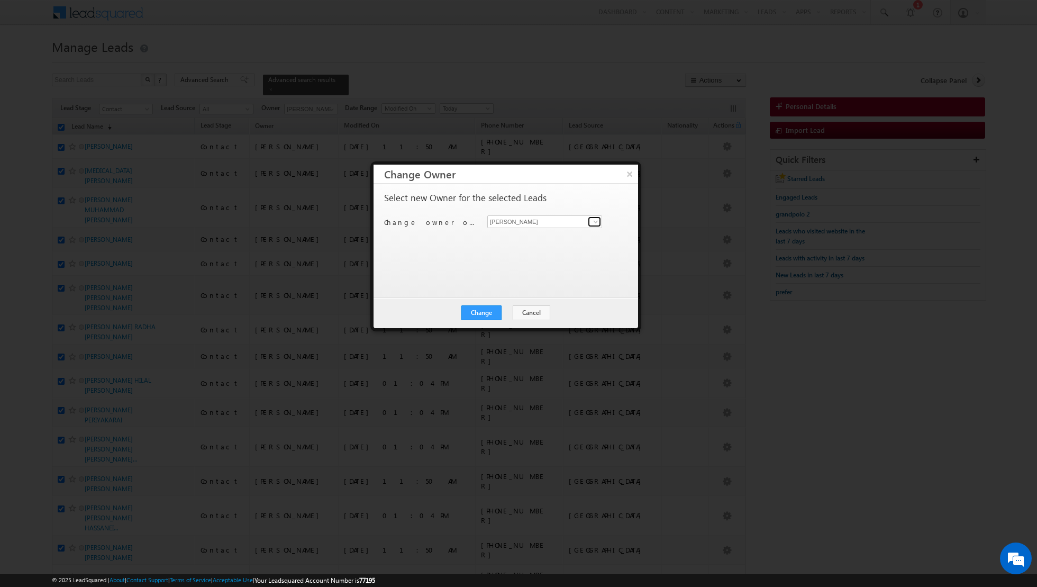
click at [598, 220] on span at bounding box center [595, 221] width 8 height 8
click at [531, 233] on link "[PERSON_NAME] [PERSON_NAME][EMAIL_ADDRESS][DOMAIN_NAME]" at bounding box center [544, 237] width 115 height 20
click at [477, 315] on button "Change" at bounding box center [481, 312] width 40 height 15
click at [508, 310] on button "Close" at bounding box center [507, 312] width 34 height 15
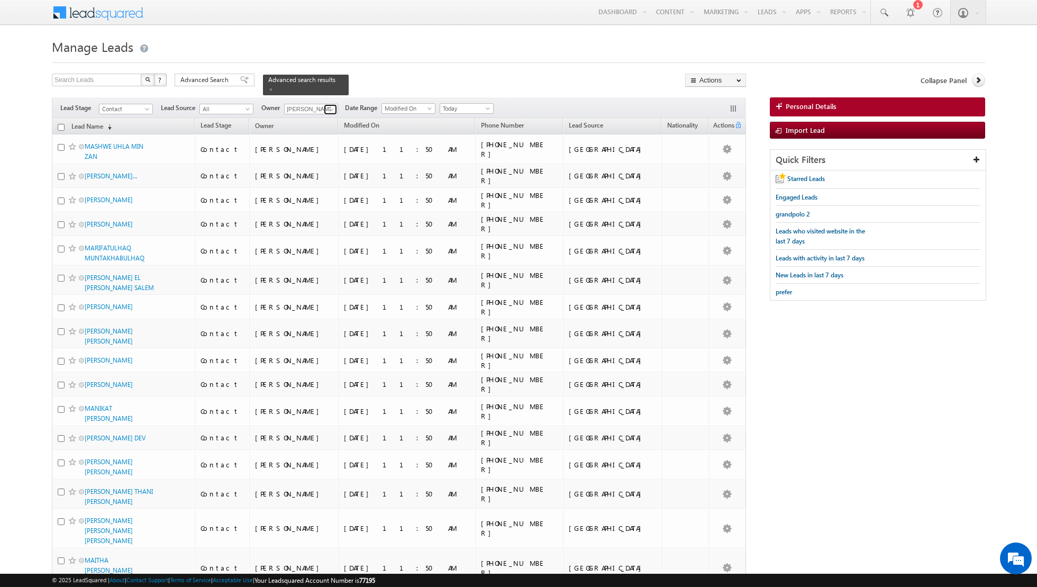
click at [328, 108] on span at bounding box center [331, 109] width 8 height 8
click at [58, 124] on input "checkbox" at bounding box center [61, 127] width 7 height 7
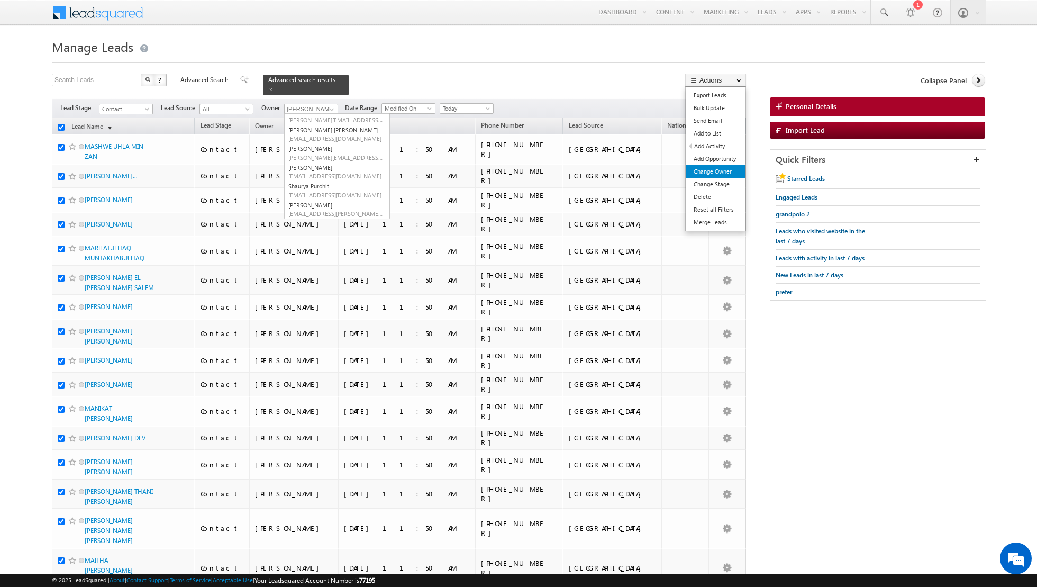
click at [701, 172] on link "Change Owner" at bounding box center [716, 171] width 60 height 13
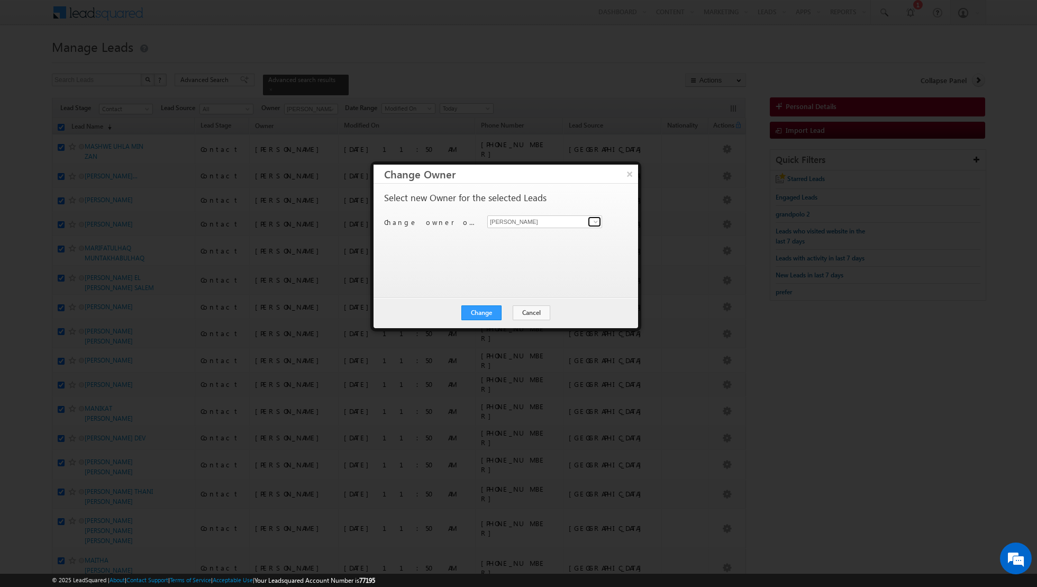
click at [594, 221] on span at bounding box center [595, 221] width 8 height 8
click at [530, 273] on link "[PERSON_NAME] [PERSON_NAME][EMAIL_ADDRESS][DOMAIN_NAME]" at bounding box center [544, 275] width 115 height 20
click at [470, 307] on button "Change" at bounding box center [481, 312] width 40 height 15
click at [512, 310] on button "Close" at bounding box center [507, 312] width 34 height 15
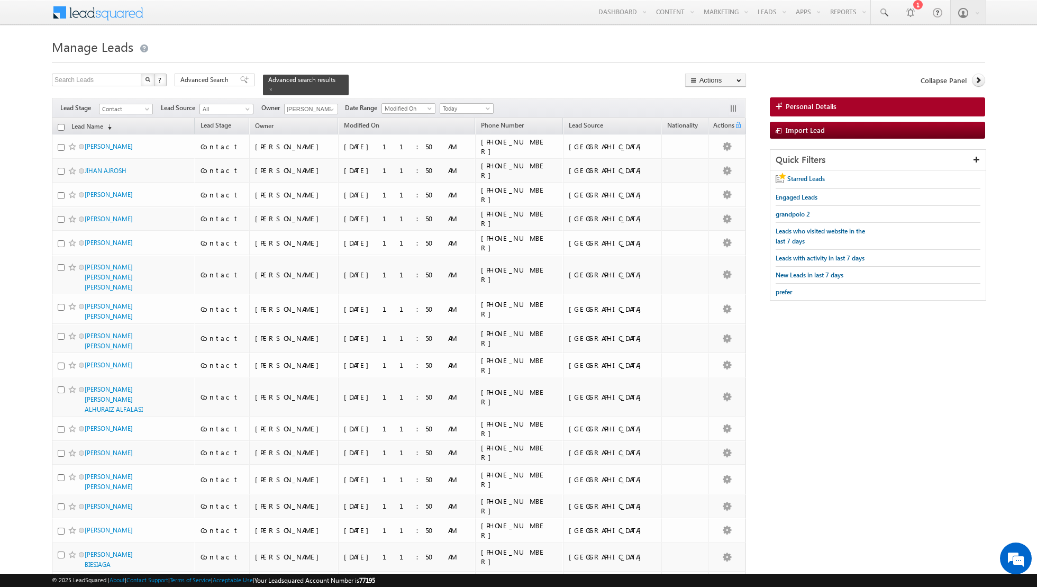
click at [62, 125] on input "checkbox" at bounding box center [61, 127] width 7 height 7
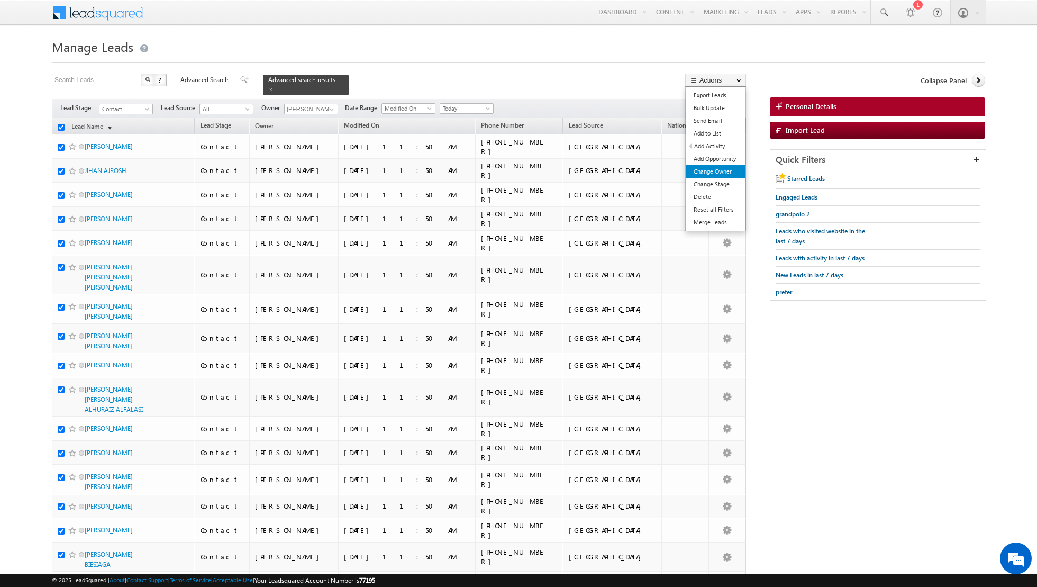
click at [714, 177] on link "Change Owner" at bounding box center [716, 171] width 60 height 13
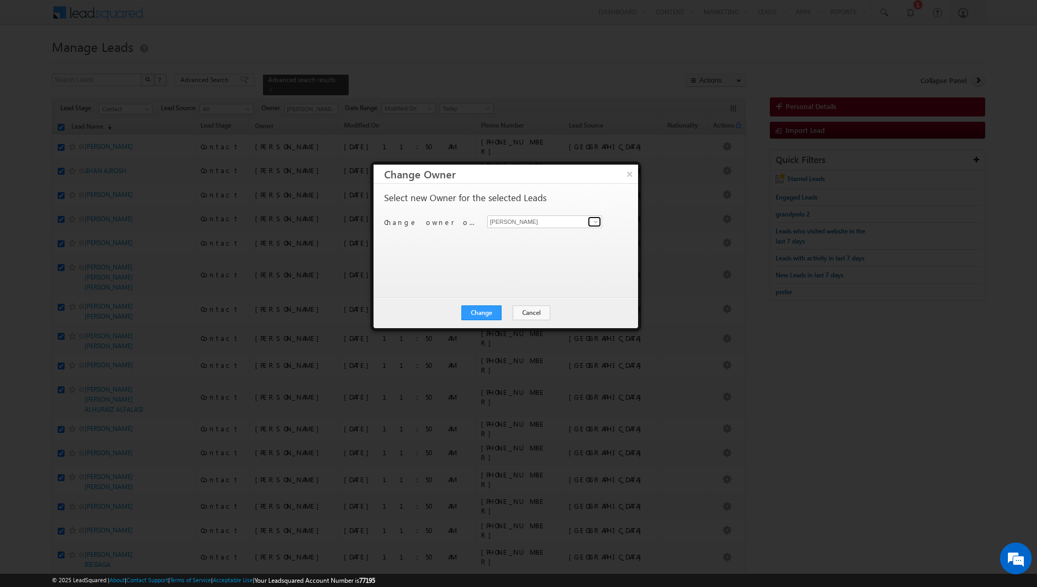
click at [596, 222] on span at bounding box center [595, 221] width 8 height 8
click at [535, 287] on span "[PERSON_NAME][EMAIL_ADDRESS][DOMAIN_NAME]" at bounding box center [538, 289] width 95 height 8
click at [481, 313] on button "Change" at bounding box center [481, 312] width 40 height 15
click at [504, 312] on button "Close" at bounding box center [507, 312] width 34 height 15
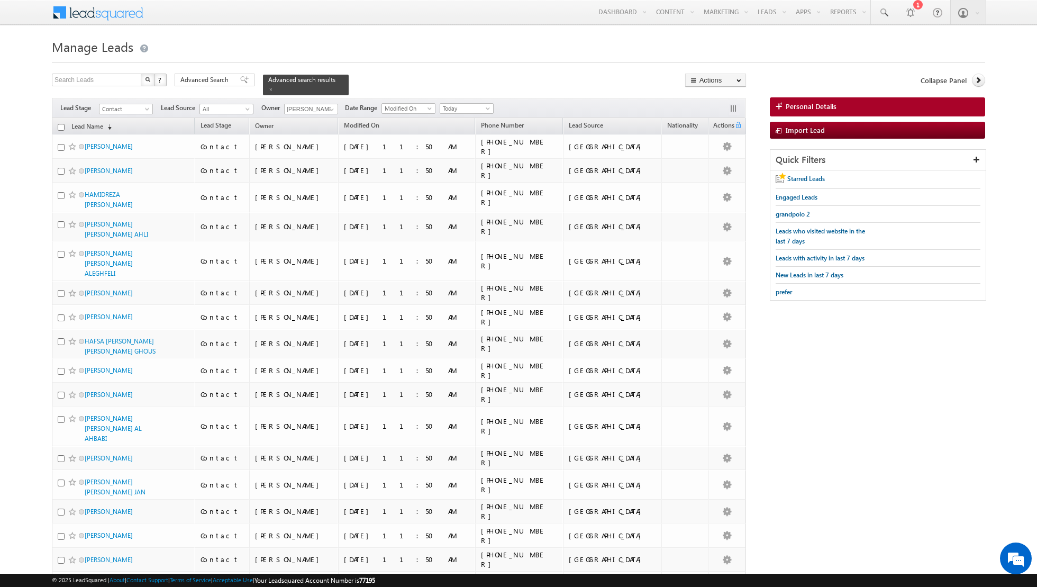
click at [58, 125] on input "checkbox" at bounding box center [61, 127] width 7 height 7
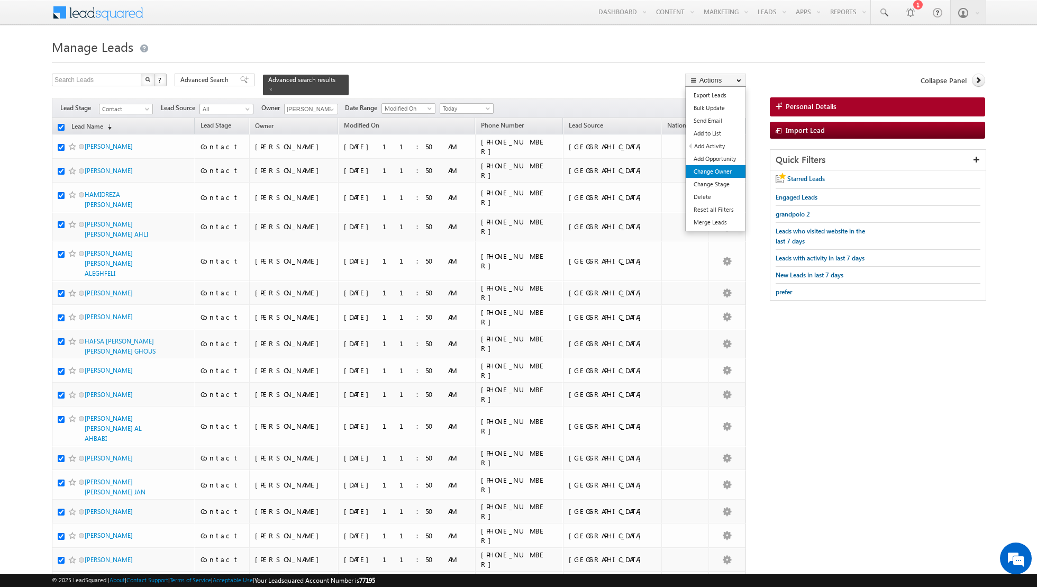
click at [709, 172] on link "Change Owner" at bounding box center [716, 171] width 60 height 13
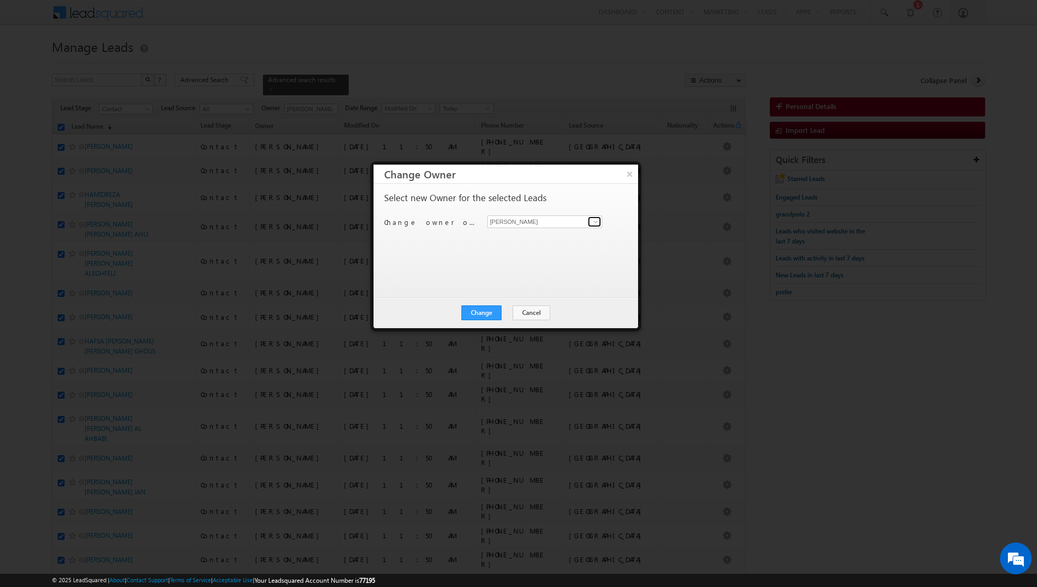
click at [594, 222] on span at bounding box center [595, 221] width 8 height 8
click at [531, 289] on span "[EMAIL_ADDRESS][DOMAIN_NAME]" at bounding box center [538, 293] width 95 height 8
click at [486, 310] on button "Change" at bounding box center [481, 312] width 40 height 15
click at [507, 311] on button "Close" at bounding box center [507, 312] width 34 height 15
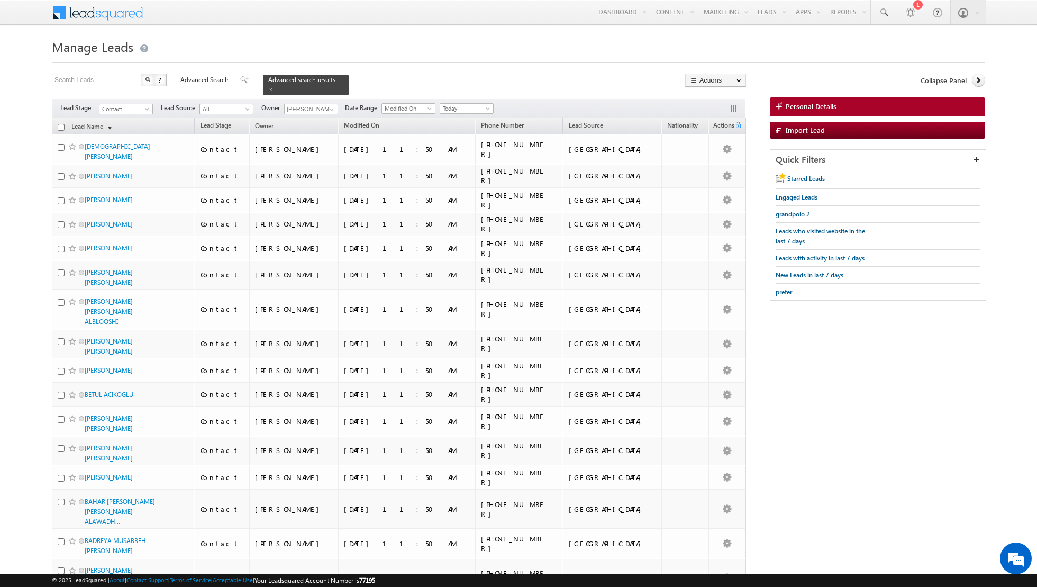
click at [60, 126] on input "checkbox" at bounding box center [61, 127] width 7 height 7
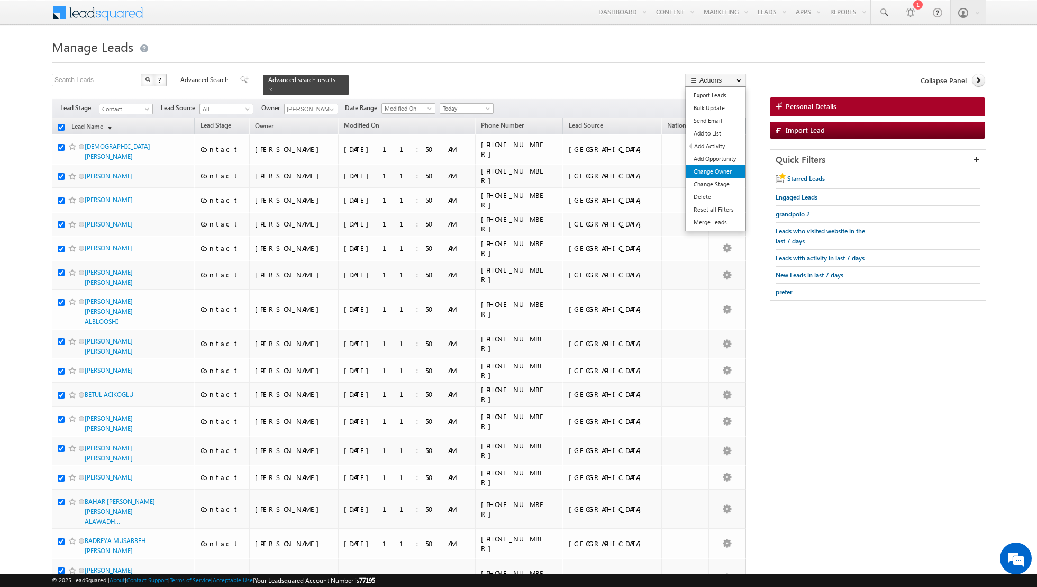
click at [699, 172] on link "Change Owner" at bounding box center [716, 171] width 60 height 13
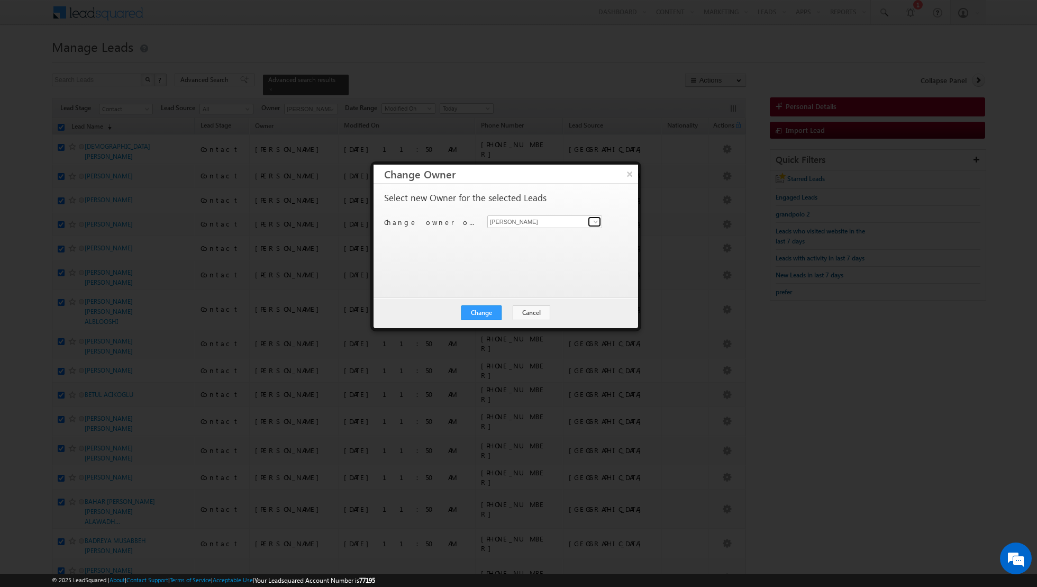
click at [592, 222] on span at bounding box center [595, 221] width 8 height 8
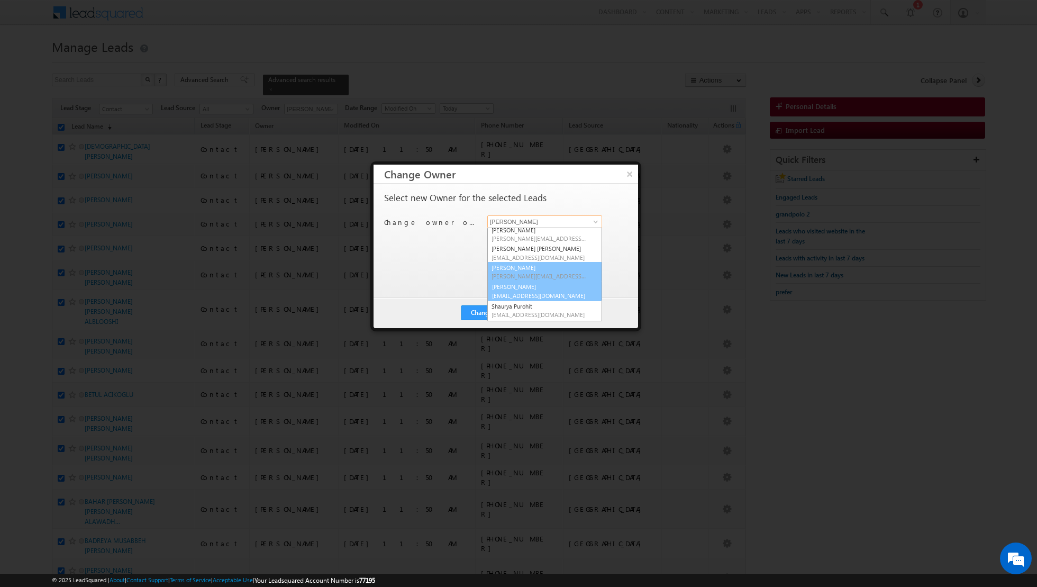
scroll to position [78, 0]
click at [522, 277] on span "[PERSON_NAME][EMAIL_ADDRESS][PERSON_NAME][DOMAIN_NAME]" at bounding box center [538, 276] width 95 height 8
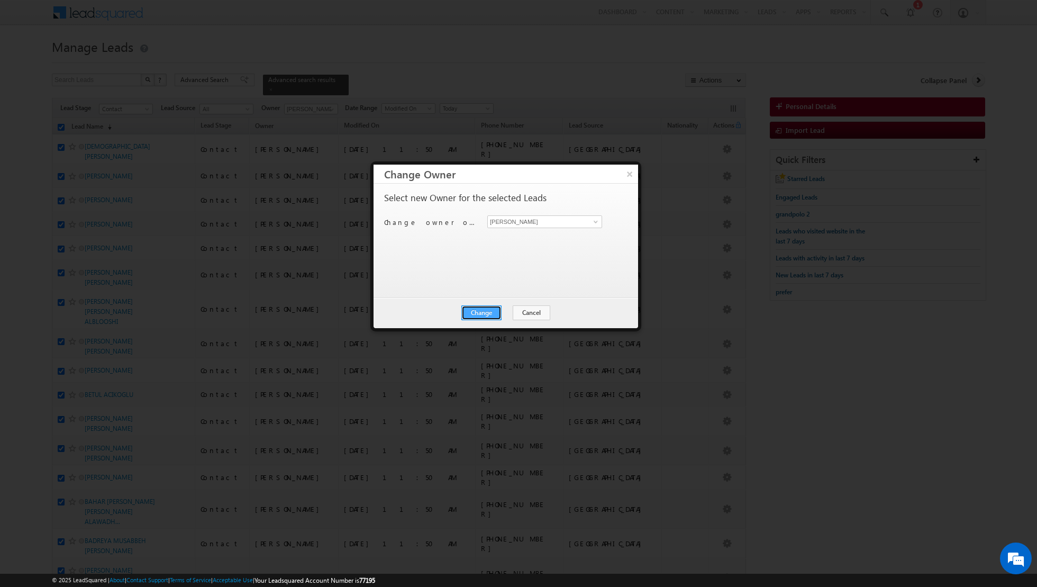
click at [486, 309] on button "Change" at bounding box center [481, 312] width 40 height 15
click at [503, 311] on button "Close" at bounding box center [507, 312] width 34 height 15
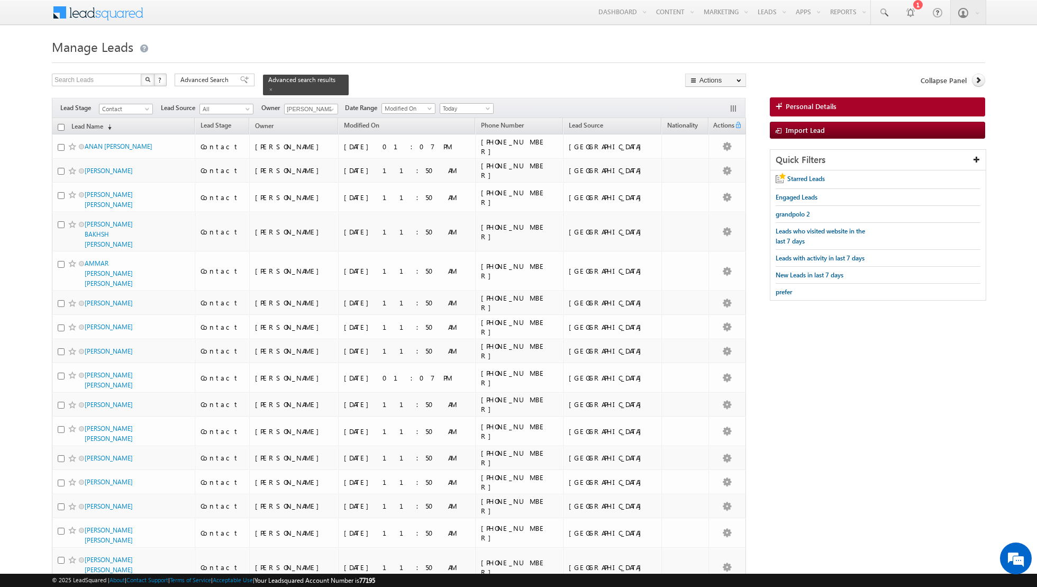
click at [62, 126] on input "checkbox" at bounding box center [61, 127] width 7 height 7
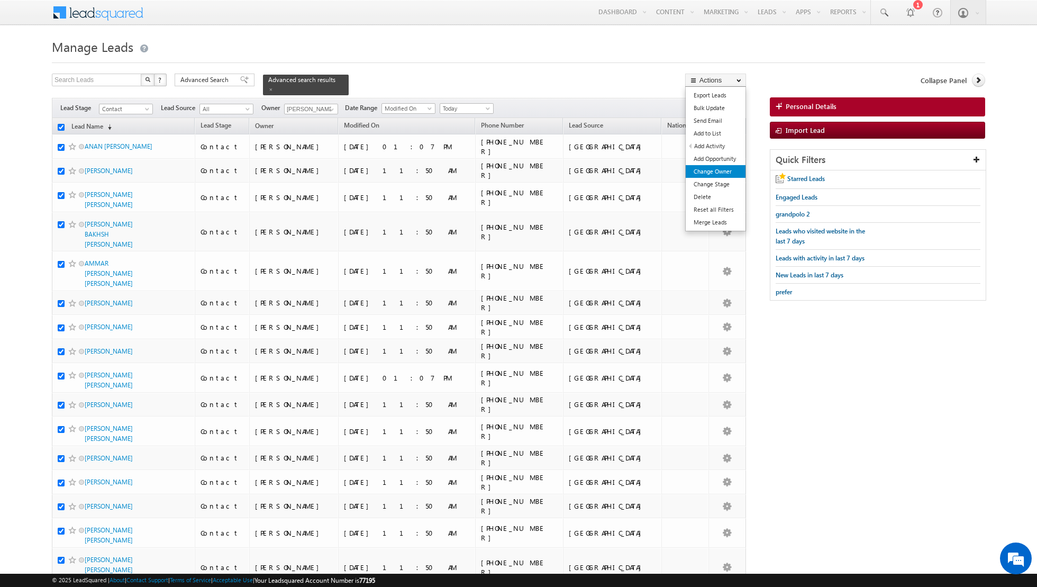
click at [713, 175] on link "Change Owner" at bounding box center [716, 171] width 60 height 13
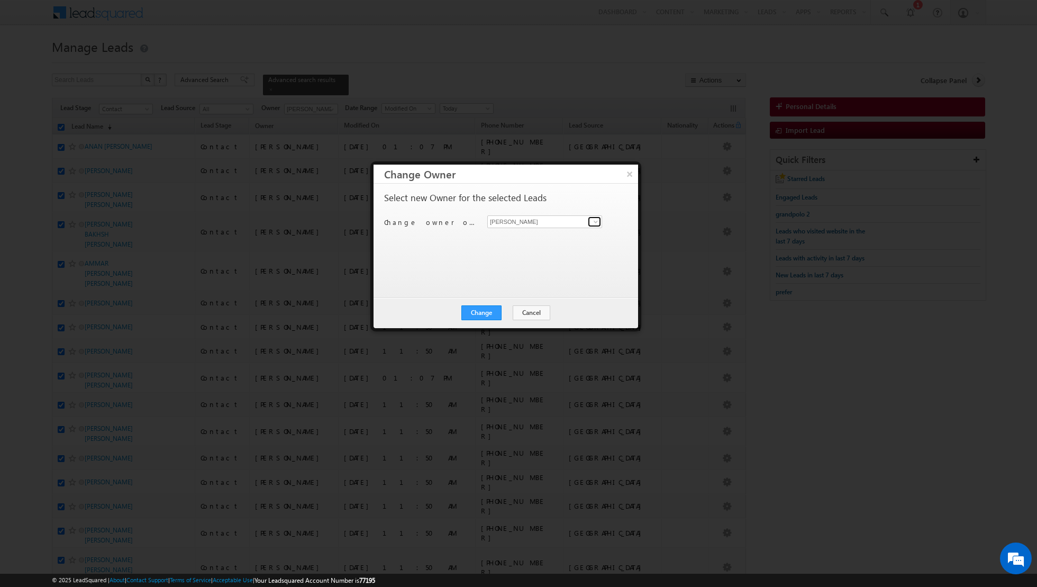
click at [594, 222] on span at bounding box center [595, 221] width 8 height 8
click at [545, 251] on link "[PERSON_NAME] [EMAIL_ADDRESS][DOMAIN_NAME]" at bounding box center [544, 256] width 115 height 20
click at [487, 305] on button "Change" at bounding box center [481, 312] width 40 height 15
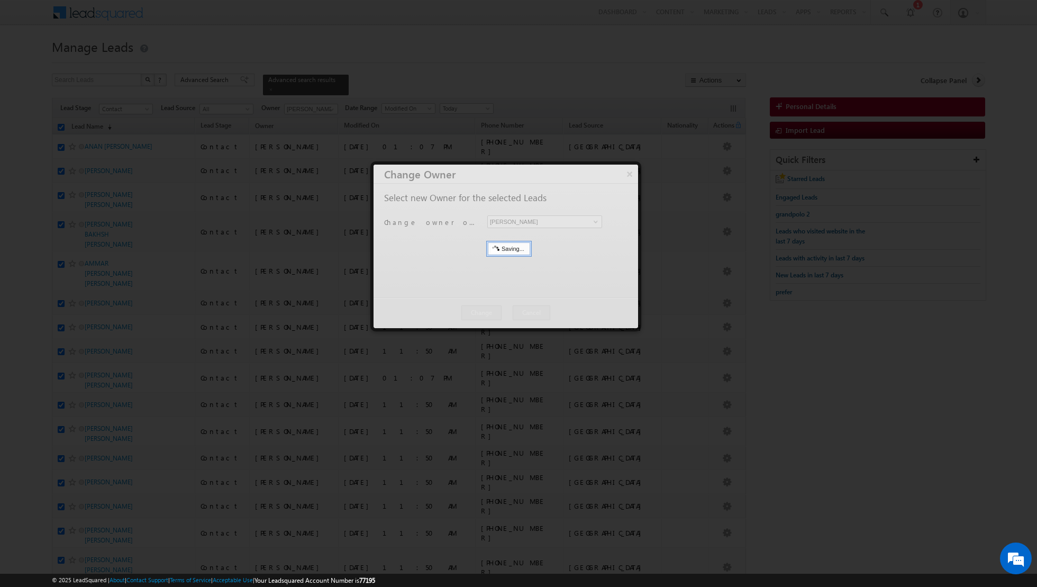
click at [487, 305] on div at bounding box center [505, 246] width 264 height 163
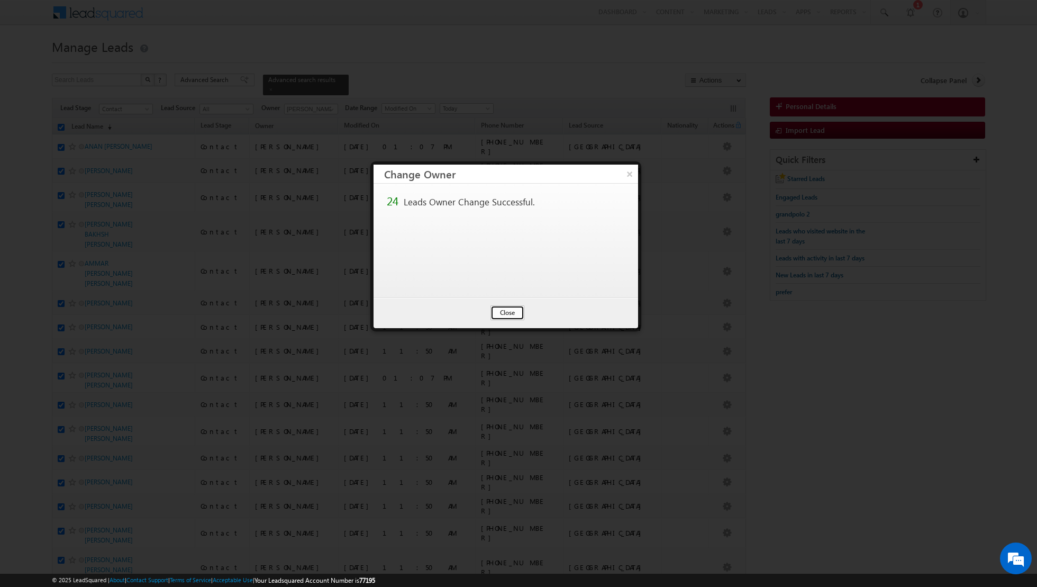
click at [509, 305] on button "Close" at bounding box center [507, 312] width 34 height 15
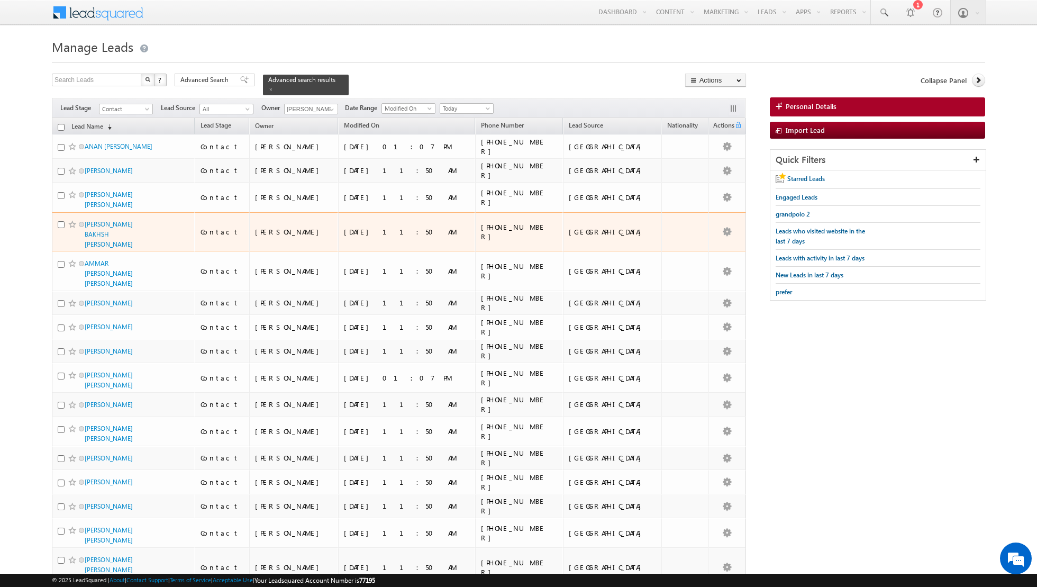
scroll to position [1, 0]
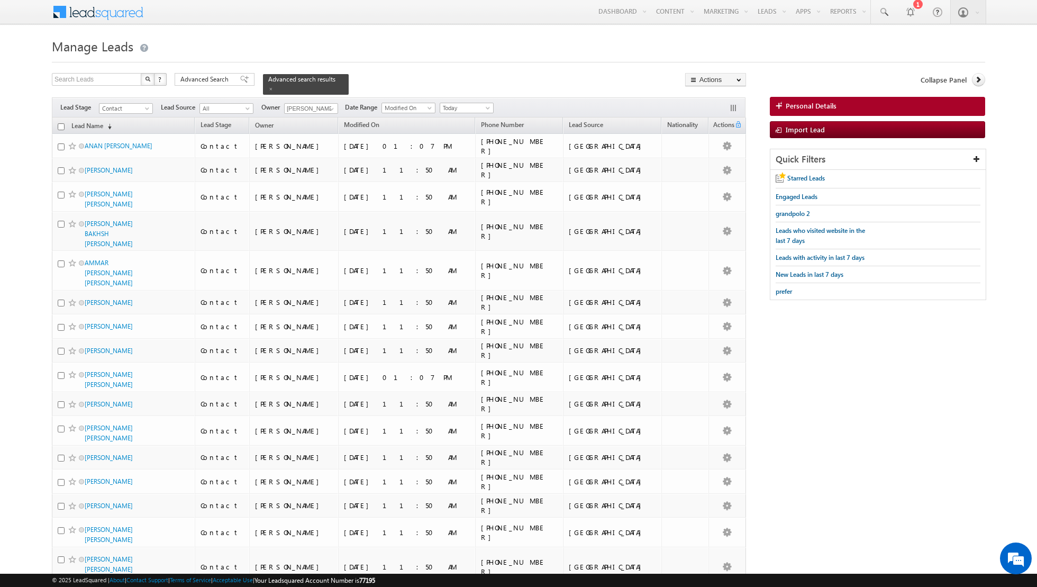
click at [60, 126] on input "checkbox" at bounding box center [61, 126] width 7 height 7
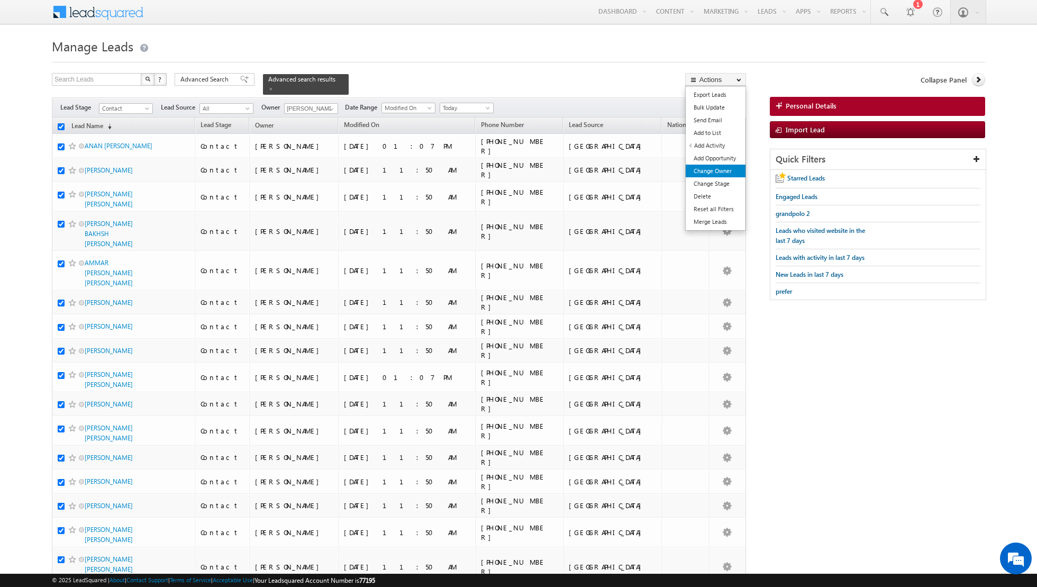
click at [708, 168] on link "Change Owner" at bounding box center [716, 171] width 60 height 13
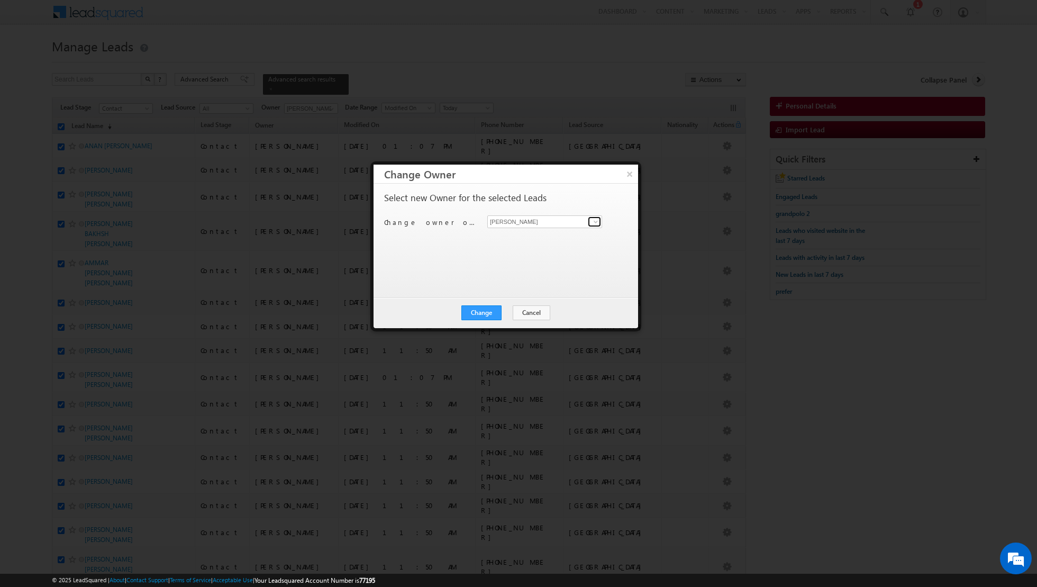
click at [589, 224] on link at bounding box center [594, 221] width 13 height 11
click at [545, 239] on span "[PERSON_NAME][EMAIL_ADDRESS][DOMAIN_NAME]" at bounding box center [538, 242] width 95 height 8
click at [483, 312] on button "Change" at bounding box center [481, 312] width 40 height 15
click at [512, 307] on button "Close" at bounding box center [507, 312] width 34 height 15
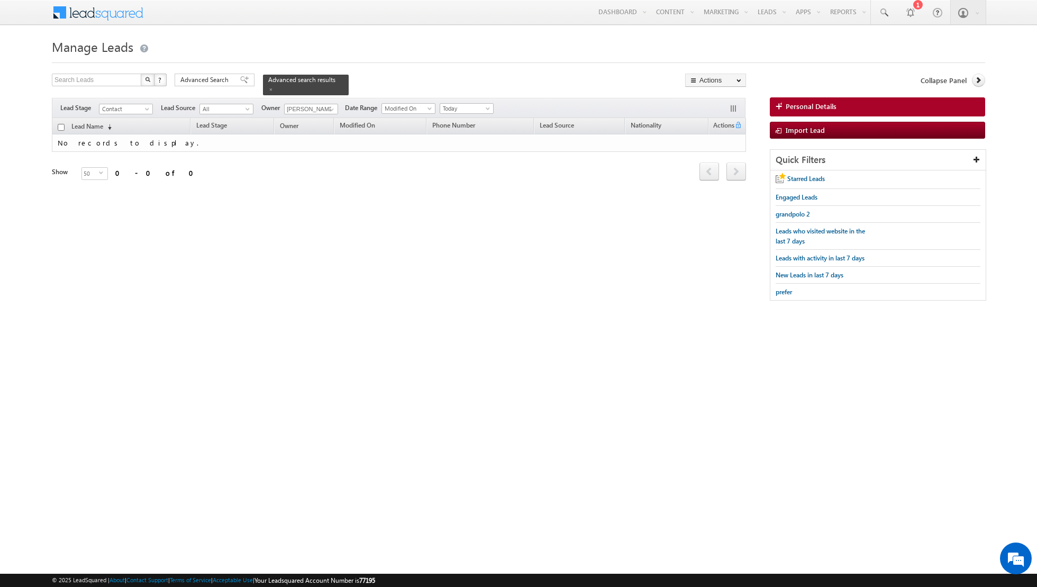
scroll to position [0, 0]
click at [268, 88] on span at bounding box center [270, 89] width 5 height 5
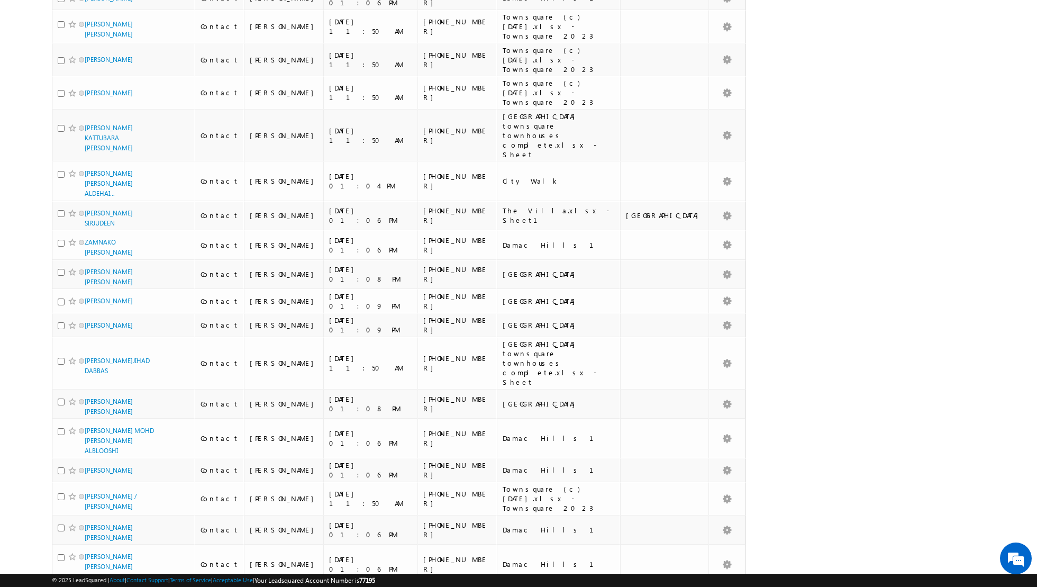
scroll to position [935, 0]
